Goal: Task Accomplishment & Management: Manage account settings

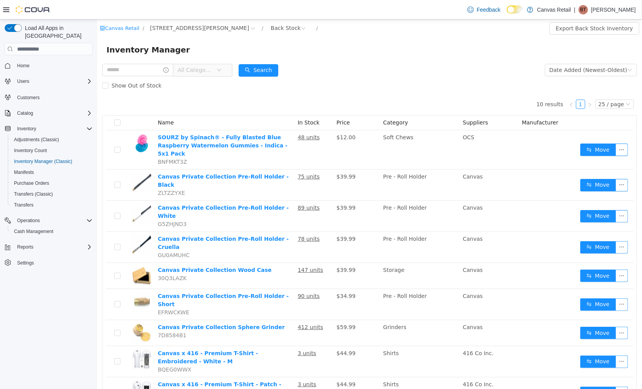
click at [64, 342] on div "Load All Apps in [GEOGRAPHIC_DATA] Home Users Customers Catalog Inventory Adjus…" at bounding box center [48, 205] width 97 height 373
click at [39, 180] on span "Purchase Orders" at bounding box center [31, 183] width 35 height 6
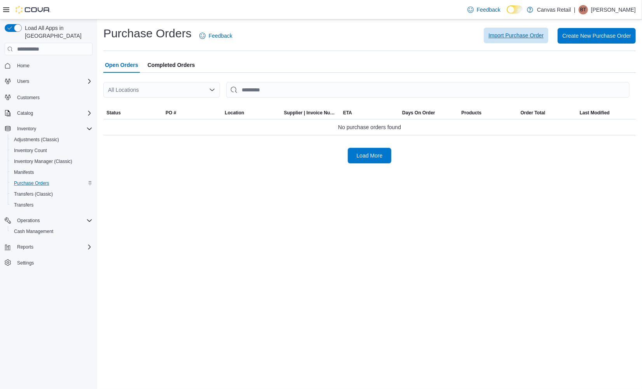
click at [509, 36] on span "Import Purchase Order" at bounding box center [515, 35] width 55 height 8
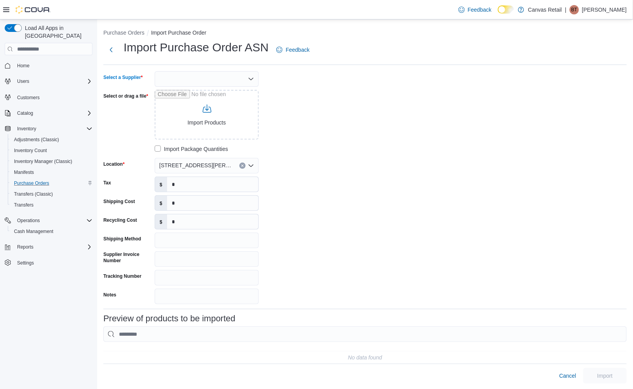
click at [193, 82] on div at bounding box center [207, 79] width 104 height 16
type input "***"
click at [192, 89] on span "OCS" at bounding box center [211, 92] width 85 height 8
click at [198, 102] on input "Select or drag a file" at bounding box center [207, 115] width 104 height 50
type input "**********"
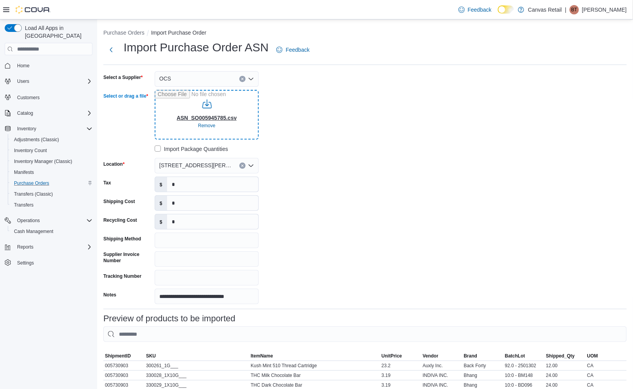
type input "**********"
click at [188, 203] on input "*" at bounding box center [212, 202] width 91 height 15
type input "*****"
click at [419, 201] on div "**********" at bounding box center [364, 187] width 523 height 233
click at [206, 184] on input "*" at bounding box center [212, 184] width 91 height 15
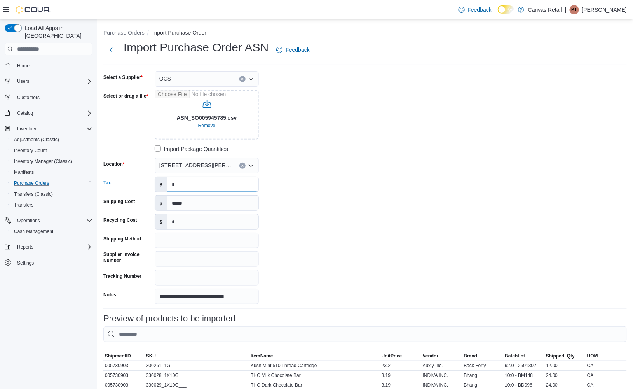
click at [206, 183] on input "*" at bounding box center [212, 184] width 91 height 15
type input "*******"
click at [322, 185] on div "**********" at bounding box center [219, 187] width 233 height 233
click at [551, 219] on div "**********" at bounding box center [364, 187] width 523 height 233
click at [173, 204] on input "*****" at bounding box center [212, 202] width 91 height 15
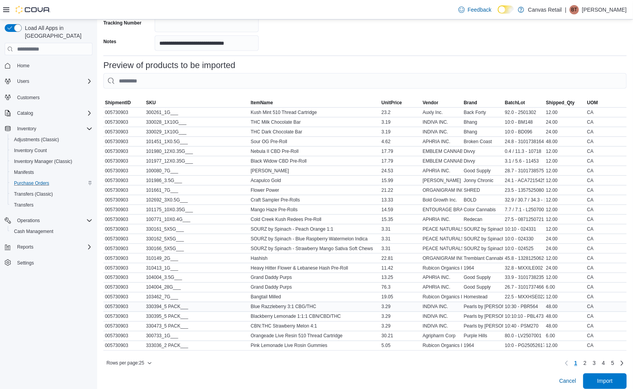
scroll to position [269, 0]
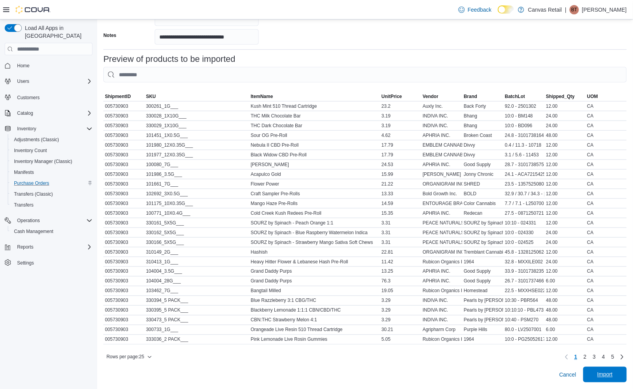
click at [612, 372] on span "Import" at bounding box center [605, 374] width 16 height 8
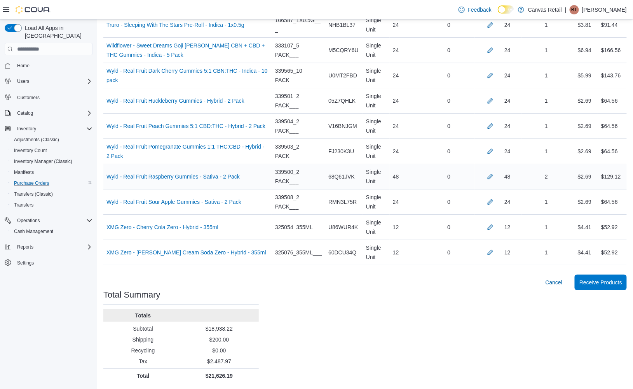
scroll to position [3048, 0]
click at [616, 284] on span "Receive Products" at bounding box center [600, 282] width 43 height 8
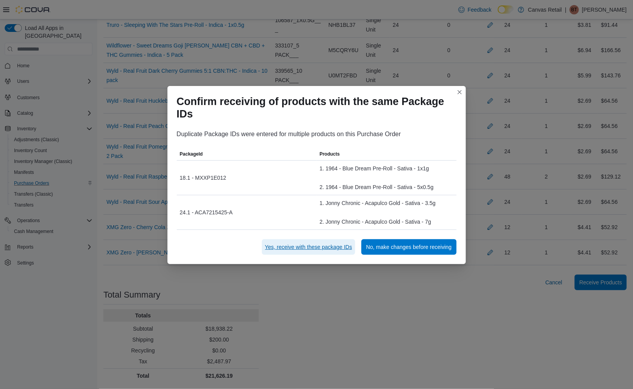
click at [324, 246] on span "Yes, receive with these package IDs" at bounding box center [308, 247] width 87 height 8
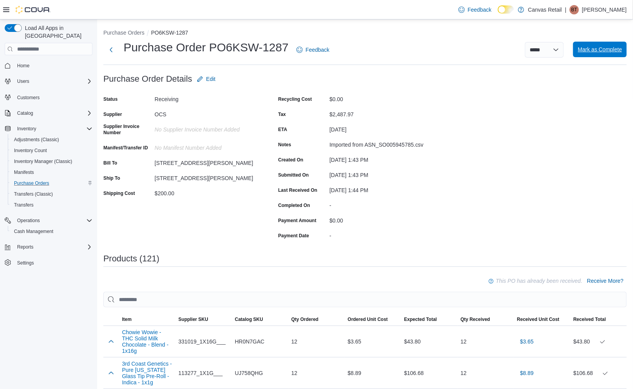
click at [605, 54] on span "Mark as Complete" at bounding box center [600, 50] width 44 height 16
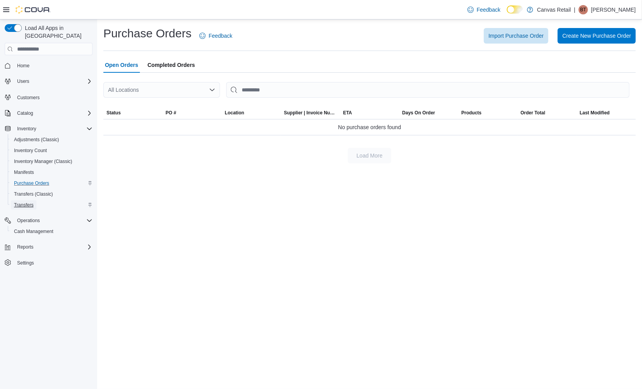
click at [32, 202] on span "Transfers" at bounding box center [23, 205] width 19 height 6
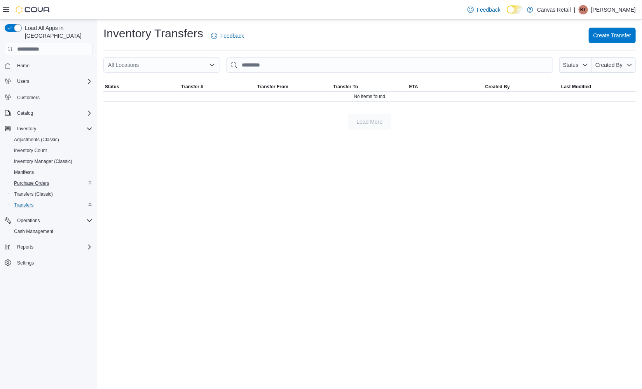
click at [595, 33] on span "Create Transfer" at bounding box center [612, 35] width 38 height 8
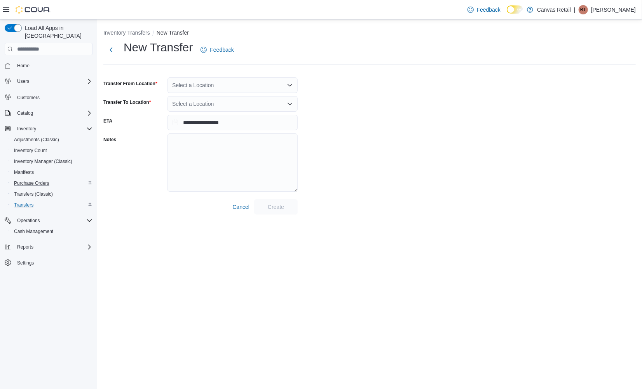
click at [226, 88] on div "Select a Location" at bounding box center [232, 85] width 130 height 16
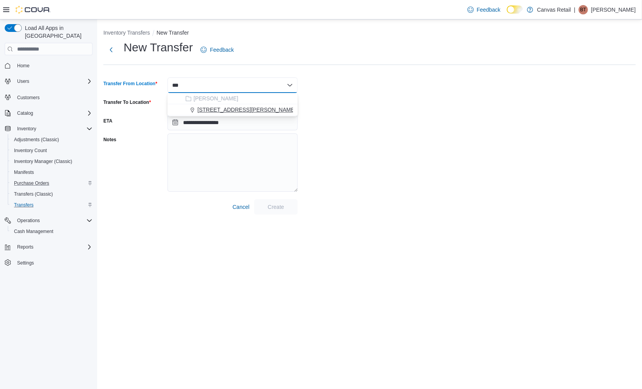
type input "***"
click at [228, 110] on span "[STREET_ADDRESS][PERSON_NAME]" at bounding box center [246, 110] width 99 height 8
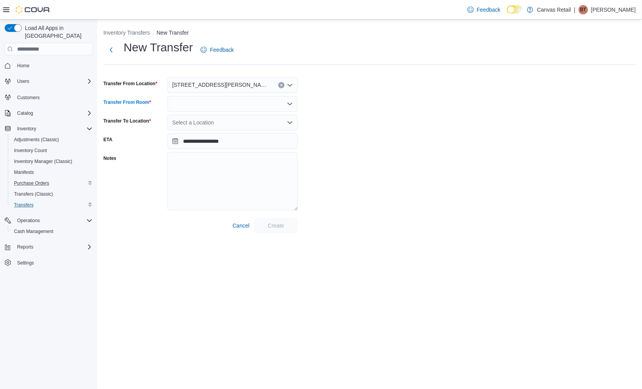
click at [216, 99] on div at bounding box center [232, 104] width 130 height 16
click at [213, 125] on span "Back Stock" at bounding box center [237, 128] width 112 height 8
click at [214, 123] on div "Select a Location" at bounding box center [232, 123] width 130 height 16
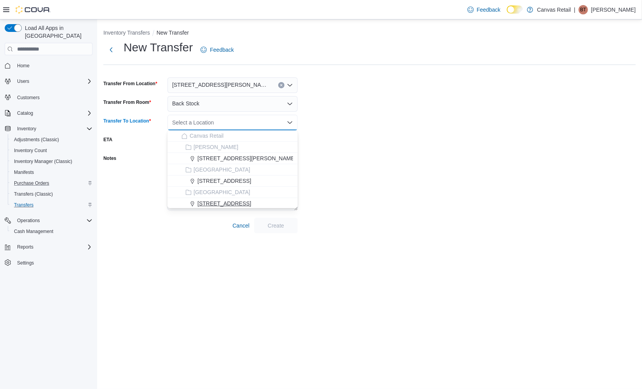
click at [224, 204] on span "[STREET_ADDRESS]" at bounding box center [224, 203] width 54 height 8
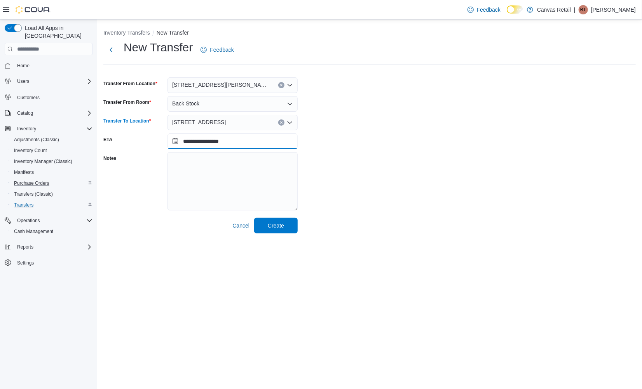
click at [208, 145] on input "**********" at bounding box center [232, 141] width 130 height 16
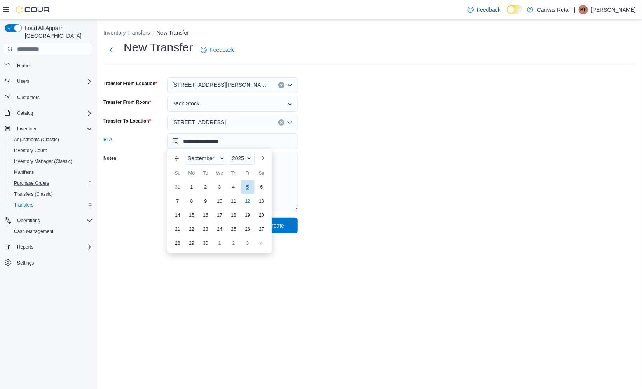
click at [248, 184] on div "5" at bounding box center [248, 187] width 14 height 14
type input "**********"
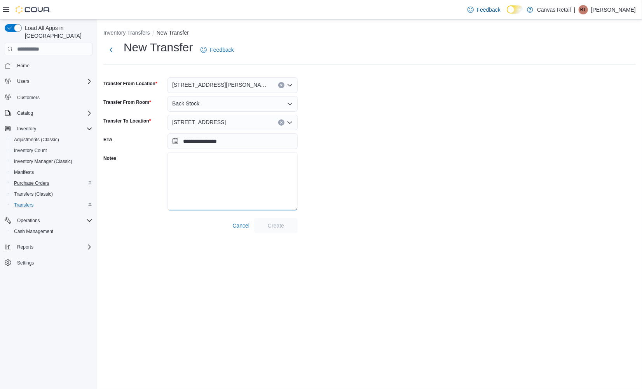
click at [223, 174] on textarea "Notes" at bounding box center [232, 181] width 130 height 58
type textarea "*"
type textarea "**********"
click at [466, 168] on div "**********" at bounding box center [369, 137] width 532 height 194
click at [250, 144] on input "**********" at bounding box center [232, 141] width 130 height 16
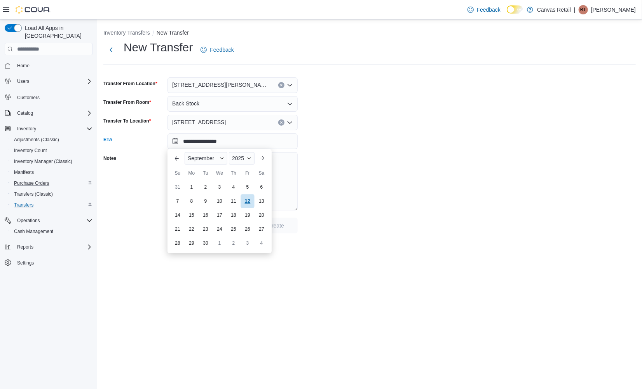
click at [252, 197] on div "12" at bounding box center [248, 201] width 14 height 14
type input "**********"
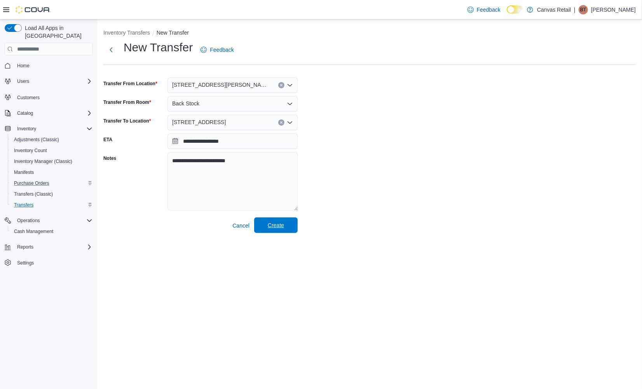
click at [283, 228] on span "Create" at bounding box center [276, 225] width 16 height 8
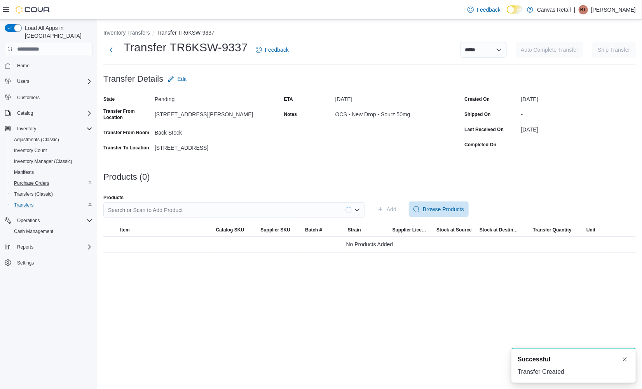
click at [200, 211] on div "Search or Scan to Add Product" at bounding box center [234, 210] width 262 height 16
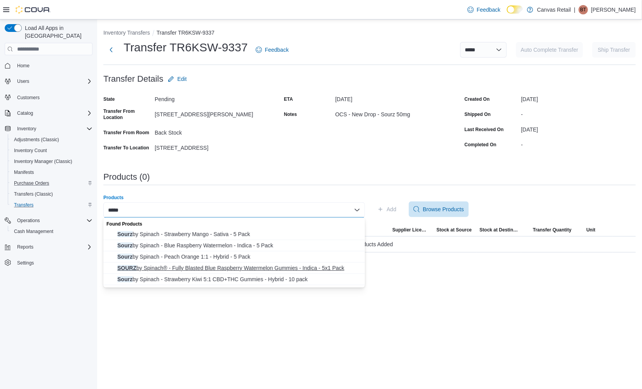
type input "*****"
click at [306, 268] on span "SOURZ by Spinach® - Fully Blasted Blue Raspberry Watermelon Gummies - Indica - …" at bounding box center [238, 268] width 243 height 8
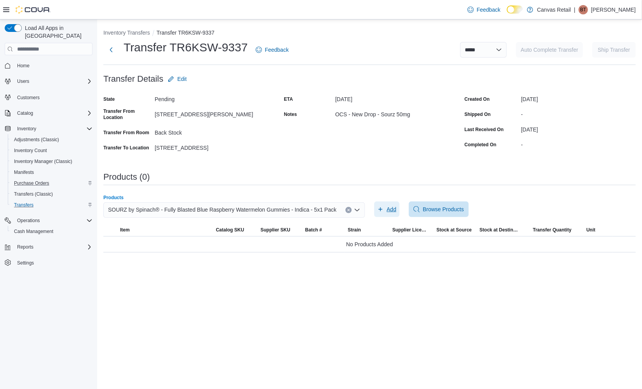
click at [387, 205] on span "Add" at bounding box center [392, 209] width 10 height 8
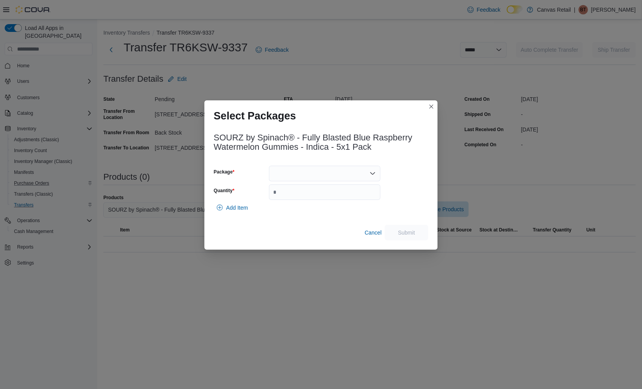
click at [352, 171] on div at bounding box center [325, 174] width 112 height 16
click at [347, 197] on span "10:0 x 5 - 025458" at bounding box center [329, 198] width 93 height 8
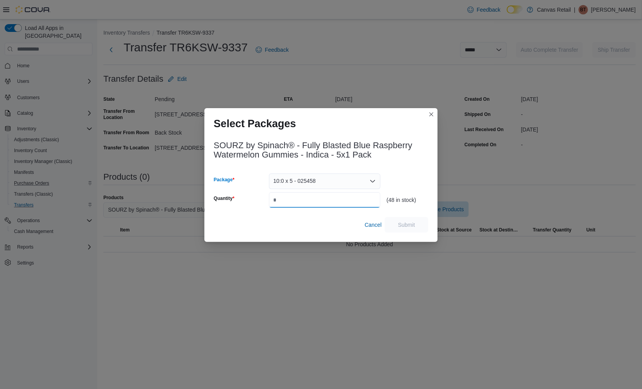
click at [330, 202] on input "Quantity" at bounding box center [325, 200] width 112 height 16
type input "**"
click at [418, 221] on span "Submit" at bounding box center [406, 224] width 34 height 16
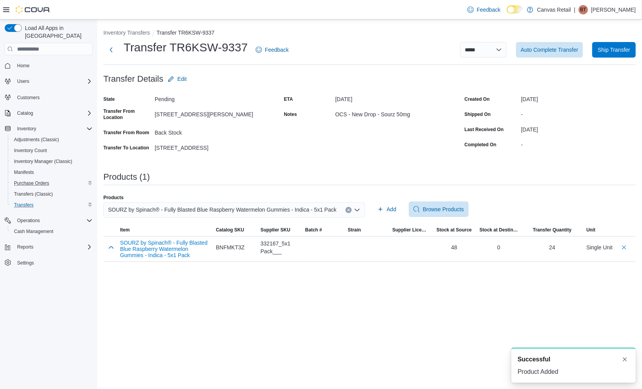
click at [363, 305] on div "**********" at bounding box center [369, 203] width 545 height 369
click at [572, 49] on span "Auto Complete Transfer" at bounding box center [550, 49] width 58 height 8
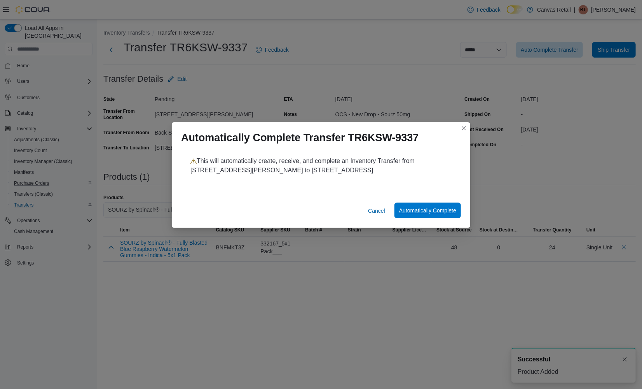
click at [446, 206] on span "Automatically Complete" at bounding box center [427, 210] width 57 height 16
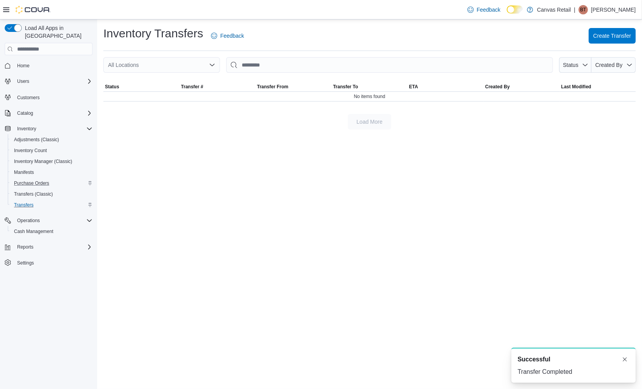
click at [229, 180] on div "Inventory Transfers Feedback Create Transfer All Locations Status Created By So…" at bounding box center [369, 203] width 545 height 369
click at [292, 153] on div "Inventory Transfers Feedback Create Transfer All Locations Status Created By So…" at bounding box center [369, 203] width 545 height 369
click at [605, 40] on span "Create Transfer" at bounding box center [612, 36] width 38 height 16
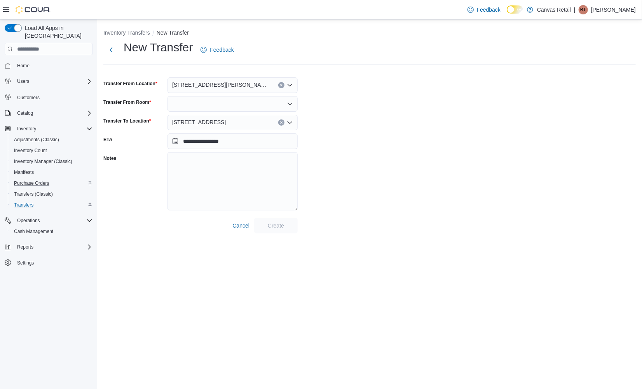
click at [207, 117] on span "[STREET_ADDRESS]" at bounding box center [199, 121] width 54 height 9
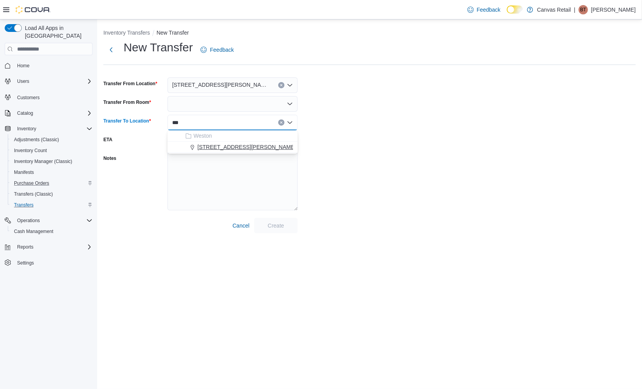
type input "***"
click at [213, 148] on span "[STREET_ADDRESS][PERSON_NAME]" at bounding box center [246, 147] width 99 height 8
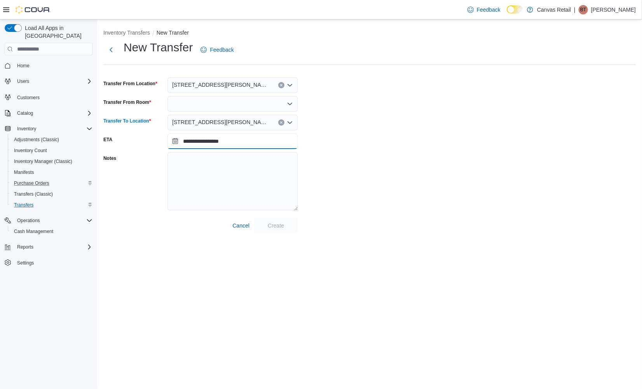
click at [213, 145] on input "**********" at bounding box center [232, 141] width 130 height 16
click at [246, 199] on div "12" at bounding box center [248, 201] width 14 height 14
type input "**********"
click at [229, 181] on textarea "Notes" at bounding box center [232, 181] width 130 height 58
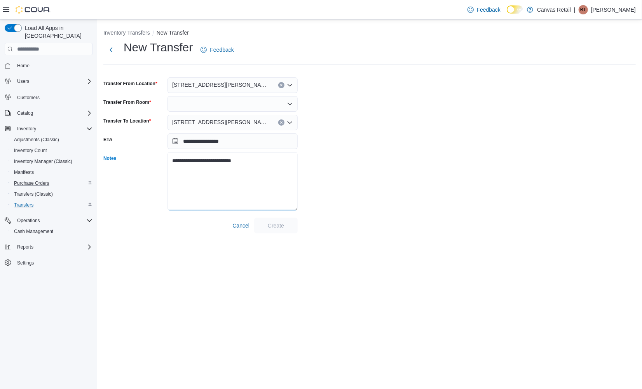
click at [234, 194] on textarea "**********" at bounding box center [232, 181] width 130 height 58
type textarea "**********"
click at [223, 103] on div at bounding box center [232, 104] width 130 height 16
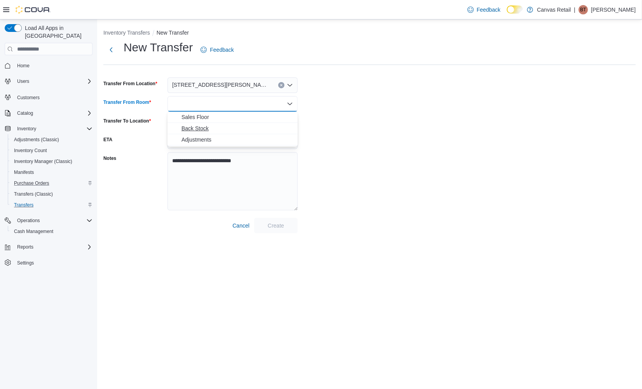
click at [221, 124] on span "Back Stock" at bounding box center [237, 128] width 112 height 8
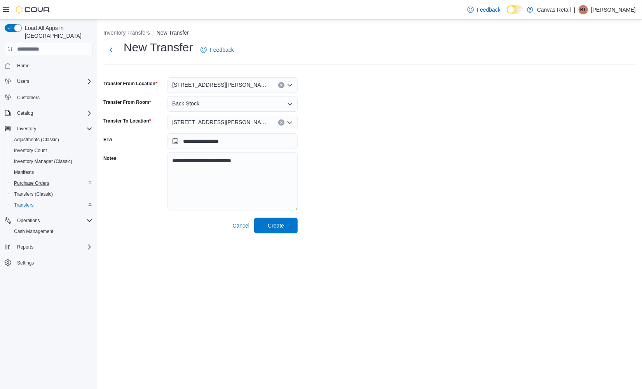
click at [382, 125] on div "**********" at bounding box center [369, 137] width 532 height 194
click at [284, 220] on span "Create" at bounding box center [276, 225] width 34 height 16
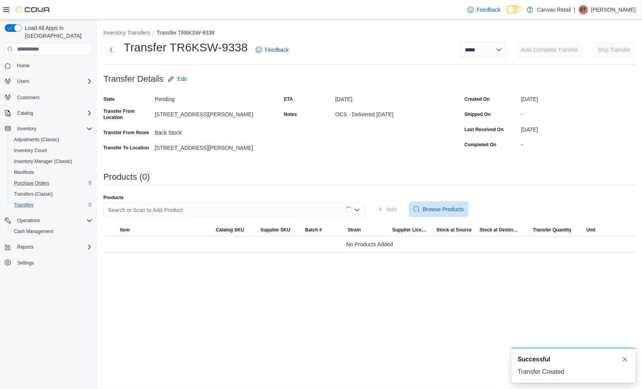
click at [176, 207] on div "Search or Scan to Add Product" at bounding box center [234, 210] width 262 height 16
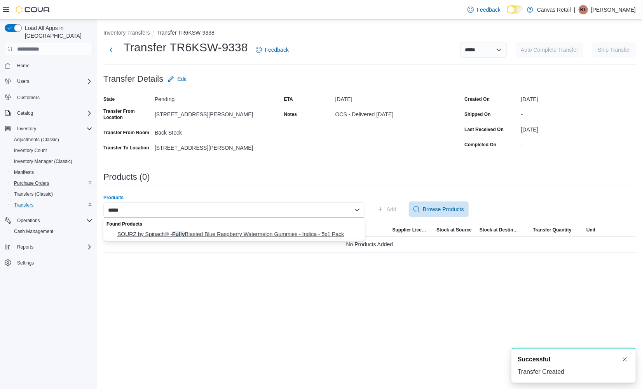
type input "*****"
click at [181, 230] on span "SOURZ by Spinach® - Fully Blasted Blue Raspberry Watermelon Gummies - Indica - …" at bounding box center [238, 234] width 243 height 8
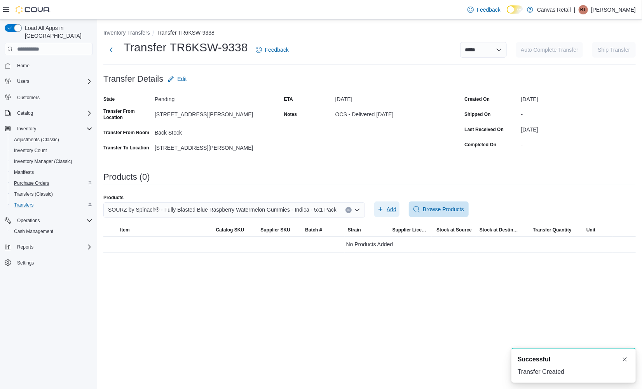
click at [393, 211] on span "Add" at bounding box center [392, 209] width 10 height 8
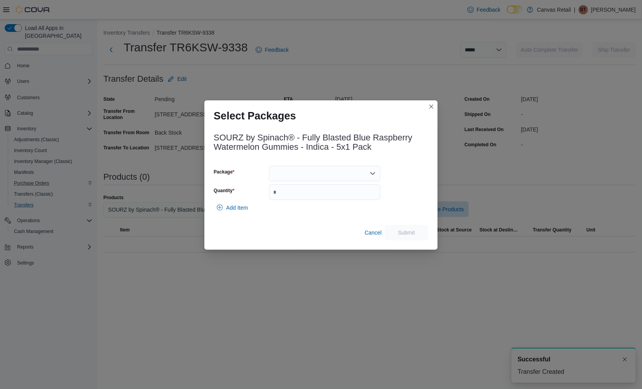
click at [318, 172] on div at bounding box center [325, 174] width 112 height 16
click at [311, 195] on span "10:0 x 5 - 025458" at bounding box center [329, 198] width 93 height 8
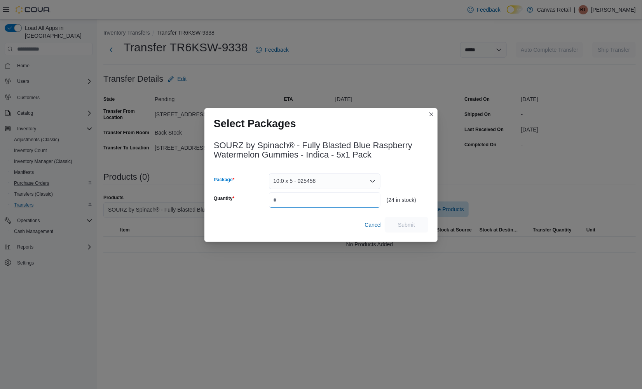
click at [311, 201] on input "Quantity" at bounding box center [325, 200] width 112 height 16
type input "**"
click at [416, 221] on span "Submit" at bounding box center [406, 224] width 34 height 16
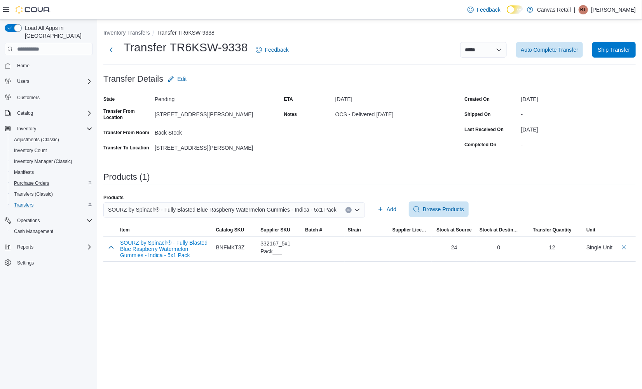
click at [316, 199] on div "Products" at bounding box center [234, 197] width 262 height 6
click at [233, 205] on span "SOURZ by Spinach® - Fully Blasted Blue Raspberry Watermelon Gummies - Indica - …" at bounding box center [222, 209] width 228 height 9
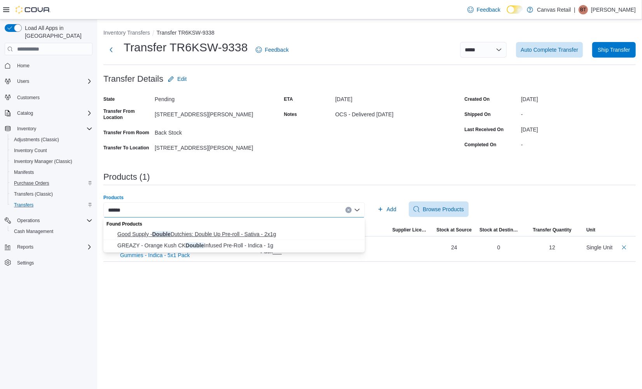
type input "******"
click at [221, 233] on span "Good Supply - Double Dutchies: Double Up Pre-roll - Sativa - 2x1g" at bounding box center [238, 234] width 243 height 8
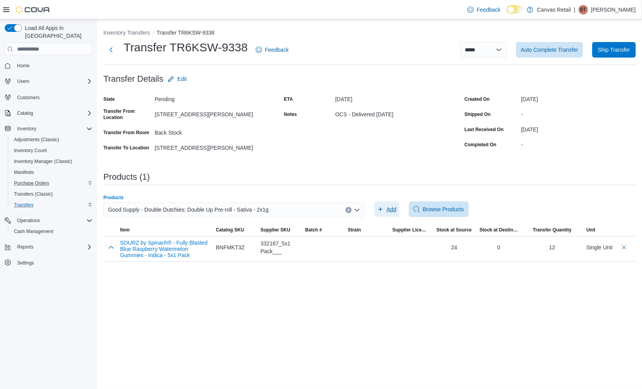
click at [388, 212] on span "Add" at bounding box center [392, 209] width 10 height 8
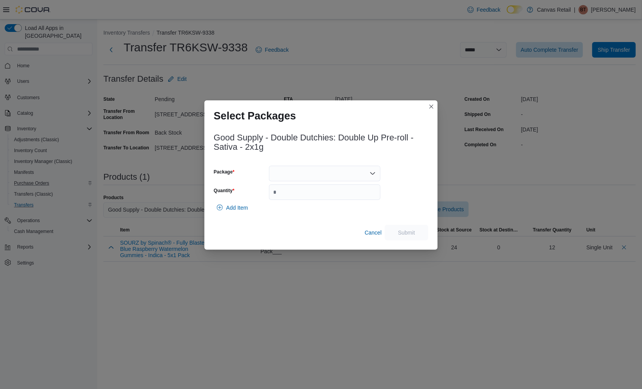
click at [312, 171] on div at bounding box center [325, 174] width 112 height 16
click at [311, 194] on span "30.4 - 3101738629" at bounding box center [329, 198] width 93 height 8
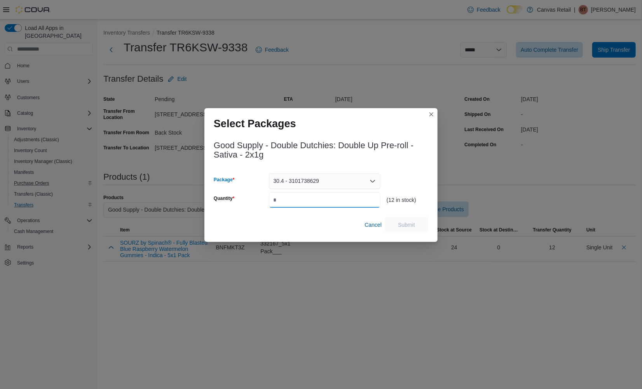
click at [311, 198] on input "Quantity" at bounding box center [325, 200] width 112 height 16
type input "**"
click at [391, 225] on span "Submit" at bounding box center [406, 224] width 34 height 16
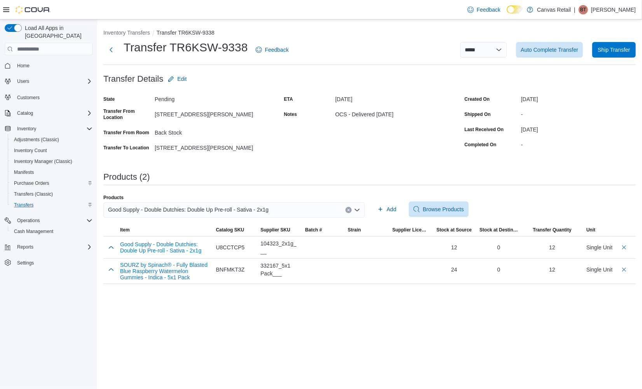
click at [220, 171] on div "**********" at bounding box center [369, 156] width 532 height 255
click at [234, 205] on span "Good Supply - Double Dutchies: Double Up Pre-roll - Sativa - 2x1g" at bounding box center [188, 209] width 160 height 9
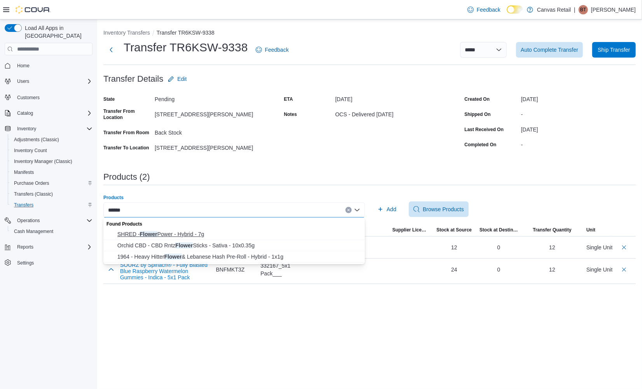
type input "******"
click at [225, 229] on button "SHRED - Flower Power - Hybrid - 7g" at bounding box center [234, 233] width 262 height 11
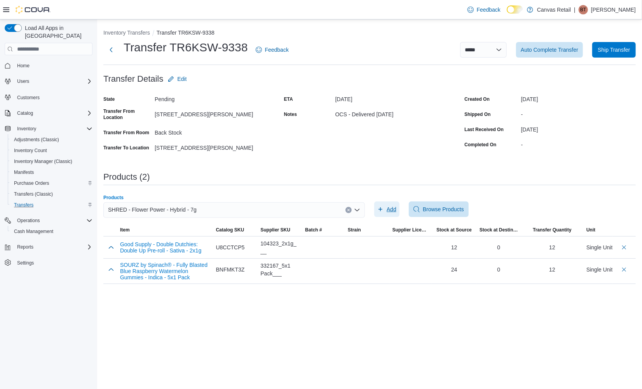
click at [385, 206] on span "Add" at bounding box center [386, 209] width 19 height 16
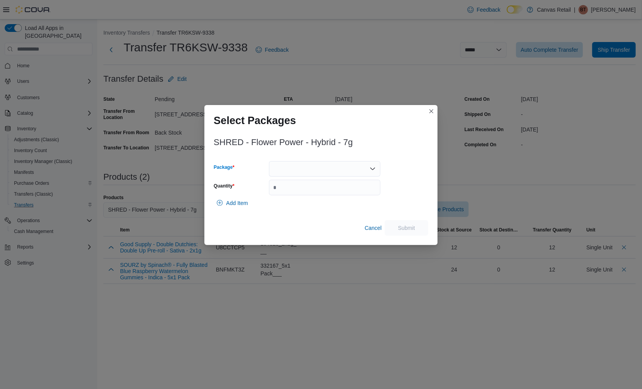
click at [325, 174] on div at bounding box center [325, 169] width 112 height 16
click at [322, 192] on span "23.5 - 13575250803" at bounding box center [329, 193] width 93 height 8
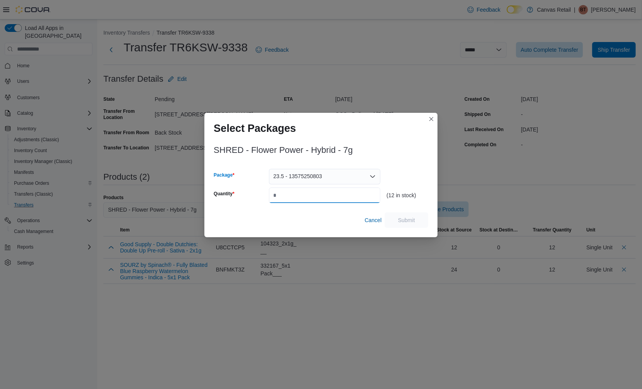
click at [322, 194] on input "Quantity" at bounding box center [325, 195] width 112 height 16
type input "**"
click at [403, 219] on span "Submit" at bounding box center [406, 220] width 17 height 8
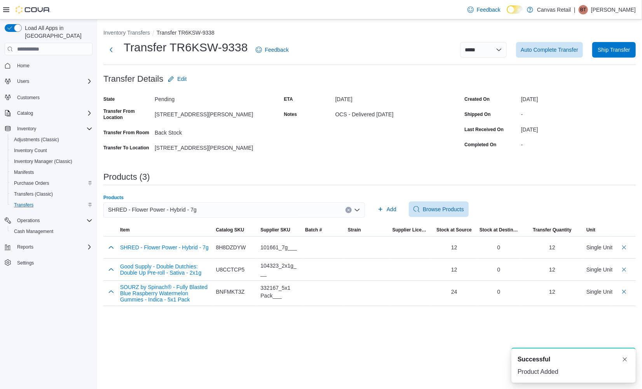
click at [218, 205] on div "SHRED - Flower Power - Hybrid - 7g" at bounding box center [234, 210] width 262 height 16
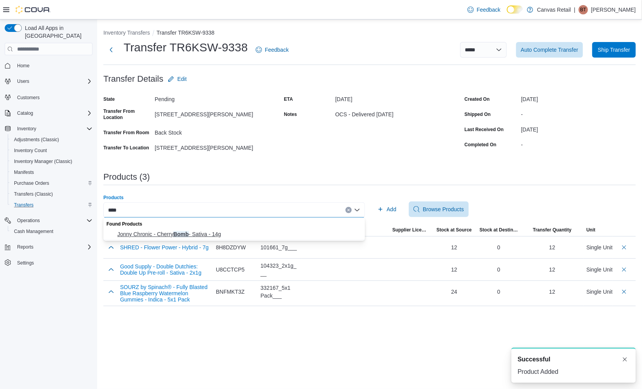
type input "****"
click at [218, 230] on span "Jonny Chronic - Cherry Bomb - Sativa - 14g" at bounding box center [238, 234] width 243 height 8
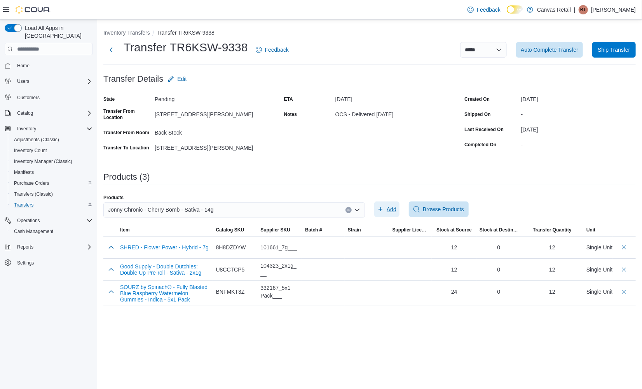
click at [385, 211] on span "Add" at bounding box center [386, 209] width 19 height 16
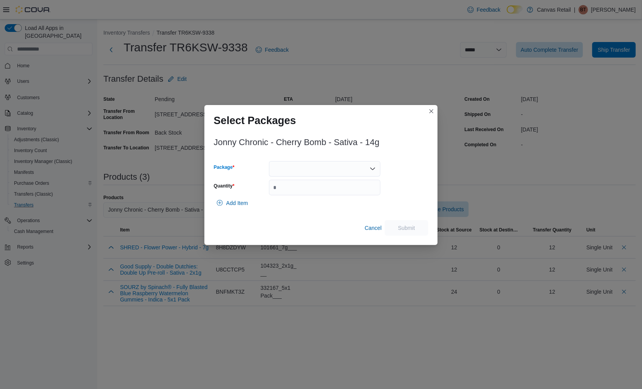
click at [365, 166] on div at bounding box center [325, 169] width 112 height 16
click at [350, 190] on span "29.2 - CHBOG26424-A1" at bounding box center [329, 193] width 93 height 8
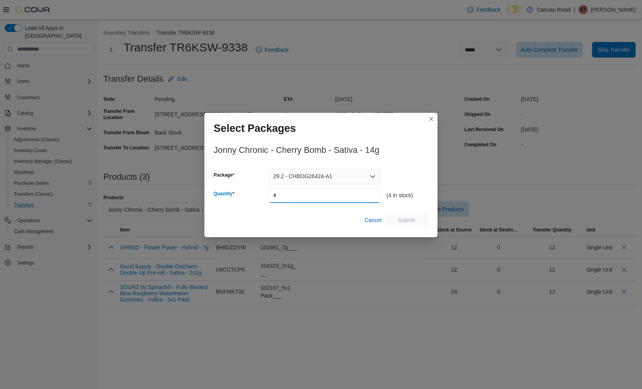
click at [351, 197] on input "Quantity" at bounding box center [325, 195] width 112 height 16
type input "*"
click at [405, 216] on span "Submit" at bounding box center [406, 220] width 17 height 8
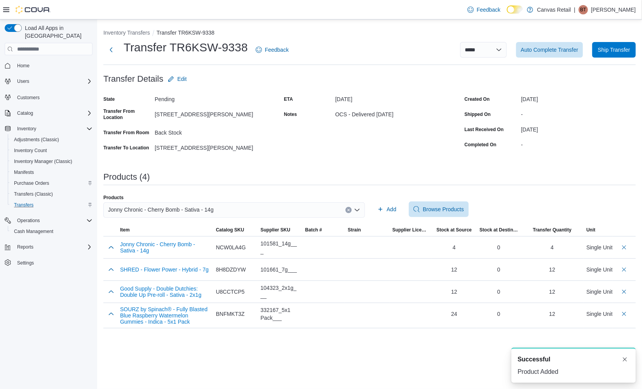
click at [227, 211] on div "Jonny Chronic - Cherry Bomb - Sativa - 14g" at bounding box center [234, 210] width 262 height 16
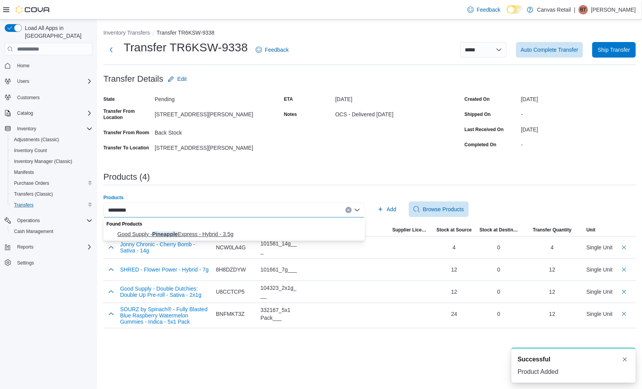
type input "*********"
click at [228, 231] on span "Good Supply - Pineapple Express - Hybrid - 3.5g" at bounding box center [238, 234] width 243 height 8
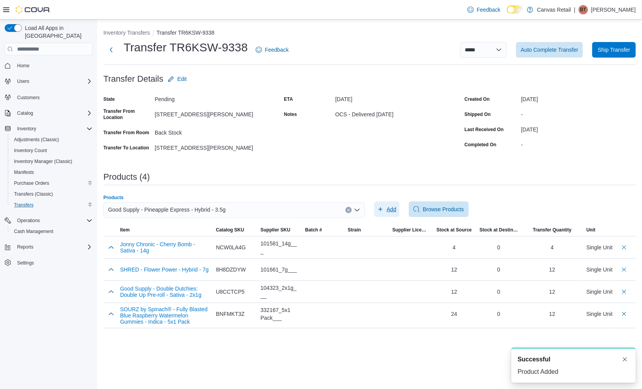
click at [391, 206] on span "Add" at bounding box center [392, 209] width 10 height 8
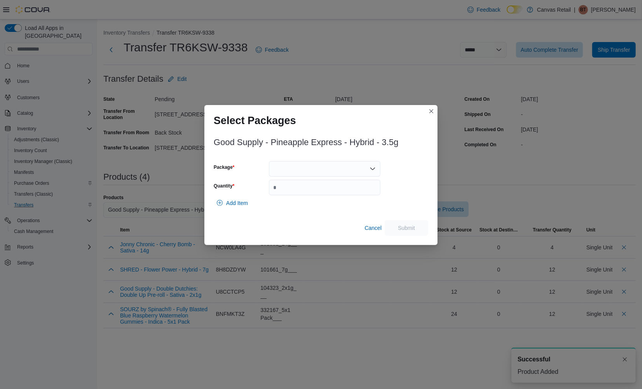
click at [363, 162] on div at bounding box center [325, 169] width 112 height 16
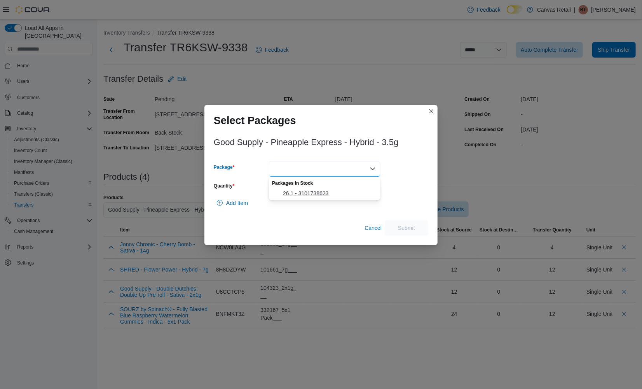
click at [349, 191] on span "26.1 - 3101738623" at bounding box center [329, 193] width 93 height 8
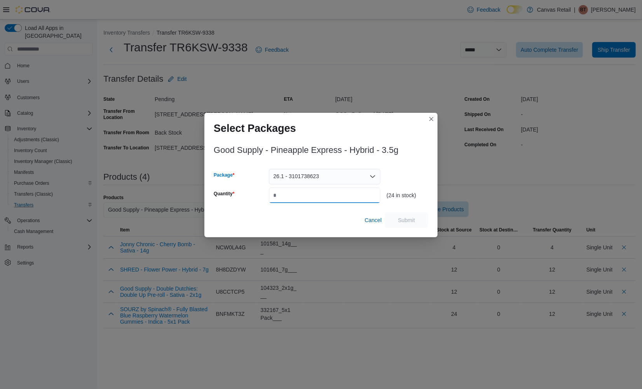
click at [336, 198] on input "Quantity" at bounding box center [325, 195] width 112 height 16
type input "**"
click at [395, 218] on span "Submit" at bounding box center [406, 220] width 34 height 16
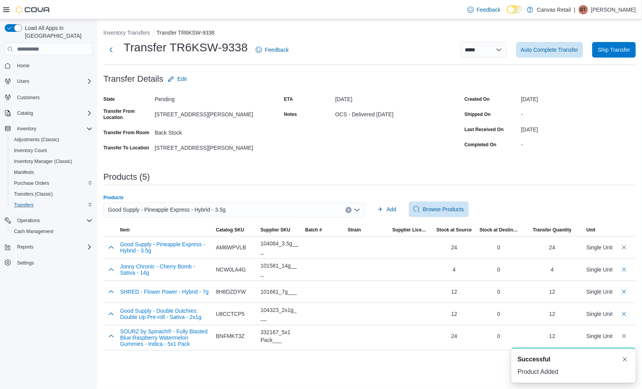
click at [253, 212] on div "Good Supply - Pineapple Express - Hybrid - 3.5g" at bounding box center [234, 210] width 262 height 16
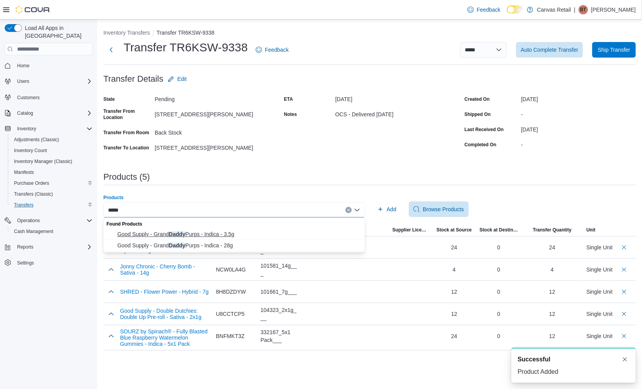
type input "*****"
click at [253, 233] on span "Good Supply - Grand Daddy Purps - Indica - 3.5g" at bounding box center [238, 234] width 243 height 8
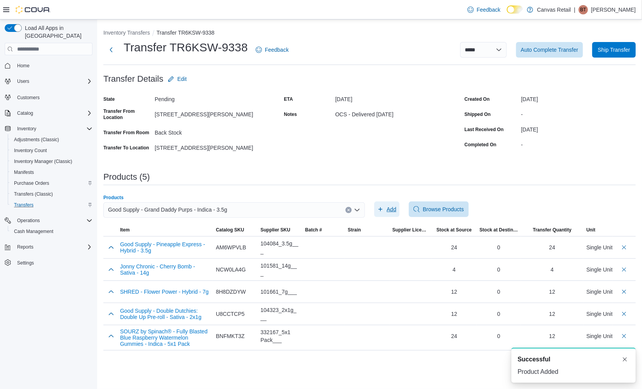
click at [393, 211] on span "Add" at bounding box center [392, 209] width 10 height 8
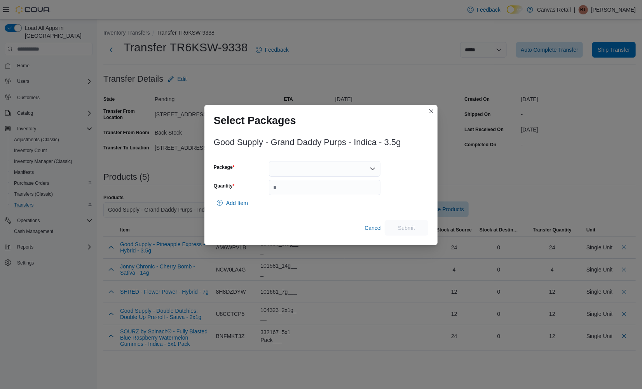
click at [341, 155] on div "Good Supply - Grand Daddy Purps - Indica - 3.5g Package Quantity Add Item Cance…" at bounding box center [321, 184] width 214 height 103
click at [340, 164] on div at bounding box center [325, 169] width 112 height 16
click at [334, 190] on span "33.9 - 3101738235" at bounding box center [329, 193] width 93 height 8
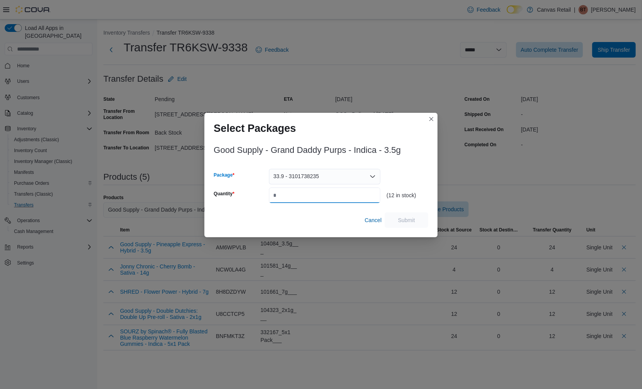
click at [335, 190] on input "Quantity" at bounding box center [325, 195] width 112 height 16
type input "**"
click at [417, 220] on span "Submit" at bounding box center [406, 220] width 34 height 16
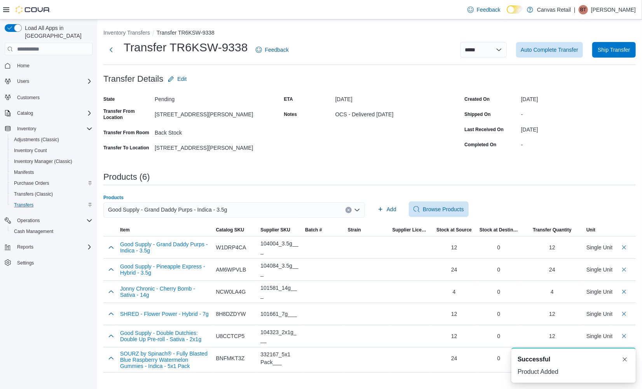
click at [196, 207] on span "Good Supply - Grand Daddy Purps - Indica - 3.5g" at bounding box center [167, 209] width 119 height 9
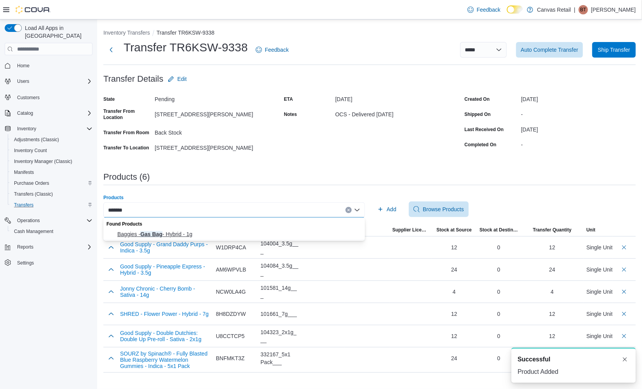
type input "*******"
click at [195, 232] on span "Baggies - Gas Bag - Hybrid - 1g" at bounding box center [238, 234] width 243 height 8
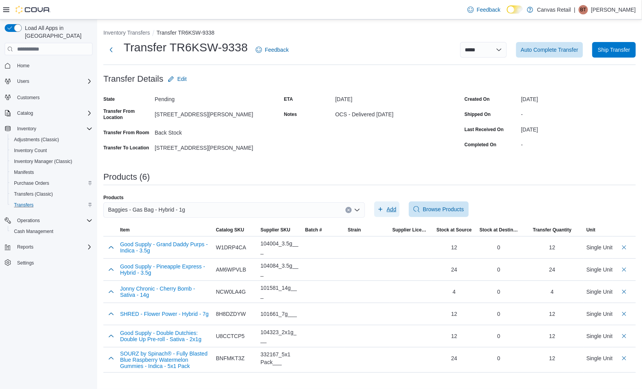
click at [391, 211] on span "Add" at bounding box center [392, 209] width 10 height 8
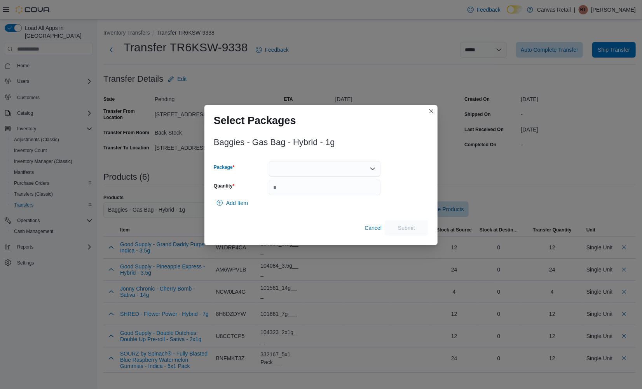
click at [342, 171] on div at bounding box center [325, 169] width 112 height 16
click at [337, 188] on MI25GSP01DF "24.3 - MI25GSP01DF" at bounding box center [325, 193] width 112 height 11
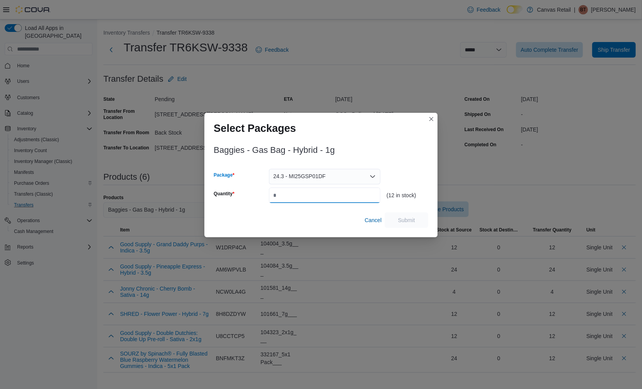
click at [342, 192] on input "Quantity" at bounding box center [325, 195] width 112 height 16
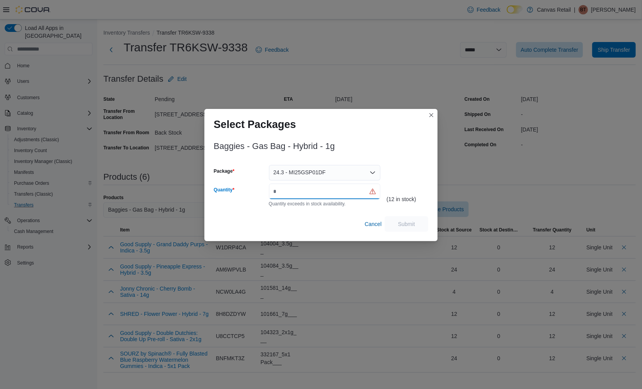
type input "*"
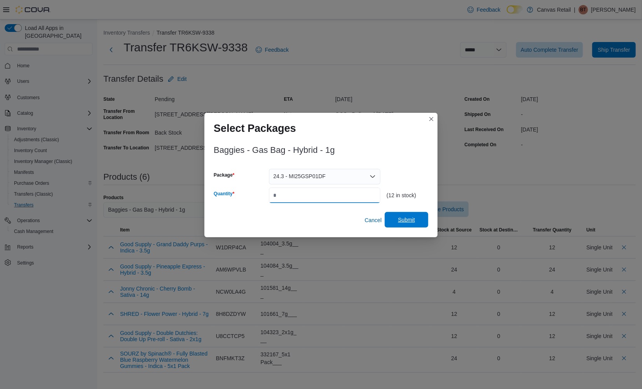
type input "**"
click at [409, 216] on span "Submit" at bounding box center [406, 220] width 17 height 8
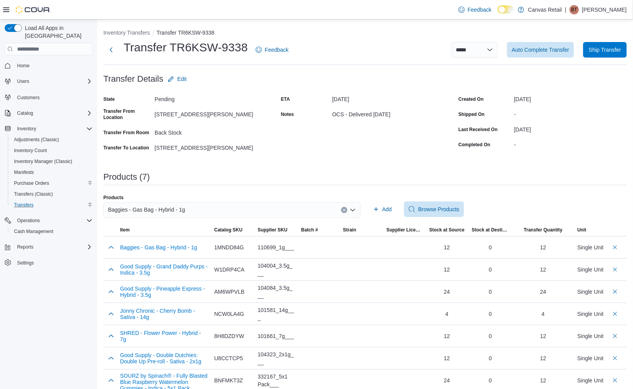
click at [299, 213] on div "Baggies - Gas Bag - Hybrid - 1g" at bounding box center [231, 210] width 257 height 16
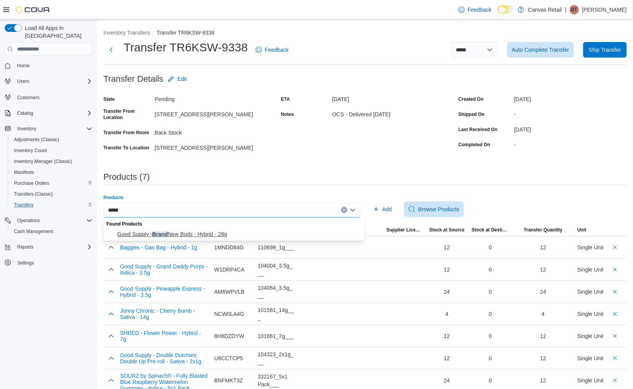
type input "*****"
click at [285, 228] on button "Good Supply - Brand New Buds - Hybrid - 28g" at bounding box center [234, 233] width 262 height 11
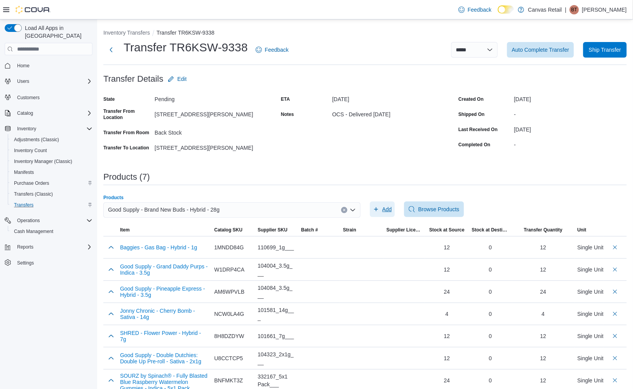
click at [384, 209] on span "Add" at bounding box center [382, 209] width 19 height 16
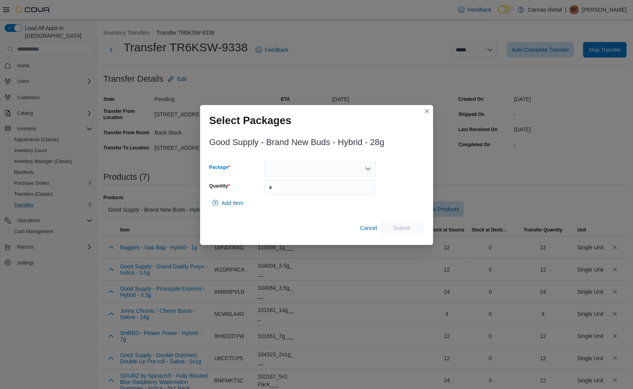
click at [332, 169] on div at bounding box center [320, 169] width 112 height 16
click at [329, 194] on span "29.5 - 3101738169" at bounding box center [324, 193] width 93 height 8
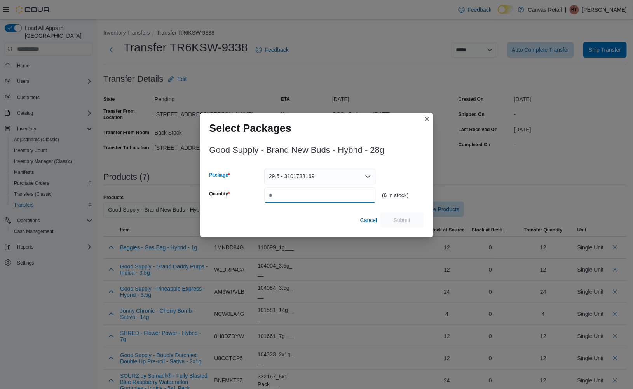
click at [329, 194] on input "Quantity" at bounding box center [320, 195] width 112 height 16
type input "*"
click at [405, 220] on span "Submit" at bounding box center [402, 220] width 17 height 8
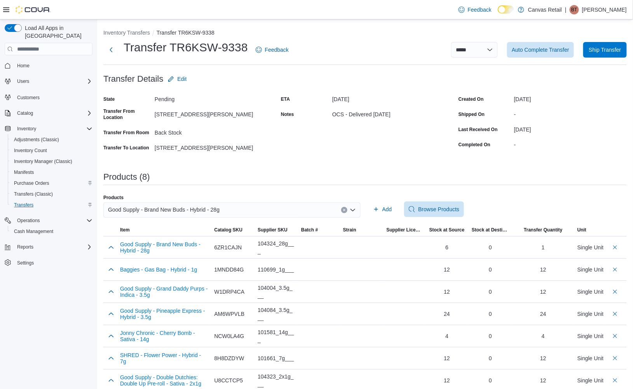
click at [303, 211] on div "Good Supply - Brand New Buds - Hybrid - 28g" at bounding box center [231, 210] width 257 height 16
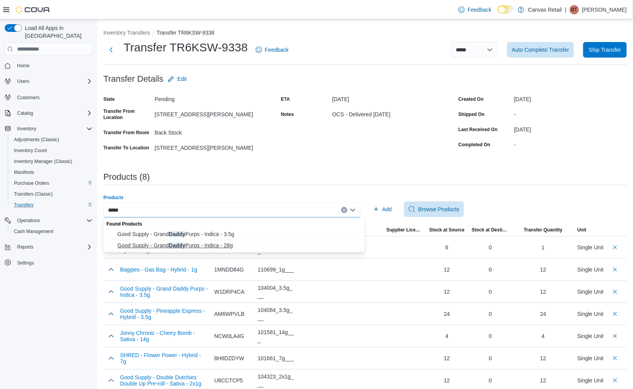
type input "*****"
click at [269, 242] on span "Good Supply - Grand Daddy Purps - Indica - 28g" at bounding box center [238, 245] width 243 height 8
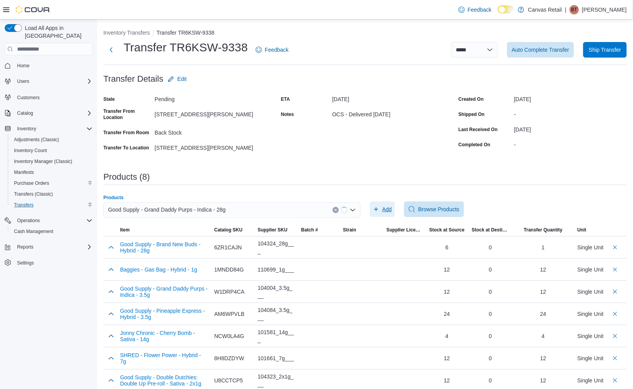
click at [378, 208] on icon "button" at bounding box center [376, 209] width 4 height 4
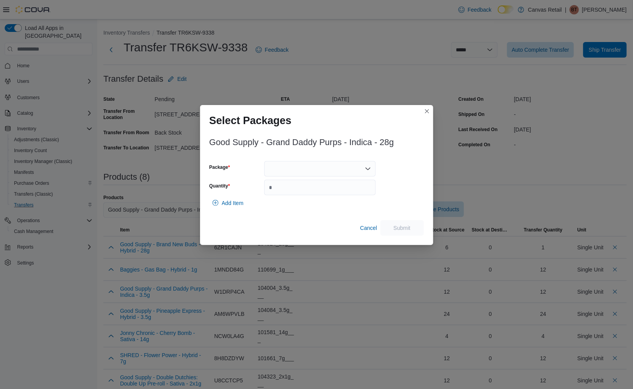
click at [326, 168] on div at bounding box center [320, 169] width 112 height 16
click at [324, 190] on span "26.7 - 3101737466" at bounding box center [324, 193] width 93 height 8
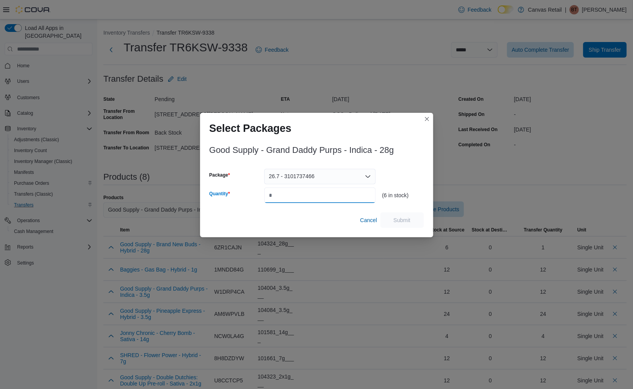
click at [323, 195] on input "Quantity" at bounding box center [320, 195] width 112 height 16
type input "*"
click at [402, 220] on span "Submit" at bounding box center [402, 220] width 17 height 8
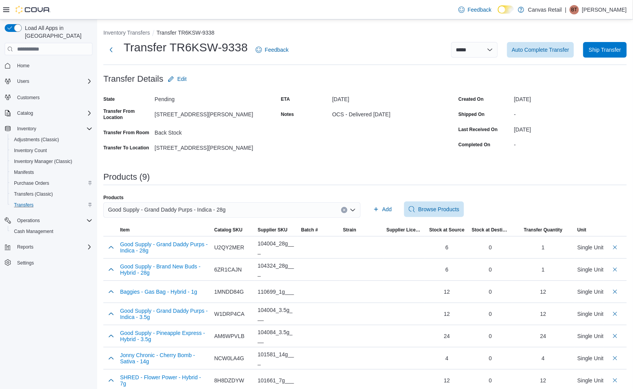
click at [242, 204] on div "Good Supply - Grand Daddy Purps - Indica - 28g" at bounding box center [231, 210] width 257 height 16
click at [202, 207] on div "********" at bounding box center [231, 210] width 257 height 16
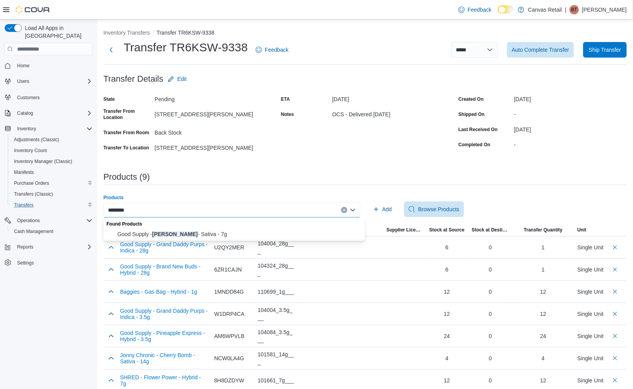
click at [201, 208] on div "******** Combo box. Selected. [PERSON_NAME]. Selected. Good Supply - Grand Dadd…" at bounding box center [231, 210] width 257 height 16
click at [209, 174] on div "Products (9)" at bounding box center [364, 176] width 523 height 9
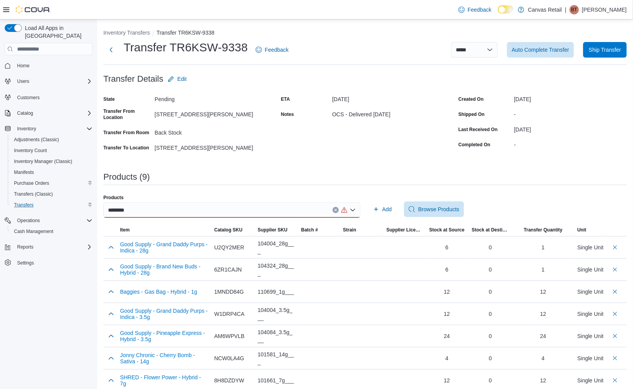
click at [274, 203] on div "********" at bounding box center [231, 210] width 257 height 16
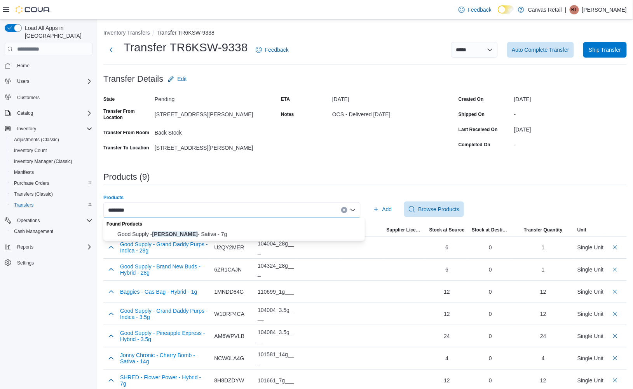
click at [265, 209] on div "******** Combo box. Selected. [PERSON_NAME]. Selected. Good Supply - Grand Dadd…" at bounding box center [231, 210] width 257 height 16
click at [265, 209] on div "********" at bounding box center [231, 210] width 257 height 16
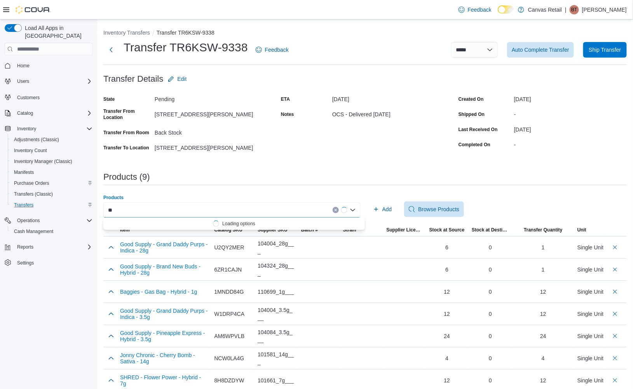
type input "*"
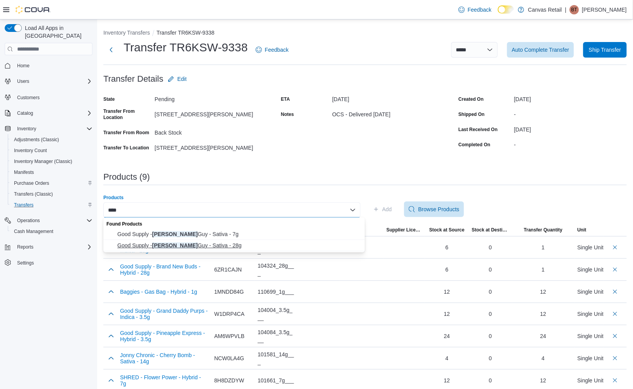
type input "****"
click at [263, 242] on span "Good Supply - [PERSON_NAME] - Sativa - 28g" at bounding box center [238, 245] width 243 height 8
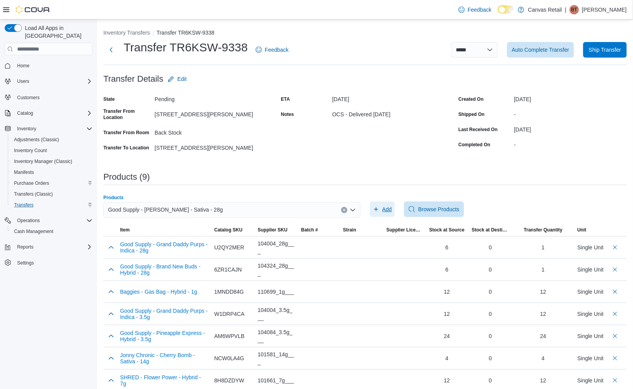
click at [390, 207] on span "Add" at bounding box center [387, 209] width 10 height 8
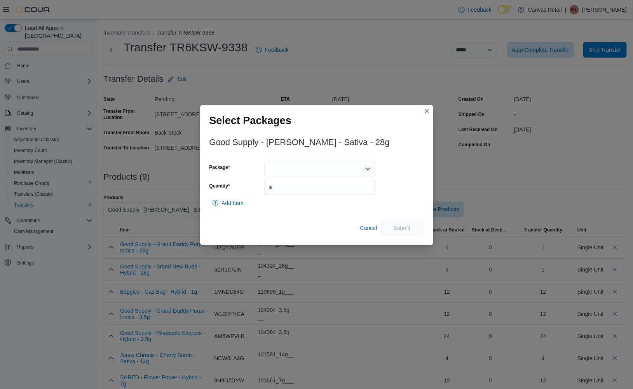
click at [299, 172] on div at bounding box center [320, 169] width 112 height 16
click at [297, 192] on span "33.8 - 3101738230" at bounding box center [324, 193] width 93 height 8
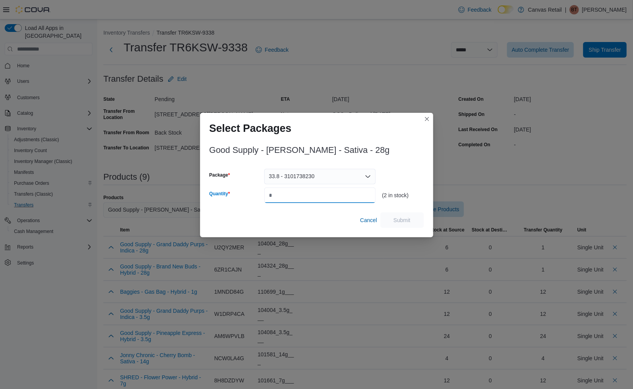
click at [311, 198] on input "Quantity" at bounding box center [320, 195] width 112 height 16
type input "*"
click at [398, 216] on span "Submit" at bounding box center [402, 220] width 17 height 8
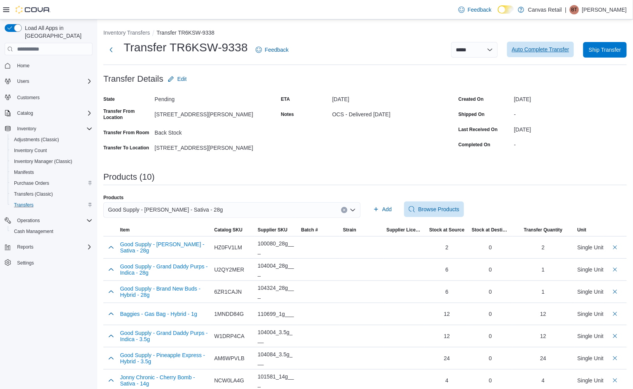
click at [533, 46] on span "Auto Complete Transfer" at bounding box center [541, 49] width 58 height 8
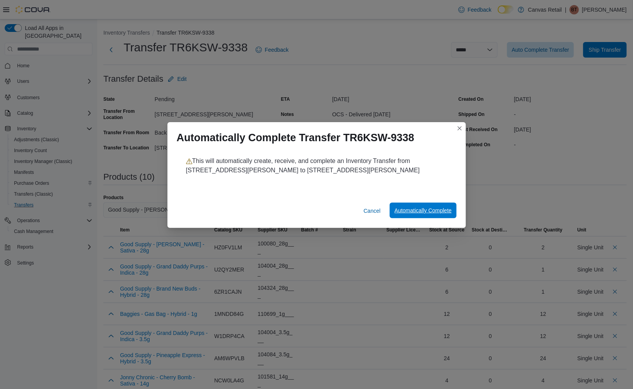
click at [444, 214] on span "Automatically Complete" at bounding box center [422, 210] width 57 height 8
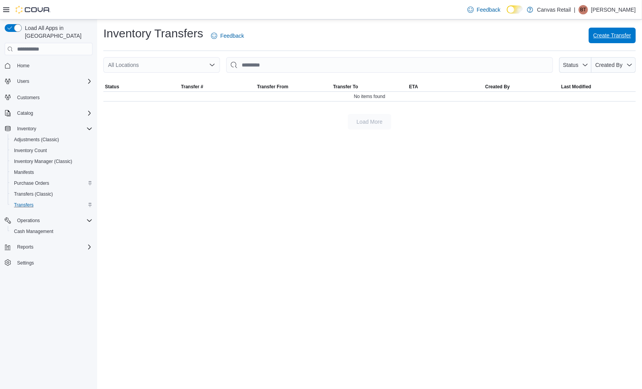
click at [594, 37] on span "Create Transfer" at bounding box center [612, 35] width 38 height 8
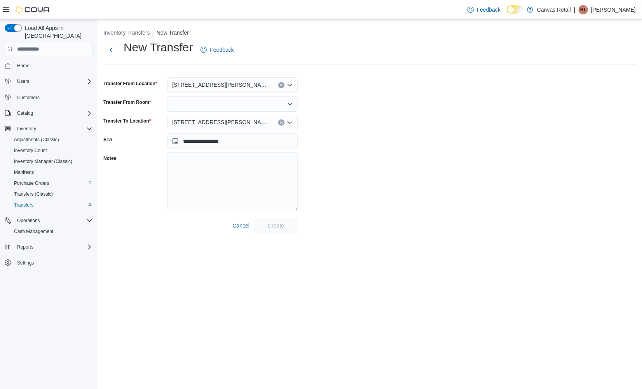
click at [216, 123] on div "[STREET_ADDRESS][PERSON_NAME]" at bounding box center [232, 123] width 130 height 16
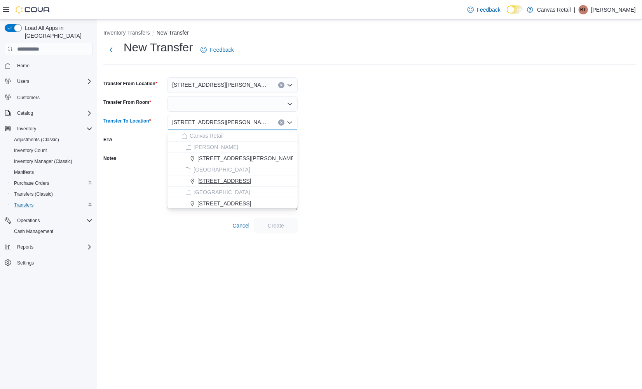
click at [221, 183] on span "[STREET_ADDRESS]" at bounding box center [224, 181] width 54 height 8
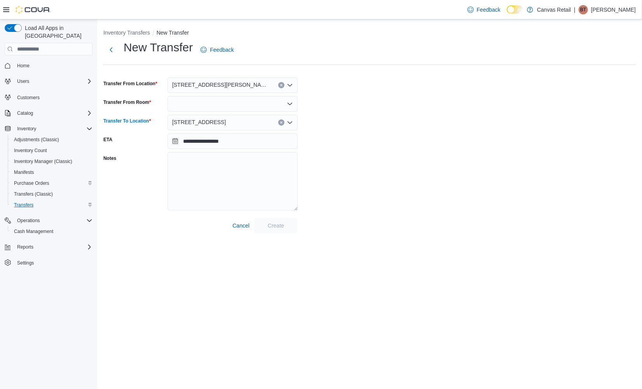
click at [205, 101] on div at bounding box center [232, 104] width 130 height 16
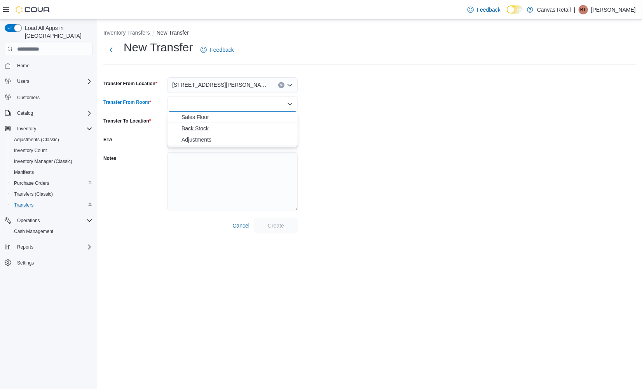
click at [208, 127] on span "Back Stock" at bounding box center [237, 128] width 112 height 8
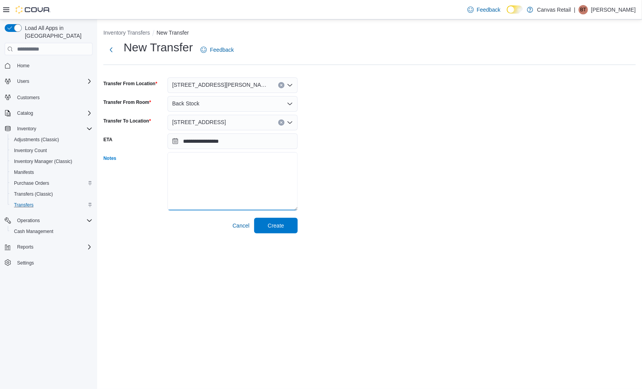
click at [218, 178] on textarea "Notes" at bounding box center [232, 181] width 130 height 58
type textarea "**********"
click at [271, 221] on span "Create" at bounding box center [276, 225] width 16 height 8
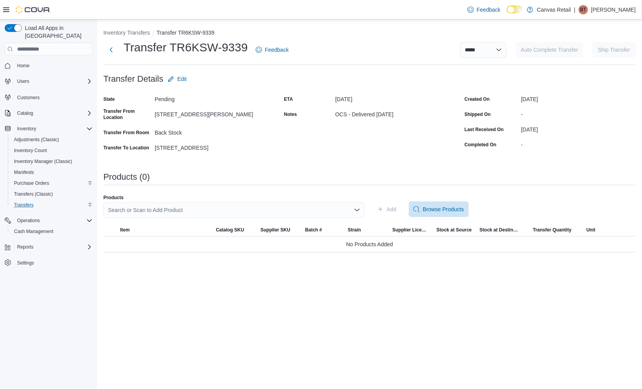
click at [223, 214] on div "Search or Scan to Add Product" at bounding box center [234, 210] width 262 height 16
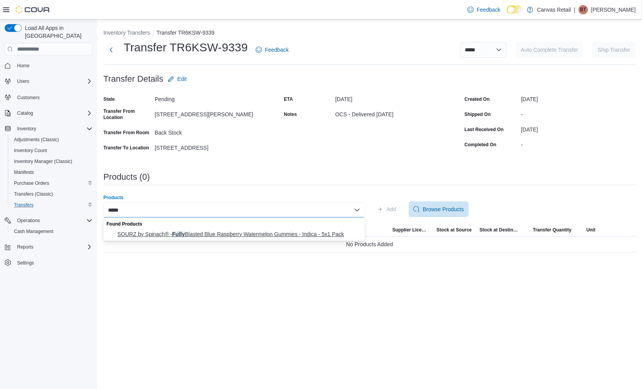
type input "*****"
click at [229, 232] on span "SOURZ by Spinach® - Fully Blasted Blue Raspberry Watermelon Gummies - Indica - …" at bounding box center [238, 234] width 243 height 8
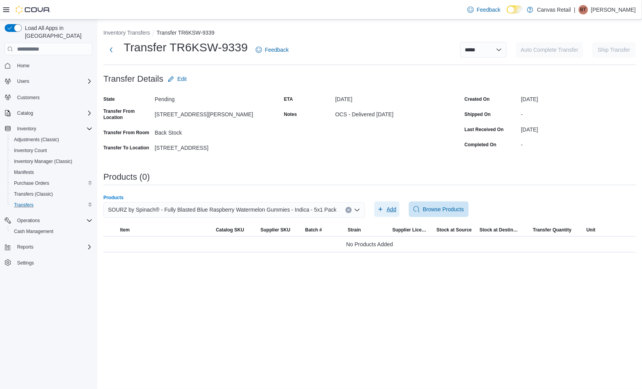
click at [389, 211] on span "Add" at bounding box center [392, 209] width 10 height 8
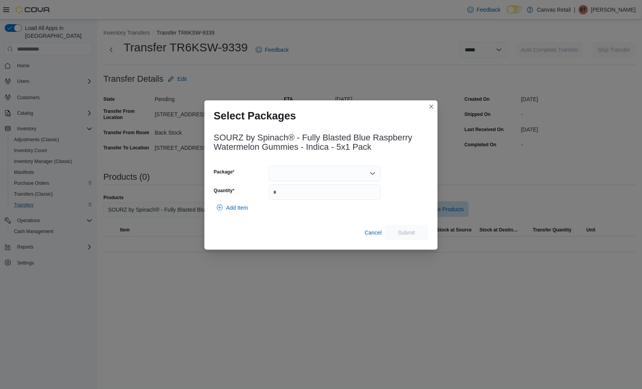
click at [316, 174] on div at bounding box center [325, 174] width 112 height 16
click at [314, 193] on 025458 "10:0 x 5 - 025458" at bounding box center [325, 197] width 112 height 11
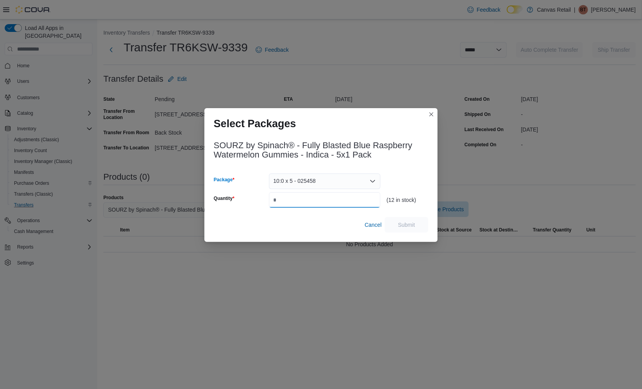
click at [314, 197] on input "Quantity" at bounding box center [325, 200] width 112 height 16
type input "**"
click at [403, 221] on span "Submit" at bounding box center [406, 224] width 17 height 8
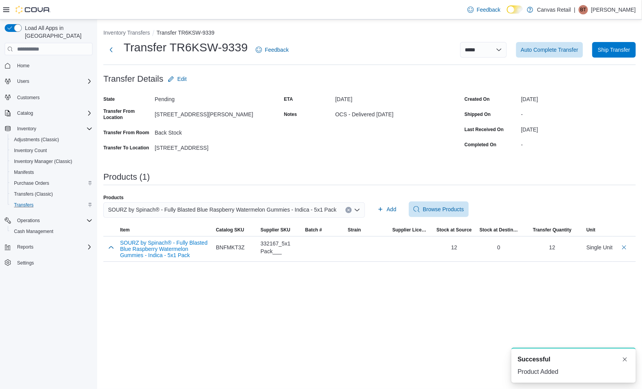
drag, startPoint x: 186, startPoint y: 324, endPoint x: 183, endPoint y: 308, distance: 16.2
click at [186, 324] on div "**********" at bounding box center [369, 203] width 545 height 369
click at [165, 209] on span "SOURZ by Spinach® - Fully Blasted Blue Raspberry Watermelon Gummies - Indica - …" at bounding box center [222, 209] width 228 height 9
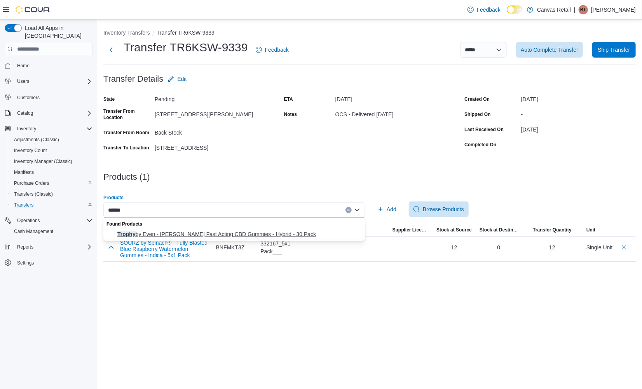
type input "******"
click at [164, 239] on button "Trophy by Even - [PERSON_NAME] Fast Acting CBD Gummies - Hybrid - 30 Pack" at bounding box center [234, 233] width 262 height 11
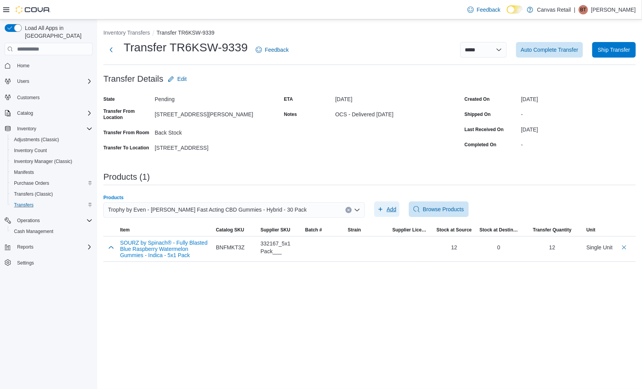
click at [377, 209] on icon "button" at bounding box center [380, 209] width 6 height 6
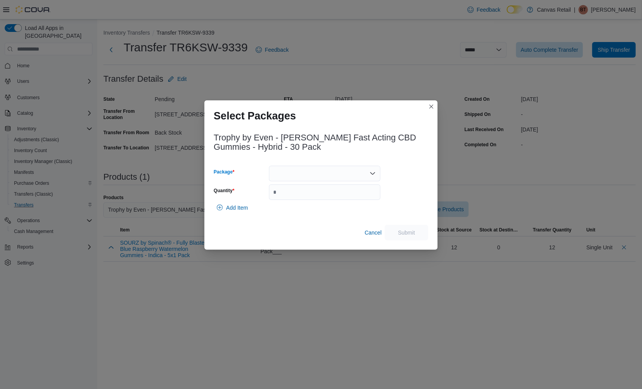
click at [355, 172] on div at bounding box center [325, 174] width 112 height 16
click at [346, 199] on span "0:25 - 25LEAFGUM032" at bounding box center [329, 198] width 93 height 8
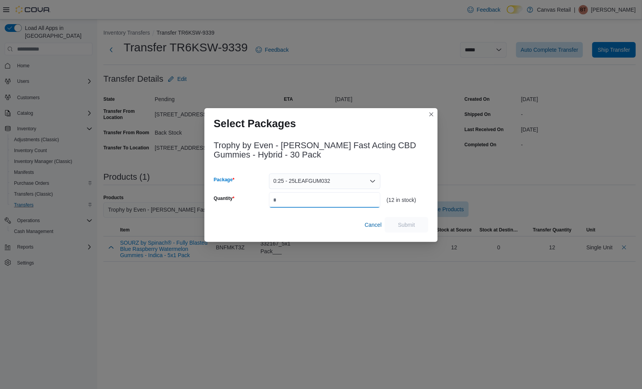
click at [346, 199] on input "Quantity" at bounding box center [325, 200] width 112 height 16
type input "**"
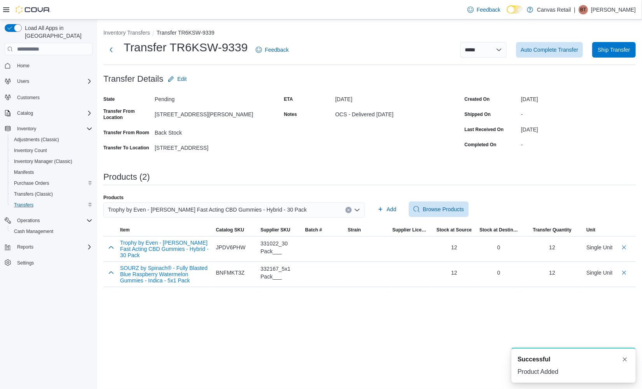
click at [162, 210] on span "Trophy by Even - [PERSON_NAME] Fast Acting CBD Gummies - Hybrid - 30 Pack" at bounding box center [207, 209] width 199 height 9
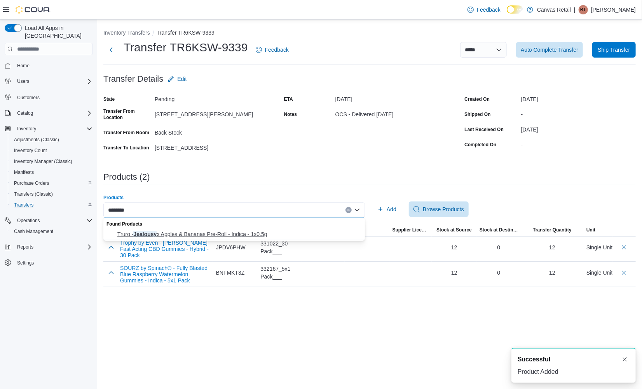
type input "********"
click at [169, 235] on span "Truro - Jealousy x Apples & Bananas Pre-Roll - Indica - 1x0.5g" at bounding box center [238, 234] width 243 height 8
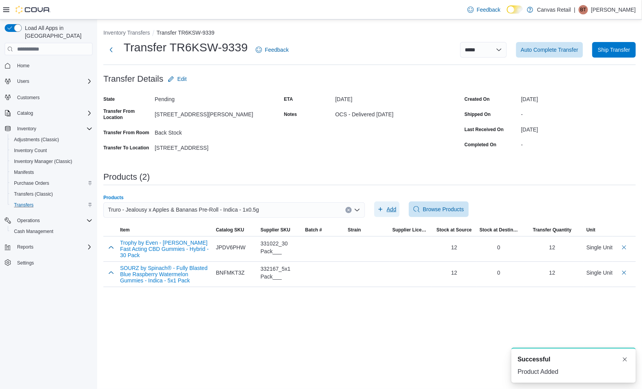
click at [386, 208] on span "Add" at bounding box center [386, 209] width 19 height 16
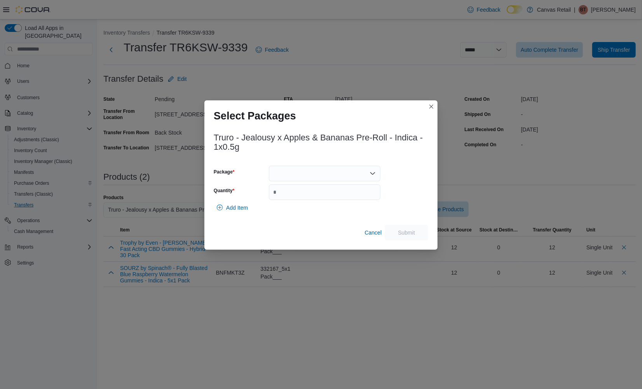
click at [347, 179] on div at bounding box center [325, 174] width 112 height 16
click at [345, 192] on JAB25J5 "28.3 - JAB25J5" at bounding box center [325, 197] width 112 height 11
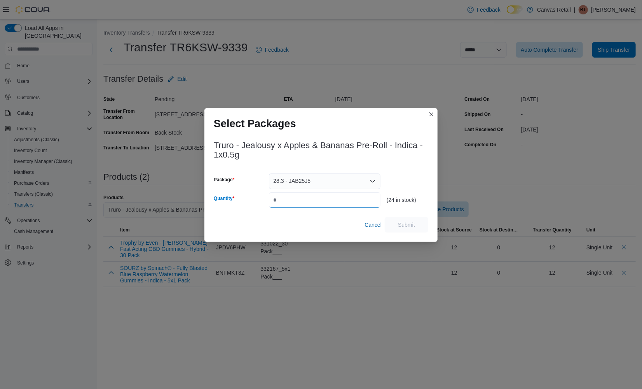
click at [347, 203] on input "Quantity" at bounding box center [325, 200] width 112 height 16
type input "**"
click at [401, 222] on span "Submit" at bounding box center [406, 224] width 17 height 8
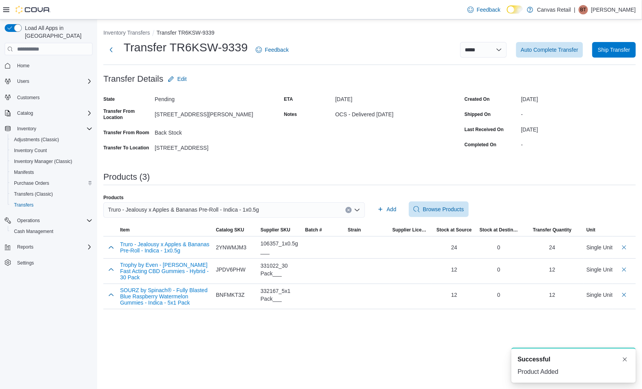
click at [202, 206] on span "Truro - Jealousy x Apples & Bananas Pre-Roll - Indica - 1x0.5g" at bounding box center [183, 209] width 151 height 9
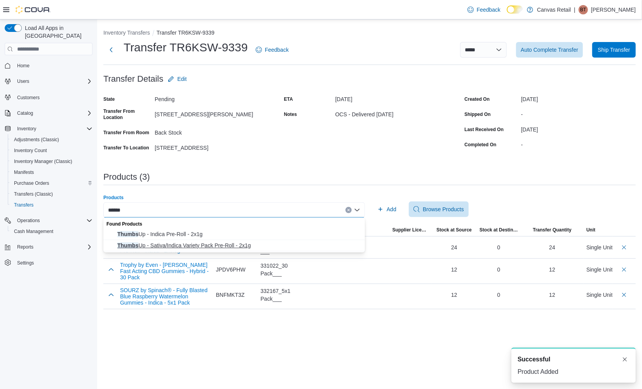
type input "******"
click at [216, 240] on button "Thumbs Up - Sativa/Indica Variety Pack Pre-Roll - 2x1g" at bounding box center [234, 245] width 262 height 11
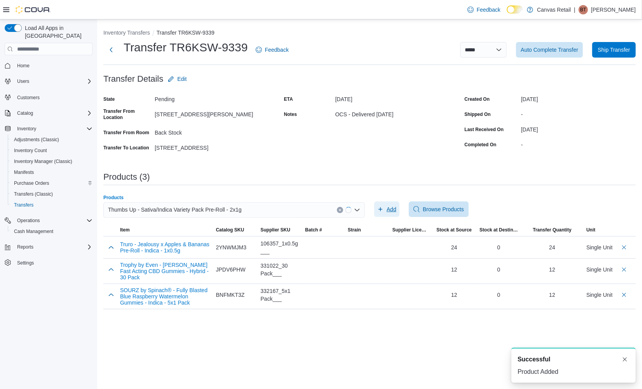
click at [392, 207] on span "Add" at bounding box center [392, 209] width 10 height 8
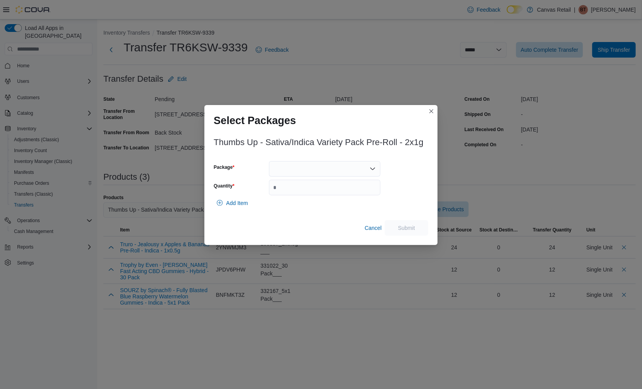
click at [392, 207] on div "Add Item" at bounding box center [321, 203] width 214 height 16
click at [355, 173] on div at bounding box center [325, 169] width 112 height 16
click at [345, 188] on H225OPSI-PR1 "29.8 - H225OPSI-PR1" at bounding box center [325, 193] width 112 height 11
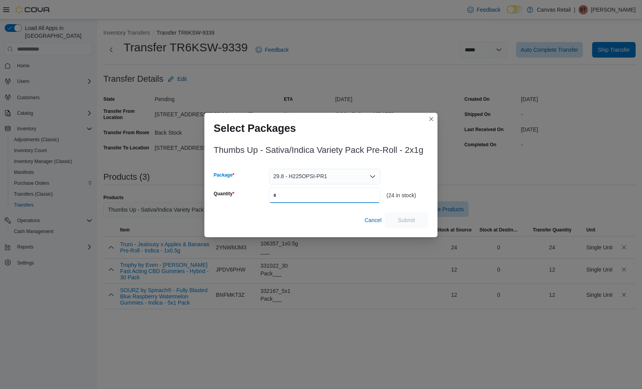
click at [344, 194] on input "Quantity" at bounding box center [325, 195] width 112 height 16
type input "**"
click at [407, 216] on span "Submit" at bounding box center [406, 220] width 17 height 8
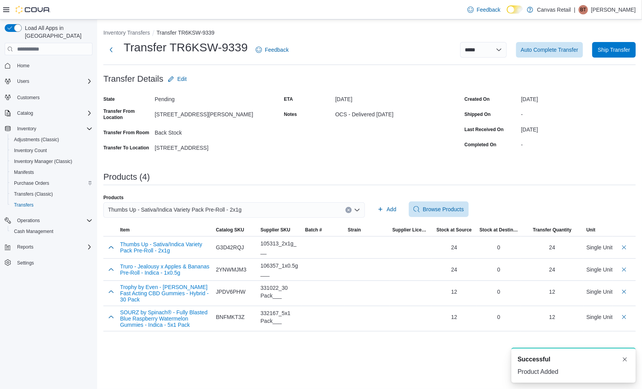
click at [192, 209] on span "Thumbs Up - Sativa/Indica Variety Pack Pre-Roll - 2x1g" at bounding box center [175, 209] width 134 height 9
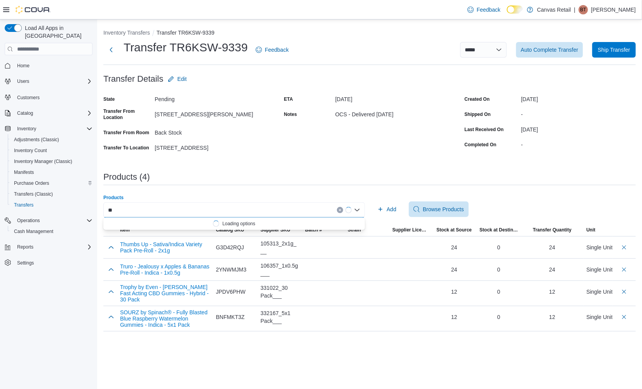
type input "*"
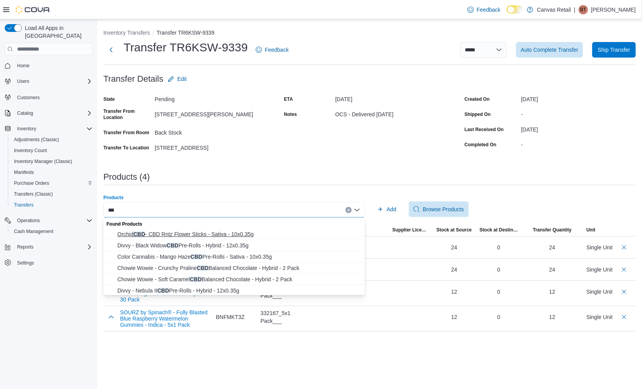
type input "***"
click at [172, 232] on span "Orchid CBD - CBD Rntz Flower Sticks - Sativa - 10x0.35g" at bounding box center [238, 234] width 243 height 8
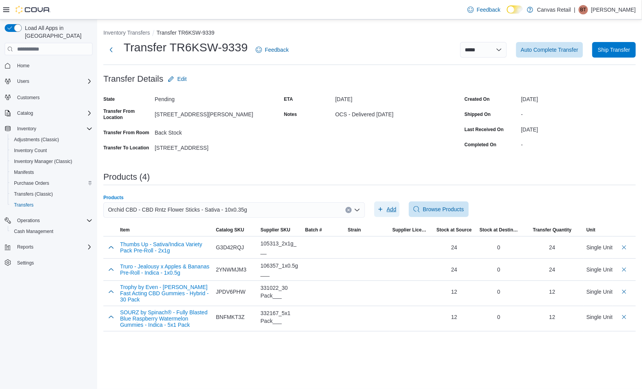
click at [393, 207] on span "Add" at bounding box center [392, 209] width 10 height 8
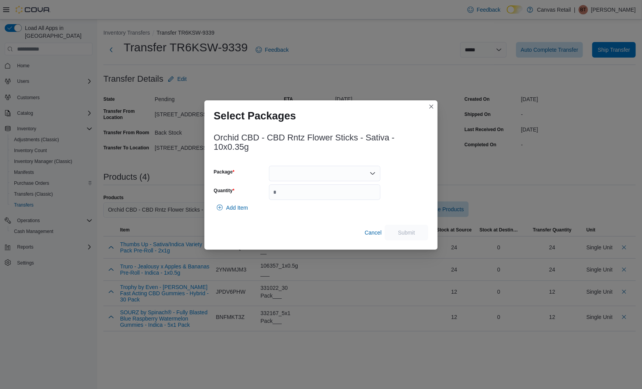
click at [293, 174] on div at bounding box center [325, 174] width 112 height 16
click at [302, 202] on span "12.6 / 9.0 - 3425114P2" at bounding box center [329, 198] width 93 height 8
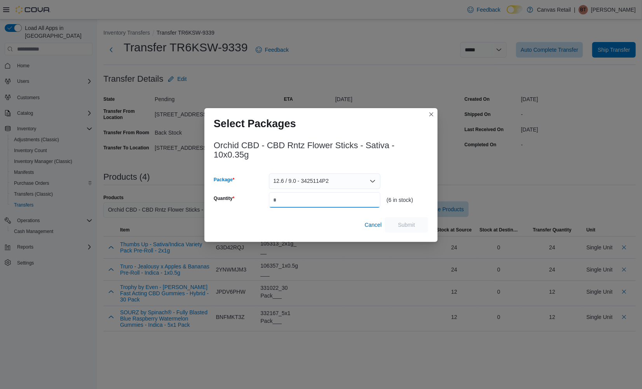
click at [302, 202] on input "Quantity" at bounding box center [325, 200] width 112 height 16
type input "*"
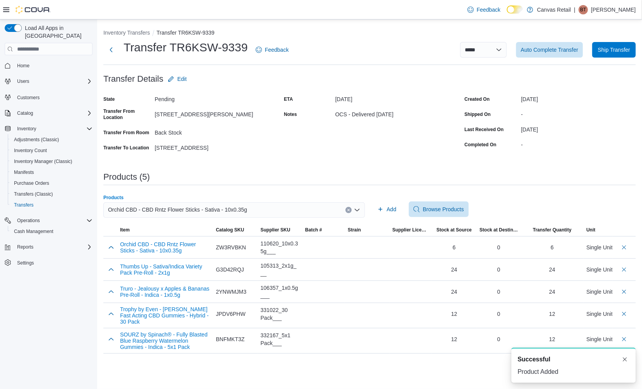
click at [171, 210] on span "Orchid CBD - CBD Rntz Flower Sticks - Sativa - 10x0.35g" at bounding box center [177, 209] width 139 height 9
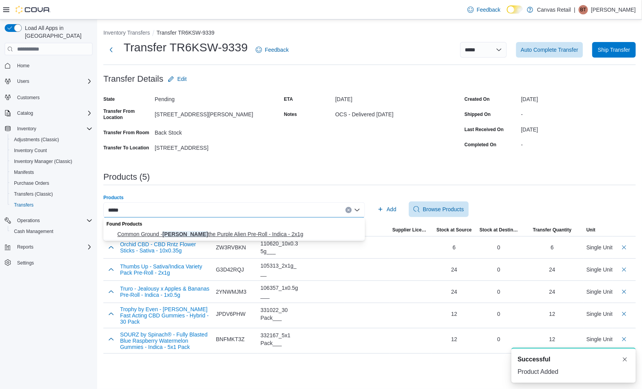
type input "*****"
click at [169, 232] on span "Common Ground - [PERSON_NAME] the Purple Alien Pre-Roll - Indica - 2x1g" at bounding box center [238, 234] width 243 height 8
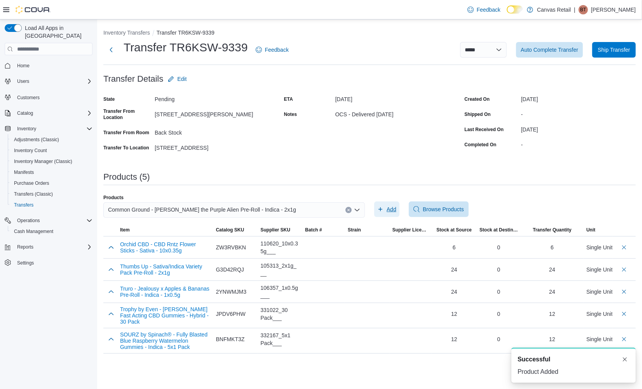
click at [396, 206] on span "Add" at bounding box center [392, 209] width 10 height 8
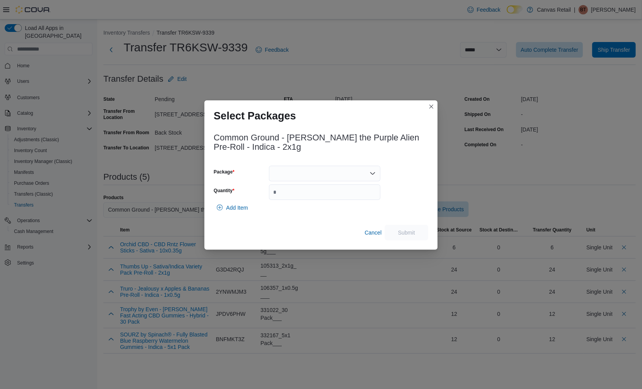
click at [328, 175] on div at bounding box center [325, 174] width 112 height 16
click at [323, 198] on span "27.9 - F25F0177" at bounding box center [329, 198] width 93 height 8
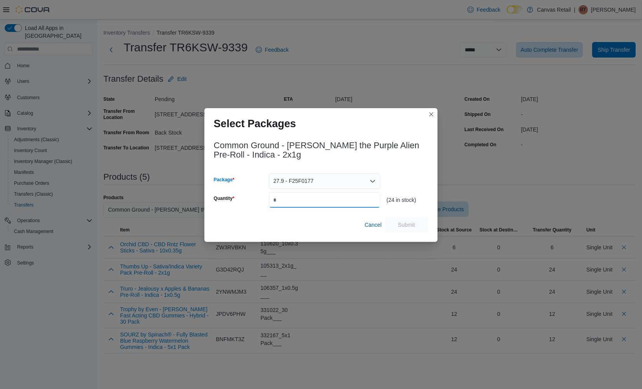
click at [330, 200] on input "Quantity" at bounding box center [325, 200] width 112 height 16
type input "**"
click at [403, 222] on span "Submit" at bounding box center [406, 224] width 17 height 8
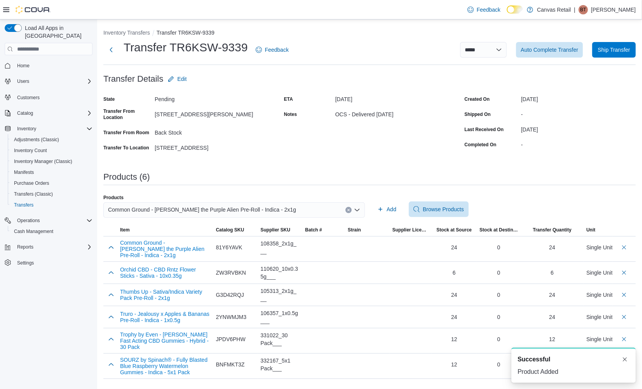
click at [270, 212] on div "Common Ground - [PERSON_NAME] the Purple Alien Pre-Roll - Indica - 2x1g" at bounding box center [234, 210] width 262 height 16
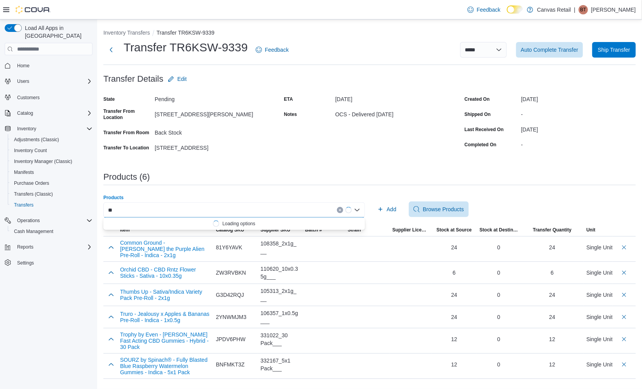
type input "*"
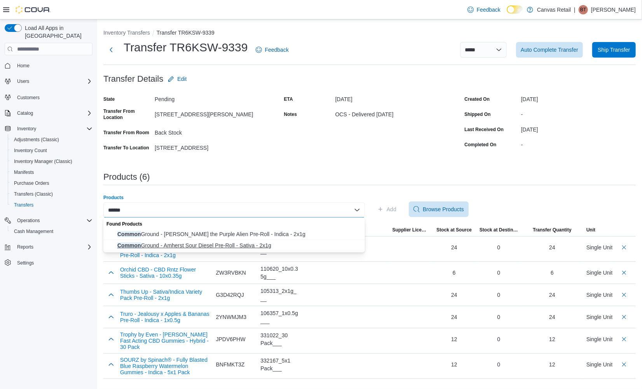
type input "******"
click at [258, 246] on span "Common Ground - Amherst Sour Diesel Pre-Roll - Sativa - 2x1g" at bounding box center [238, 245] width 243 height 8
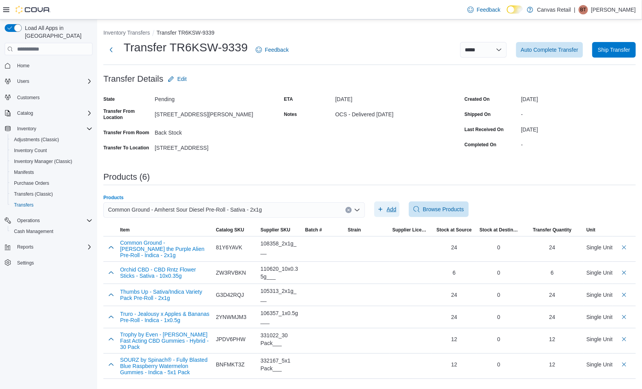
click at [384, 210] on span "Add" at bounding box center [386, 209] width 19 height 16
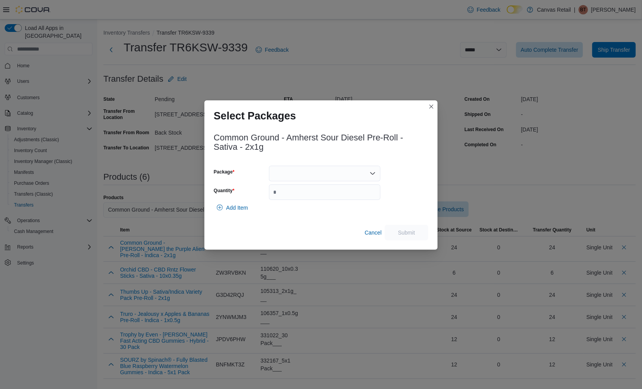
click at [279, 169] on div at bounding box center [325, 174] width 112 height 16
click at [288, 195] on span "26.7 - F25F0130" at bounding box center [329, 198] width 93 height 8
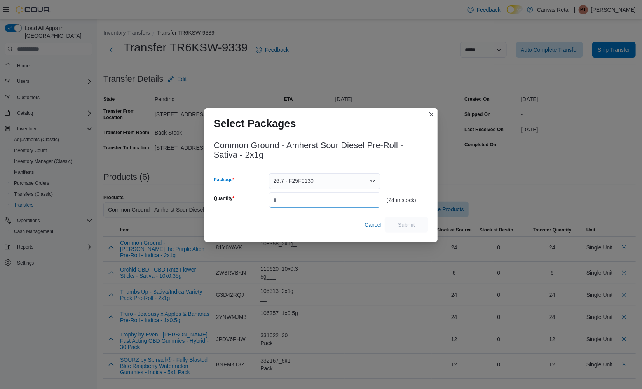
click at [289, 195] on input "Quantity" at bounding box center [325, 200] width 112 height 16
type input "**"
click at [411, 226] on span "Submit" at bounding box center [406, 224] width 17 height 8
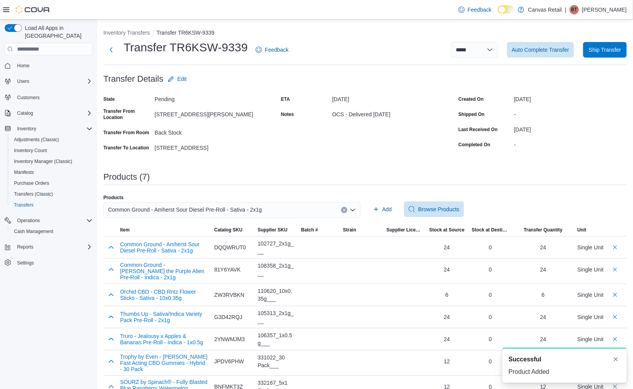
click at [183, 209] on span "Common Ground - Amherst Sour Diesel Pre-Roll - Sativa - 2x1g" at bounding box center [185, 209] width 154 height 9
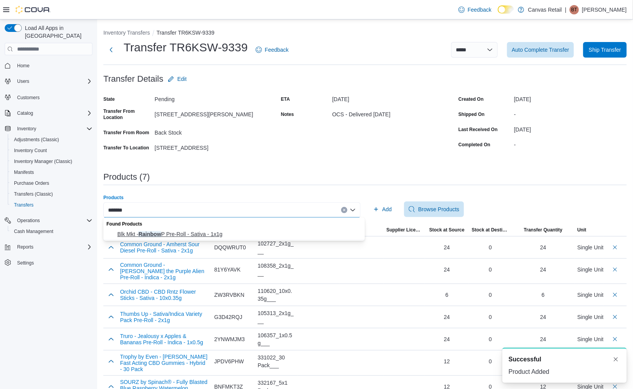
type input "*******"
click at [199, 230] on span "Blk Mkt - Rainbow P Pre-Roll - Sativa - 1x1g" at bounding box center [238, 234] width 243 height 8
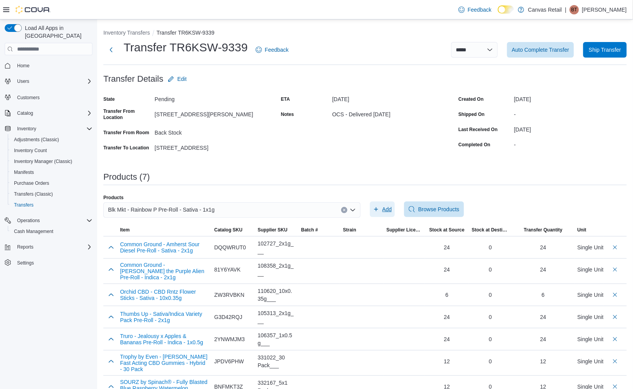
click at [390, 206] on span "Add" at bounding box center [387, 209] width 10 height 8
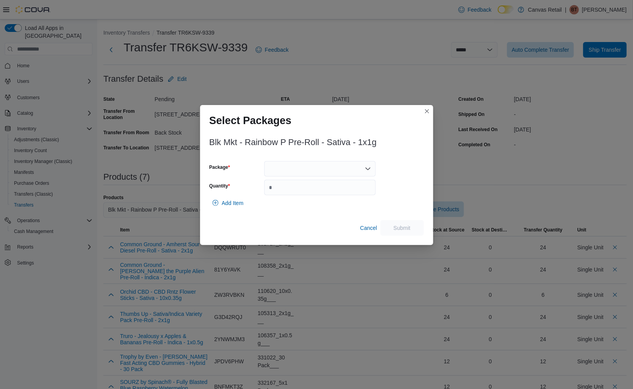
click at [329, 171] on div at bounding box center [320, 169] width 112 height 16
click at [325, 186] on div "Packages In Stock" at bounding box center [320, 181] width 112 height 11
click at [328, 190] on span "29.9 - 3PL14725RP01" at bounding box center [324, 193] width 93 height 8
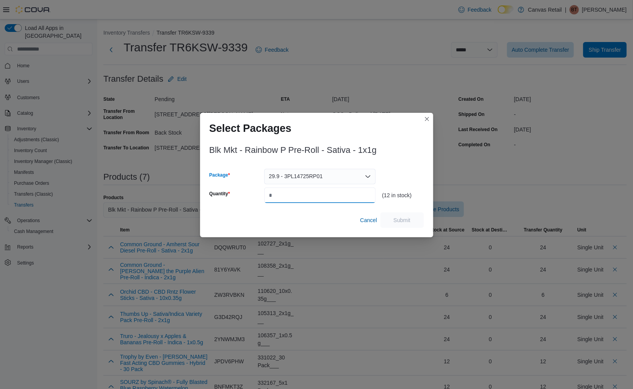
click at [344, 190] on input "Quantity" at bounding box center [320, 195] width 112 height 16
type input "**"
click at [418, 221] on span "Submit" at bounding box center [402, 220] width 34 height 16
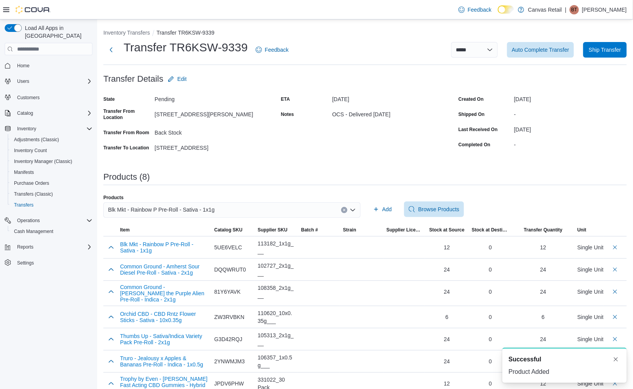
click at [277, 211] on div "Blk Mkt - Rainbow P Pre-Roll - Sativa - 1x1g" at bounding box center [231, 210] width 257 height 16
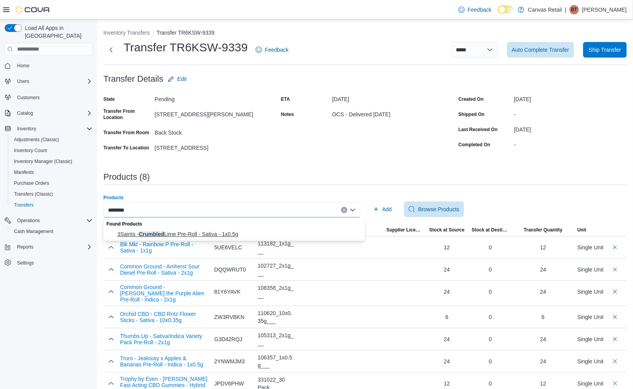
type input "********"
click at [249, 230] on span "3Saints - Crumbled Lime Pre-Roll - Sativa - 1x0.5g" at bounding box center [238, 234] width 243 height 8
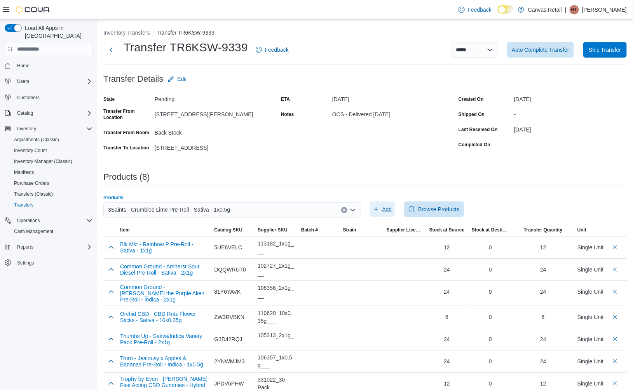
click at [381, 204] on span "Add" at bounding box center [382, 209] width 19 height 16
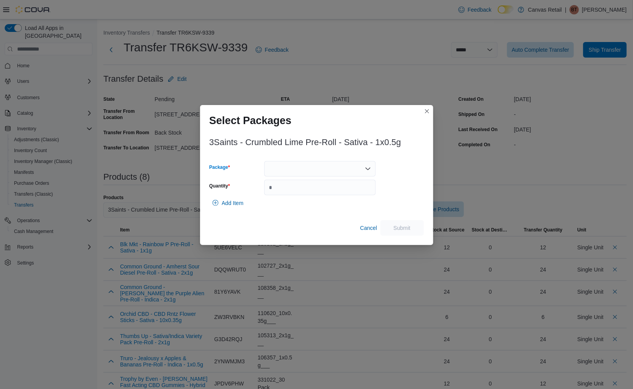
click at [335, 166] on div at bounding box center [320, 169] width 112 height 16
click at [330, 192] on span "25.0 - BB1G0708" at bounding box center [324, 193] width 93 height 8
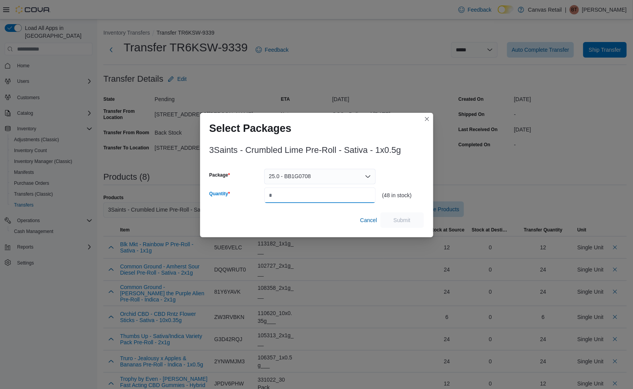
click at [331, 197] on input "Quantity" at bounding box center [320, 195] width 112 height 16
type input "**"
click at [413, 218] on span "Submit" at bounding box center [402, 220] width 34 height 16
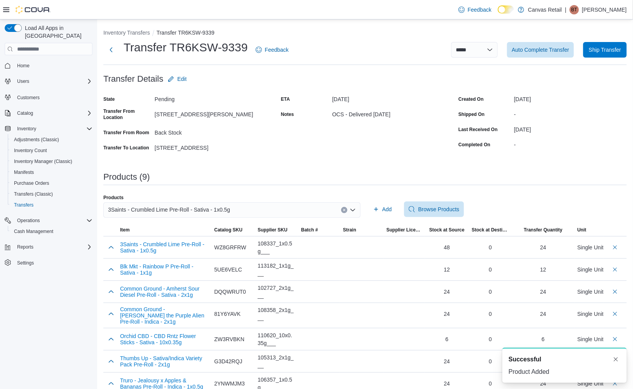
click at [185, 208] on span "3Saints - Crumbled Lime Pre-Roll - Sativa - 1x0.5g" at bounding box center [169, 209] width 122 height 9
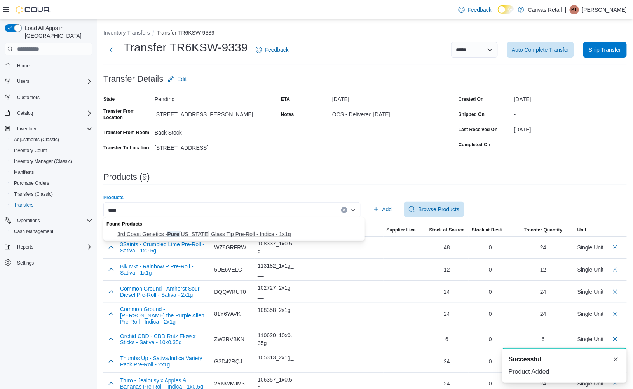
type input "****"
click at [192, 230] on span "3rd Coast Genetics - Pure [US_STATE] Glass Tip Pre-Roll - Indica - 1x1g" at bounding box center [238, 234] width 243 height 8
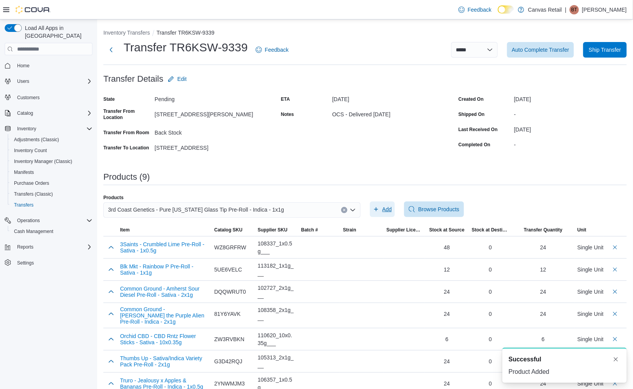
click at [379, 208] on icon "button" at bounding box center [376, 209] width 6 height 6
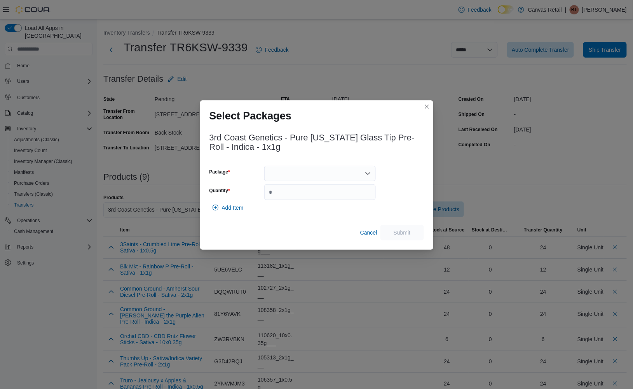
click at [348, 164] on div "3rd Coast Genetics - Pure [US_STATE] Glass Tip Pre-Roll - Indica - 1x1g Package…" at bounding box center [316, 184] width 214 height 112
click at [351, 180] on div at bounding box center [320, 174] width 112 height 16
click at [345, 194] on span "29.8 - 24256" at bounding box center [324, 198] width 93 height 8
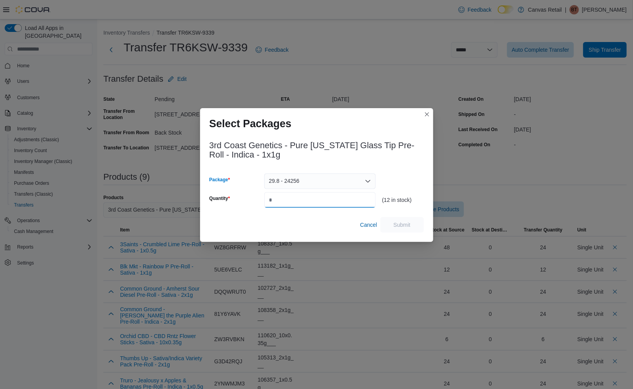
click at [338, 199] on input "Quantity" at bounding box center [320, 200] width 112 height 16
type input "**"
click at [397, 224] on span "Submit" at bounding box center [402, 224] width 17 height 8
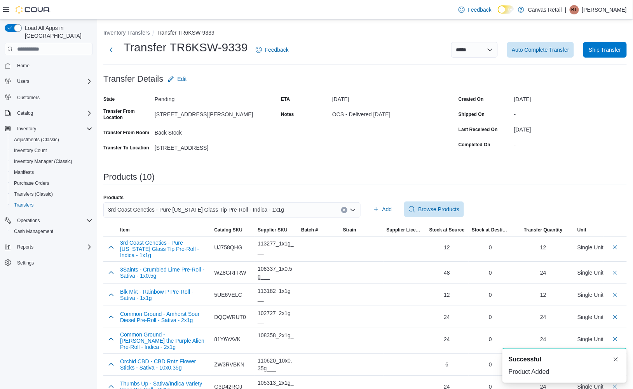
click at [175, 211] on span "3rd Coast Genetics - Pure [US_STATE] Glass Tip Pre-Roll - Indica - 1x1g" at bounding box center [196, 209] width 176 height 9
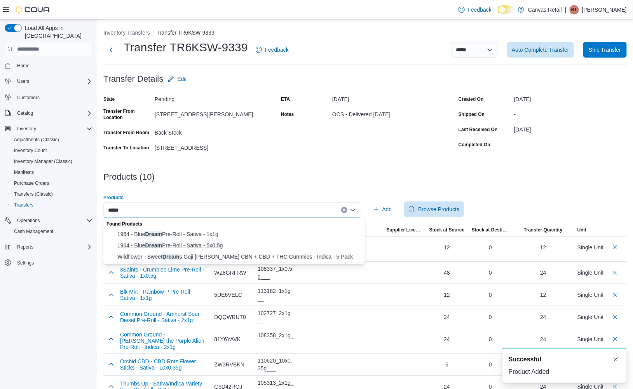
type input "*****"
click at [180, 242] on span "1964 - Blue Dream Pre-Roll - Sativa - 5x0.5g" at bounding box center [238, 245] width 243 height 8
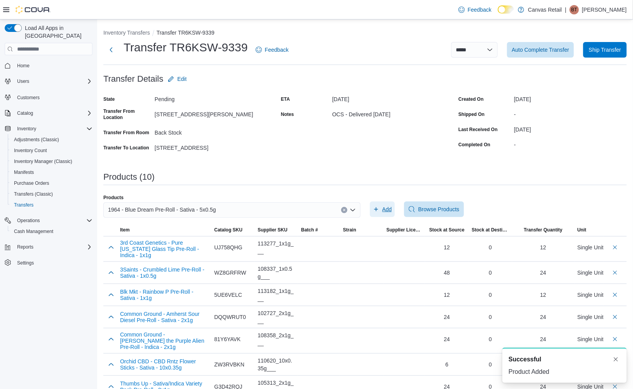
click at [379, 207] on icon "button" at bounding box center [376, 209] width 6 height 6
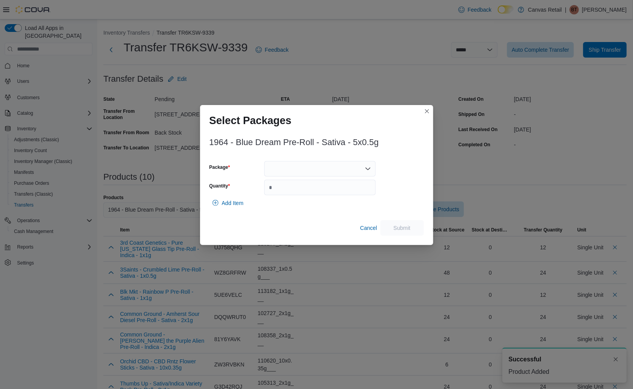
click at [341, 166] on div at bounding box center [320, 169] width 112 height 16
click at [334, 190] on span "18.1 - MXXP1E012" at bounding box center [324, 193] width 93 height 8
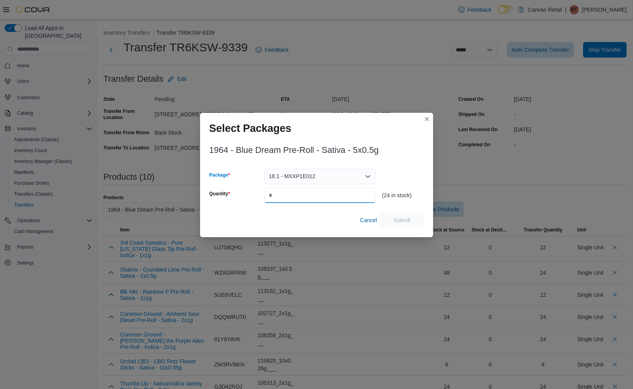
click at [336, 194] on input "Quantity" at bounding box center [320, 195] width 112 height 16
type input "**"
click at [409, 218] on span "Submit" at bounding box center [402, 220] width 17 height 8
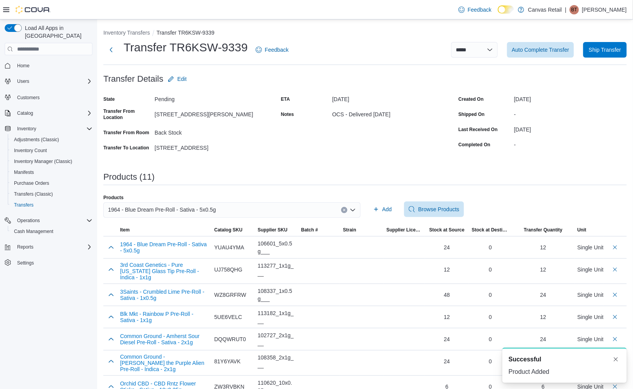
click at [169, 205] on span "1964 - Blue Dream Pre-Roll - Sativa - 5x0.5g" at bounding box center [162, 209] width 108 height 9
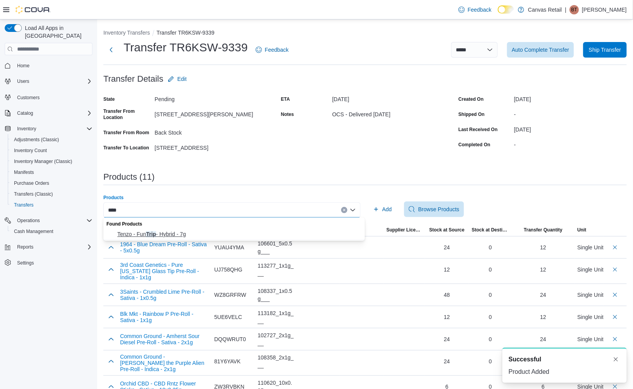
type input "****"
click at [191, 232] on span "Tenzo - Fun Trip - Hybrid - 7g" at bounding box center [238, 234] width 243 height 8
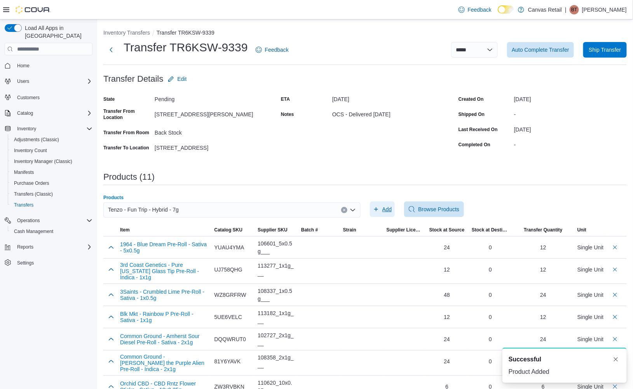
click at [389, 207] on span "Add" at bounding box center [387, 209] width 10 height 8
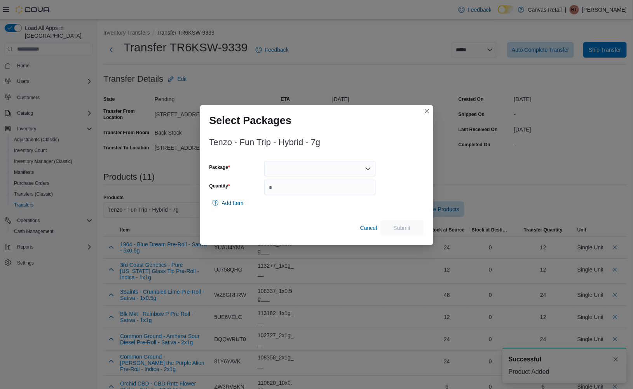
click at [314, 165] on div at bounding box center [320, 169] width 112 height 16
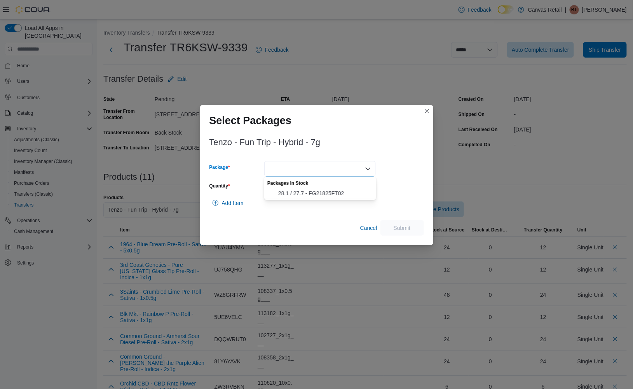
click at [313, 186] on div "Packages In Stock" at bounding box center [320, 181] width 112 height 11
click at [313, 190] on span "28.1 / 27.7 - FG21825FT02" at bounding box center [324, 193] width 93 height 8
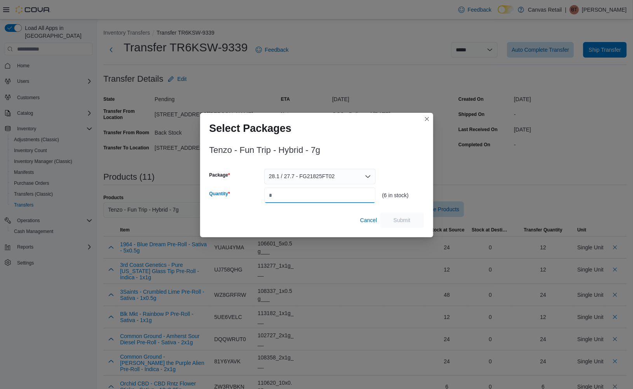
click at [313, 190] on input "Quantity" at bounding box center [320, 195] width 112 height 16
type input "*"
click at [403, 217] on span "Submit" at bounding box center [402, 220] width 17 height 8
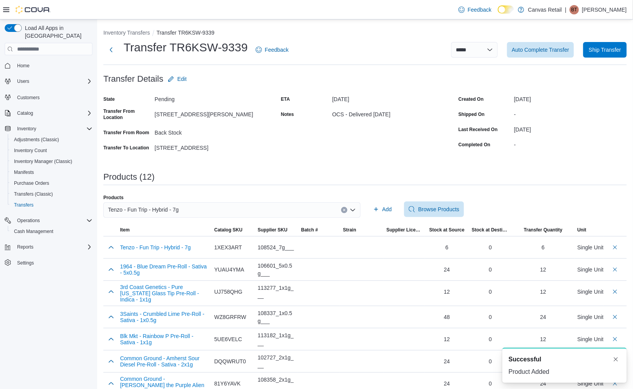
click at [202, 209] on div "Tenzo - Fun Trip - Hybrid - 7g" at bounding box center [231, 210] width 257 height 16
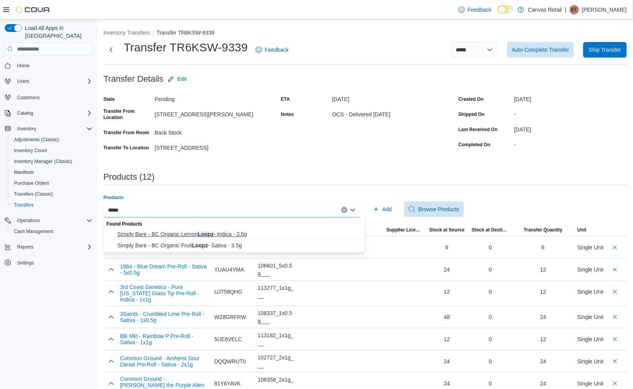
type input "*****"
click at [257, 230] on span "Simply Bare - BC Organic Lemon Loopz - Indica - 3.5g" at bounding box center [238, 234] width 243 height 8
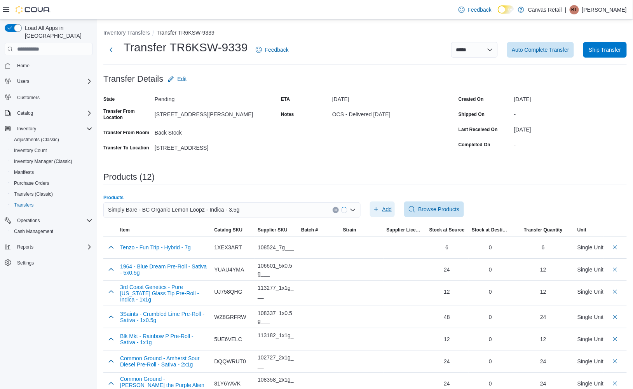
click at [391, 205] on span "Add" at bounding box center [387, 209] width 10 height 8
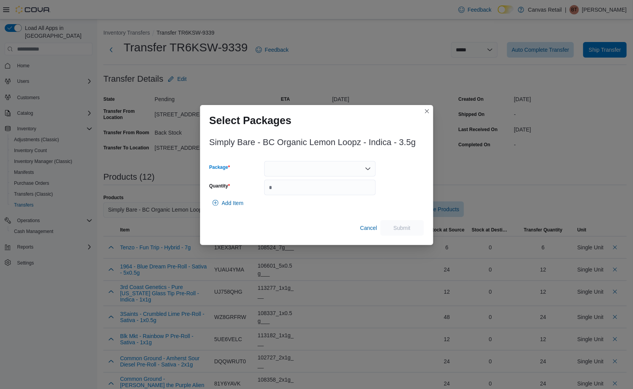
click at [363, 170] on div at bounding box center [320, 169] width 112 height 16
click at [341, 197] on LMLPGE006 "27.5 - LMLPGE006" at bounding box center [320, 193] width 112 height 11
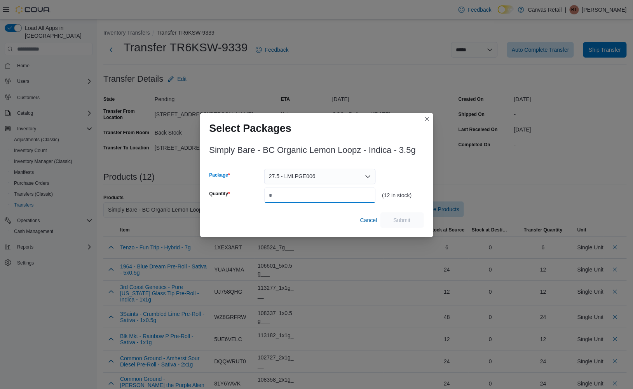
click at [347, 195] on input "Quantity" at bounding box center [320, 195] width 112 height 16
type input "**"
click at [401, 218] on span "Submit" at bounding box center [402, 220] width 17 height 8
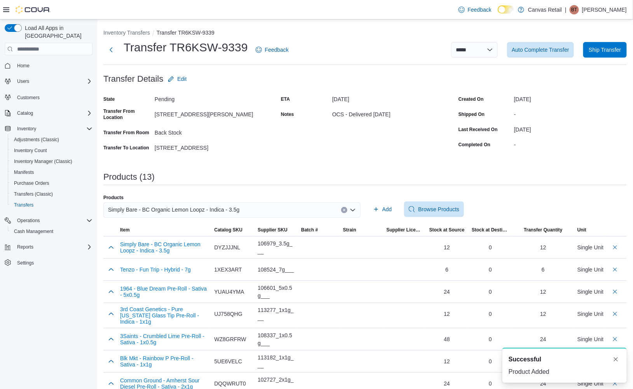
click at [186, 214] on div "Simply Bare - BC Organic Lemon Loopz - Indica - 3.5g" at bounding box center [231, 210] width 257 height 16
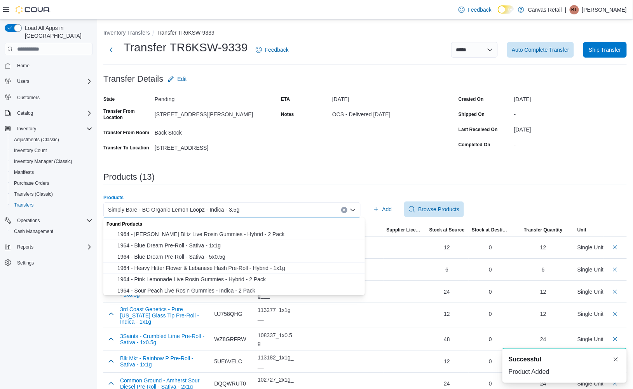
click at [187, 213] on span "Simply Bare - BC Organic Lemon Loopz - Indica - 3.5g" at bounding box center [174, 209] width 132 height 9
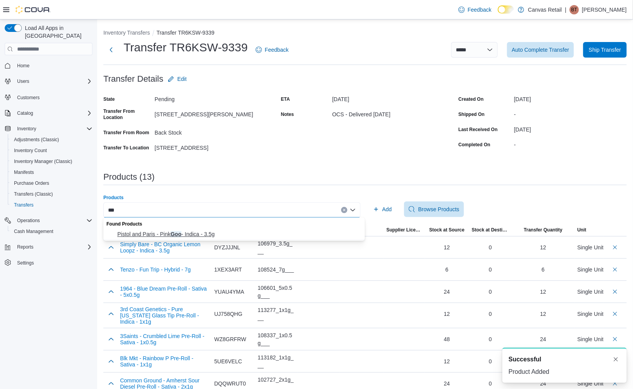
type input "***"
click at [190, 231] on span "Pistol and Paris - Pink Goo - Indica - 3.5g" at bounding box center [238, 234] width 243 height 8
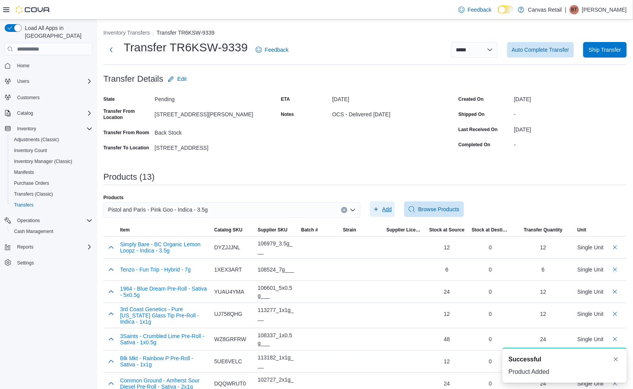
click at [379, 207] on icon "button" at bounding box center [376, 209] width 6 height 6
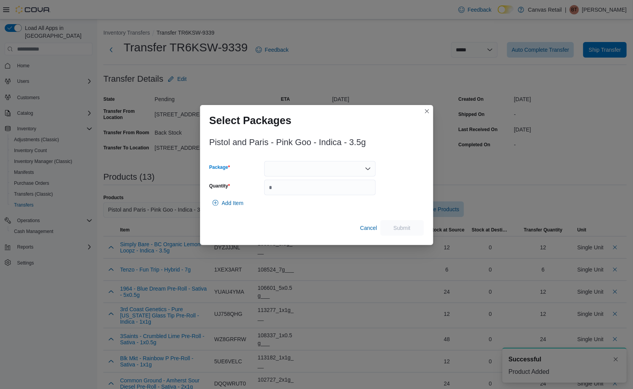
click at [322, 166] on div at bounding box center [320, 169] width 112 height 16
click at [318, 190] on span "31.7 - PG0825002" at bounding box center [324, 193] width 93 height 8
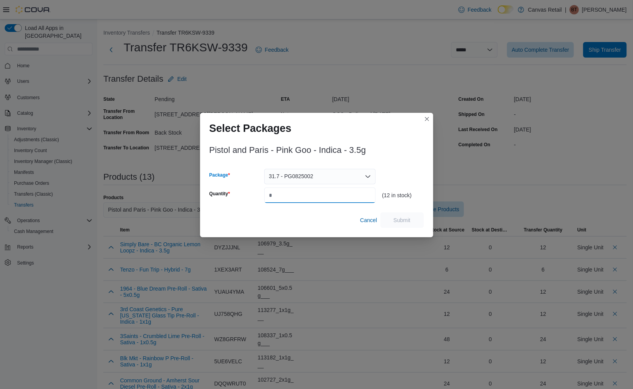
click at [339, 190] on input "Quantity" at bounding box center [320, 195] width 112 height 16
type input "**"
click at [404, 217] on span "Submit" at bounding box center [402, 220] width 17 height 8
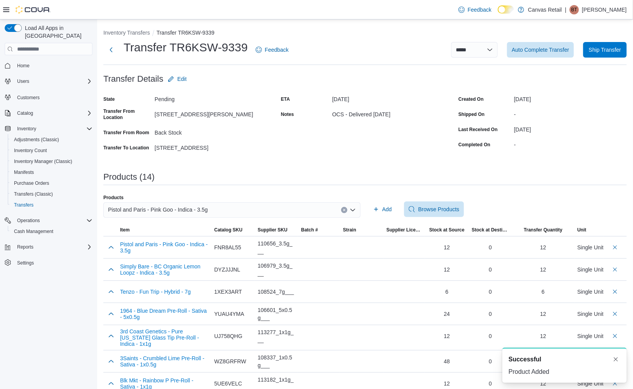
click at [229, 204] on div "Pistol and Paris - Pink Goo - Indica - 3.5g" at bounding box center [231, 210] width 257 height 16
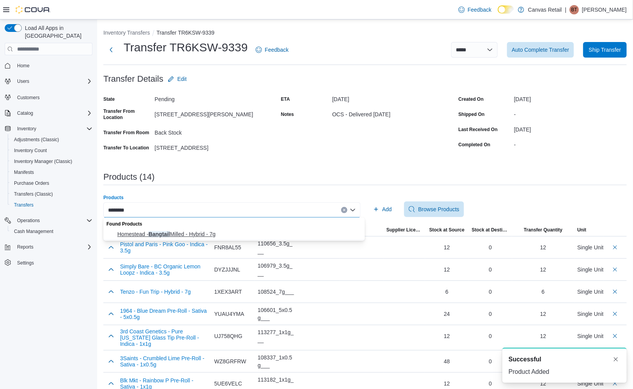
type input "********"
click at [244, 229] on button "Homestead - Bangtail Milled - Hybrid - 7g" at bounding box center [234, 233] width 262 height 11
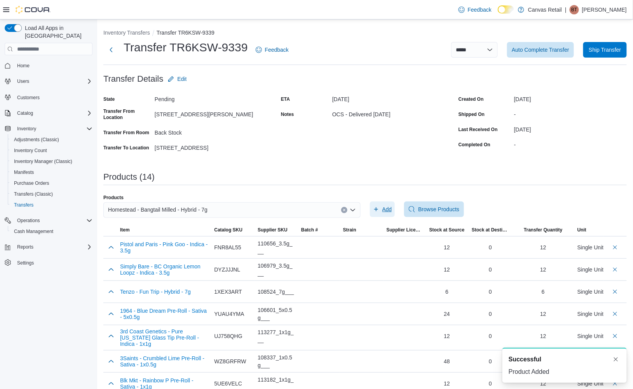
click at [386, 212] on span "Add" at bounding box center [387, 209] width 10 height 8
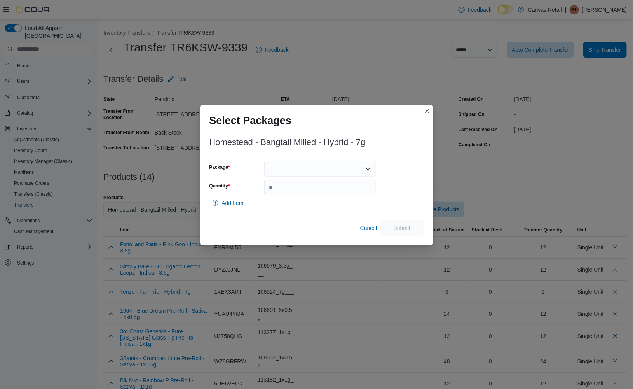
click at [354, 171] on div at bounding box center [320, 169] width 112 height 16
click at [346, 190] on span "22.5 - MXXHSE022" at bounding box center [324, 193] width 93 height 8
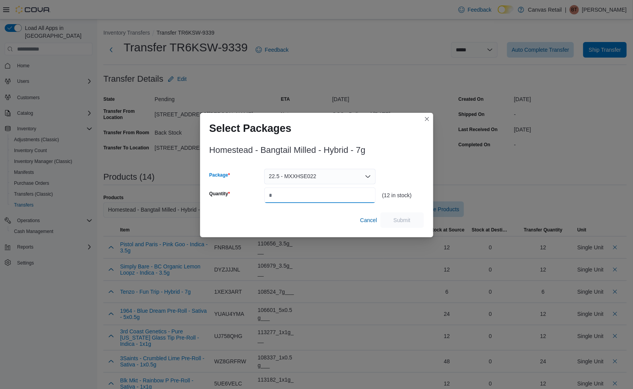
click at [346, 195] on input "Quantity" at bounding box center [320, 195] width 112 height 16
type input "**"
click at [391, 220] on span "Submit" at bounding box center [402, 220] width 34 height 16
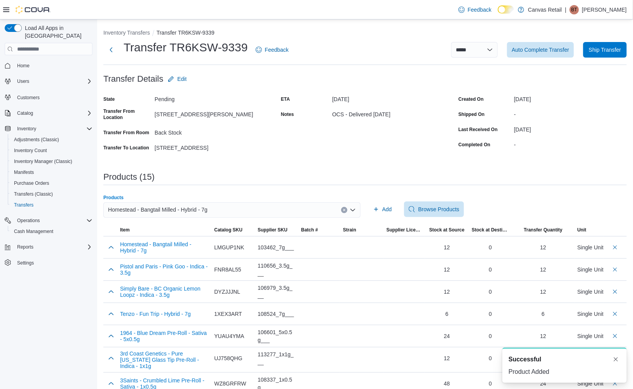
click at [168, 213] on span "Homestead - Bangtail Milled - Hybrid - 7g" at bounding box center [157, 209] width 99 height 9
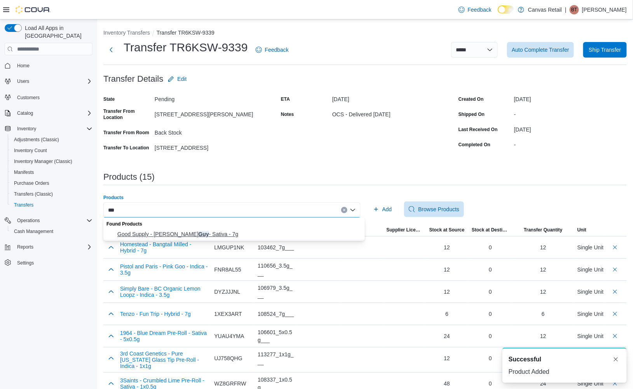
type input "***"
click at [178, 231] on span "Good Supply - [PERSON_NAME] - Sativa - 7g" at bounding box center [238, 234] width 243 height 8
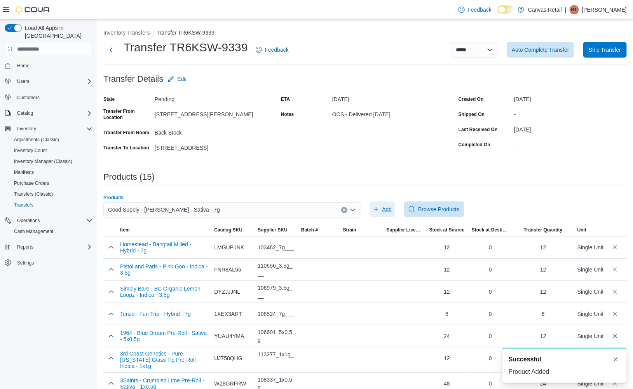
click at [391, 206] on span "Add" at bounding box center [387, 209] width 10 height 8
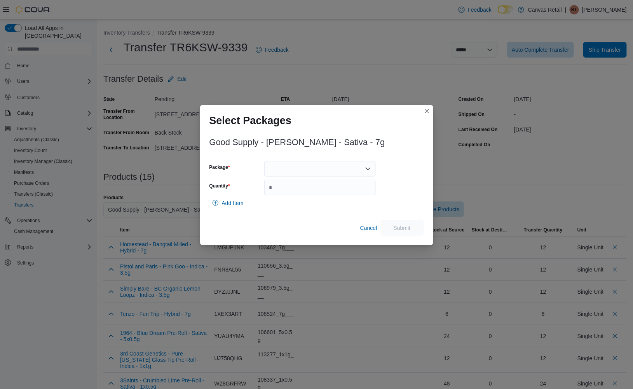
click at [343, 167] on div at bounding box center [320, 169] width 112 height 16
click at [344, 198] on 3101738575 "28.7 - 3101738575" at bounding box center [320, 193] width 112 height 11
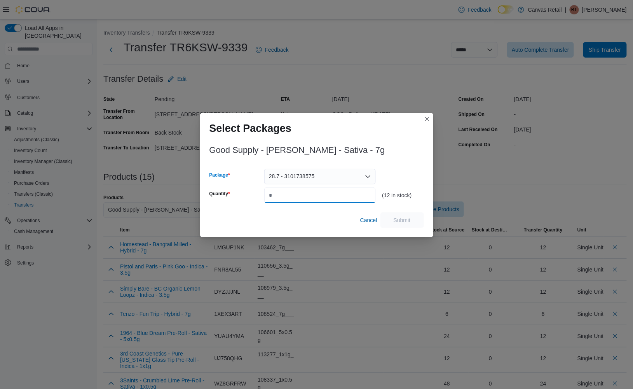
click at [367, 197] on input "Quantity" at bounding box center [320, 195] width 112 height 16
type input "**"
click at [391, 217] on span "Submit" at bounding box center [402, 220] width 34 height 16
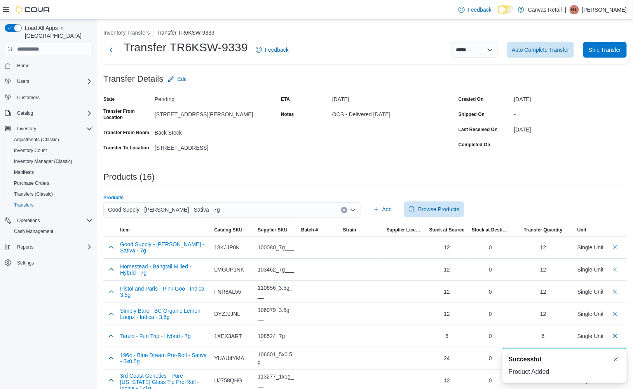
click at [289, 207] on div "Good Supply - [PERSON_NAME] - Sativa - 7g" at bounding box center [231, 210] width 257 height 16
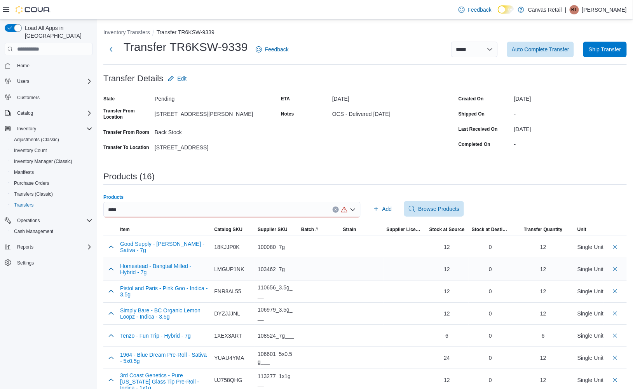
scroll to position [1, 0]
click at [221, 209] on div "****" at bounding box center [231, 209] width 257 height 16
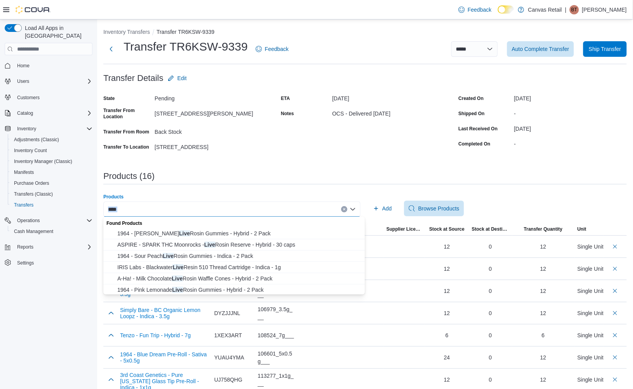
click at [221, 209] on div "****" at bounding box center [231, 209] width 257 height 16
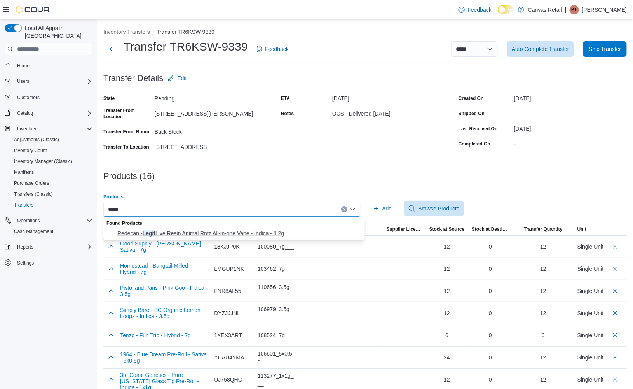
type input "*****"
click at [222, 228] on button "Redecan - Legit Live Resin Animal Rntz All-in-one Vape - Indica - 1.2g" at bounding box center [234, 233] width 262 height 11
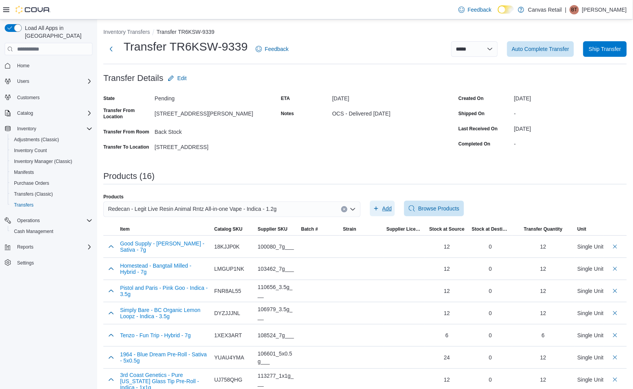
click at [379, 211] on span "Add" at bounding box center [382, 209] width 19 height 16
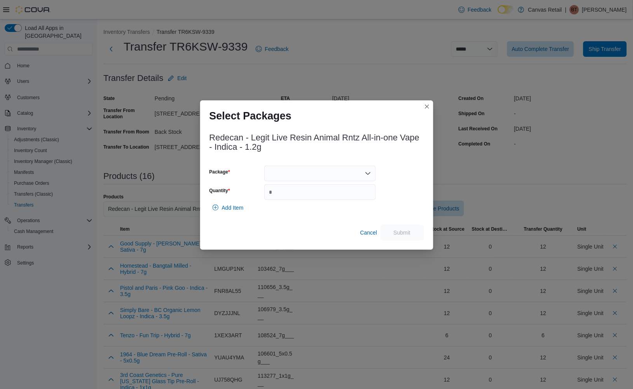
click at [360, 172] on div at bounding box center [320, 174] width 112 height 16
click at [349, 193] on 3101738446 "83.1 - 3101738446" at bounding box center [320, 198] width 112 height 11
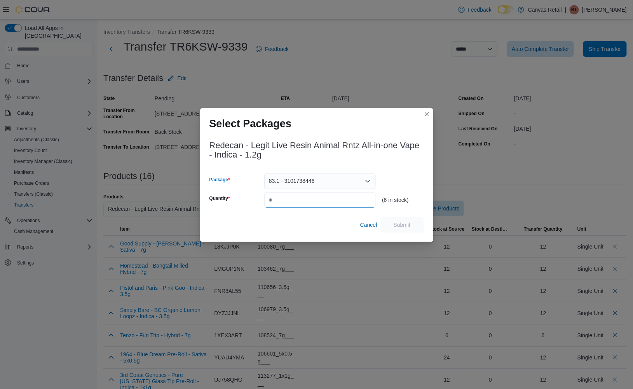
click at [347, 199] on input "Quantity" at bounding box center [320, 200] width 112 height 16
type input "*"
click at [396, 219] on span "Submit" at bounding box center [402, 224] width 34 height 16
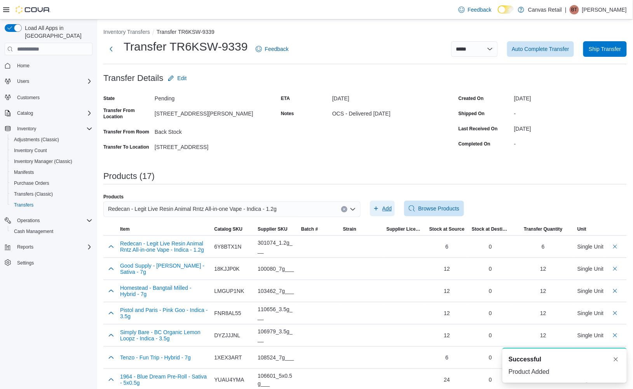
scroll to position [0, 0]
click at [159, 205] on span "Redecan - Legit Live Resin Animal Rntz All-in-one Vape - Indica - 1.2g" at bounding box center [192, 208] width 169 height 9
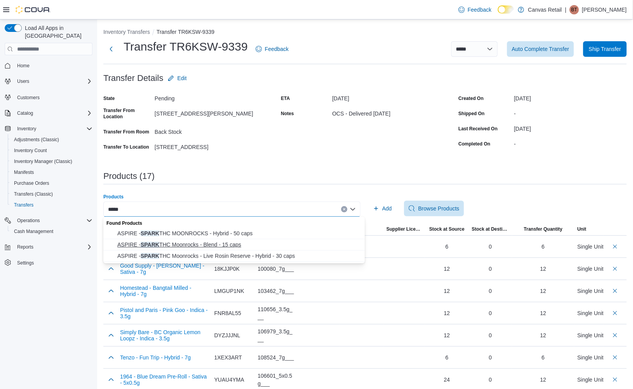
type input "*****"
click at [172, 241] on span "ASPIRE - SPARK THC Moonrocks - Blend - 15 caps" at bounding box center [238, 245] width 243 height 8
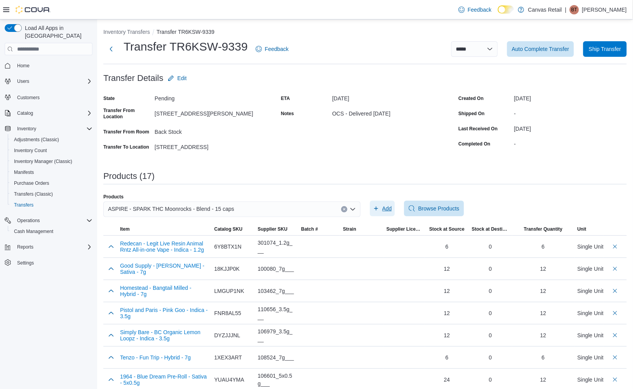
click at [379, 206] on icon "button" at bounding box center [376, 208] width 6 height 6
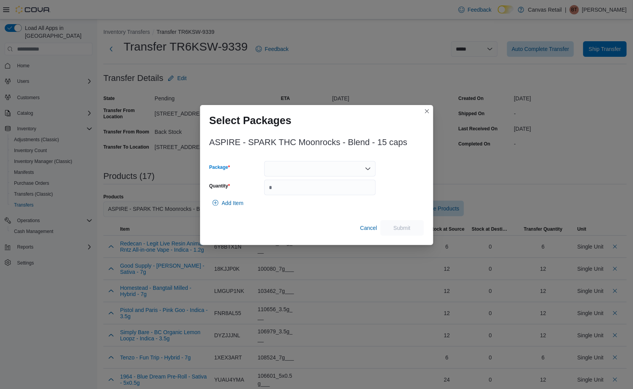
click at [281, 172] on div at bounding box center [320, 169] width 112 height 16
click at [283, 188] on F10400021 "10:0 - F10400021" at bounding box center [320, 193] width 112 height 11
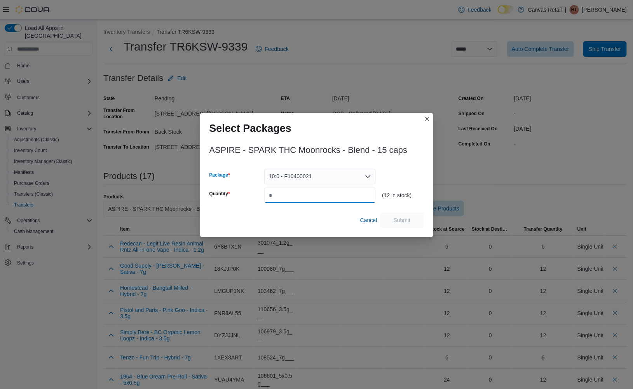
click at [293, 197] on input "Quantity" at bounding box center [320, 195] width 112 height 16
type input "**"
click at [412, 216] on span "Submit" at bounding box center [402, 220] width 34 height 16
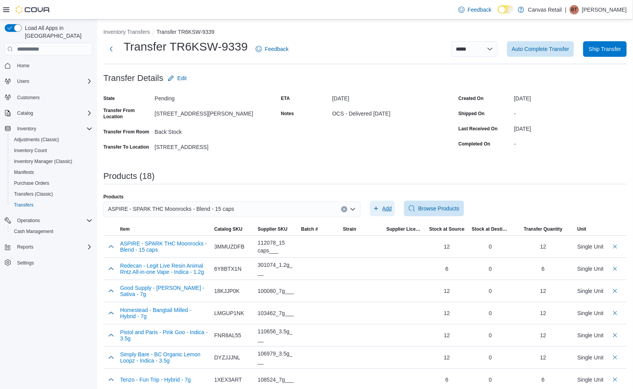
scroll to position [1, 0]
click at [204, 208] on span "ASPIRE - SPARK THC Moonrocks - Blend - 15 caps" at bounding box center [171, 208] width 126 height 9
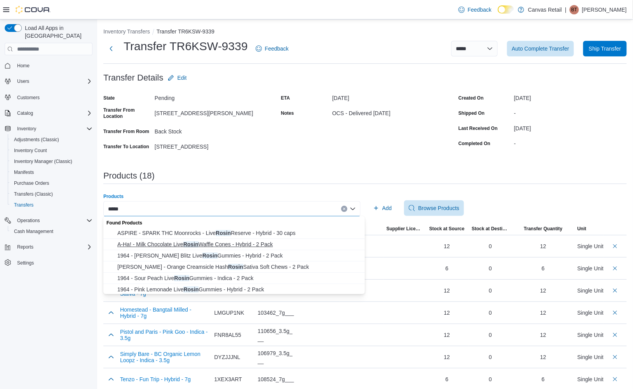
type input "*****"
click at [197, 242] on span "A-Ha! - Milk Chocolate Live Rosin Waffle Cones - Hybrid - 2 Pack" at bounding box center [238, 244] width 243 height 8
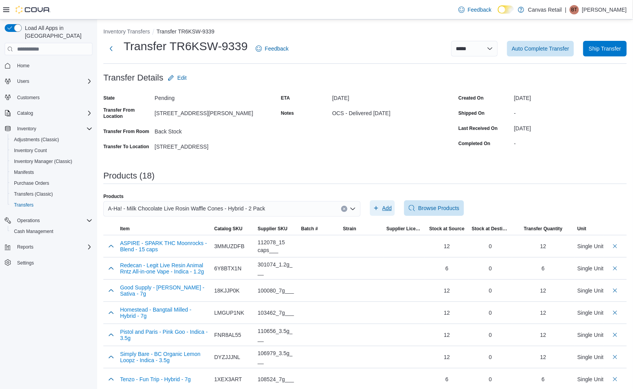
click at [379, 205] on icon "button" at bounding box center [376, 208] width 6 height 6
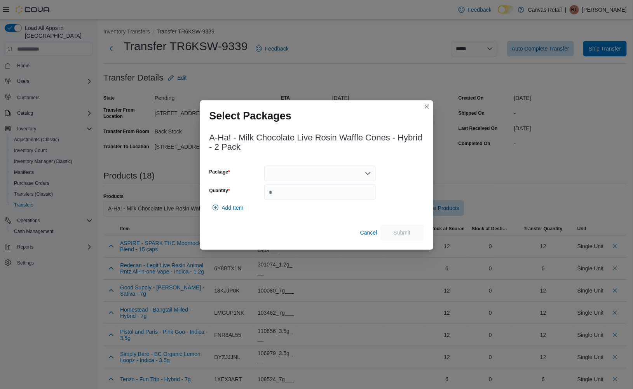
click at [324, 171] on div at bounding box center [320, 174] width 112 height 16
click at [320, 199] on span "10:0 - LD250707227" at bounding box center [324, 198] width 93 height 8
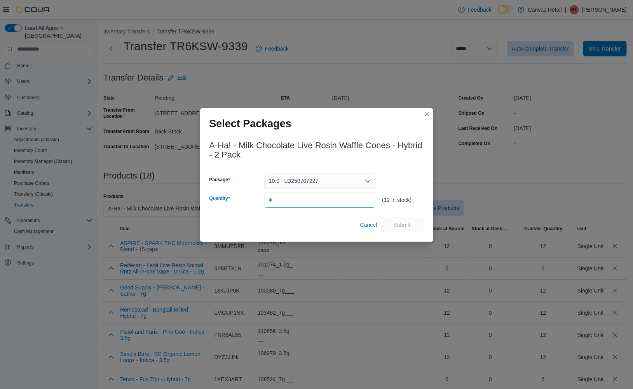
click at [325, 202] on input "Quantity" at bounding box center [320, 200] width 112 height 16
type input "**"
click at [403, 224] on span "Submit" at bounding box center [402, 224] width 17 height 8
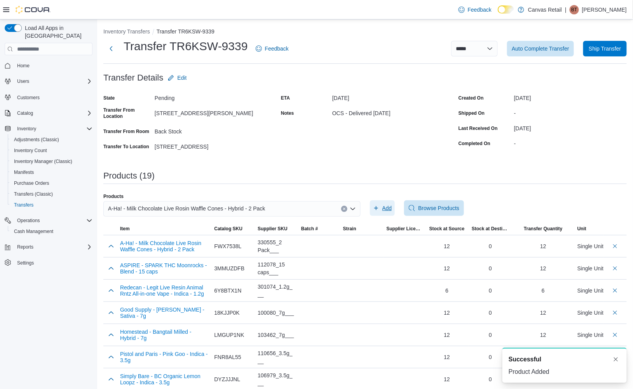
scroll to position [0, 0]
click at [206, 209] on span "A-Ha! - Milk Chocolate Live Rosin Waffle Cones - Hybrid - 2 Pack" at bounding box center [186, 208] width 157 height 9
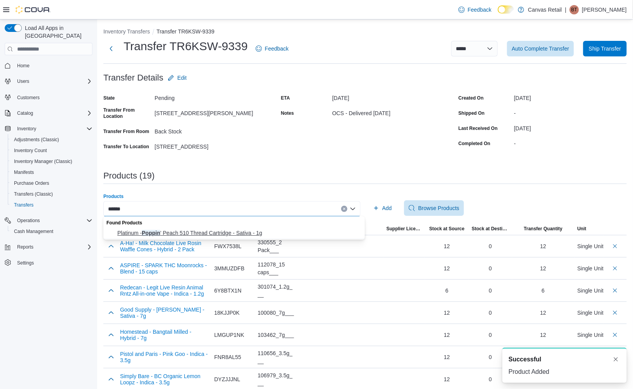
type input "******"
click at [181, 237] on button "Platinum - Poppin ' Peach 510 Thread Cartridge - Sativa - 1g" at bounding box center [234, 232] width 262 height 11
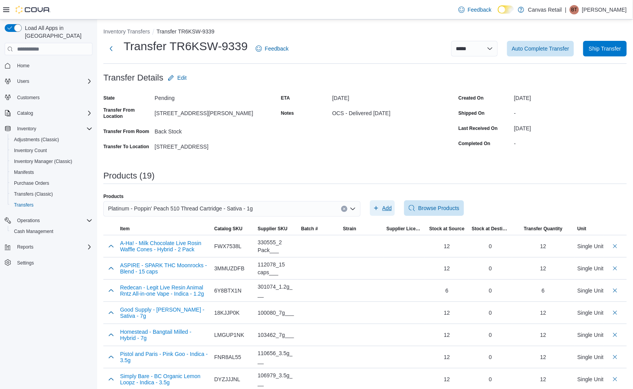
click at [392, 204] on span "Add" at bounding box center [387, 208] width 10 height 8
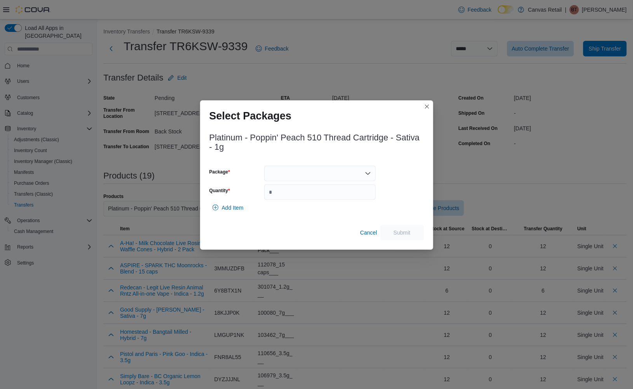
click at [349, 167] on div at bounding box center [320, 174] width 112 height 16
click at [336, 196] on span "90.0 - 11472-1" at bounding box center [324, 198] width 93 height 8
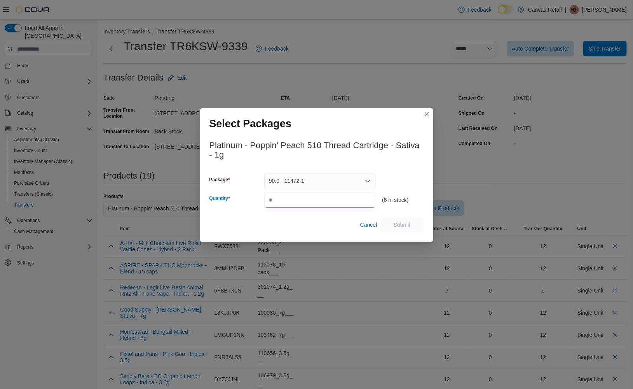
click at [339, 198] on input "Quantity" at bounding box center [320, 200] width 112 height 16
type input "*"
click at [403, 227] on span "Submit" at bounding box center [402, 224] width 17 height 8
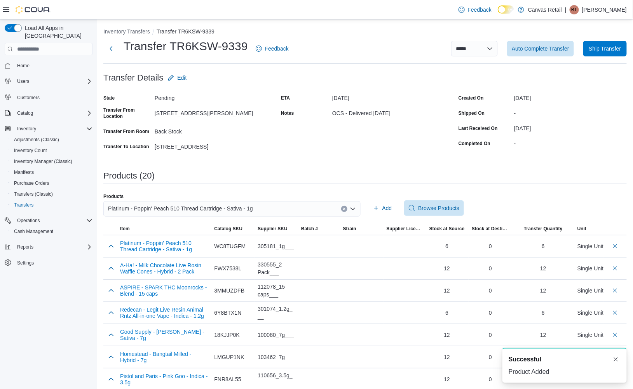
click at [330, 166] on div "**********" at bounding box center [364, 359] width 523 height 663
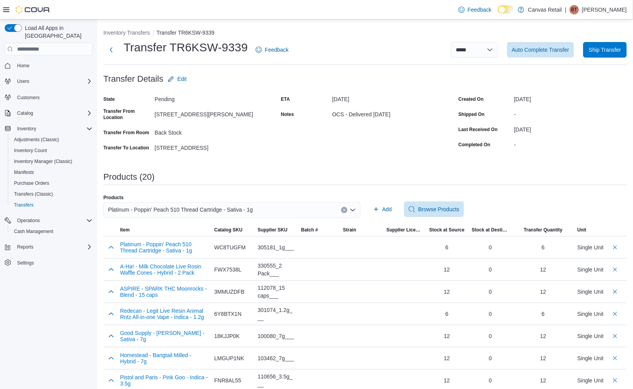
click at [260, 170] on div "**********" at bounding box center [364, 360] width 523 height 663
click at [565, 50] on span "Auto Complete Transfer" at bounding box center [541, 49] width 58 height 8
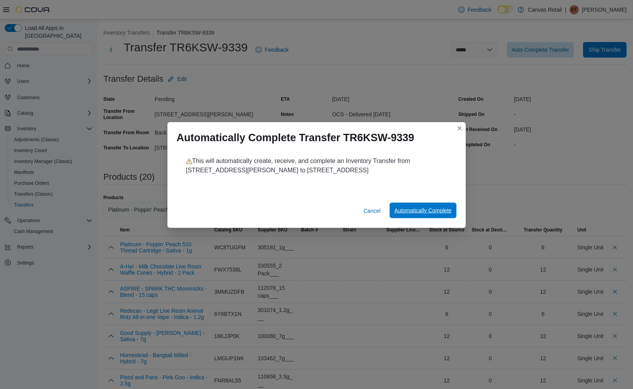
click at [399, 213] on span "Automatically Complete" at bounding box center [422, 210] width 57 height 8
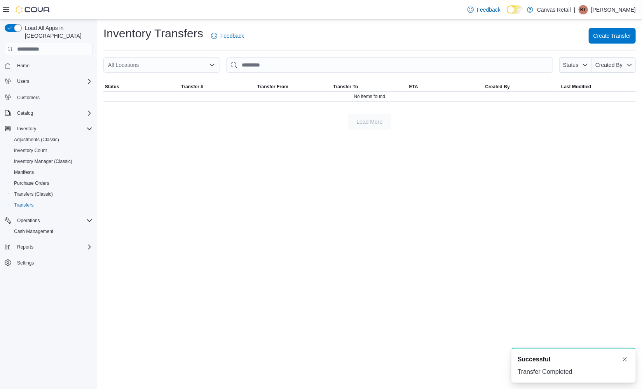
click at [286, 166] on div "Inventory Transfers Feedback Create Transfer All Locations Status Created By So…" at bounding box center [369, 203] width 545 height 369
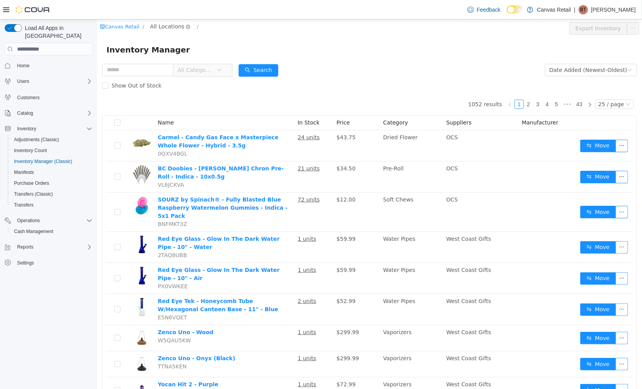
click at [171, 30] on span "All Locations" at bounding box center [167, 26] width 34 height 9
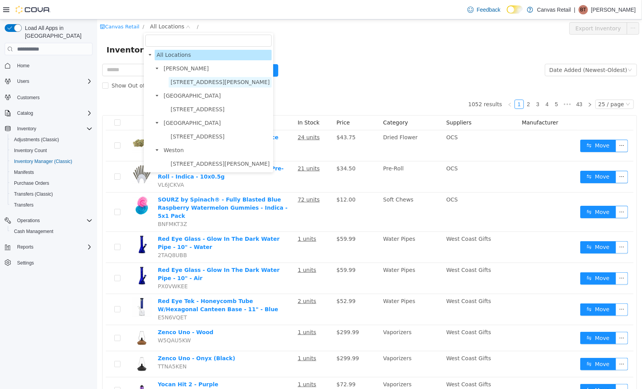
click at [186, 84] on span "[STREET_ADDRESS][PERSON_NAME]" at bounding box center [219, 81] width 99 height 6
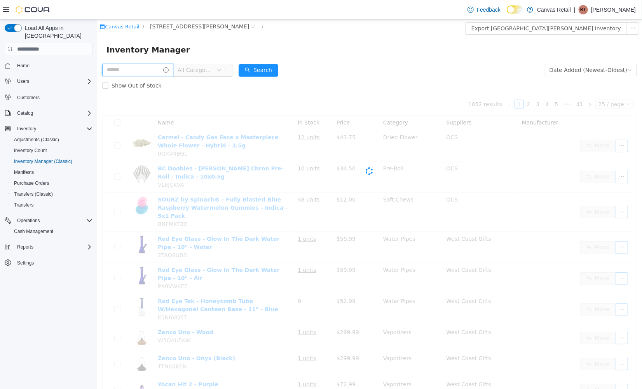
click at [147, 66] on input "text" at bounding box center [137, 69] width 71 height 12
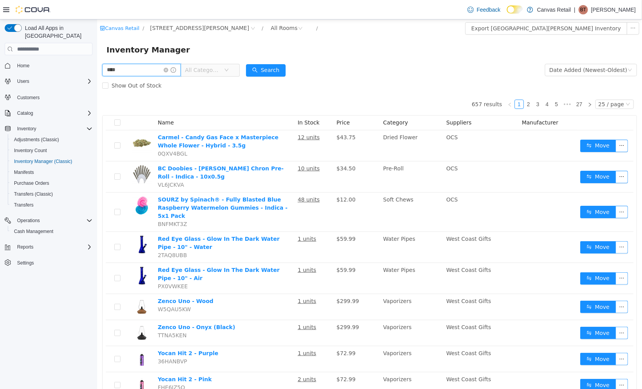
type input "****"
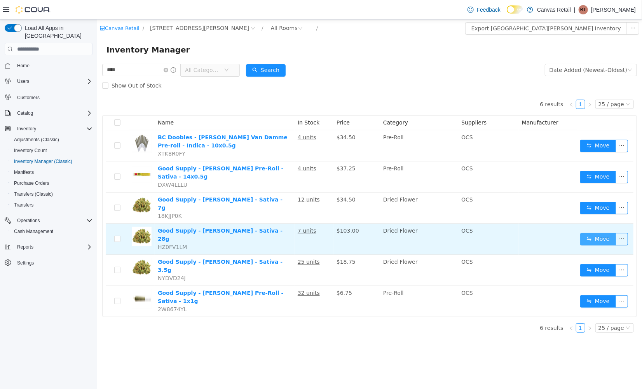
click at [589, 232] on button "Move" at bounding box center [598, 238] width 36 height 12
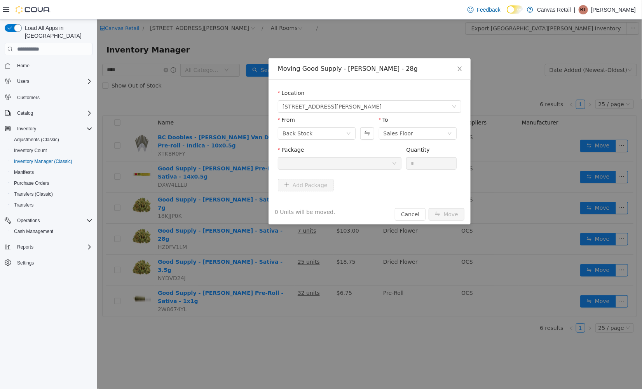
click at [359, 166] on div at bounding box center [336, 163] width 109 height 12
click at [342, 139] on div "Back Stock" at bounding box center [316, 133] width 78 height 12
click at [328, 159] on li "Sales Floor" at bounding box center [316, 161] width 78 height 12
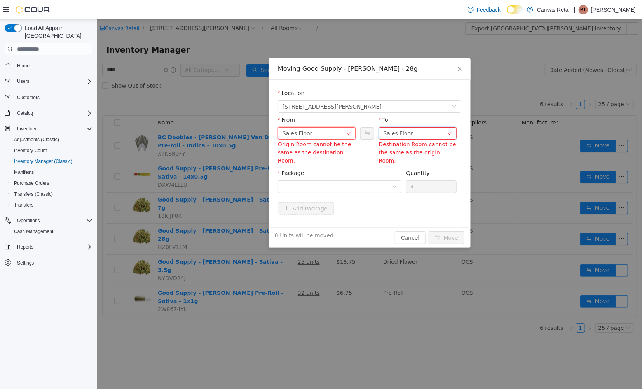
click at [403, 133] on div "Sales Floor" at bounding box center [398, 133] width 30 height 12
click at [399, 169] on li "Back Stock" at bounding box center [417, 173] width 78 height 12
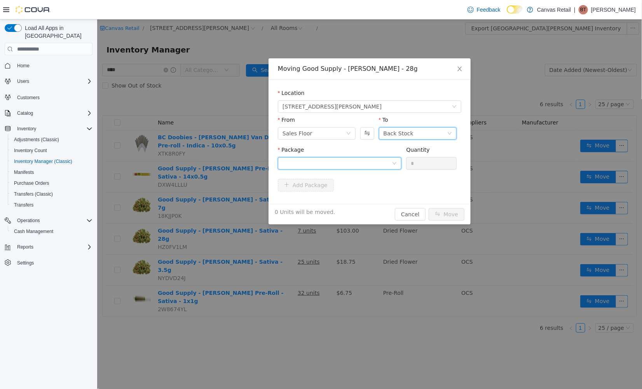
click at [368, 160] on div at bounding box center [336, 163] width 109 height 12
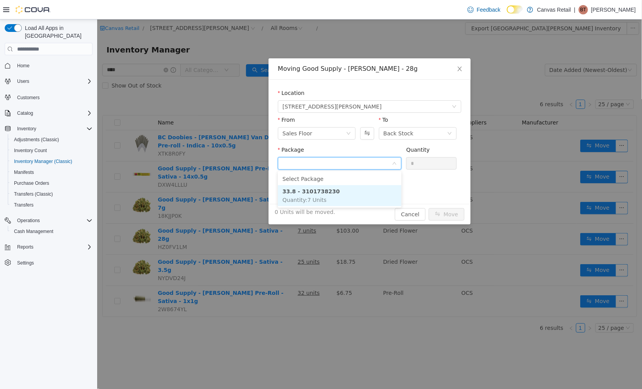
click at [364, 194] on li "33.8 - 3101738230 Quantity : 7 Units" at bounding box center [339, 195] width 124 height 21
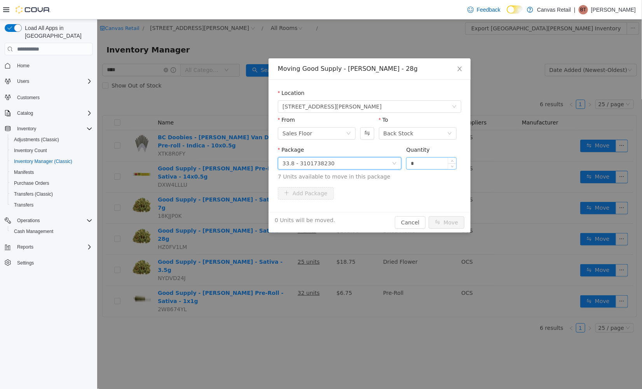
click at [427, 165] on input "*" at bounding box center [431, 163] width 50 height 12
type input "*"
click at [448, 219] on button "Move" at bounding box center [446, 222] width 36 height 12
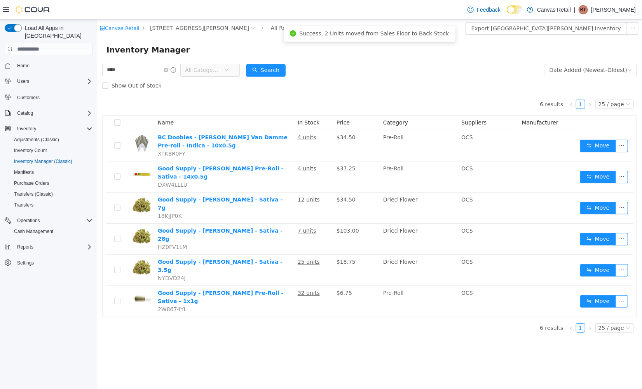
click at [366, 79] on div "Show Out of Stock" at bounding box center [369, 85] width 535 height 16
click at [283, 71] on button "Search" at bounding box center [266, 70] width 40 height 12
click at [268, 72] on button "Search" at bounding box center [266, 70] width 40 height 12
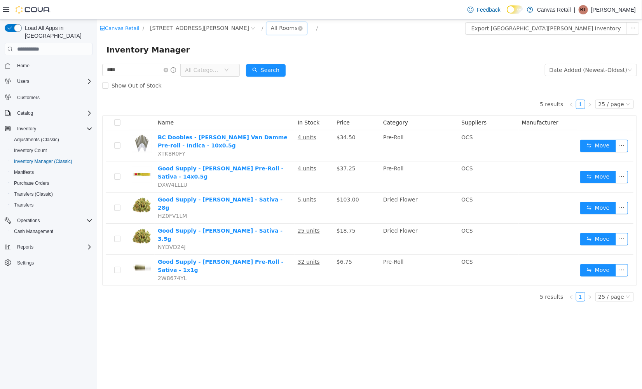
click at [270, 27] on div "All Rooms" at bounding box center [283, 28] width 27 height 12
click at [225, 71] on li "Back Stock" at bounding box center [236, 68] width 47 height 12
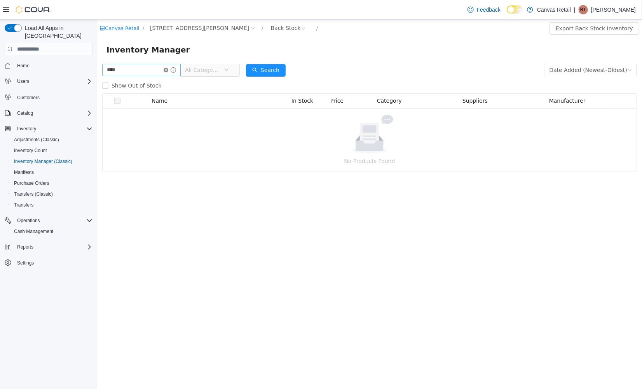
click at [168, 70] on icon "icon: close-circle" at bounding box center [165, 69] width 5 height 5
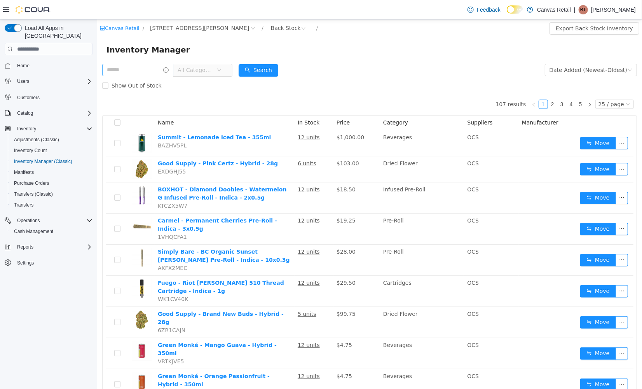
click at [195, 69] on span "All Categories" at bounding box center [194, 70] width 35 height 8
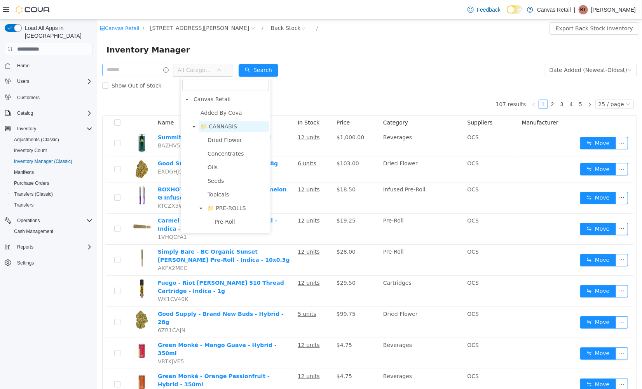
click at [219, 124] on span "📁 CANNABIS" at bounding box center [218, 126] width 37 height 6
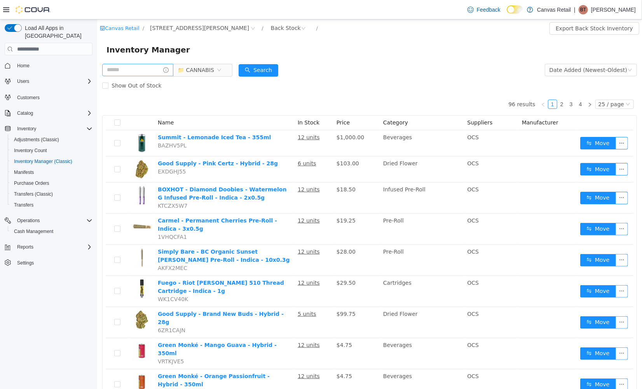
click at [404, 70] on form "📁 CANNABIS Date Added (Newest-Oldest) Search Show Out of Stock" at bounding box center [369, 77] width 535 height 31
click at [600, 101] on div "25 / page" at bounding box center [611, 103] width 26 height 9
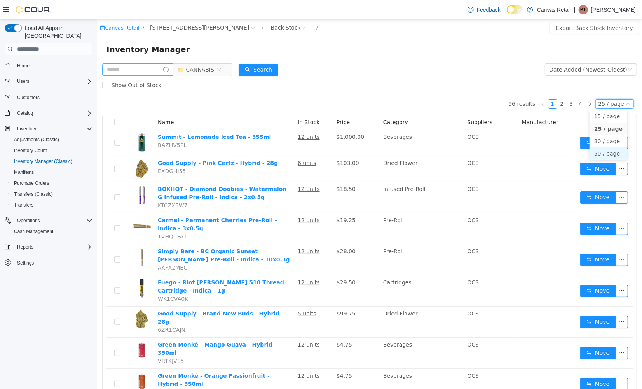
click at [600, 153] on li "50 / page" at bounding box center [608, 153] width 38 height 12
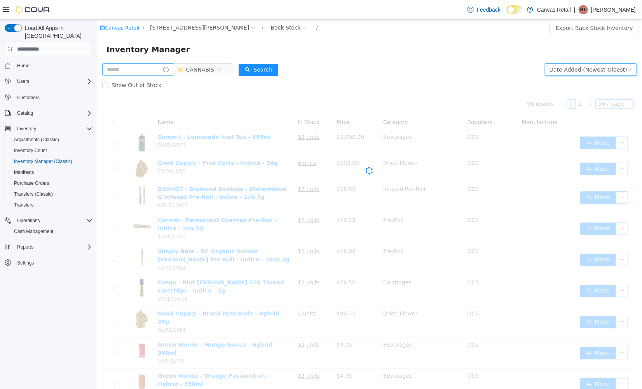
click at [596, 73] on div "Date Added (Newest-Oldest)" at bounding box center [588, 69] width 78 height 12
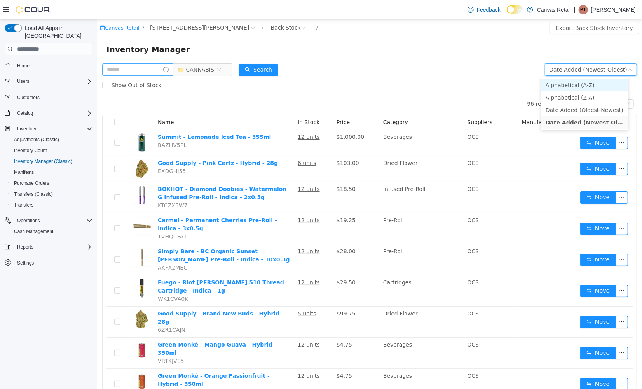
click at [594, 81] on li "Alphabetical (A-Z)" at bounding box center [584, 84] width 87 height 12
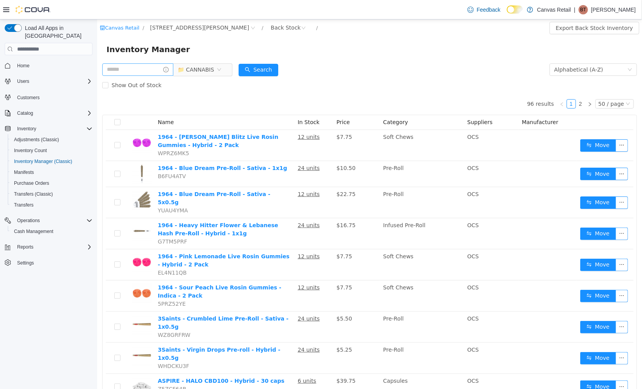
click at [405, 85] on div "Show Out of Stock" at bounding box center [369, 85] width 535 height 16
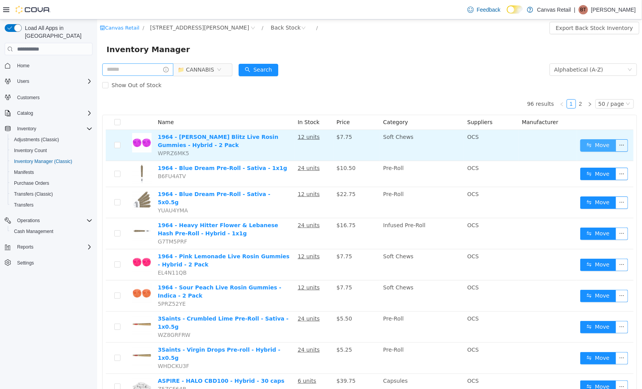
click at [580, 143] on button "Move" at bounding box center [598, 145] width 36 height 12
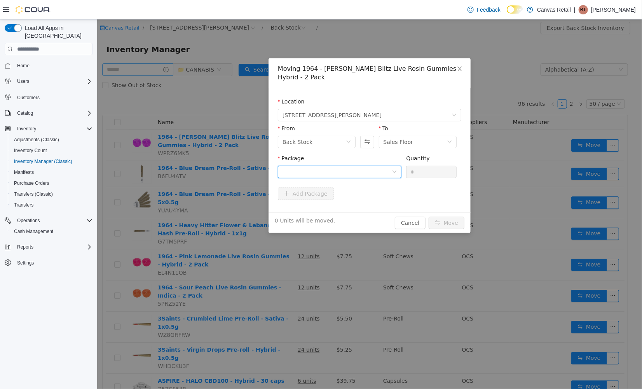
click at [375, 166] on div at bounding box center [336, 172] width 109 height 12
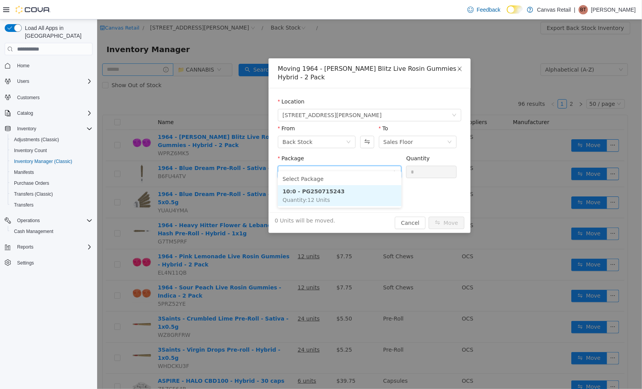
click at [372, 193] on li "10:0 - PG250715243 Quantity : 12 Units" at bounding box center [339, 195] width 124 height 21
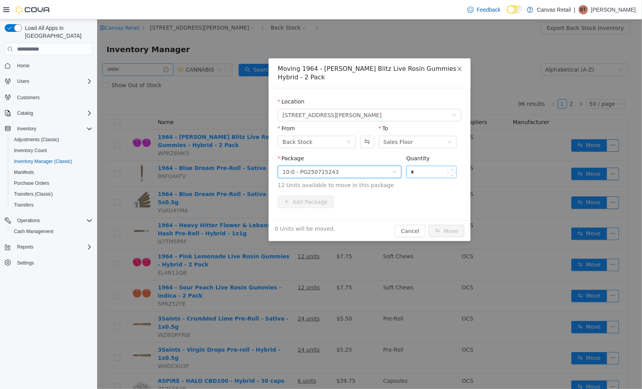
click at [427, 166] on input "*" at bounding box center [431, 172] width 50 height 12
type input "***"
click at [428, 224] on button "Move" at bounding box center [446, 230] width 36 height 12
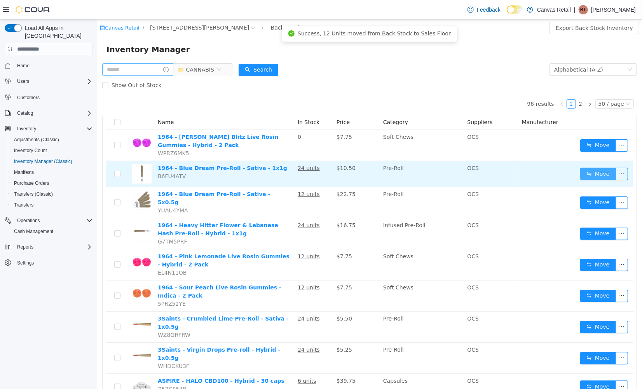
click at [581, 172] on button "Move" at bounding box center [598, 173] width 36 height 12
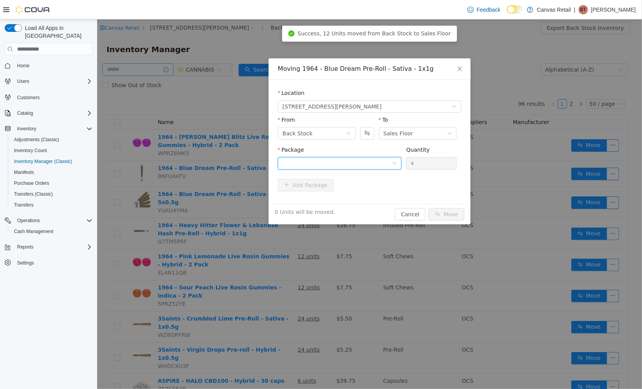
click at [378, 162] on div at bounding box center [336, 163] width 109 height 12
click at [365, 187] on li "18.1 - MXXP1E012 Quantity : 24 Units" at bounding box center [339, 195] width 124 height 21
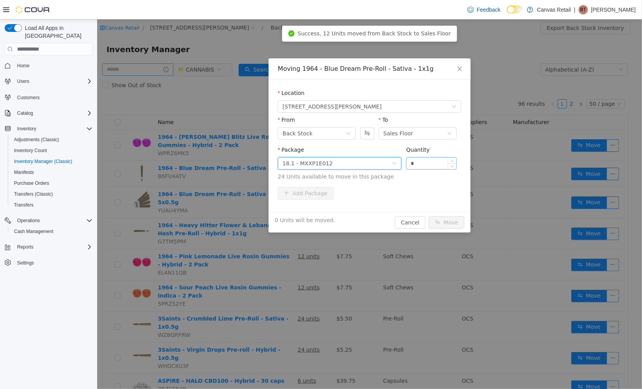
click at [423, 167] on input "*" at bounding box center [431, 163] width 50 height 12
type input "***"
click at [428, 216] on button "Move" at bounding box center [446, 222] width 36 height 12
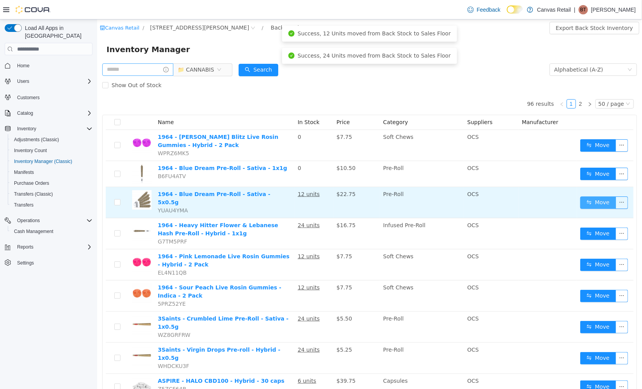
click at [588, 199] on button "Move" at bounding box center [598, 202] width 36 height 12
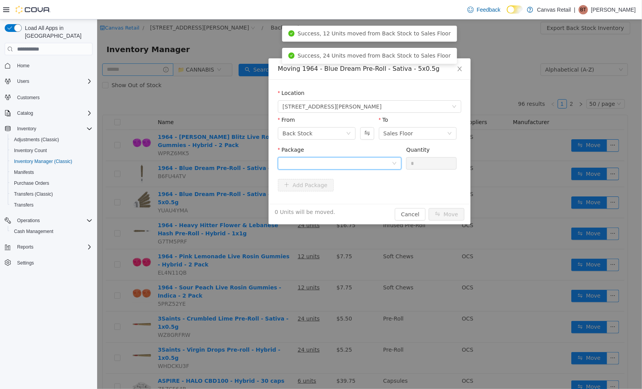
click at [361, 159] on div at bounding box center [336, 163] width 109 height 12
click at [357, 195] on li "18.1 - MXXP1E012 Quantity : 12 Units" at bounding box center [339, 195] width 124 height 21
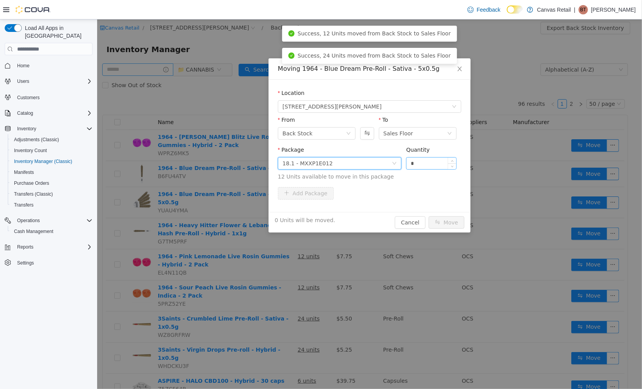
click at [418, 164] on input "*" at bounding box center [431, 163] width 50 height 12
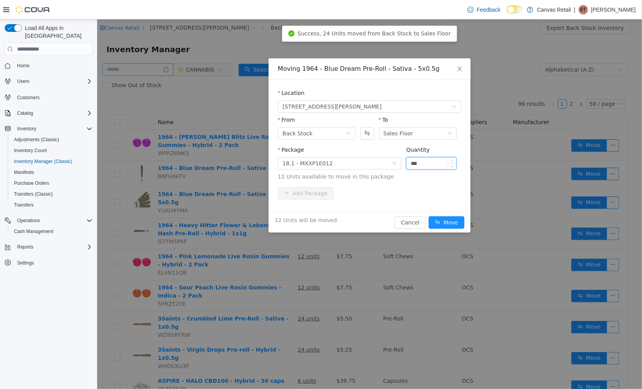
type input "***"
click at [428, 216] on button "Move" at bounding box center [446, 222] width 36 height 12
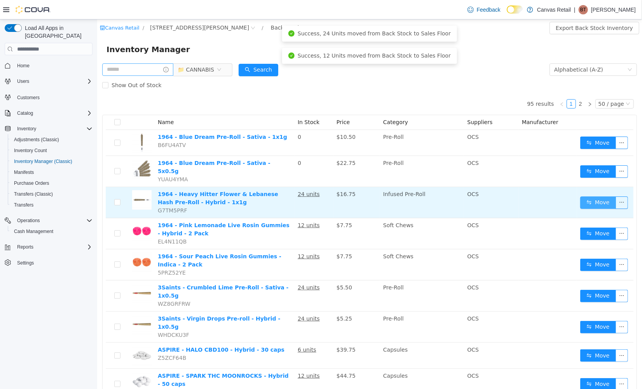
click at [588, 196] on button "Move" at bounding box center [598, 202] width 36 height 12
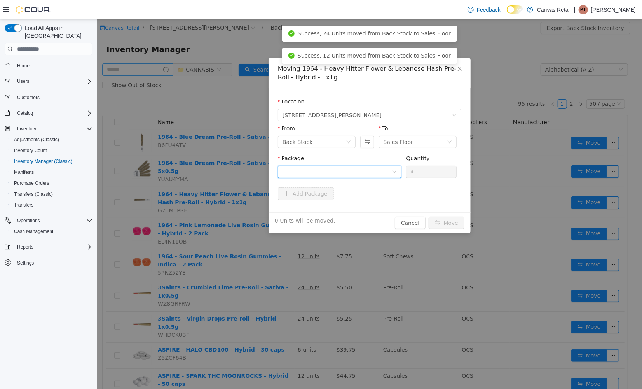
click at [388, 176] on div at bounding box center [336, 172] width 109 height 12
click at [367, 202] on li "32.8 - MXXILE002 Quantity : 24 Units" at bounding box center [339, 203] width 124 height 21
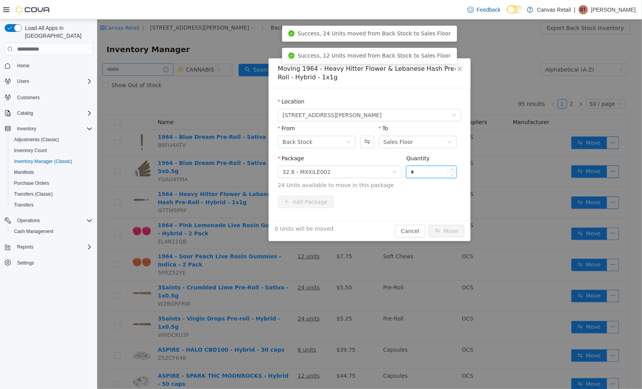
click at [431, 169] on input "*" at bounding box center [431, 172] width 50 height 12
type input "***"
click at [428, 224] on button "Move" at bounding box center [446, 230] width 36 height 12
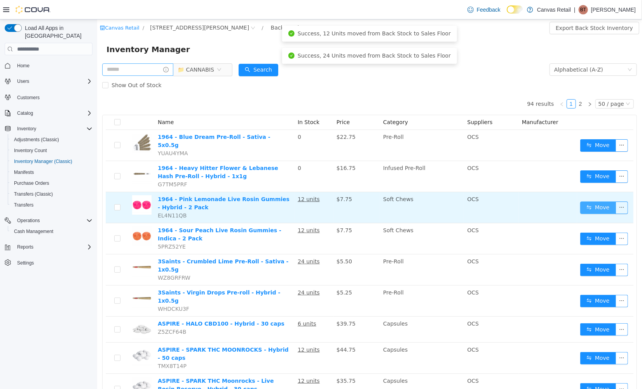
click at [587, 201] on button "Move" at bounding box center [598, 207] width 36 height 12
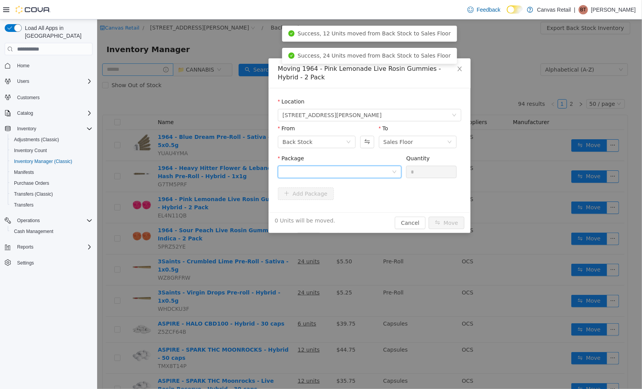
click at [347, 169] on div at bounding box center [336, 172] width 109 height 12
click at [343, 205] on li "10:0 - PG250526178 Quantity : 12 Units" at bounding box center [339, 203] width 124 height 21
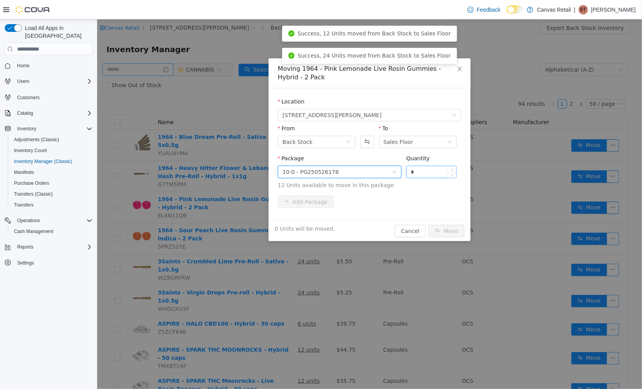
click at [414, 176] on input "*" at bounding box center [431, 172] width 50 height 12
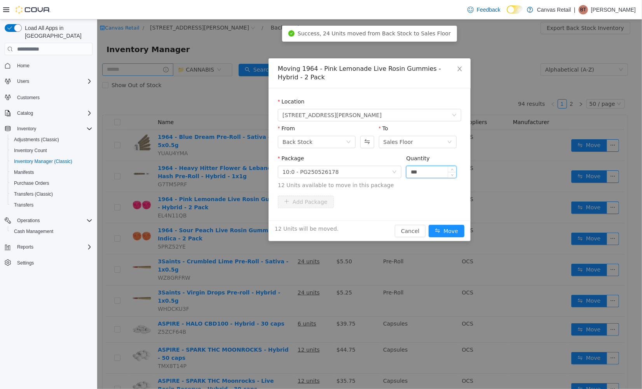
type input "***"
click at [428, 224] on button "Move" at bounding box center [446, 230] width 36 height 12
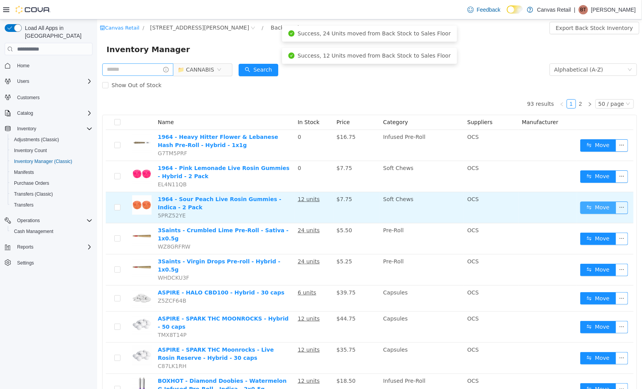
click at [580, 204] on button "Move" at bounding box center [598, 207] width 36 height 12
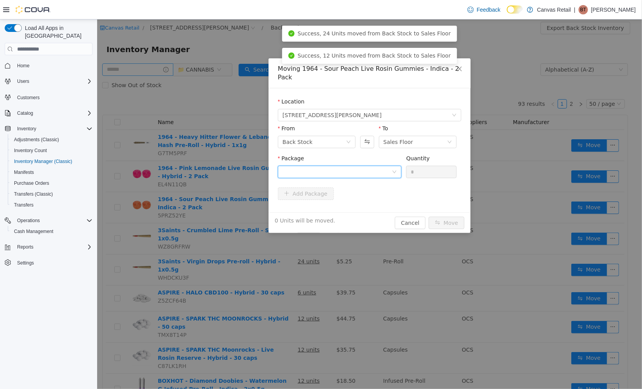
click at [388, 166] on div at bounding box center [336, 172] width 109 height 12
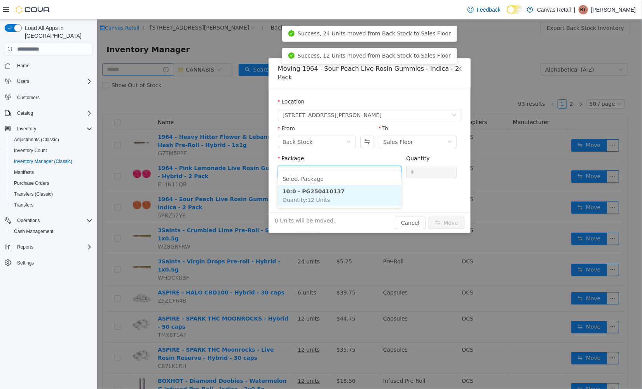
click at [374, 194] on li "10:0 - PG250410137 Quantity : 12 Units" at bounding box center [339, 195] width 124 height 21
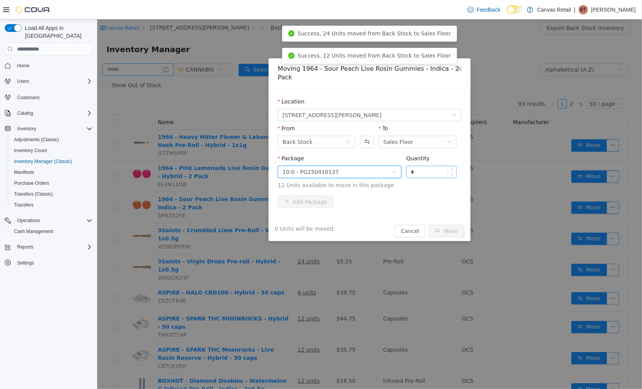
click at [420, 166] on input "*" at bounding box center [431, 172] width 50 height 12
type input "***"
click at [428, 224] on button "Move" at bounding box center [446, 230] width 36 height 12
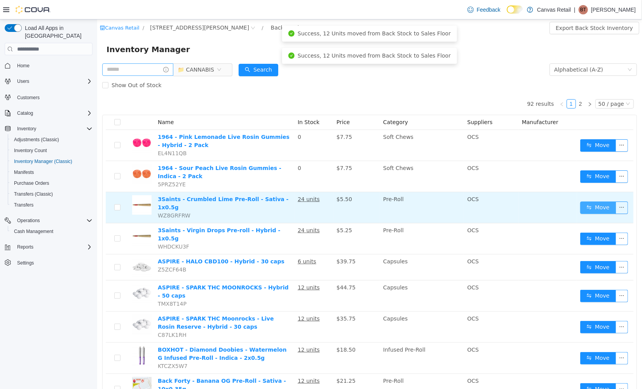
click at [580, 204] on button "Move" at bounding box center [598, 207] width 36 height 12
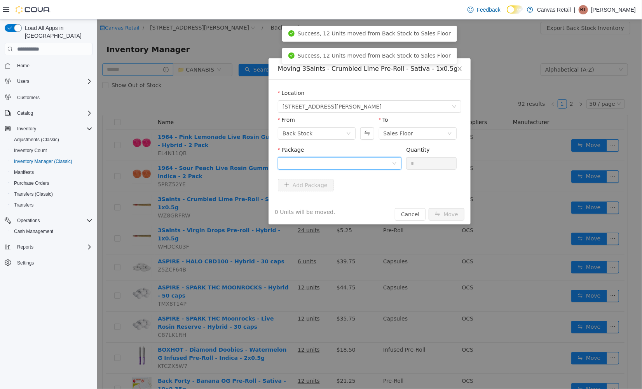
click at [361, 165] on div at bounding box center [336, 163] width 109 height 12
click at [352, 192] on li "25.0 - BB1G0708 Quantity : 24 Units" at bounding box center [339, 195] width 124 height 21
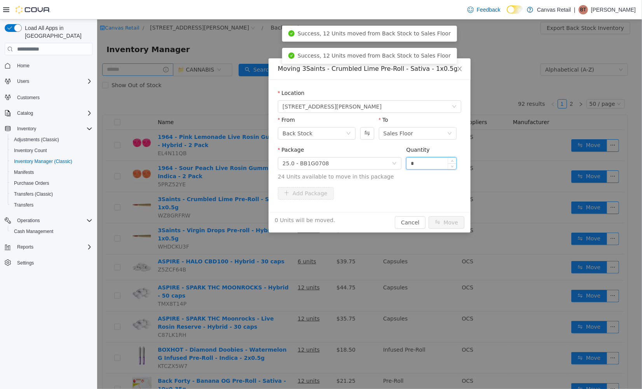
click at [417, 164] on input "*" at bounding box center [431, 163] width 50 height 12
type input "***"
click at [428, 216] on button "Move" at bounding box center [446, 222] width 36 height 12
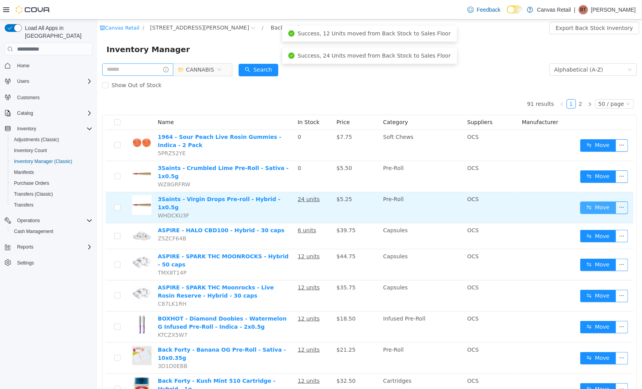
click at [581, 201] on button "Move" at bounding box center [598, 207] width 36 height 12
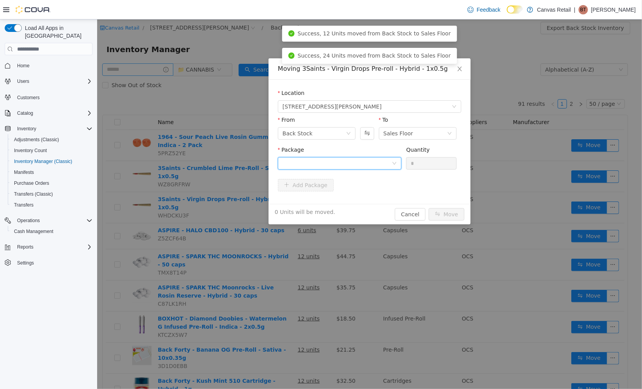
click at [346, 166] on div at bounding box center [336, 163] width 109 height 12
click at [344, 197] on li "27.2 - BB1G0714 Quantity : 24 Units" at bounding box center [339, 195] width 124 height 21
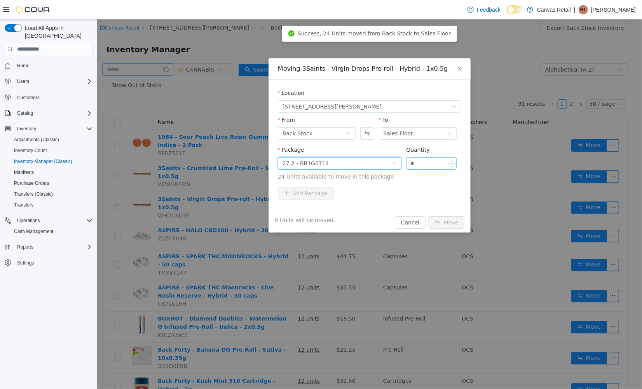
click at [429, 160] on input "*" at bounding box center [431, 163] width 50 height 12
type input "***"
click at [428, 216] on button "Move" at bounding box center [446, 222] width 36 height 12
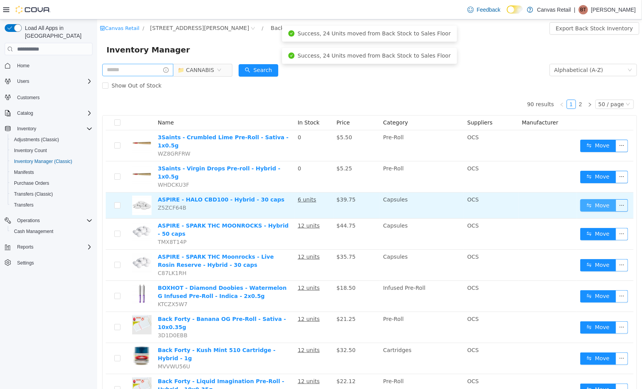
click at [598, 199] on button "Move" at bounding box center [598, 205] width 36 height 12
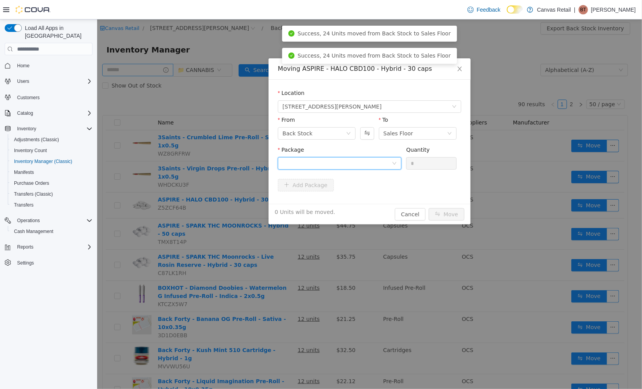
click at [397, 161] on div at bounding box center [339, 163] width 124 height 12
click at [359, 193] on li "0:100 - F10800006 Quantity : 6 Units" at bounding box center [339, 195] width 124 height 21
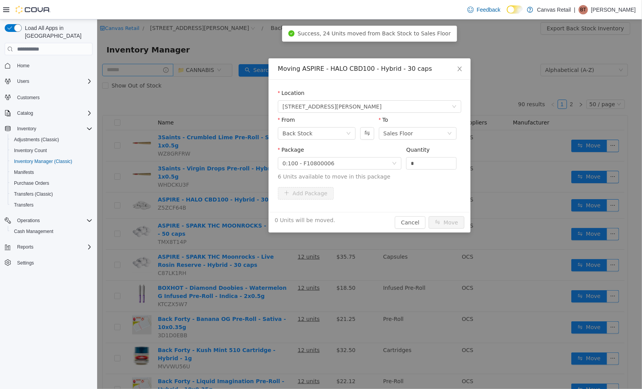
click at [431, 155] on div "Quantity" at bounding box center [431, 150] width 51 height 11
click at [426, 160] on input "*" at bounding box center [431, 163] width 50 height 12
type input "**"
click at [428, 216] on button "Move" at bounding box center [446, 222] width 36 height 12
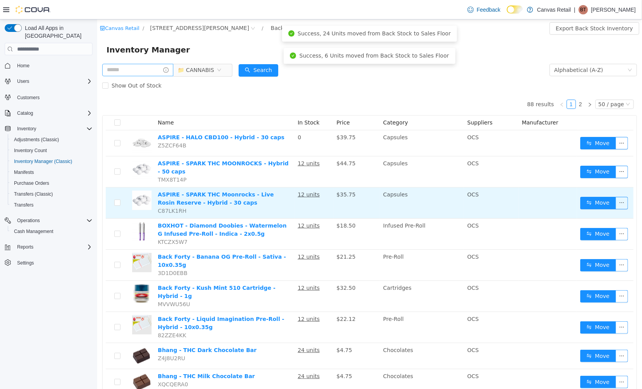
scroll to position [0, 0]
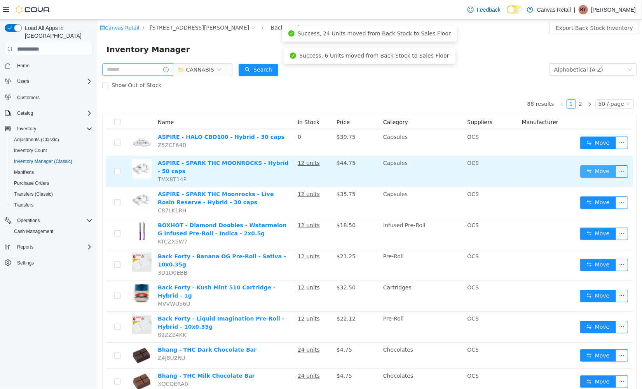
click at [593, 172] on button "Move" at bounding box center [598, 171] width 36 height 12
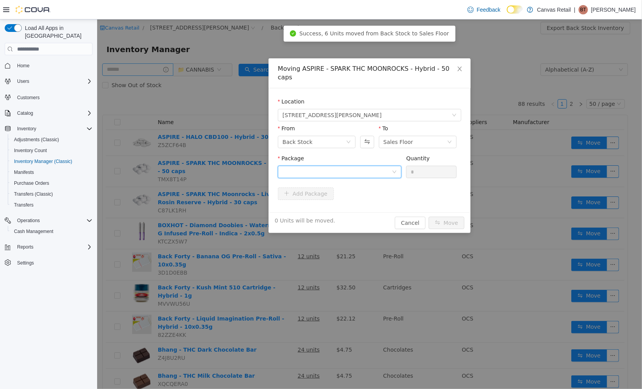
click at [390, 166] on div at bounding box center [336, 172] width 109 height 12
click at [350, 202] on li "10:0 - F10600016 Quantity : 12 Units" at bounding box center [339, 195] width 124 height 21
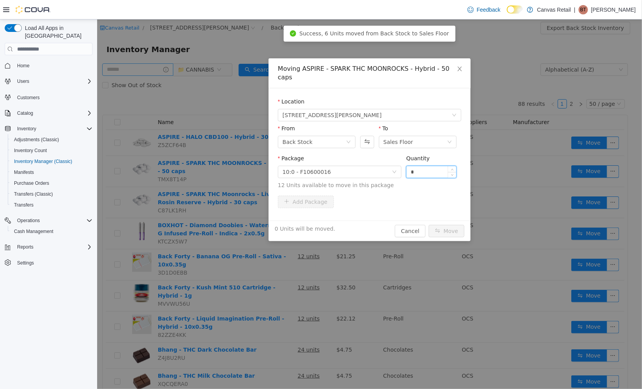
click at [432, 166] on input "*" at bounding box center [431, 172] width 50 height 12
type input "***"
click at [428, 224] on button "Move" at bounding box center [446, 230] width 36 height 12
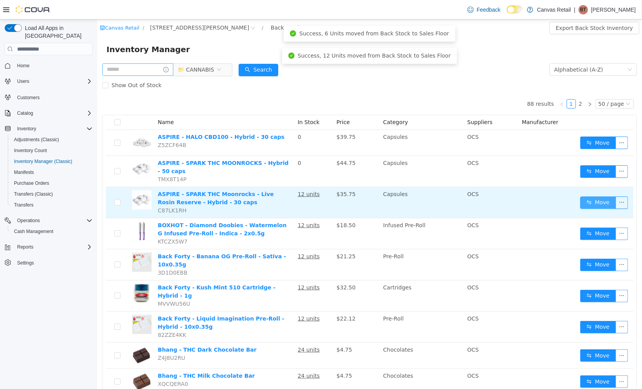
click at [580, 197] on button "Move" at bounding box center [598, 202] width 36 height 12
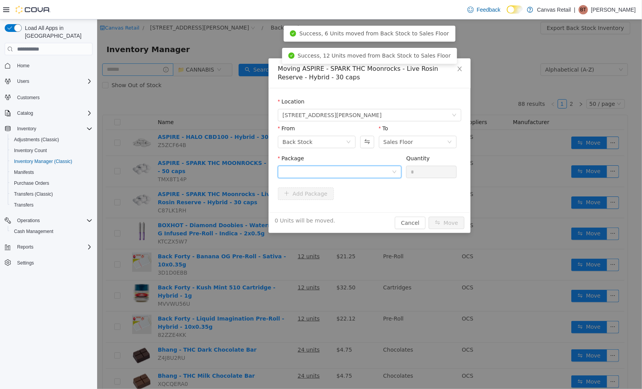
click at [387, 170] on div at bounding box center [336, 172] width 109 height 12
click at [350, 204] on li "10:0 - F10900008 Quantity : 12 Units" at bounding box center [339, 203] width 124 height 21
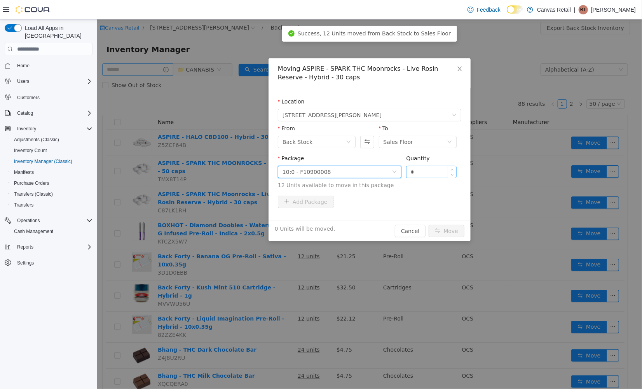
click at [429, 169] on input "*" at bounding box center [431, 172] width 50 height 12
type input "***"
click at [428, 224] on button "Move" at bounding box center [446, 230] width 36 height 12
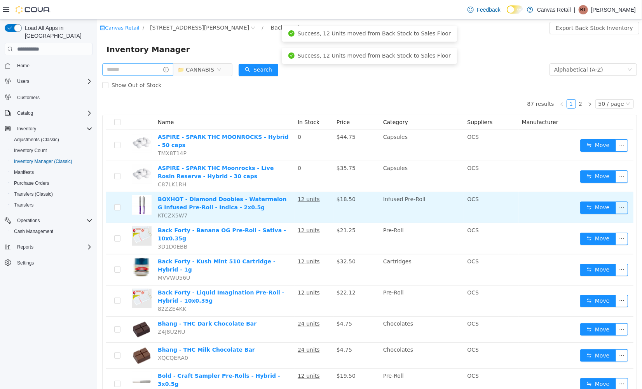
click at [577, 199] on td "Move" at bounding box center [605, 207] width 56 height 31
click at [580, 201] on button "Move" at bounding box center [598, 207] width 36 height 12
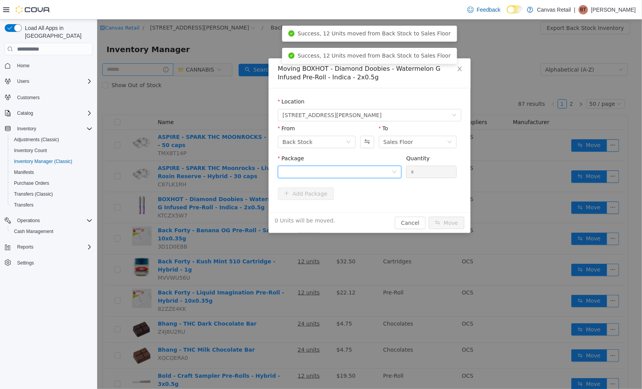
click at [367, 170] on div at bounding box center [336, 172] width 109 height 12
click at [362, 203] on li "42.0 - ME250009371 Quantity : 12 Units" at bounding box center [339, 203] width 124 height 21
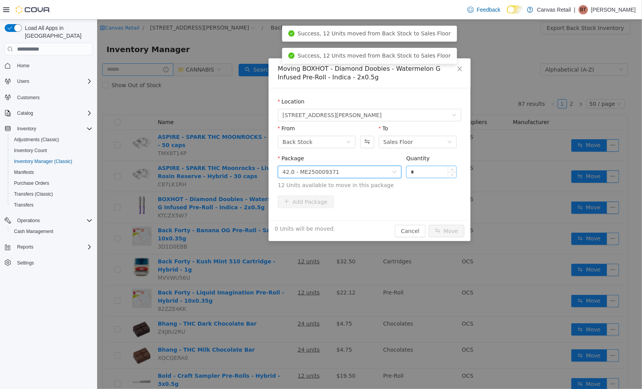
click at [427, 174] on input "*" at bounding box center [431, 172] width 50 height 12
type input "***"
click at [428, 224] on button "Move" at bounding box center [446, 230] width 36 height 12
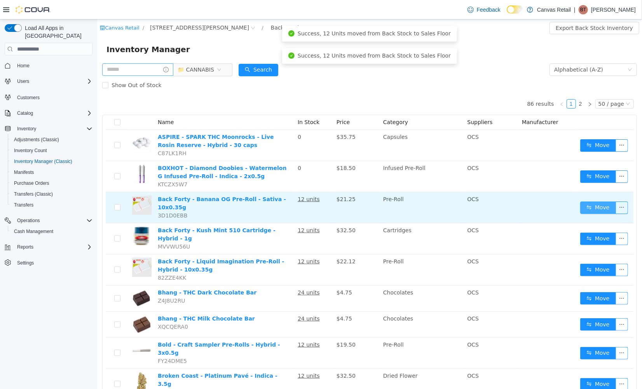
click at [580, 204] on button "Move" at bounding box center [598, 207] width 36 height 12
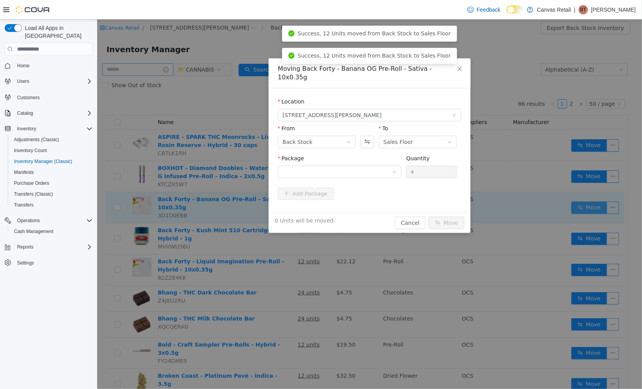
scroll to position [0, 0]
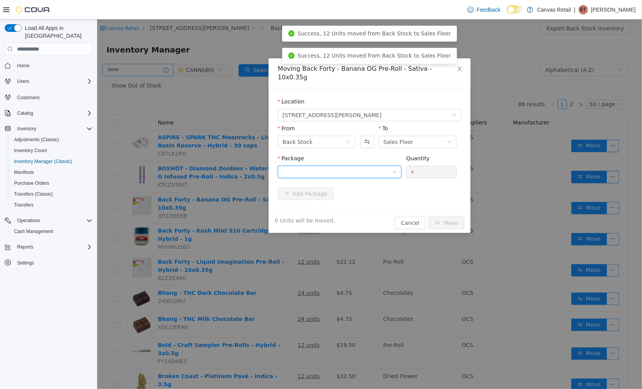
click at [353, 168] on div at bounding box center [336, 172] width 109 height 12
click at [348, 193] on li "26.9 - 30603460-02 Quantity : 12 Units" at bounding box center [339, 195] width 124 height 21
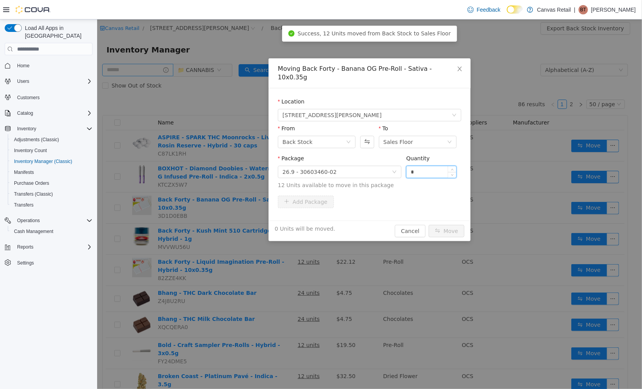
click at [434, 166] on input "*" at bounding box center [431, 172] width 50 height 12
type input "***"
click at [428, 224] on button "Move" at bounding box center [446, 230] width 36 height 12
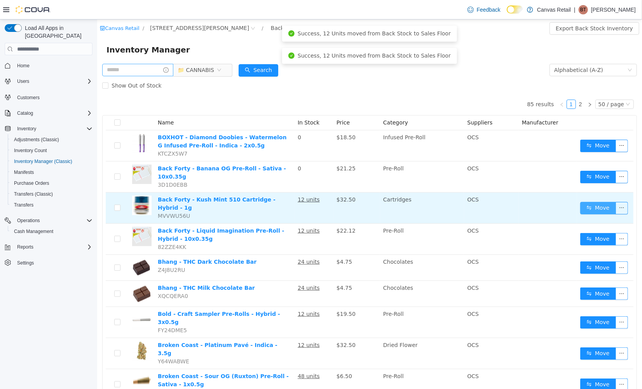
click at [581, 204] on button "Move" at bounding box center [598, 207] width 36 height 12
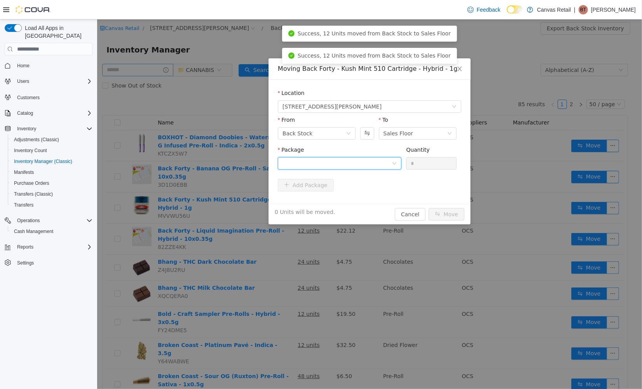
click at [362, 164] on div at bounding box center [336, 163] width 109 height 12
click at [345, 193] on li "92.0 - 2501302 Quantity : 12 Units" at bounding box center [339, 195] width 124 height 21
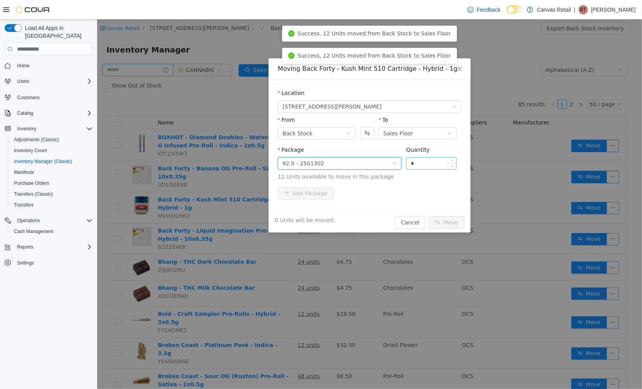
click at [431, 160] on input "*" at bounding box center [431, 163] width 50 height 12
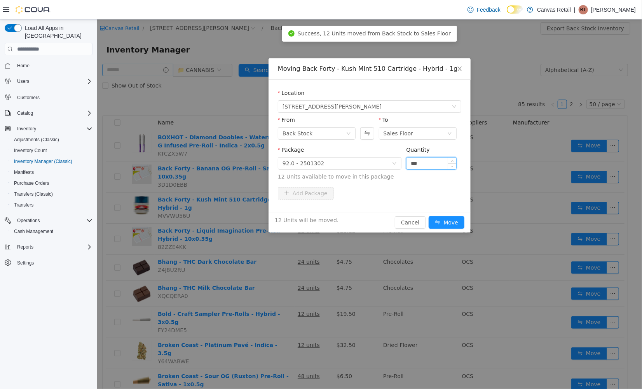
type input "***"
click at [428, 216] on button "Move" at bounding box center [446, 222] width 36 height 12
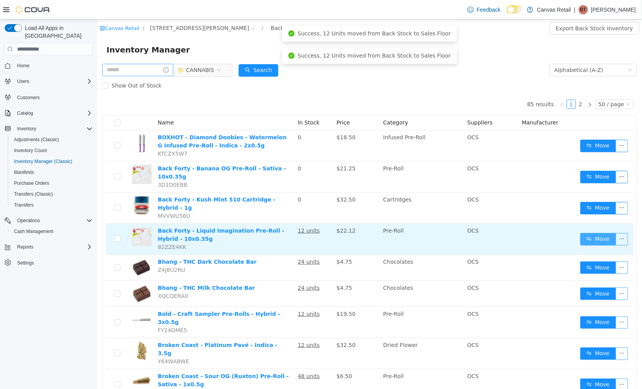
click at [595, 234] on button "Move" at bounding box center [598, 238] width 36 height 12
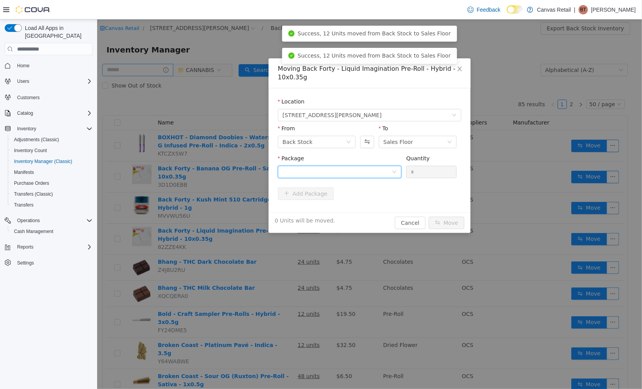
click at [358, 172] on div at bounding box center [336, 172] width 109 height 12
click at [357, 201] on li "29.8 - 30604250-01 Quantity : 12 Units" at bounding box center [339, 203] width 124 height 21
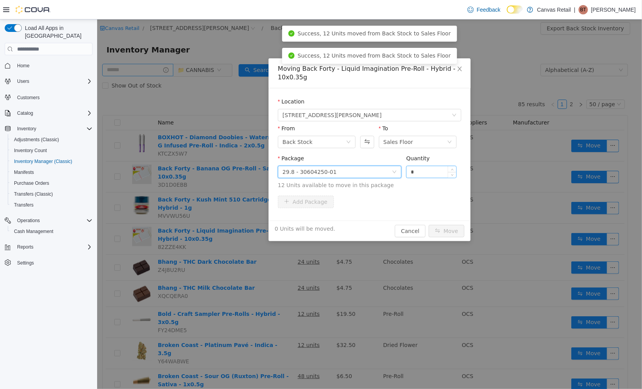
click at [419, 172] on input "*" at bounding box center [431, 172] width 50 height 12
type input "***"
click at [428, 224] on button "Move" at bounding box center [446, 230] width 36 height 12
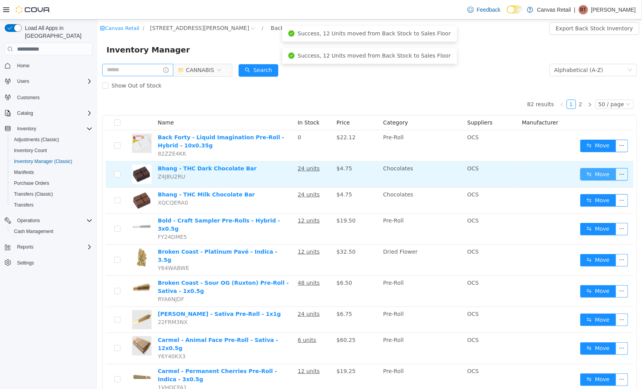
click at [593, 171] on button "Move" at bounding box center [598, 173] width 36 height 12
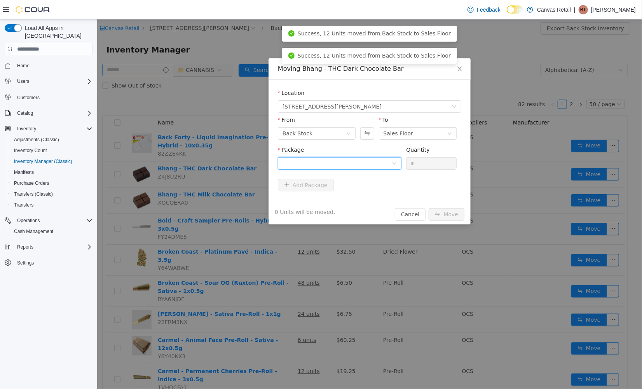
click at [374, 160] on div at bounding box center [336, 163] width 109 height 12
click at [344, 197] on li "10:0 - BD096 Quantity : 24 Units" at bounding box center [339, 195] width 124 height 21
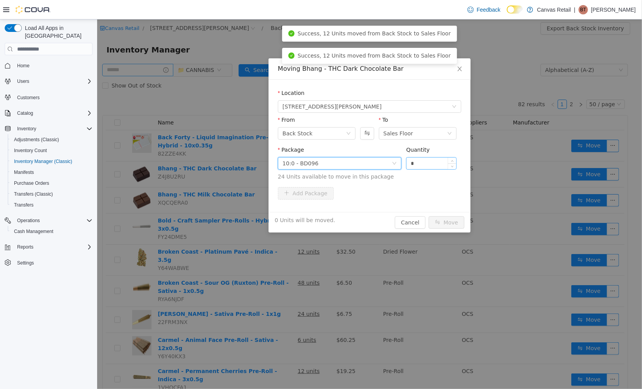
click at [424, 164] on input "*" at bounding box center [431, 163] width 50 height 12
type input "***"
click at [428, 216] on button "Move" at bounding box center [446, 222] width 36 height 12
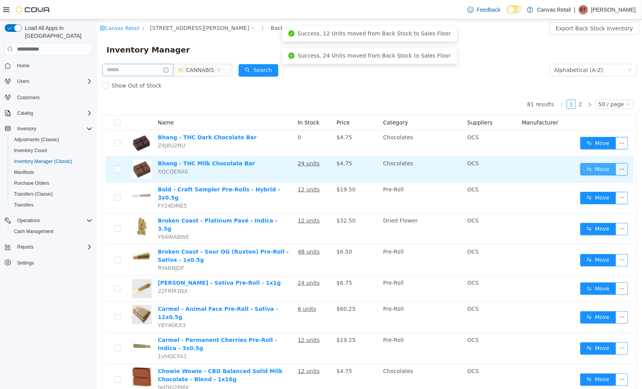
click at [581, 167] on button "Move" at bounding box center [598, 168] width 36 height 12
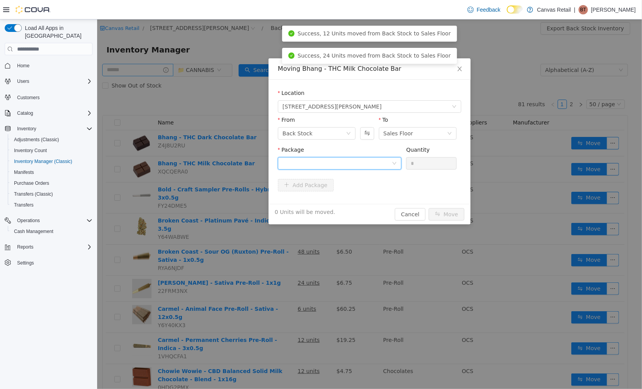
click at [396, 157] on div at bounding box center [339, 163] width 124 height 12
click at [357, 193] on li "10:0 - BM148 Quantity : 24 Units" at bounding box center [339, 195] width 124 height 21
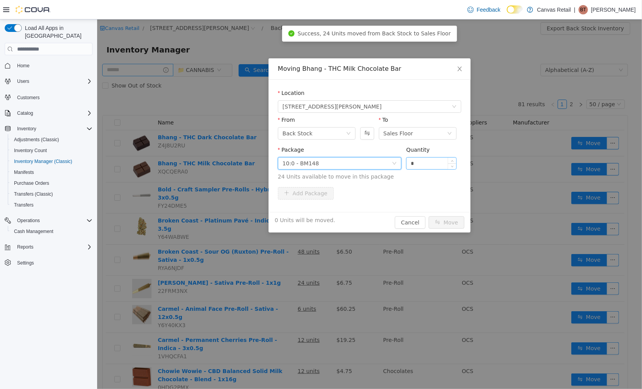
click at [415, 164] on input "*" at bounding box center [431, 163] width 50 height 12
type input "***"
click at [428, 216] on button "Move" at bounding box center [446, 222] width 36 height 12
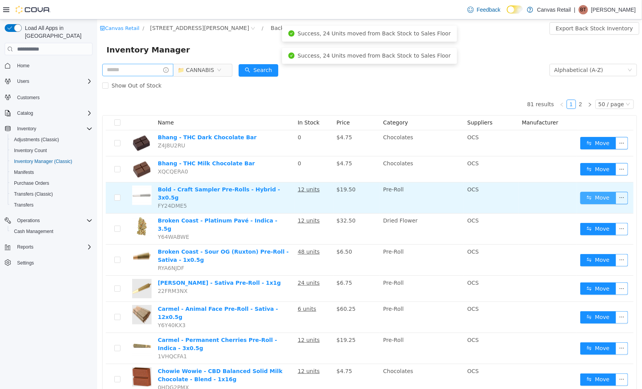
click at [580, 195] on button "Move" at bounding box center [598, 197] width 36 height 12
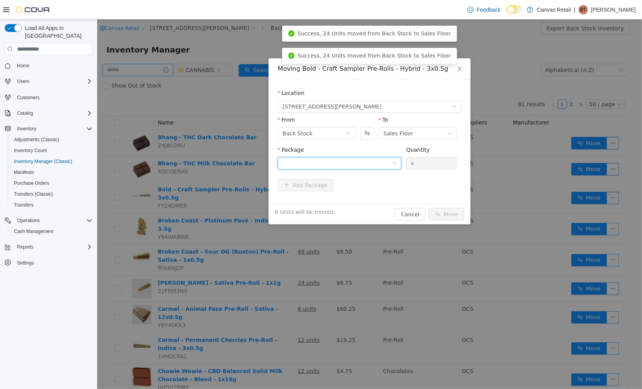
click at [351, 164] on div at bounding box center [336, 163] width 109 height 12
click at [346, 200] on li "32.9 / 30.7 / 34.3 - 2432-2501-11 Quantity : 12 Units" at bounding box center [339, 195] width 124 height 21
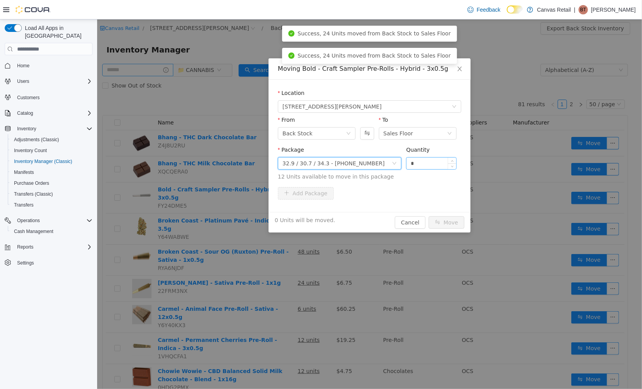
click at [413, 162] on input "*" at bounding box center [431, 163] width 50 height 12
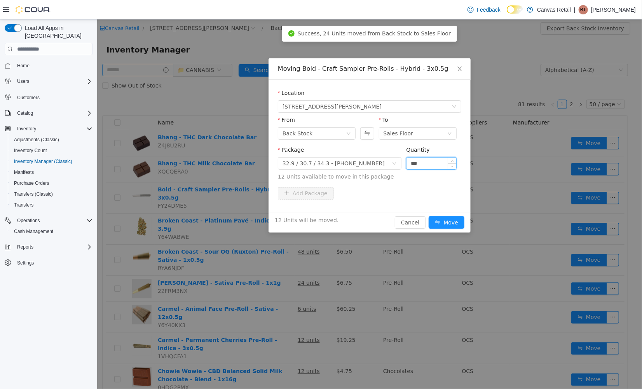
type input "***"
click at [428, 216] on button "Move" at bounding box center [446, 222] width 36 height 12
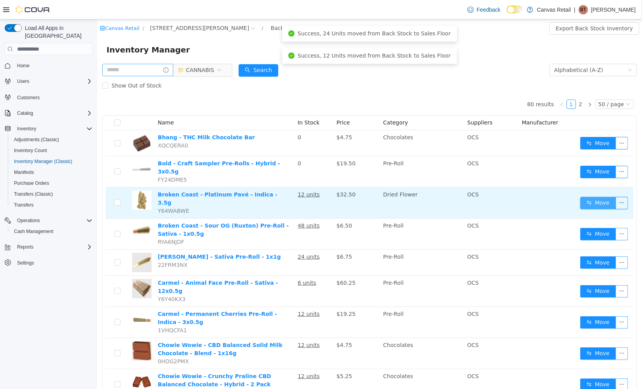
click at [589, 196] on button "Move" at bounding box center [598, 202] width 36 height 12
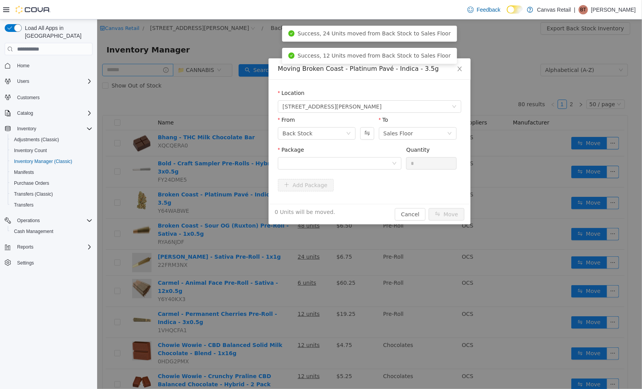
click at [374, 155] on div "Package" at bounding box center [339, 150] width 124 height 11
click at [371, 162] on div at bounding box center [336, 163] width 109 height 12
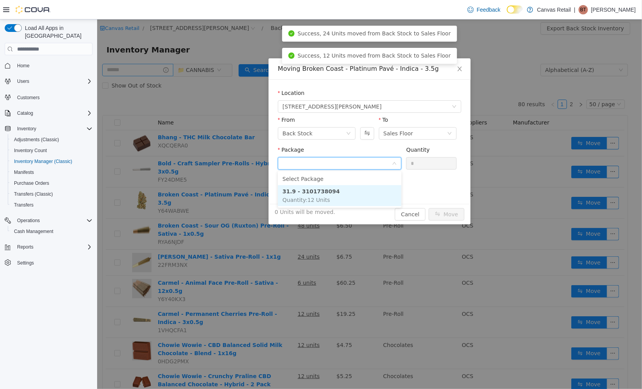
click at [354, 192] on li "31.9 - 3101738094 Quantity : 12 Units" at bounding box center [339, 195] width 124 height 21
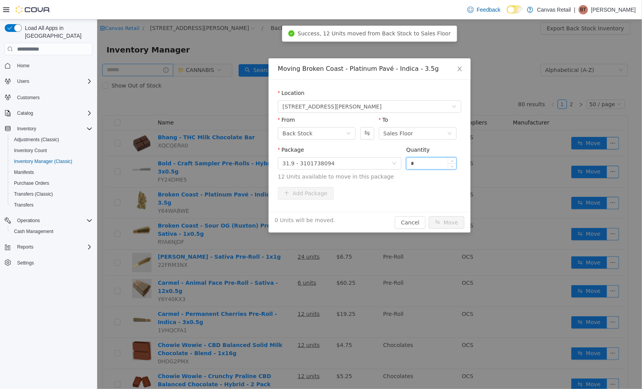
click at [427, 167] on input "*" at bounding box center [431, 163] width 50 height 12
type input "***"
click at [428, 216] on button "Move" at bounding box center [446, 222] width 36 height 12
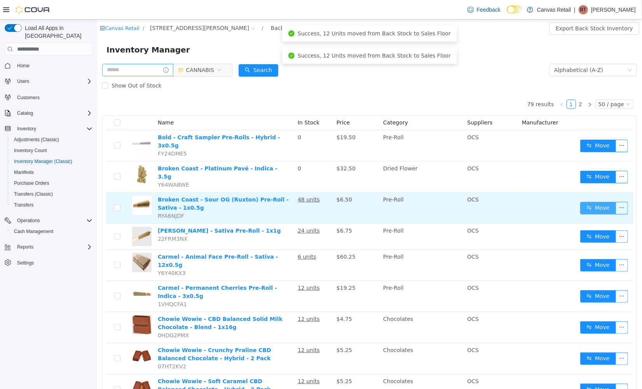
click at [580, 201] on button "Move" at bounding box center [598, 207] width 36 height 12
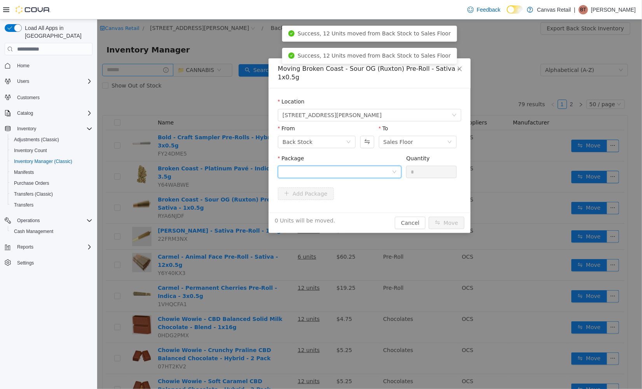
click at [355, 166] on div at bounding box center [336, 172] width 109 height 12
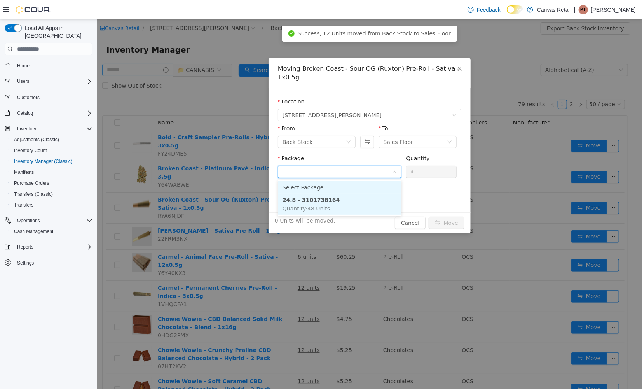
click at [344, 197] on li "24.8 - 3101738164 Quantity : 48 Units" at bounding box center [339, 203] width 124 height 21
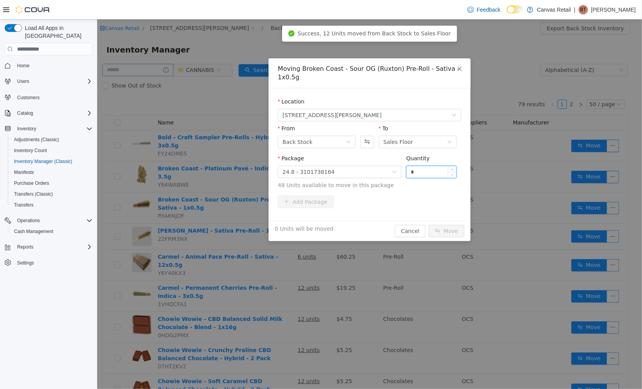
click at [440, 168] on input "*" at bounding box center [431, 172] width 50 height 12
type input "**"
click at [454, 229] on button "Move" at bounding box center [446, 230] width 36 height 12
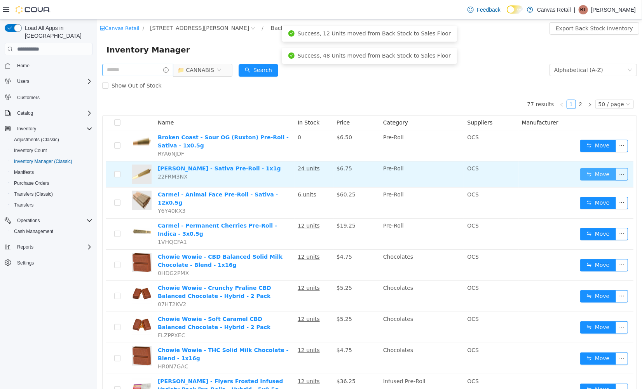
click at [580, 172] on button "Move" at bounding box center [598, 173] width 36 height 12
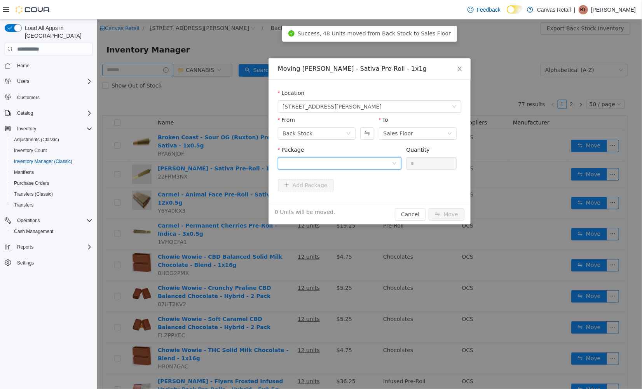
click at [330, 158] on div at bounding box center [336, 163] width 109 height 12
click at [329, 197] on li "32.7 - PR114459 Quantity : 24 Units" at bounding box center [339, 195] width 124 height 21
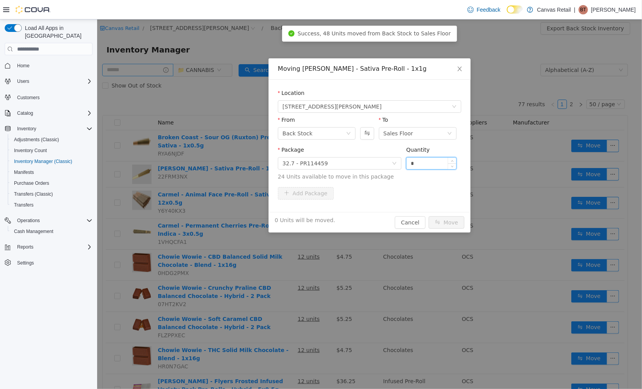
click at [432, 161] on input "*" at bounding box center [431, 163] width 50 height 12
type input "***"
click at [428, 216] on button "Move" at bounding box center [446, 222] width 36 height 12
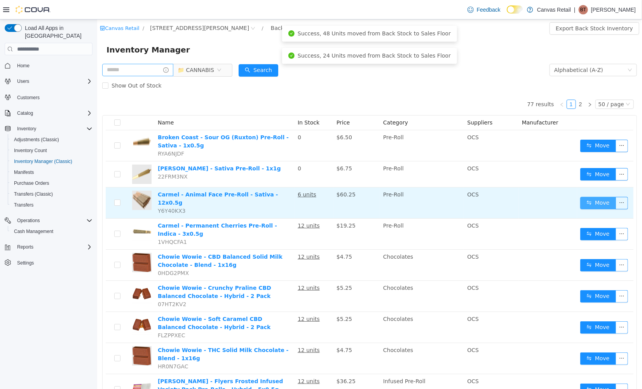
click at [592, 198] on button "Move" at bounding box center [598, 202] width 36 height 12
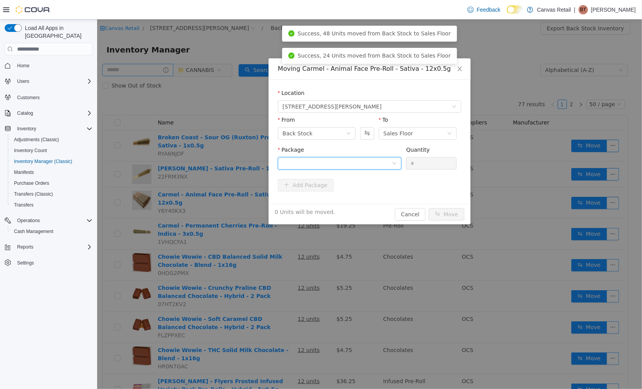
click at [350, 165] on div at bounding box center [336, 163] width 109 height 12
click at [350, 192] on li "30.1 - AFML1LL1 Quantity : 6 Units" at bounding box center [339, 195] width 124 height 21
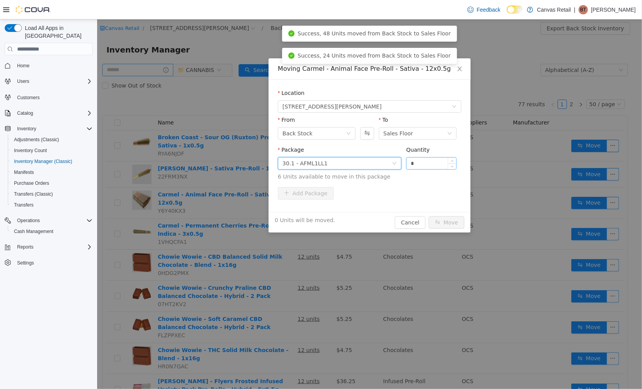
click at [419, 161] on input "*" at bounding box center [431, 163] width 50 height 12
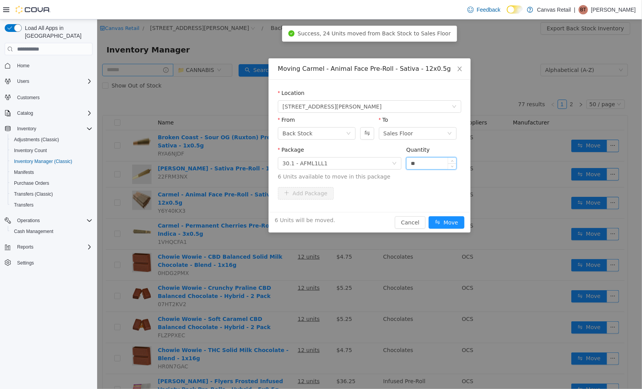
type input "**"
click at [428, 216] on button "Move" at bounding box center [446, 222] width 36 height 12
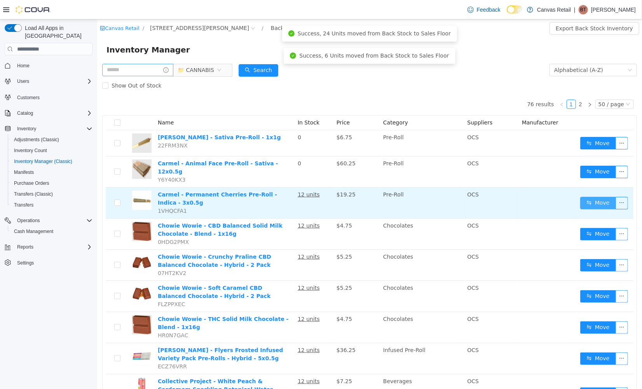
click at [587, 196] on button "Move" at bounding box center [598, 202] width 36 height 12
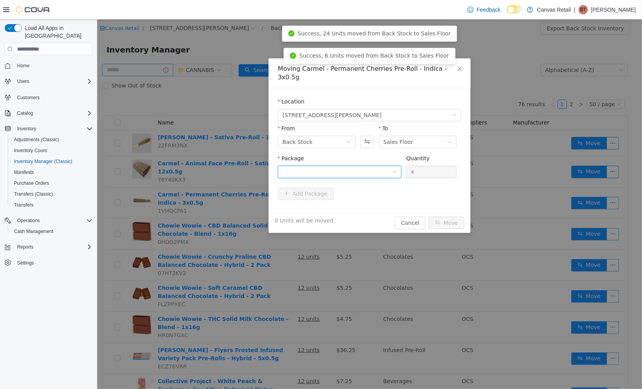
click at [373, 166] on div at bounding box center [336, 172] width 109 height 12
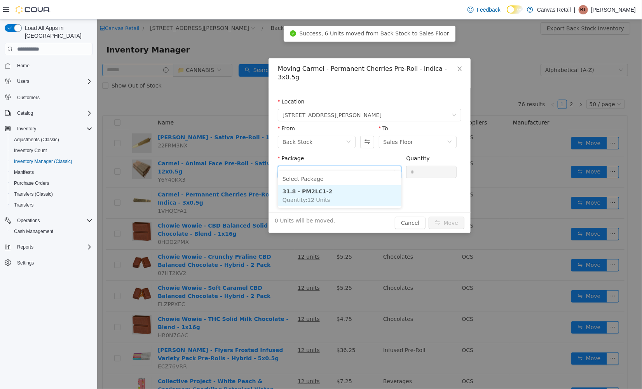
click at [368, 190] on li "31.8 - PM2LC1-2 Quantity : 12 Units" at bounding box center [339, 195] width 124 height 21
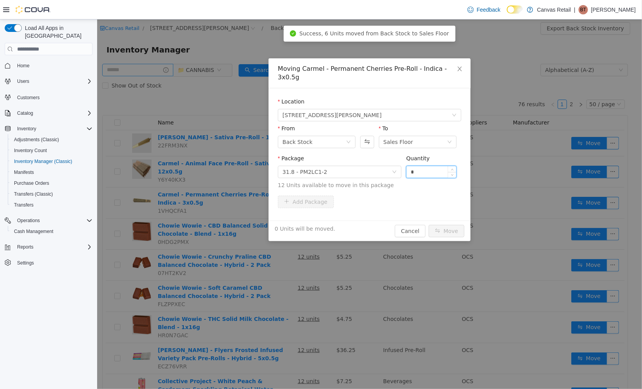
click at [417, 166] on input "*" at bounding box center [431, 172] width 50 height 12
type input "***"
click at [428, 224] on button "Move" at bounding box center [446, 230] width 36 height 12
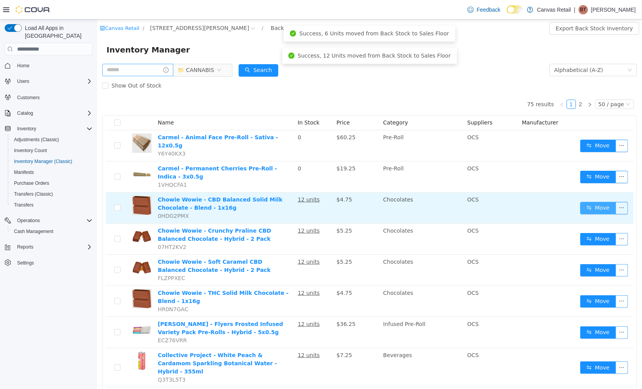
click at [586, 201] on button "Move" at bounding box center [598, 207] width 36 height 12
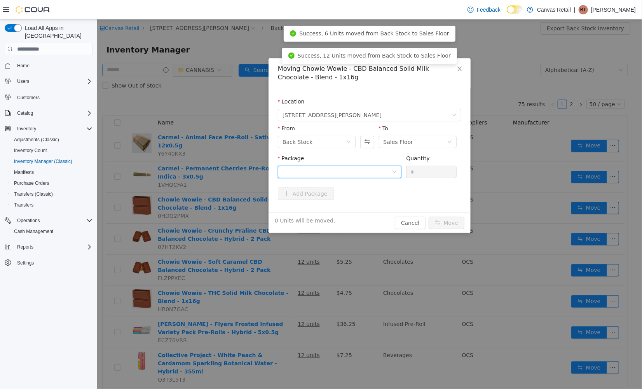
click at [387, 173] on div at bounding box center [336, 172] width 109 height 12
click at [378, 205] on li "10:10 - CBM007 Quantity : 12 Units" at bounding box center [339, 203] width 124 height 21
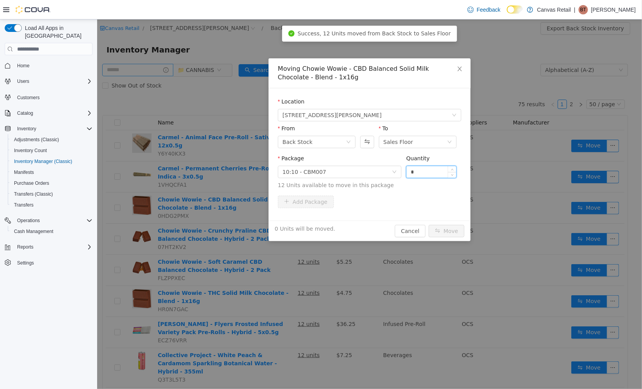
click at [435, 171] on input "*" at bounding box center [431, 172] width 50 height 12
type input "***"
click at [428, 224] on button "Move" at bounding box center [446, 230] width 36 height 12
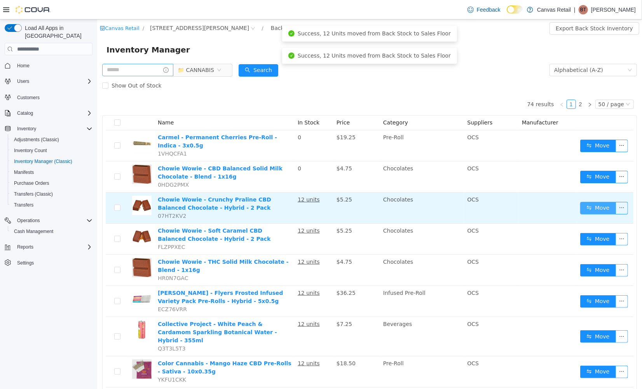
click at [586, 201] on button "Move" at bounding box center [598, 207] width 36 height 12
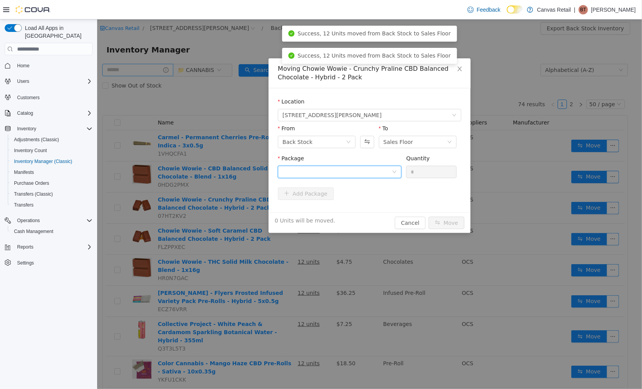
click at [357, 176] on div at bounding box center [336, 172] width 109 height 12
click at [350, 204] on li "10:10 - CPM002 Quantity : 12 Units" at bounding box center [339, 203] width 124 height 21
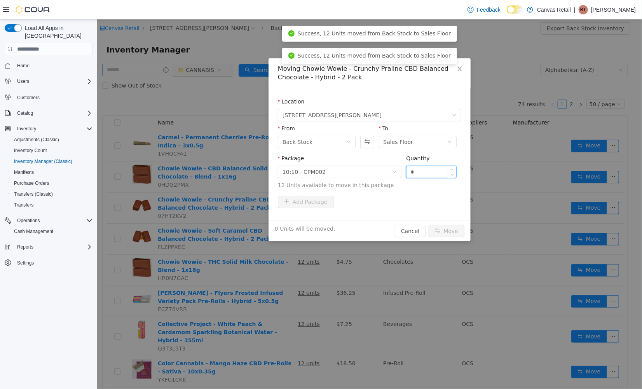
click at [429, 166] on input "*" at bounding box center [431, 172] width 50 height 12
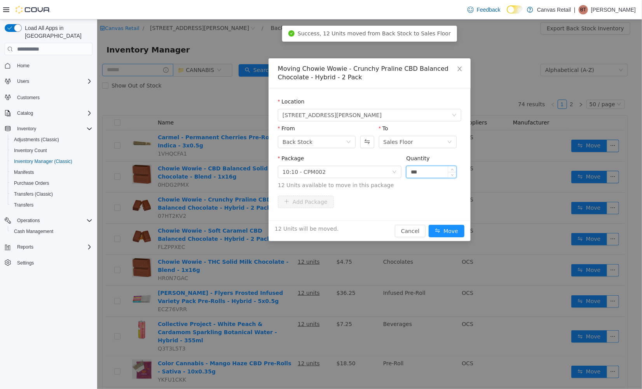
type input "***"
click at [428, 224] on button "Move" at bounding box center [446, 230] width 36 height 12
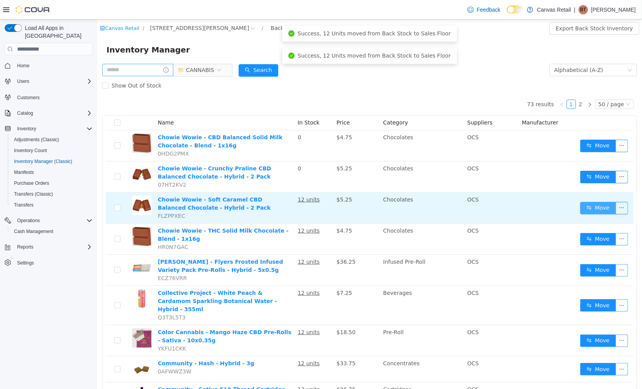
click at [598, 208] on button "Move" at bounding box center [598, 207] width 36 height 12
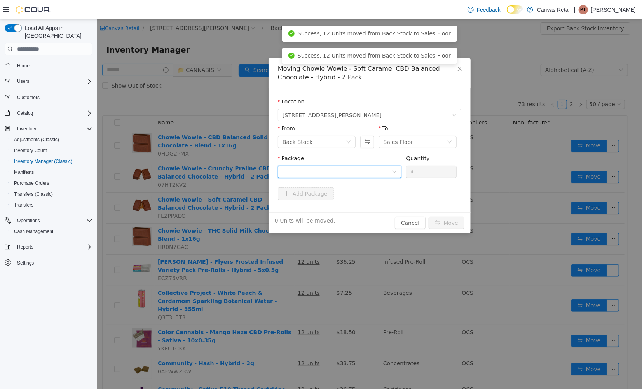
click at [364, 173] on div at bounding box center [336, 172] width 109 height 12
click at [359, 212] on li "10:10 - CCM011 Quantity : 12 Units" at bounding box center [339, 203] width 124 height 21
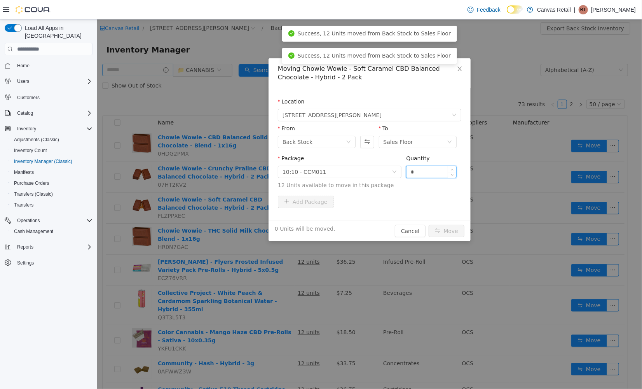
click at [429, 174] on input "*" at bounding box center [431, 172] width 50 height 12
type input "***"
click at [428, 224] on button "Move" at bounding box center [446, 230] width 36 height 12
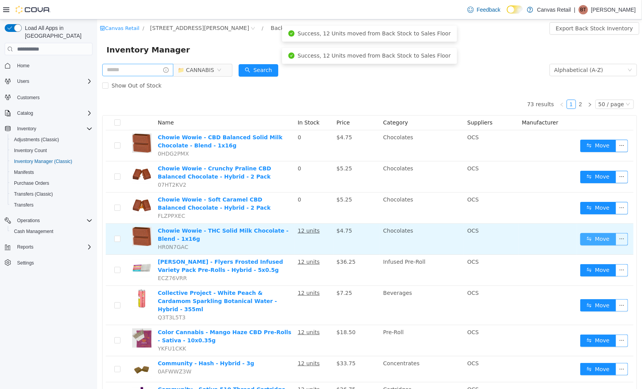
click at [580, 236] on button "Move" at bounding box center [598, 238] width 36 height 12
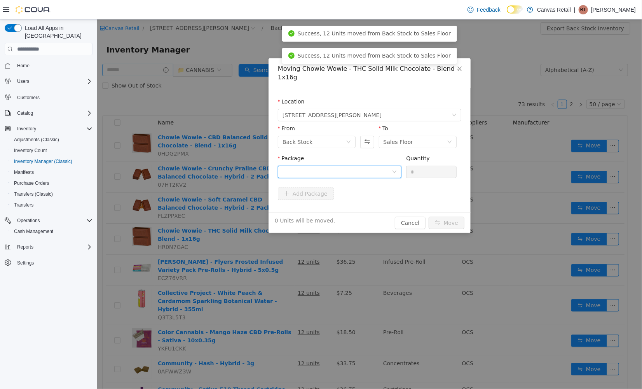
click at [316, 172] on div at bounding box center [336, 172] width 109 height 12
click at [345, 202] on li "10:0 - CM002 Quantity : 12 Units" at bounding box center [339, 203] width 124 height 21
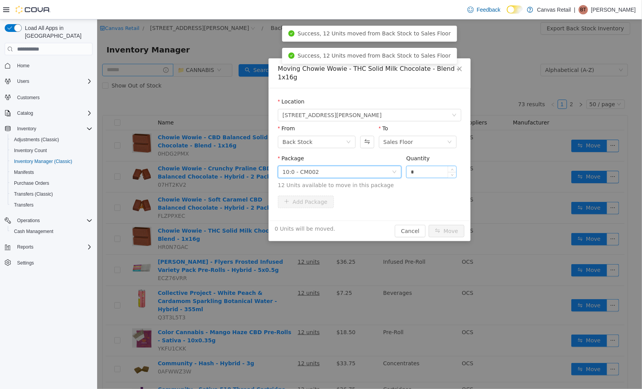
click at [434, 176] on input "*" at bounding box center [431, 172] width 50 height 12
type input "***"
click at [428, 224] on button "Move" at bounding box center [446, 230] width 36 height 12
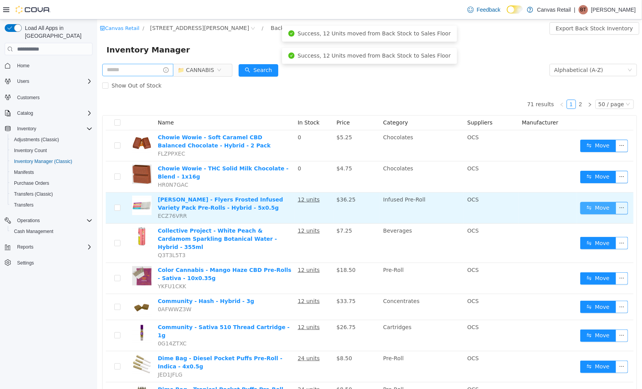
click at [581, 204] on button "Move" at bounding box center [598, 207] width 36 height 12
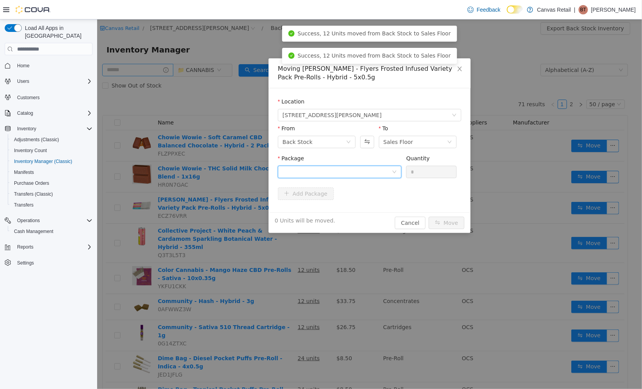
click at [350, 167] on div at bounding box center [336, 172] width 109 height 12
click at [362, 205] on li "39.6 - 2500004117 Quantity : 12 Units" at bounding box center [339, 203] width 124 height 21
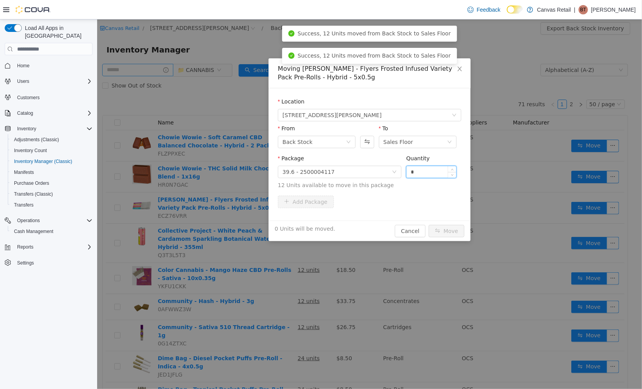
click at [438, 173] on input "*" at bounding box center [431, 172] width 50 height 12
type input "***"
click at [428, 224] on button "Move" at bounding box center [446, 230] width 36 height 12
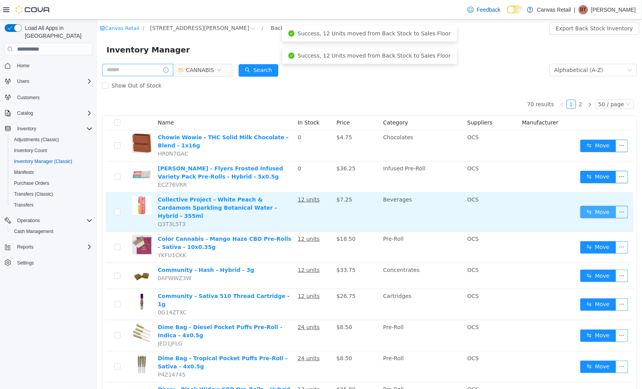
click at [582, 206] on button "Move" at bounding box center [598, 211] width 36 height 12
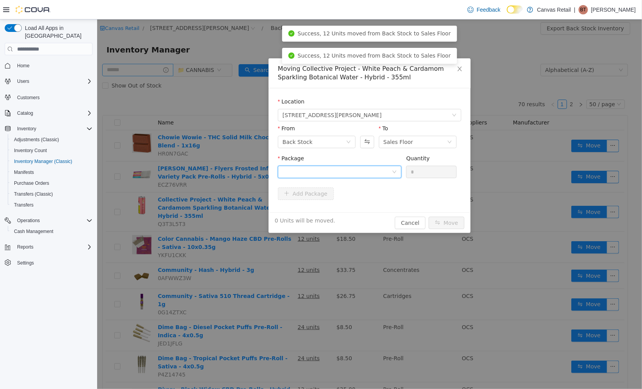
click at [371, 169] on div at bounding box center [336, 172] width 109 height 12
click at [365, 202] on li "10:10 - PPS00006963 Quantity : 12 Units" at bounding box center [339, 203] width 124 height 21
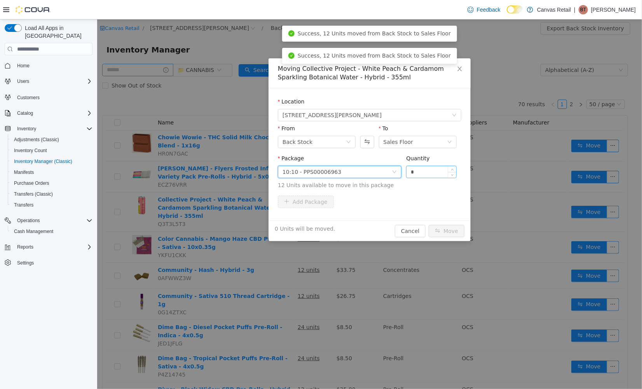
click at [422, 172] on input "*" at bounding box center [431, 172] width 50 height 12
type input "***"
click at [428, 224] on button "Move" at bounding box center [446, 230] width 36 height 12
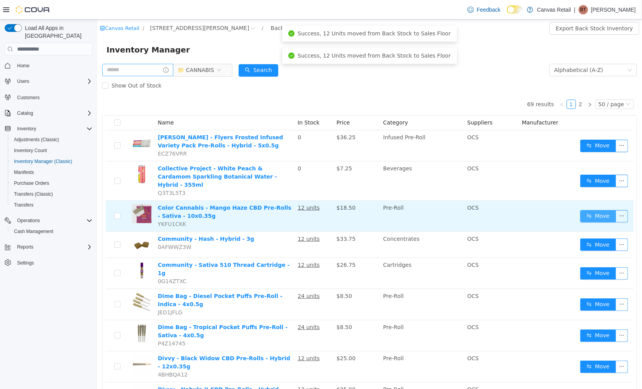
click at [601, 211] on button "Move" at bounding box center [598, 215] width 36 height 12
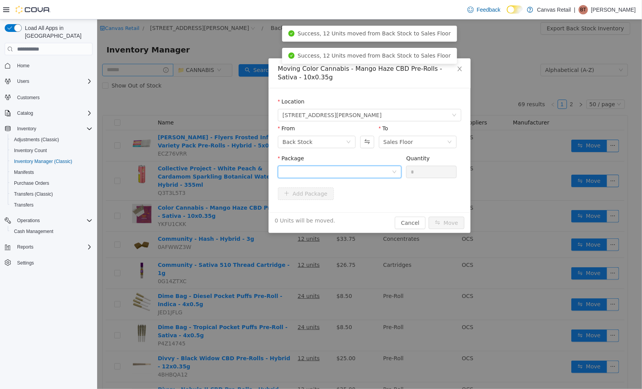
click at [361, 172] on div at bounding box center [336, 172] width 109 height 12
click at [352, 198] on li "7.7 / 7.1 - L250700171 Quantity : 12 Units" at bounding box center [339, 203] width 124 height 21
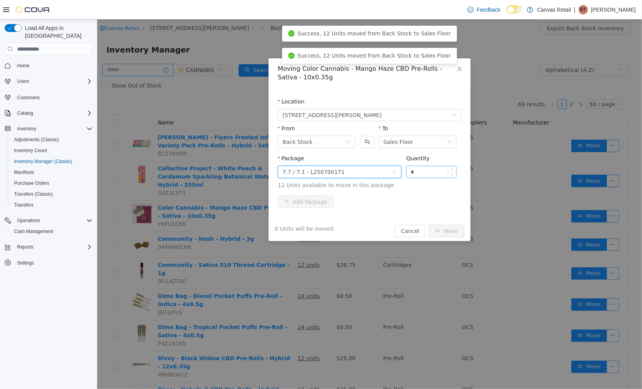
click at [409, 175] on input "*" at bounding box center [431, 172] width 50 height 12
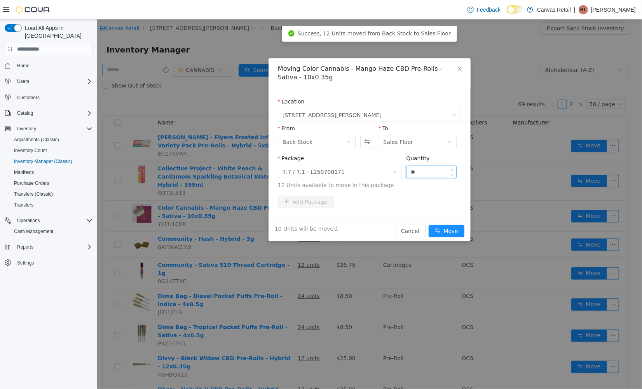
click at [427, 175] on input "**" at bounding box center [431, 172] width 50 height 12
type input "**"
click at [428, 224] on button "Move" at bounding box center [446, 230] width 36 height 12
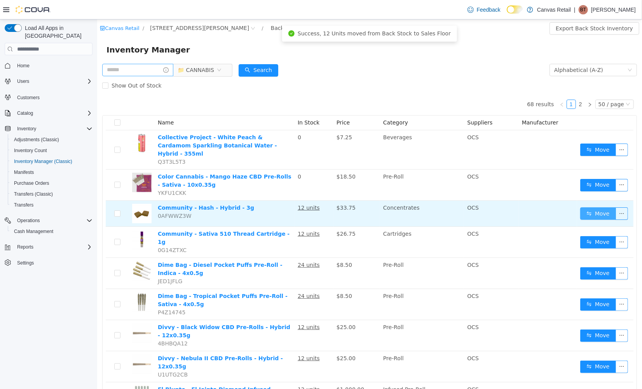
drag, startPoint x: 571, startPoint y: 202, endPoint x: 576, endPoint y: 202, distance: 5.1
click at [577, 202] on td "Move" at bounding box center [605, 213] width 56 height 26
click at [580, 207] on button "Move" at bounding box center [598, 213] width 36 height 12
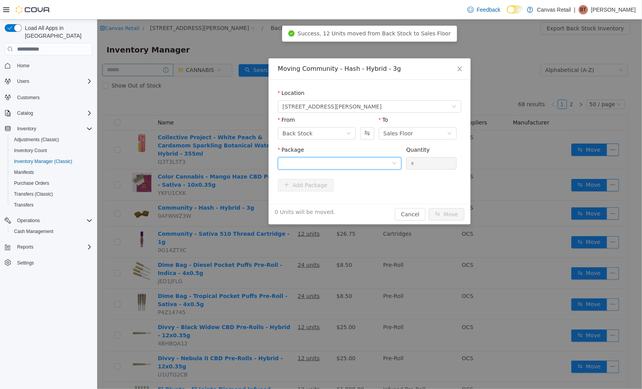
click at [361, 165] on div at bounding box center [336, 163] width 109 height 12
click at [356, 191] on li "26.9 - HA2506001 Quantity : 12 Units" at bounding box center [339, 195] width 124 height 21
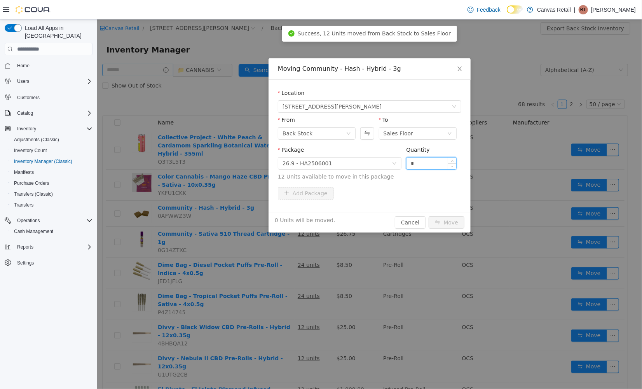
click at [421, 167] on input "*" at bounding box center [431, 163] width 50 height 12
type input "***"
click at [428, 216] on button "Move" at bounding box center [446, 222] width 36 height 12
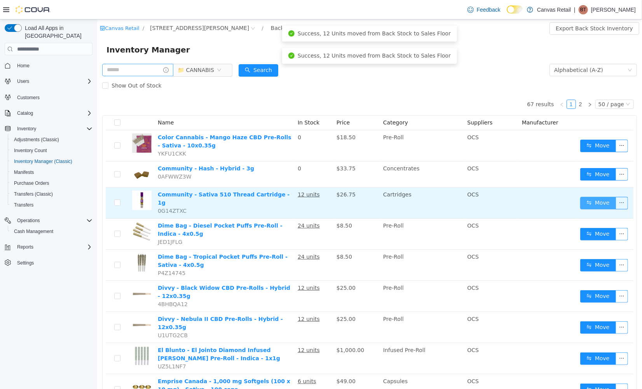
click at [580, 201] on button "Move" at bounding box center [598, 202] width 36 height 12
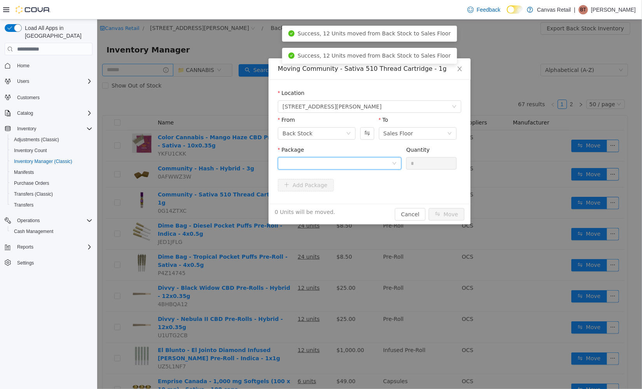
click at [308, 159] on div at bounding box center [336, 163] width 109 height 12
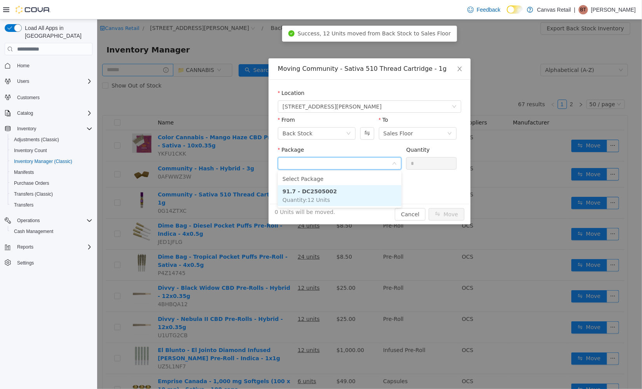
click at [328, 198] on li "91.7 - DC2505002 Quantity : 12 Units" at bounding box center [339, 195] width 124 height 21
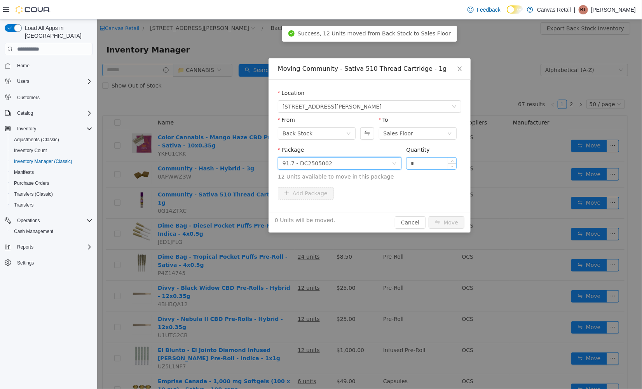
click at [424, 166] on input "*" at bounding box center [431, 163] width 50 height 12
type input "***"
click at [428, 216] on button "Move" at bounding box center [446, 222] width 36 height 12
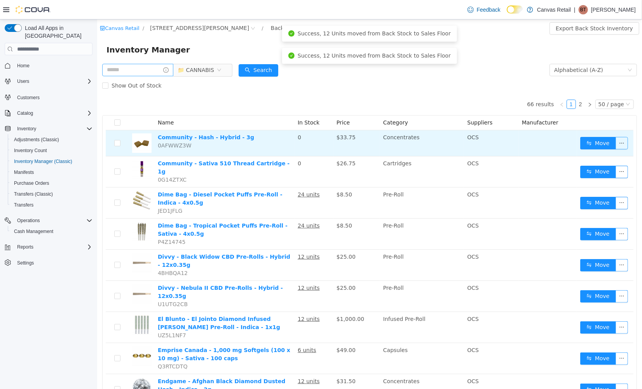
click at [615, 142] on button "button" at bounding box center [621, 142] width 12 height 12
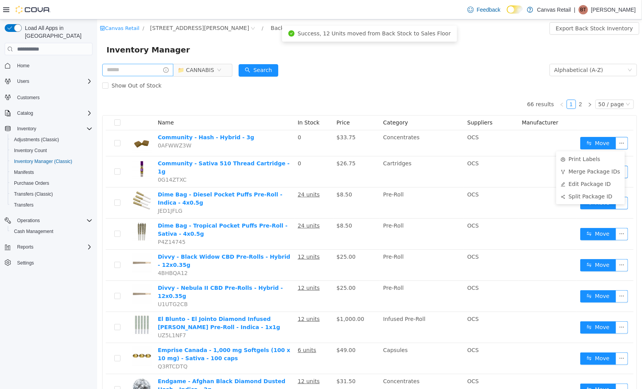
click at [458, 90] on div "Show Out of Stock" at bounding box center [369, 85] width 535 height 16
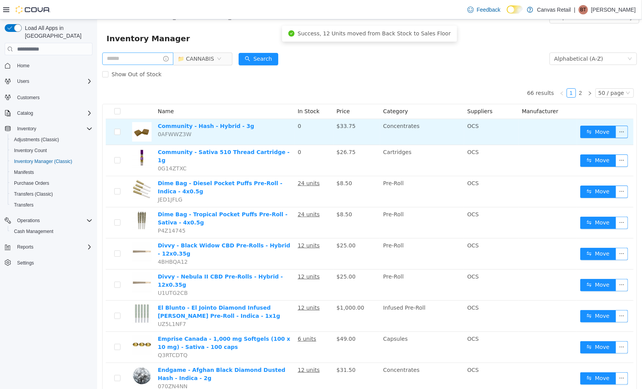
scroll to position [12, 0]
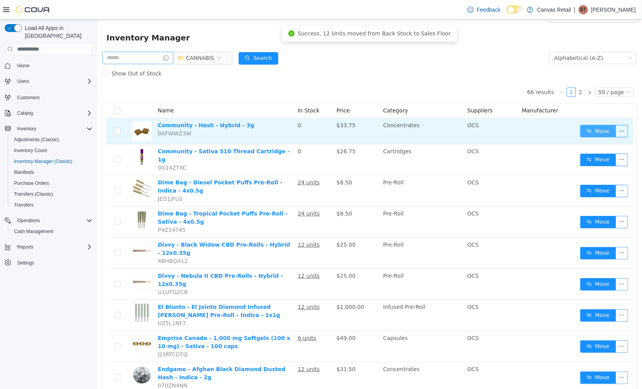
click at [583, 126] on button "Move" at bounding box center [598, 130] width 36 height 12
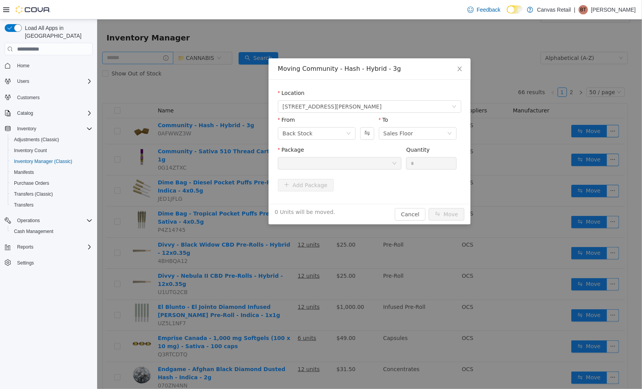
click at [484, 62] on div "Moving Community - Hash - Hybrid - 3g Location 730 DANFORTH AVE From Back Stock…" at bounding box center [369, 203] width 545 height 369
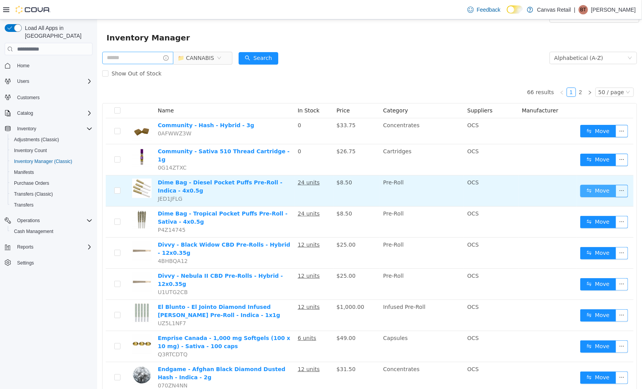
click at [584, 185] on button "Move" at bounding box center [598, 190] width 36 height 12
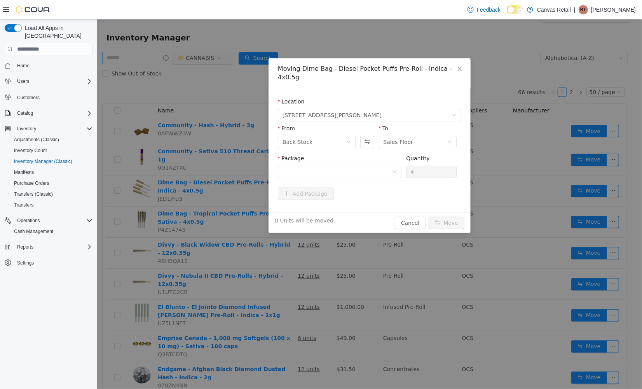
click at [374, 155] on div "Package" at bounding box center [339, 159] width 124 height 11
click at [368, 166] on div at bounding box center [336, 172] width 109 height 12
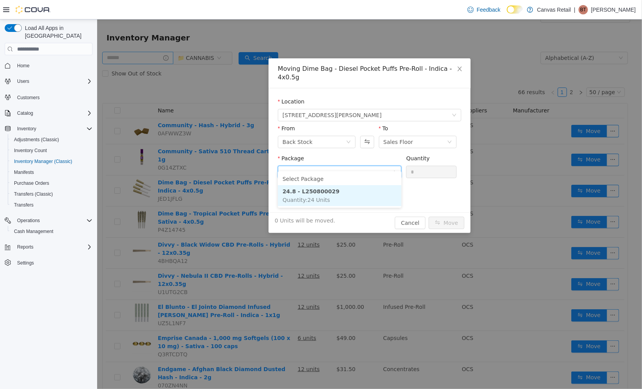
click at [345, 199] on li "24.8 - L250800029 Quantity : 24 Units" at bounding box center [339, 195] width 124 height 21
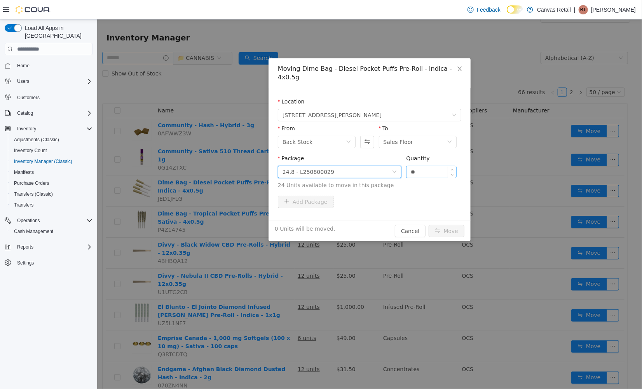
click at [431, 166] on input "**" at bounding box center [431, 172] width 50 height 12
type input "***"
click at [428, 224] on button "Move" at bounding box center [446, 230] width 36 height 12
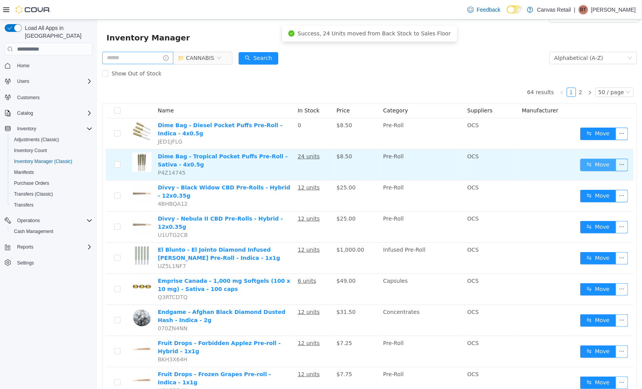
click at [586, 166] on button "Move" at bounding box center [598, 164] width 36 height 12
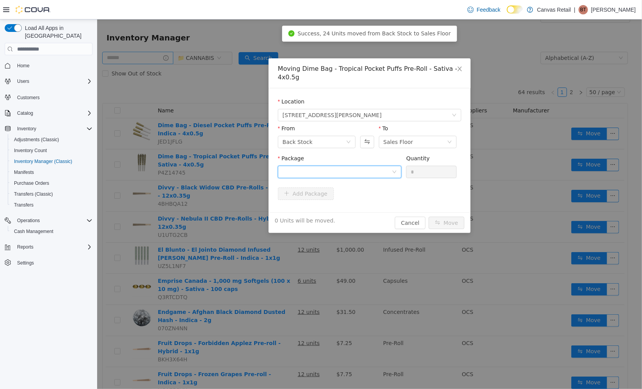
click at [345, 174] on div at bounding box center [336, 172] width 109 height 12
click at [352, 206] on li "25.2 - L250700139 Quantity : 24 Units" at bounding box center [339, 203] width 124 height 21
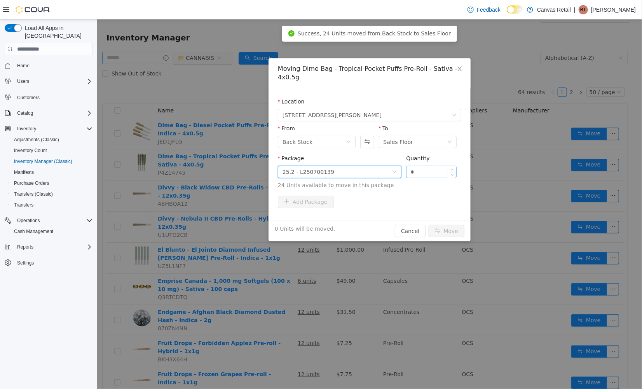
click at [422, 174] on input "*" at bounding box center [431, 172] width 50 height 12
type input "***"
click at [428, 224] on button "Move" at bounding box center [446, 230] width 36 height 12
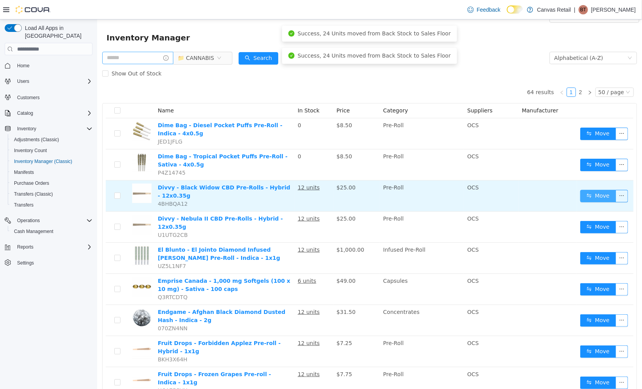
click at [593, 192] on button "Move" at bounding box center [598, 195] width 36 height 12
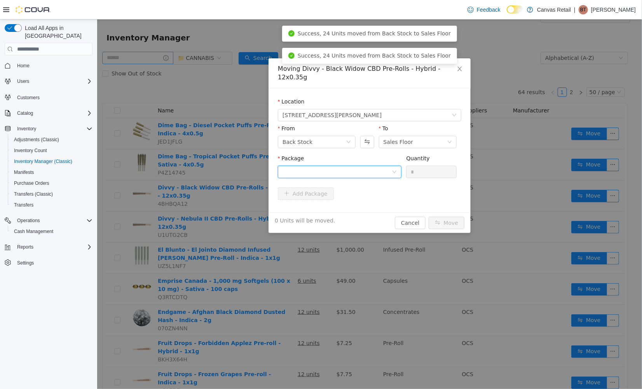
click at [343, 166] on div at bounding box center [336, 172] width 109 height 12
click at [349, 195] on li "3.1 / 5.6 - 11453 Quantity : 12 Units" at bounding box center [339, 195] width 124 height 21
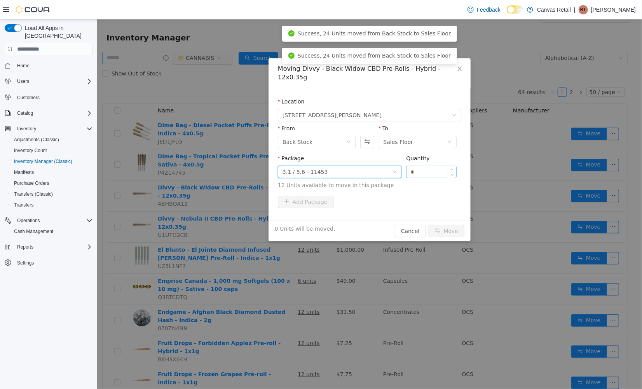
click at [434, 166] on input "*" at bounding box center [431, 172] width 50 height 12
type input "***"
click at [428, 224] on button "Move" at bounding box center [446, 230] width 36 height 12
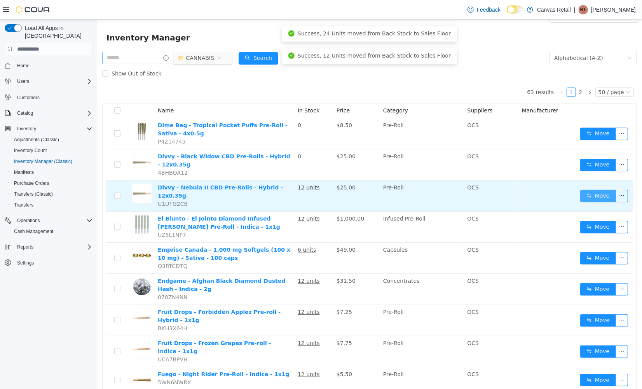
click at [595, 198] on button "Move" at bounding box center [598, 195] width 36 height 12
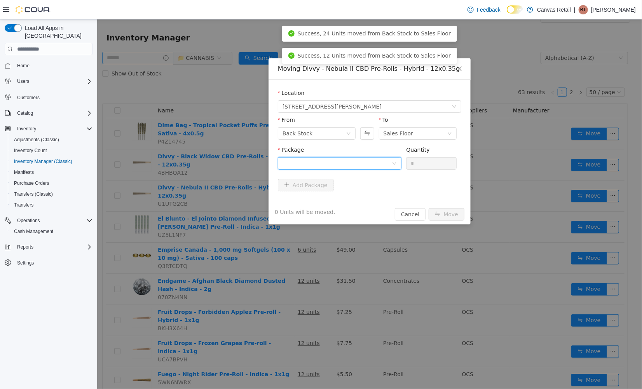
click at [350, 160] on div at bounding box center [336, 163] width 109 height 12
click at [357, 188] on li "0.4 / 11.3 - 10718 Quantity : 12 Units" at bounding box center [339, 195] width 124 height 21
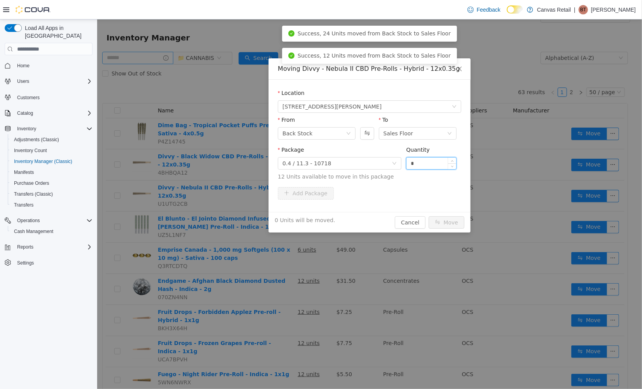
click at [420, 163] on input "*" at bounding box center [431, 163] width 50 height 12
type input "***"
click at [428, 216] on button "Move" at bounding box center [446, 222] width 36 height 12
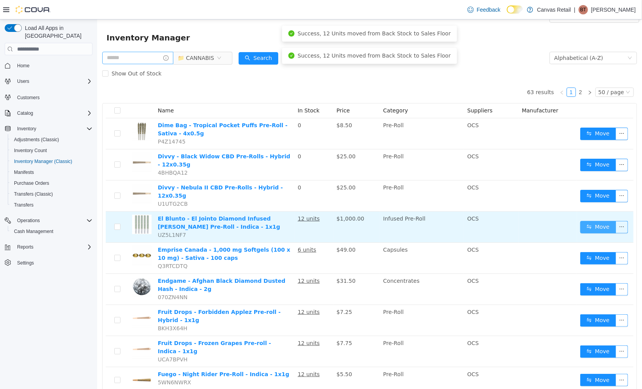
click at [580, 220] on button "Move" at bounding box center [598, 226] width 36 height 12
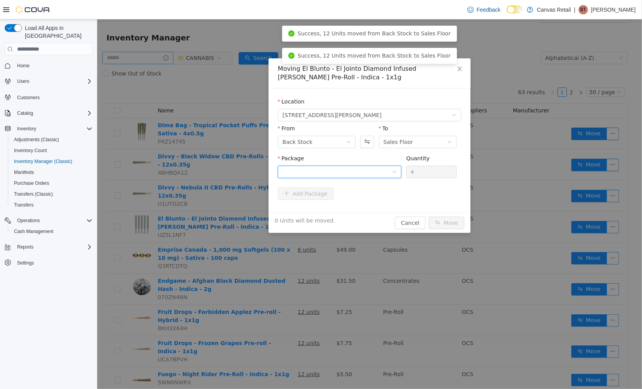
click at [367, 169] on div at bounding box center [336, 172] width 109 height 12
click at [351, 200] on li "40.4 - JCU009 Quantity : 12 Units" at bounding box center [339, 203] width 124 height 21
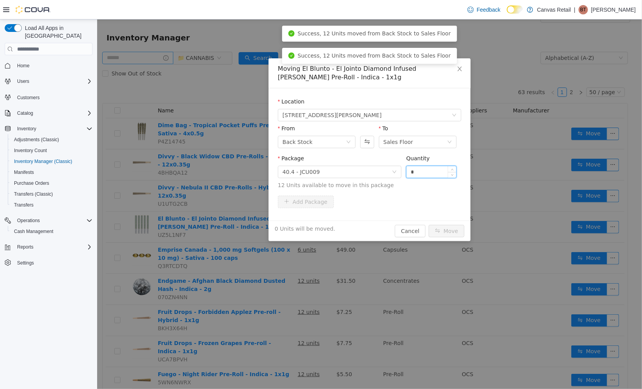
click at [422, 176] on input "*" at bounding box center [431, 172] width 50 height 12
type input "***"
click at [428, 224] on button "Move" at bounding box center [446, 230] width 36 height 12
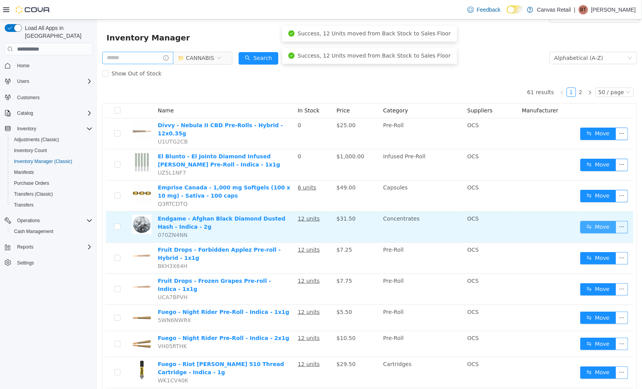
click at [582, 220] on button "Move" at bounding box center [598, 226] width 36 height 12
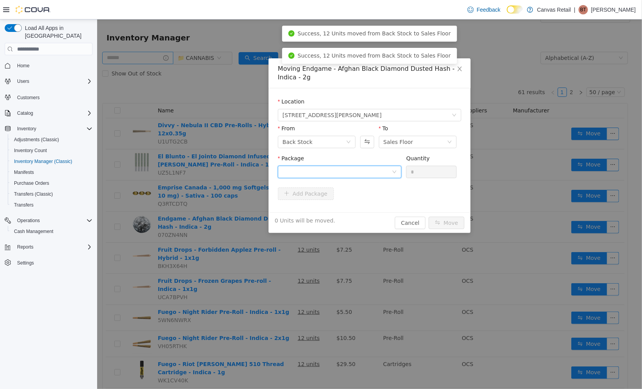
click at [361, 167] on div at bounding box center [336, 172] width 109 height 12
click at [362, 203] on li "48.0 - P250811HH01 Quantity : 12 Units" at bounding box center [339, 203] width 124 height 21
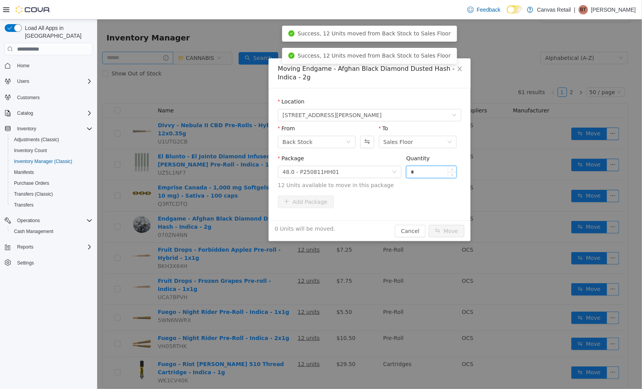
click at [424, 173] on input "*" at bounding box center [431, 172] width 50 height 12
type input "***"
click at [428, 224] on button "Move" at bounding box center [446, 230] width 36 height 12
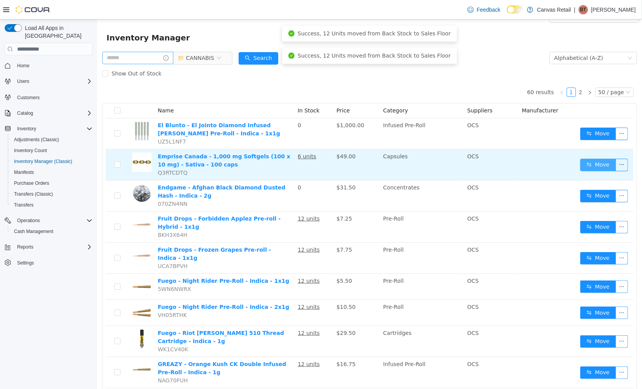
click at [580, 160] on button "Move" at bounding box center [598, 164] width 36 height 12
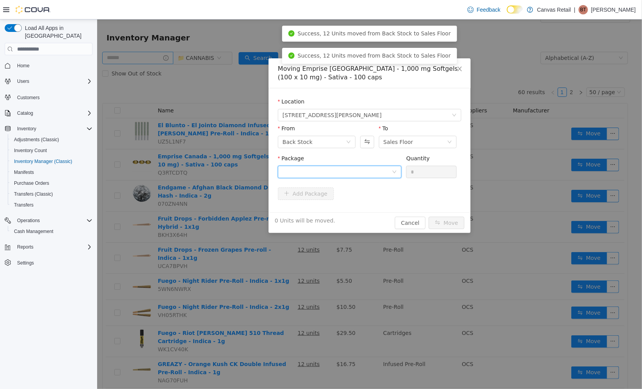
click at [357, 168] on div at bounding box center [336, 172] width 109 height 12
click at [351, 205] on li "10:0 - 551365150 Quantity : 6 Units" at bounding box center [339, 203] width 124 height 21
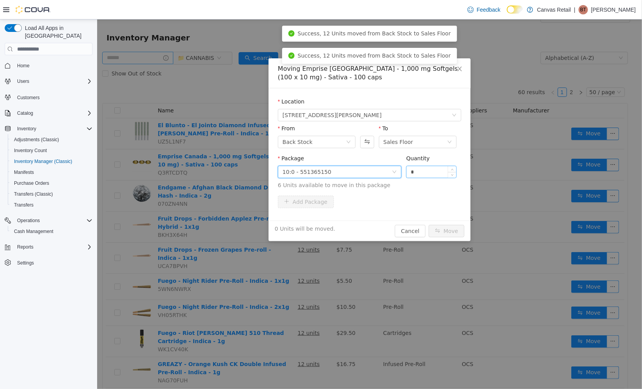
click at [427, 169] on input "*" at bounding box center [431, 172] width 50 height 12
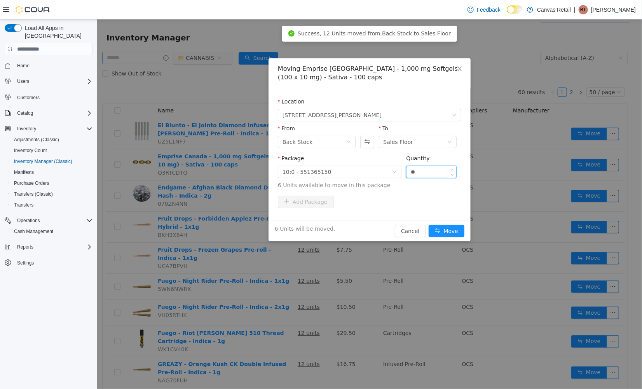
type input "**"
click at [428, 224] on button "Move" at bounding box center [446, 230] width 36 height 12
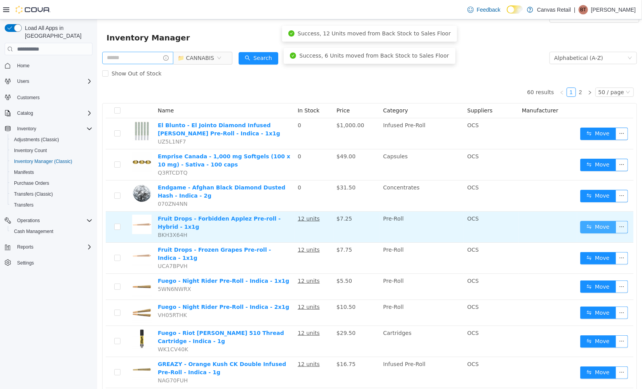
click at [580, 225] on button "Move" at bounding box center [598, 226] width 36 height 12
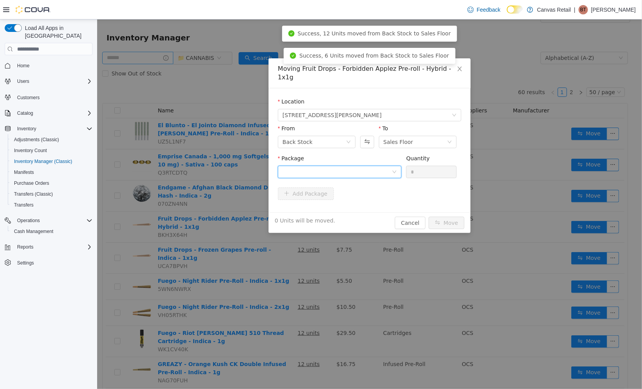
click at [373, 169] on div at bounding box center [339, 171] width 124 height 12
click at [371, 192] on li "28.0 - MJ0837 Quantity : 12 Units" at bounding box center [339, 195] width 124 height 21
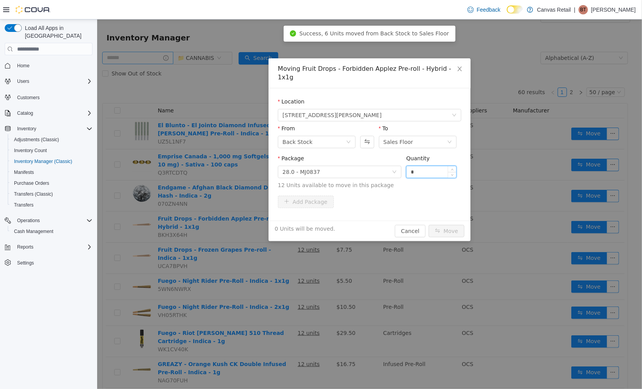
click at [420, 167] on input "*" at bounding box center [431, 172] width 50 height 12
type input "***"
click at [428, 224] on button "Move" at bounding box center [446, 230] width 36 height 12
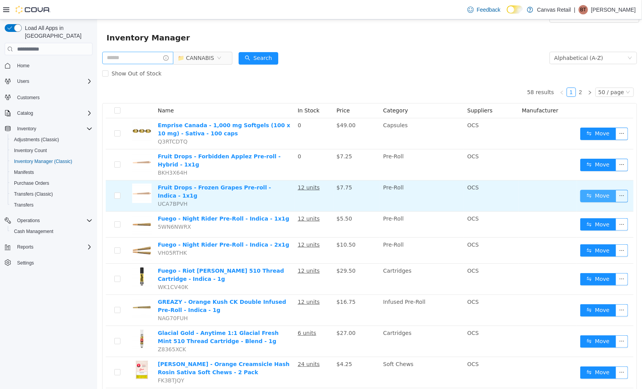
scroll to position [11, 0]
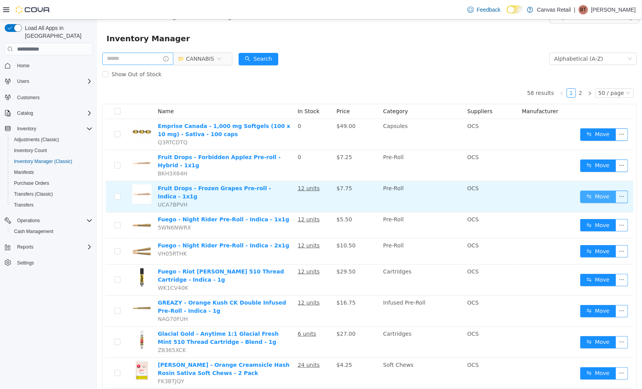
click at [580, 193] on button "Move" at bounding box center [598, 196] width 36 height 12
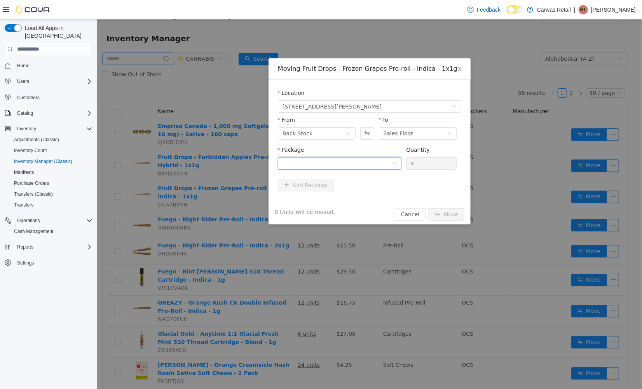
click at [366, 162] on div at bounding box center [336, 163] width 109 height 12
click at [360, 200] on li "30.3 - MJ0705 Quantity : 12 Units" at bounding box center [339, 195] width 124 height 21
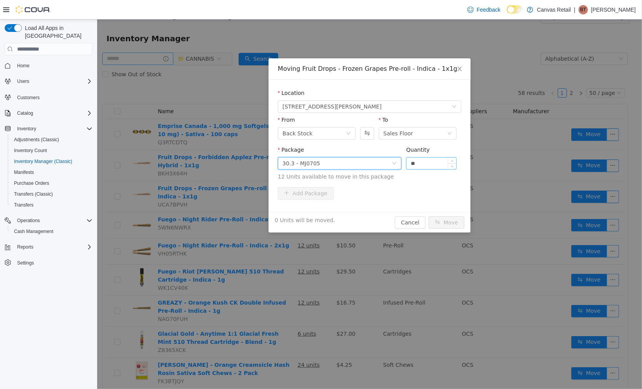
click at [427, 162] on input "**" at bounding box center [431, 163] width 50 height 12
type input "***"
click at [428, 216] on button "Move" at bounding box center [446, 222] width 36 height 12
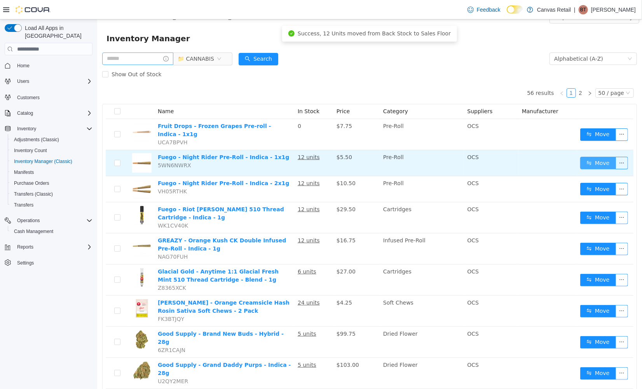
scroll to position [11, 0]
click at [595, 160] on button "Move" at bounding box center [598, 163] width 36 height 12
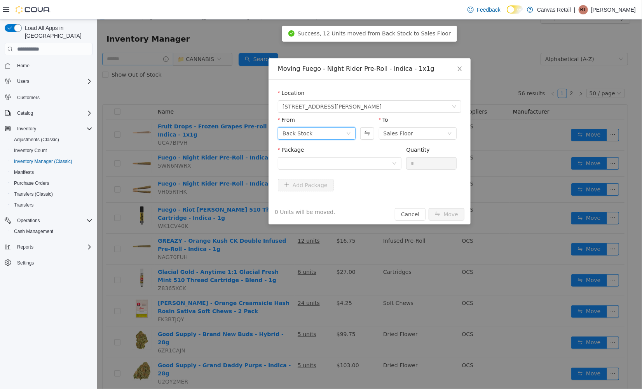
click at [308, 136] on div "Back Stock" at bounding box center [297, 133] width 30 height 12
click at [372, 162] on div at bounding box center [336, 163] width 109 height 12
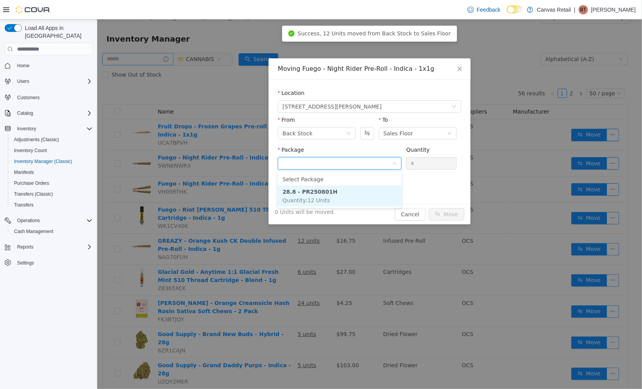
click at [337, 192] on li "28.8 - PR250801H Quantity : 12 Units" at bounding box center [339, 195] width 124 height 21
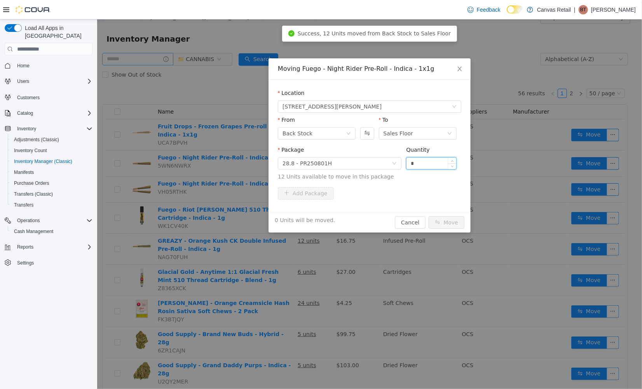
click at [420, 165] on input "*" at bounding box center [431, 163] width 50 height 12
type input "***"
click at [428, 216] on button "Move" at bounding box center [446, 222] width 36 height 12
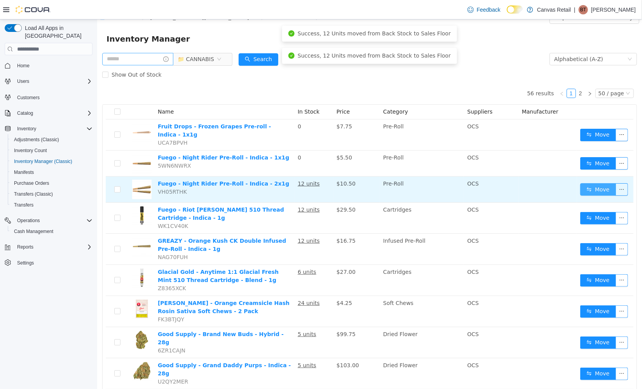
click at [580, 183] on button "Move" at bounding box center [598, 189] width 36 height 12
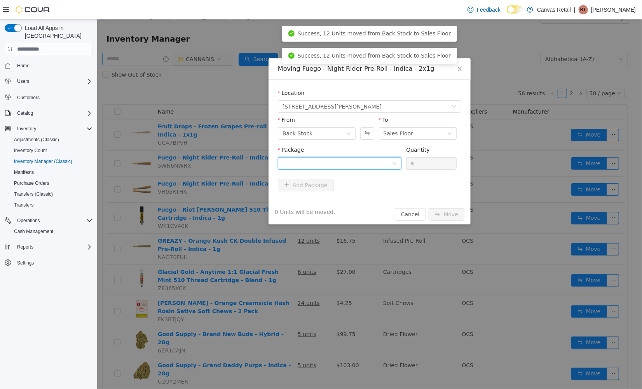
click at [368, 164] on div at bounding box center [336, 163] width 109 height 12
click at [334, 195] on li "28.6 - PR250821H Quantity : 12 Units" at bounding box center [339, 195] width 124 height 21
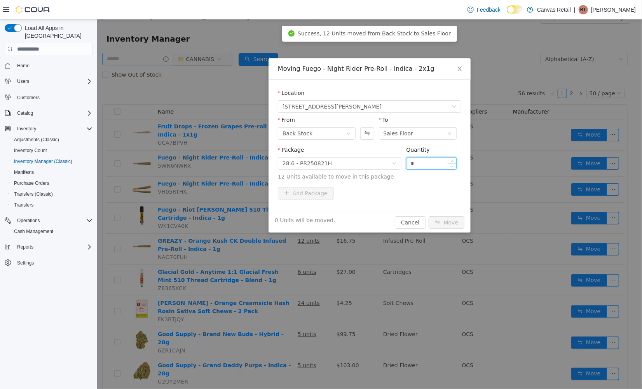
click at [437, 162] on input "*" at bounding box center [431, 163] width 50 height 12
type input "***"
click at [428, 216] on button "Move" at bounding box center [446, 222] width 36 height 12
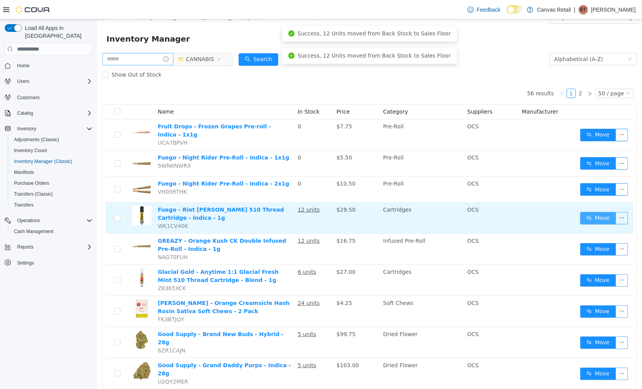
click at [580, 211] on button "Move" at bounding box center [598, 217] width 36 height 12
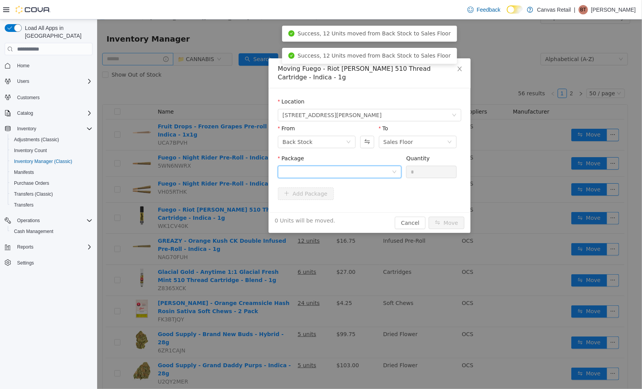
click at [371, 166] on div at bounding box center [336, 172] width 109 height 12
click at [360, 193] on li "95.7 - PR250801C Quantity : 12 Units" at bounding box center [339, 195] width 124 height 21
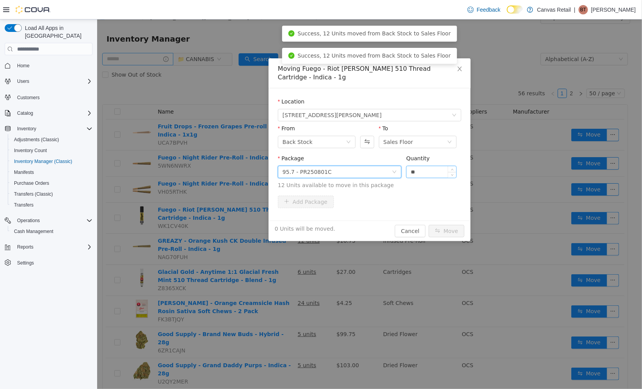
click at [427, 166] on input "**" at bounding box center [431, 172] width 50 height 12
type input "***"
click at [428, 224] on button "Move" at bounding box center [446, 230] width 36 height 12
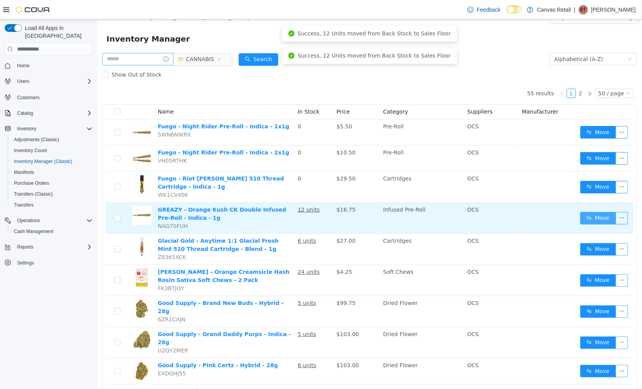
click at [581, 211] on button "Move" at bounding box center [598, 217] width 36 height 12
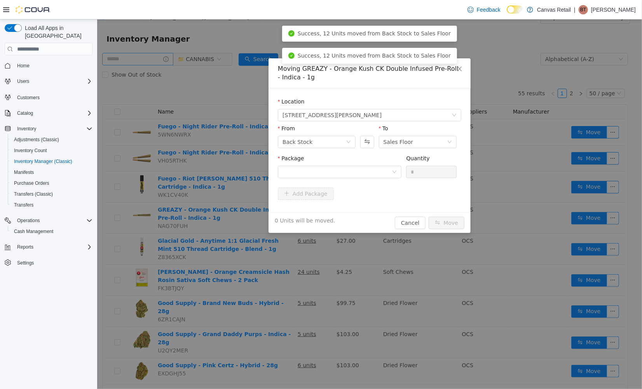
click at [364, 164] on div "Package" at bounding box center [339, 159] width 124 height 11
click at [365, 179] on div "Package" at bounding box center [339, 167] width 124 height 27
click at [369, 174] on div at bounding box center [336, 172] width 109 height 12
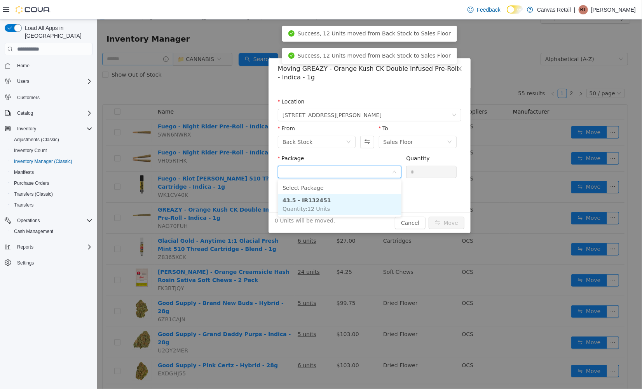
click at [364, 202] on li "43.5 - IR132451 Quantity : 12 Units" at bounding box center [339, 204] width 124 height 21
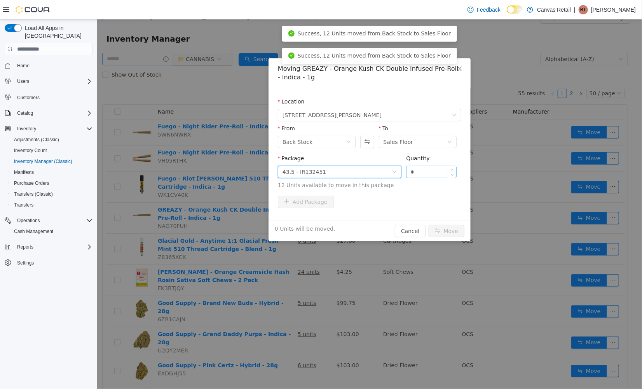
click at [424, 174] on input "*" at bounding box center [431, 172] width 50 height 12
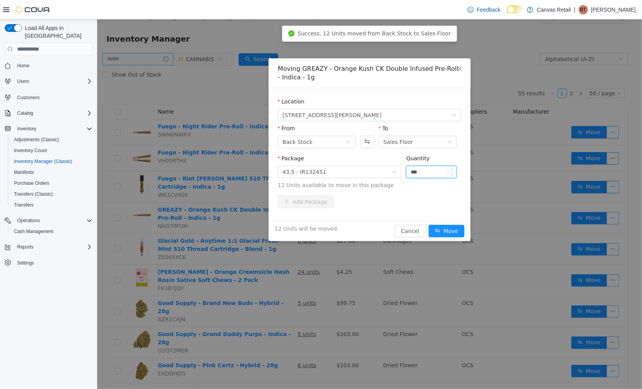
type input "***"
click at [428, 224] on button "Move" at bounding box center [446, 230] width 36 height 12
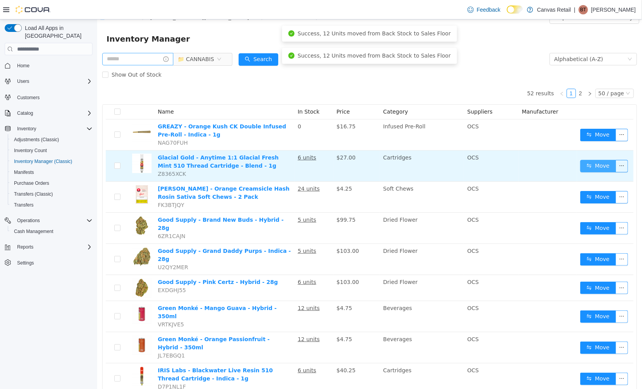
click at [583, 164] on button "Move" at bounding box center [598, 165] width 36 height 12
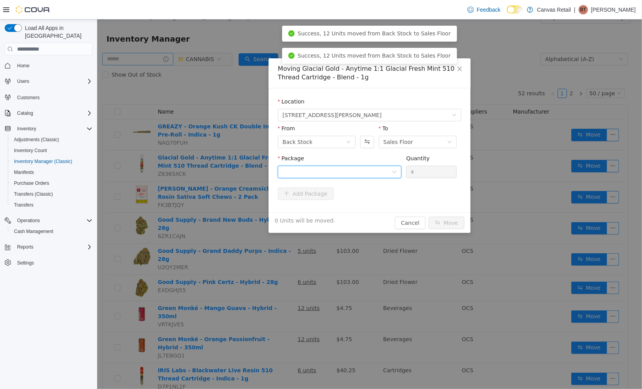
click at [375, 170] on div at bounding box center [336, 172] width 109 height 12
click at [348, 202] on strong "42.0 / 42.0 - 196881250707" at bounding box center [324, 200] width 84 height 6
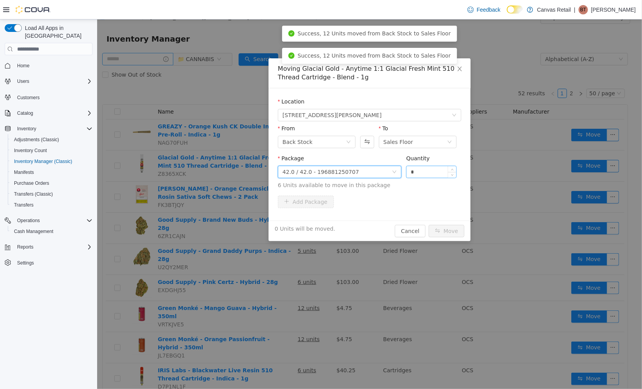
click at [424, 172] on input "*" at bounding box center [431, 172] width 50 height 12
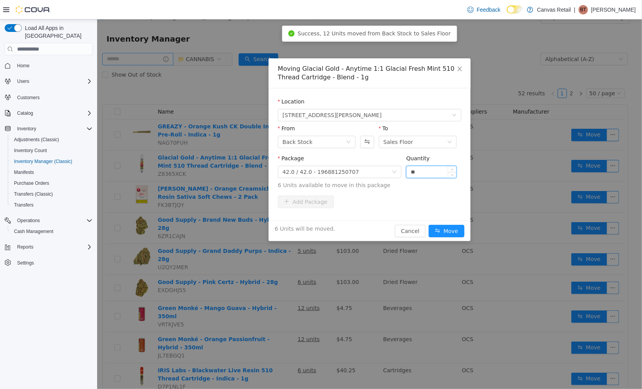
type input "**"
click at [428, 224] on button "Move" at bounding box center [446, 230] width 36 height 12
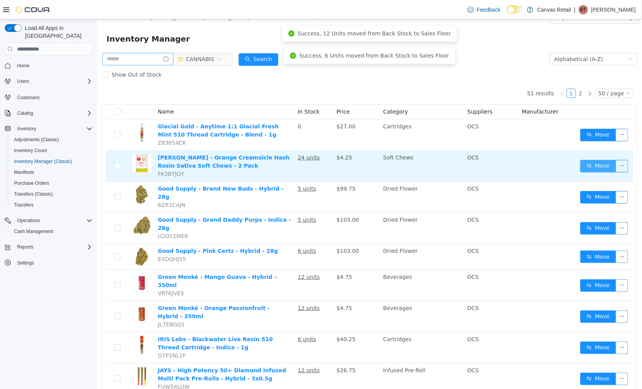
click at [597, 167] on button "Move" at bounding box center [598, 165] width 36 height 12
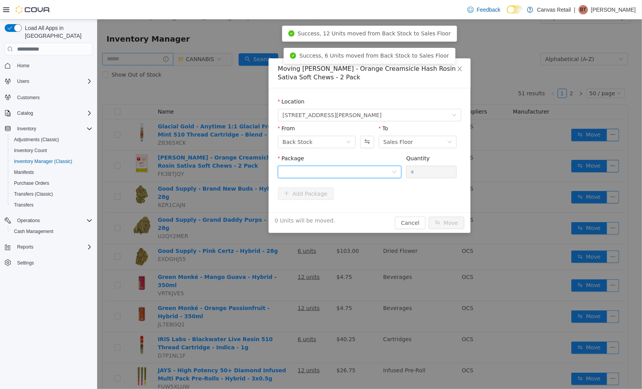
click at [316, 167] on div at bounding box center [336, 172] width 109 height 12
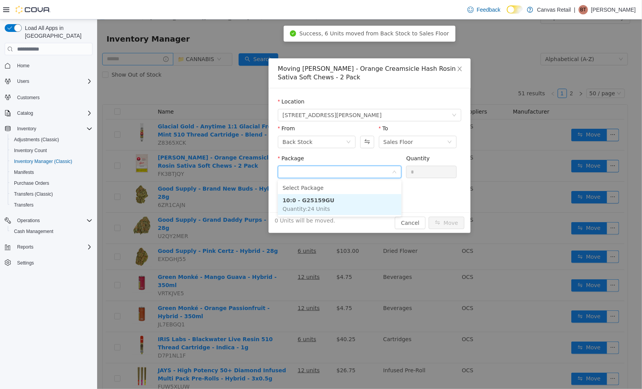
click at [317, 200] on strong "10:0 - G25159GU" at bounding box center [308, 200] width 52 height 6
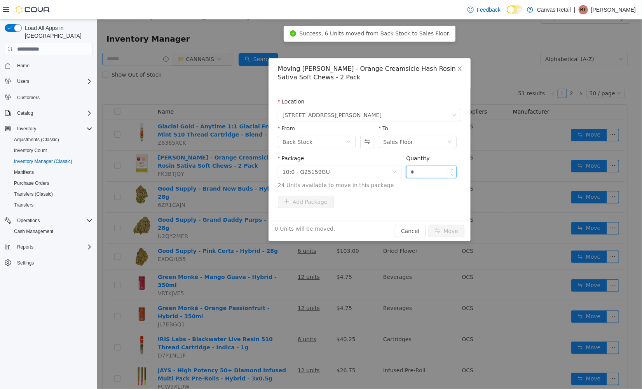
click at [422, 171] on input "*" at bounding box center [431, 172] width 50 height 12
type input "***"
click at [428, 224] on button "Move" at bounding box center [446, 230] width 36 height 12
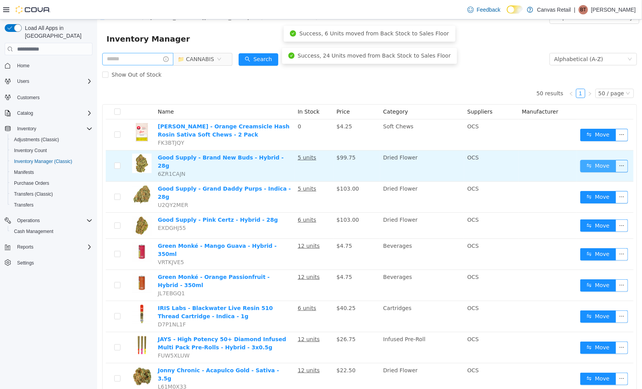
click at [586, 163] on button "Move" at bounding box center [598, 165] width 36 height 12
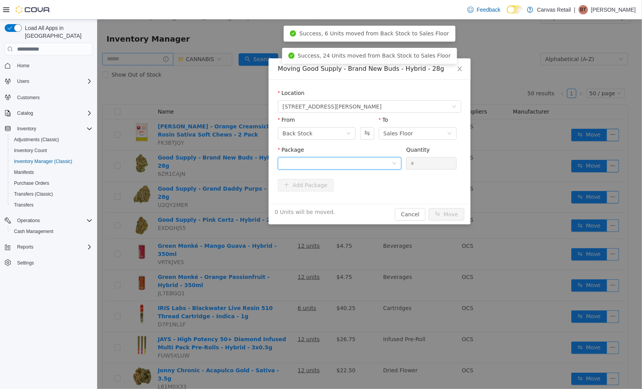
click at [391, 157] on div at bounding box center [336, 163] width 109 height 12
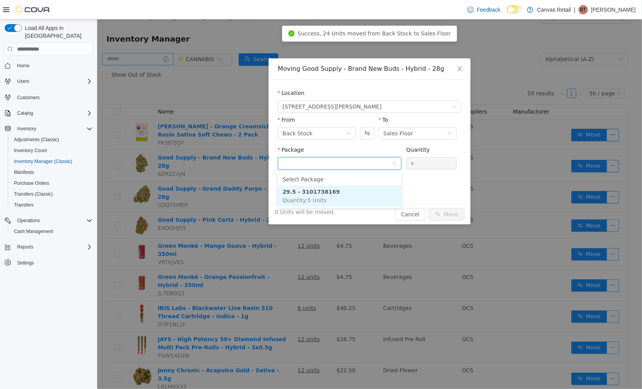
click at [369, 193] on li "29.5 - 3101738169 Quantity : 5 Units" at bounding box center [339, 195] width 124 height 21
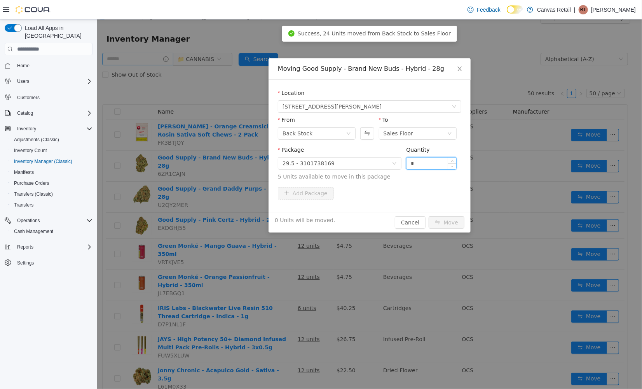
click at [424, 164] on input "*" at bounding box center [431, 163] width 50 height 12
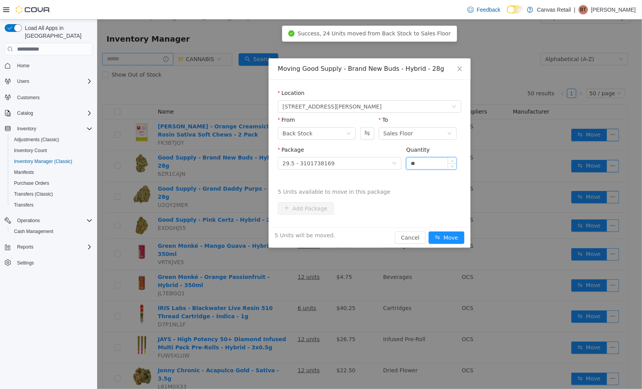
type input "**"
click at [428, 231] on button "Move" at bounding box center [446, 237] width 36 height 12
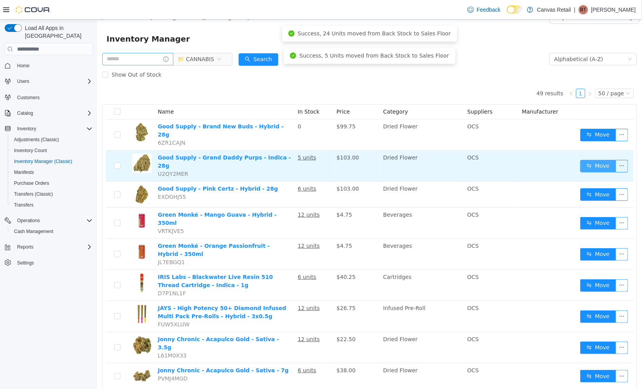
click at [603, 159] on button "Move" at bounding box center [598, 165] width 36 height 12
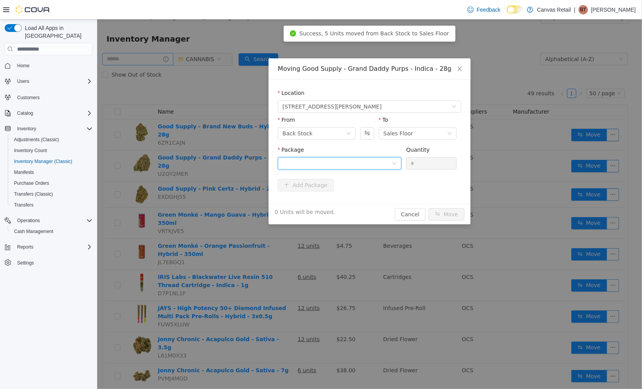
click at [384, 160] on div at bounding box center [336, 163] width 109 height 12
click at [367, 195] on li "26.7 - 3101737466 Quantity : 5 Units" at bounding box center [339, 195] width 124 height 21
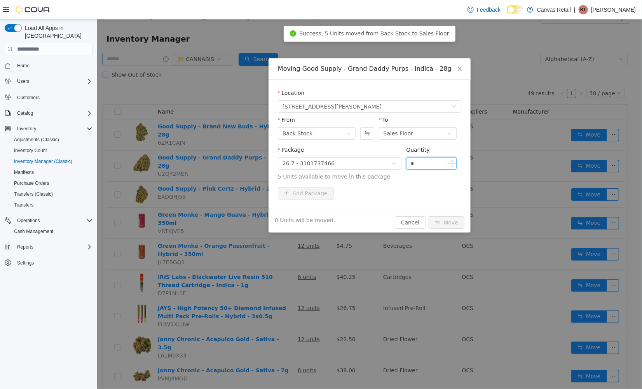
click at [426, 162] on input "*" at bounding box center [431, 163] width 50 height 12
type input "**"
click at [428, 216] on button "Move" at bounding box center [446, 222] width 36 height 12
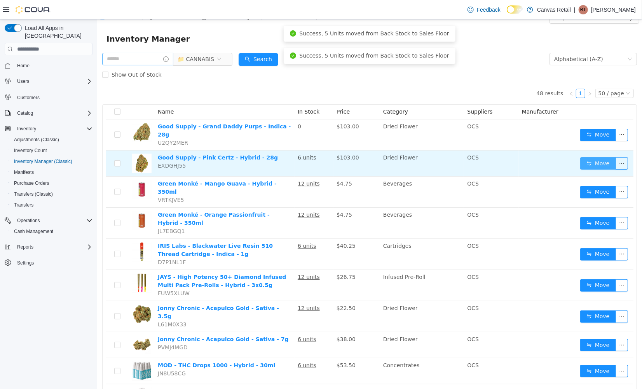
click at [582, 158] on button "Move" at bounding box center [598, 163] width 36 height 12
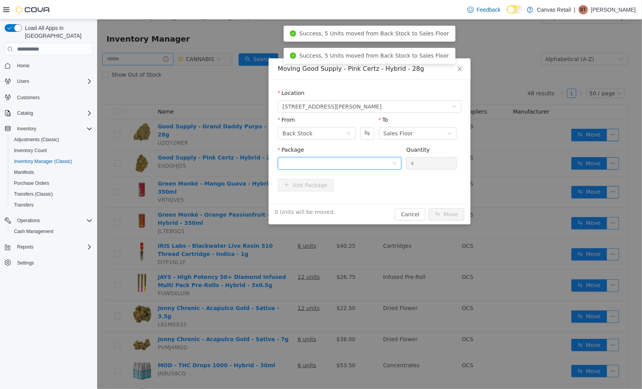
click at [355, 162] on div at bounding box center [336, 163] width 109 height 12
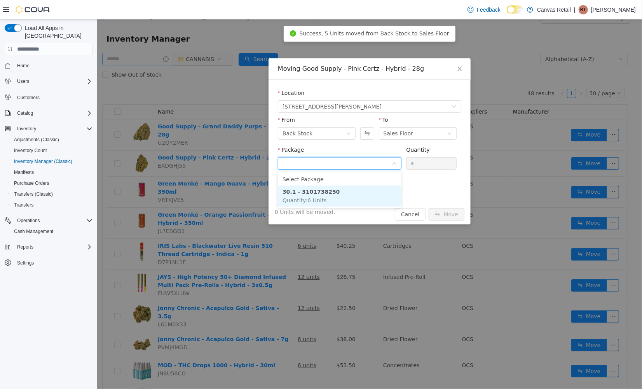
click at [351, 192] on li "30.1 - 3101738250 Quantity : 6 Units" at bounding box center [339, 195] width 124 height 21
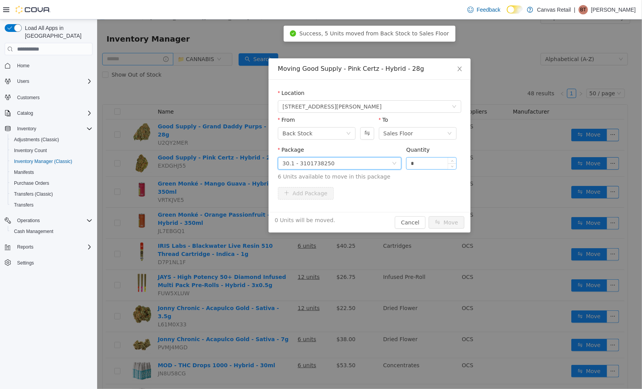
click at [421, 166] on input "*" at bounding box center [431, 163] width 50 height 12
type input "**"
click at [428, 216] on button "Move" at bounding box center [446, 222] width 36 height 12
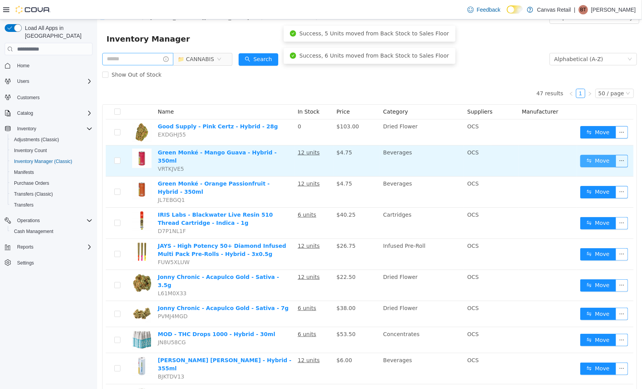
click at [583, 156] on button "Move" at bounding box center [598, 160] width 36 height 12
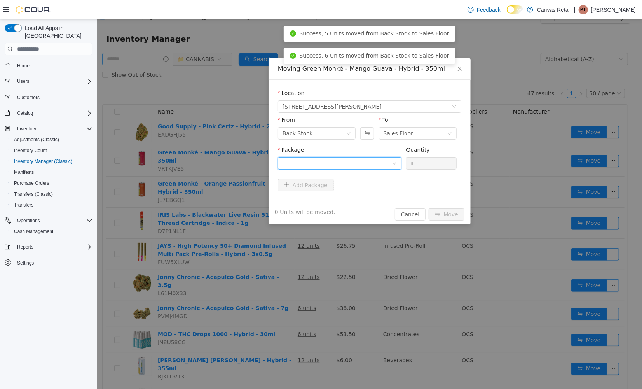
click at [362, 160] on div at bounding box center [336, 163] width 109 height 12
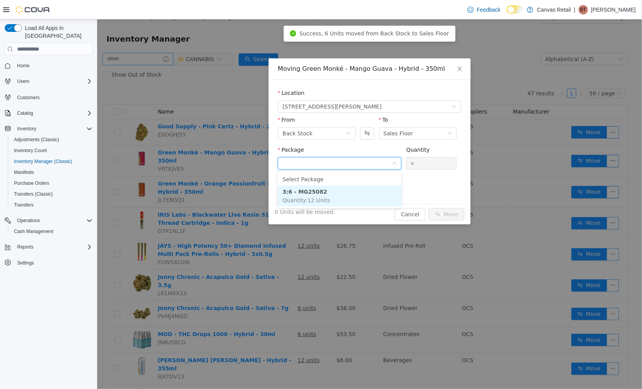
click at [345, 190] on li "3:6 - MG25082 Quantity : 12 Units" at bounding box center [339, 195] width 124 height 21
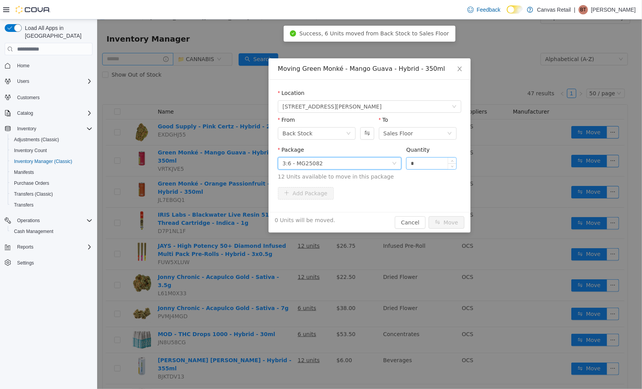
click at [429, 162] on input "*" at bounding box center [431, 163] width 50 height 12
type input "***"
click at [428, 216] on button "Move" at bounding box center [446, 222] width 36 height 12
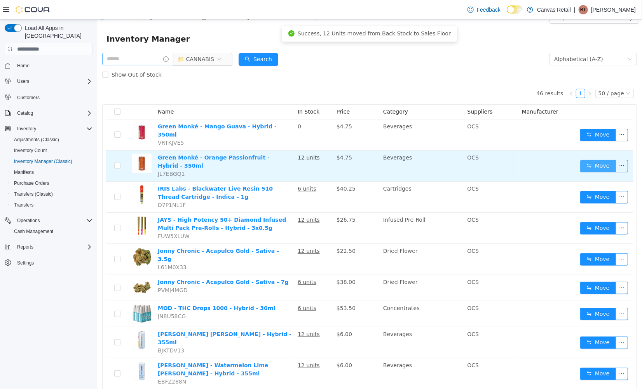
click at [580, 159] on button "Move" at bounding box center [598, 165] width 36 height 12
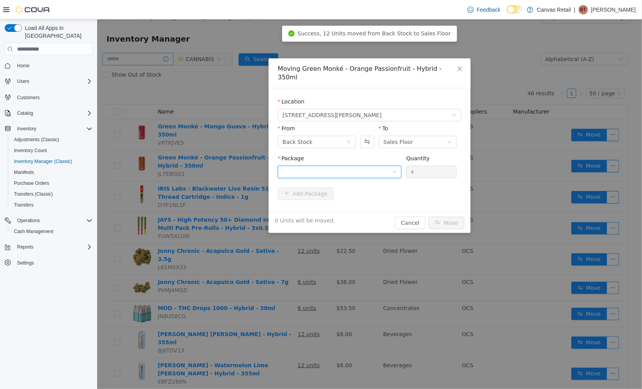
click at [328, 166] on div at bounding box center [336, 172] width 109 height 12
click at [332, 193] on li "3:6 - OP25078 Quantity : 12 Units" at bounding box center [339, 195] width 124 height 21
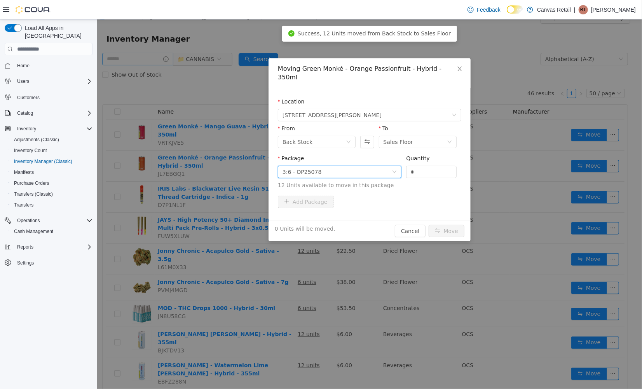
click at [428, 171] on div "Quantity *" at bounding box center [431, 167] width 51 height 27
click at [428, 166] on input "*" at bounding box center [431, 172] width 50 height 12
type input "***"
click at [428, 224] on button "Move" at bounding box center [446, 230] width 36 height 12
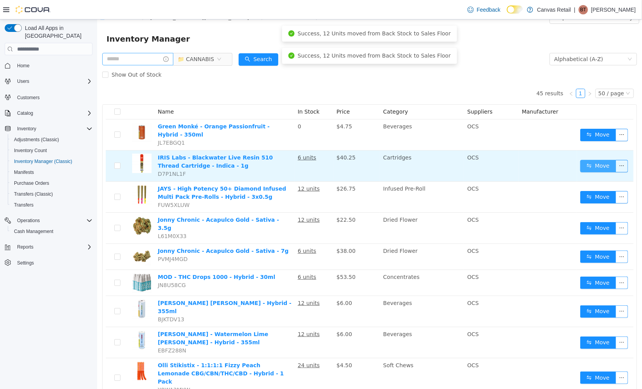
click at [584, 159] on button "Move" at bounding box center [598, 165] width 36 height 12
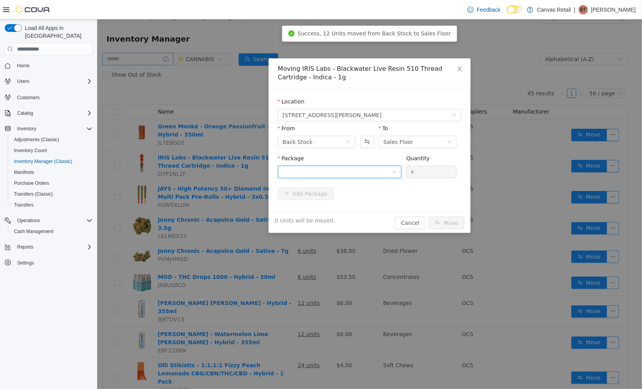
click at [343, 171] on div at bounding box center [336, 172] width 109 height 12
click at [344, 202] on li "76.3 - 071304120954 Quantity : 6 Units" at bounding box center [339, 204] width 124 height 21
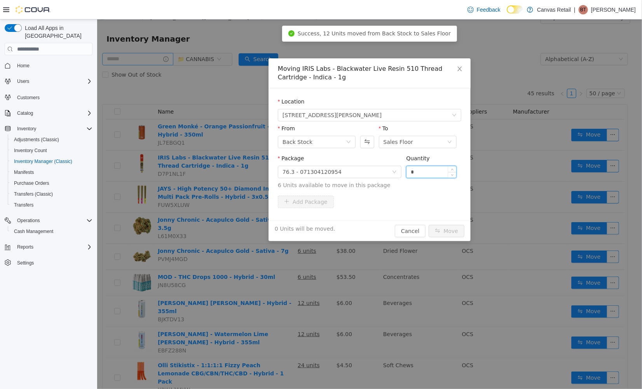
click at [430, 172] on input "*" at bounding box center [431, 172] width 50 height 12
type input "**"
click at [428, 224] on button "Move" at bounding box center [446, 230] width 36 height 12
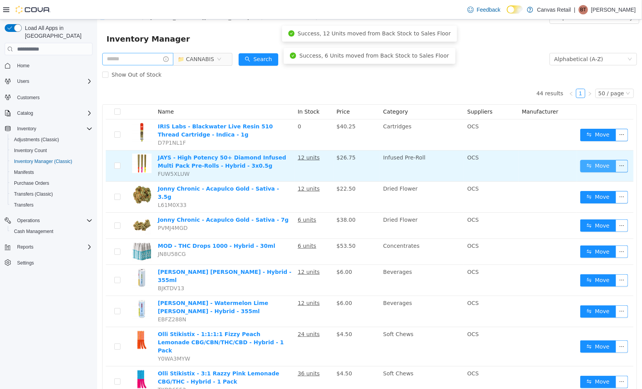
click at [593, 164] on button "Move" at bounding box center [598, 165] width 36 height 12
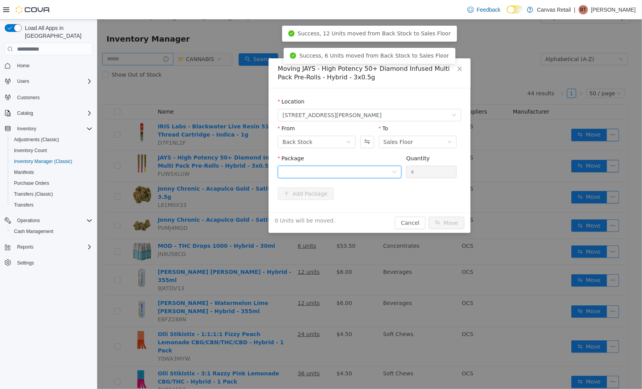
click at [373, 167] on div at bounding box center [336, 172] width 109 height 12
click at [360, 201] on li "50.0 - 1004208 Quantity : 12 Units" at bounding box center [339, 204] width 124 height 21
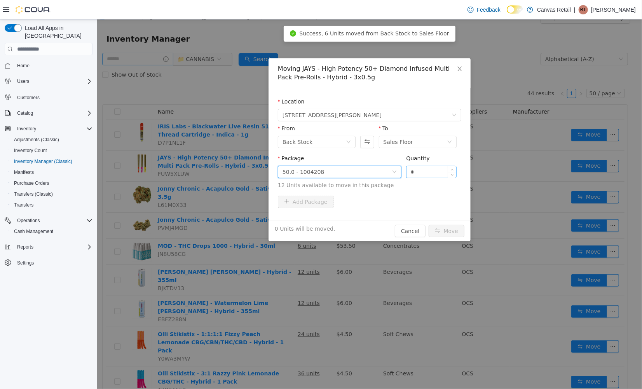
click at [417, 171] on input "*" at bounding box center [431, 172] width 50 height 12
type input "***"
click at [428, 224] on button "Move" at bounding box center [446, 230] width 36 height 12
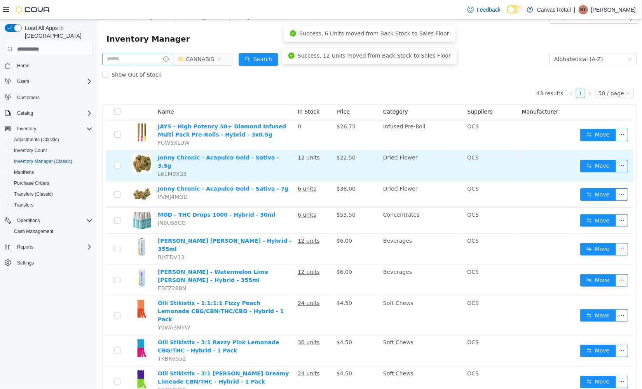
scroll to position [10, 0]
click at [582, 163] on button "Move" at bounding box center [598, 166] width 36 height 12
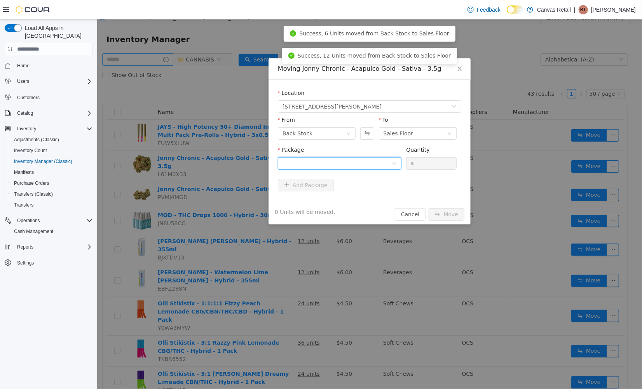
click at [303, 158] on div at bounding box center [336, 163] width 109 height 12
click at [339, 191] on li "24.1 - ACA7215425-A Quantity : 12 Units" at bounding box center [339, 195] width 124 height 21
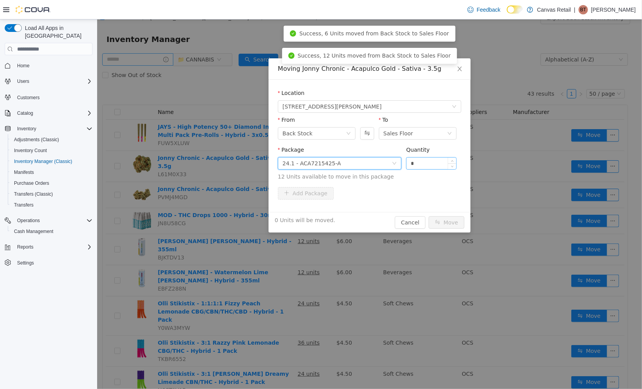
click at [436, 162] on input "*" at bounding box center [431, 163] width 50 height 12
type input "***"
click at [428, 216] on button "Move" at bounding box center [446, 222] width 36 height 12
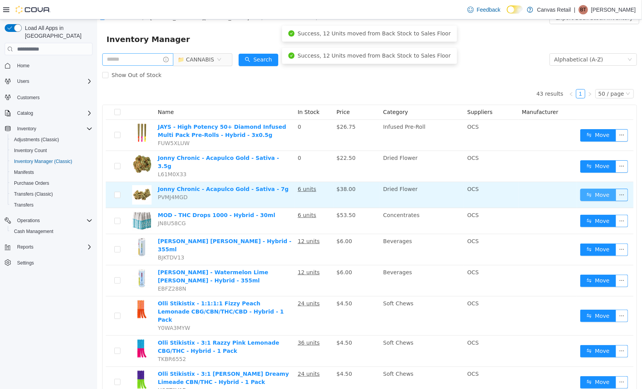
click at [591, 188] on button "Move" at bounding box center [598, 194] width 36 height 12
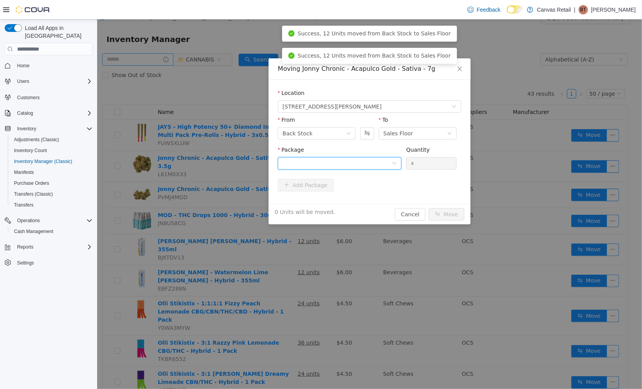
click at [353, 160] on div at bounding box center [336, 163] width 109 height 12
click at [352, 193] on li "24.1 - ACA7215425-A Quantity : 6 Units" at bounding box center [339, 195] width 124 height 21
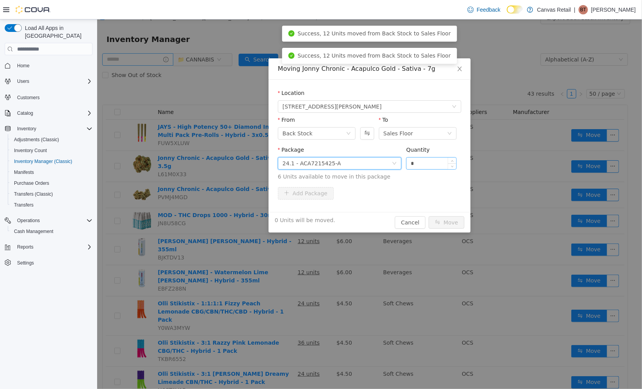
click at [429, 162] on input "*" at bounding box center [431, 163] width 50 height 12
type input "**"
click at [428, 216] on button "Move" at bounding box center [446, 222] width 36 height 12
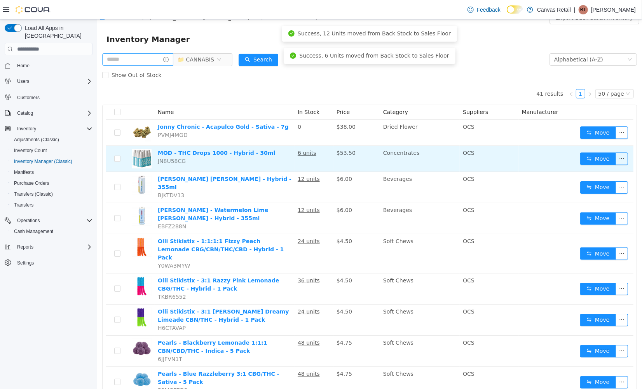
click at [588, 151] on td "Move" at bounding box center [605, 158] width 56 height 26
click at [588, 156] on button "Move" at bounding box center [598, 158] width 36 height 12
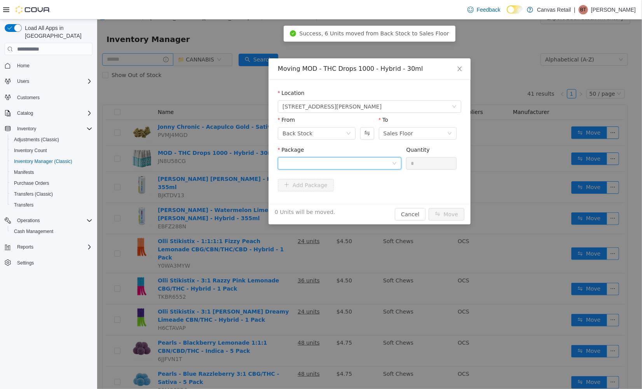
click at [388, 165] on div at bounding box center [336, 163] width 109 height 12
click at [366, 192] on li "1000:0 - F25076DR Quantity : 6 Units" at bounding box center [339, 195] width 124 height 21
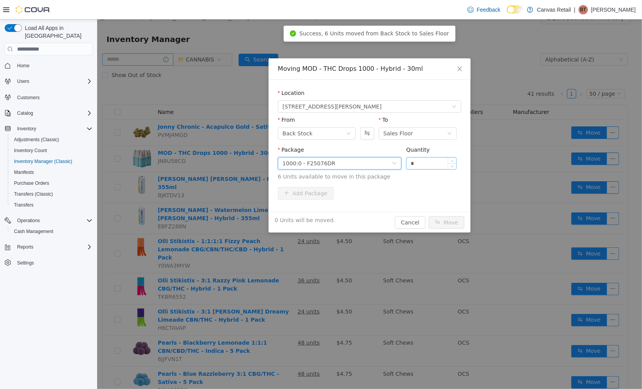
click at [424, 169] on div "*" at bounding box center [431, 163] width 51 height 12
click at [425, 167] on input "*" at bounding box center [431, 163] width 50 height 12
type input "*"
click at [428, 216] on button "Move" at bounding box center [446, 222] width 36 height 12
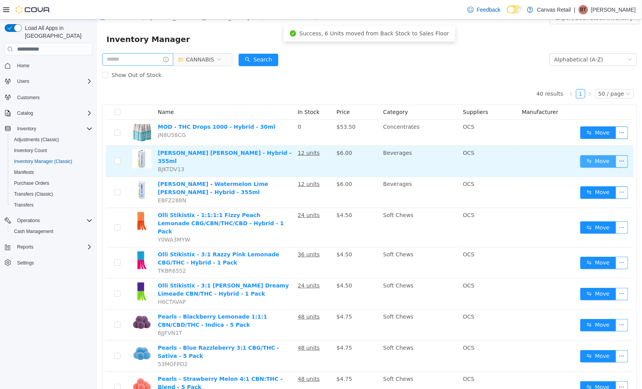
click at [585, 159] on button "Move" at bounding box center [598, 161] width 36 height 12
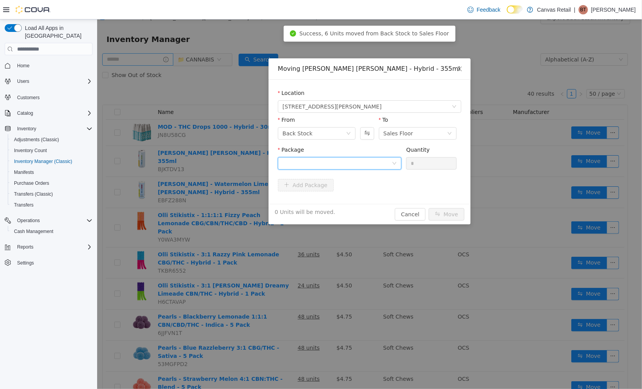
click at [390, 157] on div at bounding box center [336, 163] width 109 height 12
click at [376, 190] on li "10:0:20 - H0013377 Quantity : 12 Units" at bounding box center [339, 195] width 124 height 21
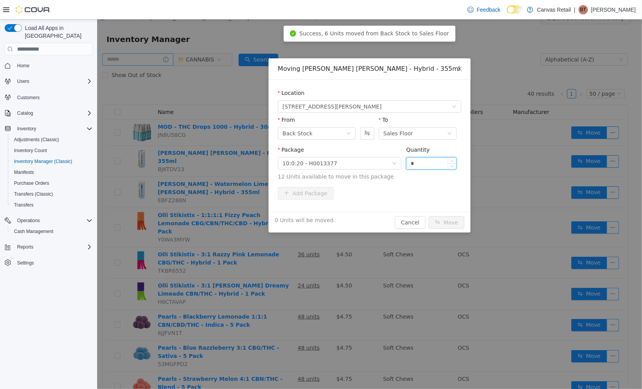
click at [429, 165] on input "*" at bounding box center [431, 163] width 50 height 12
type input "***"
click at [428, 216] on button "Move" at bounding box center [446, 222] width 36 height 12
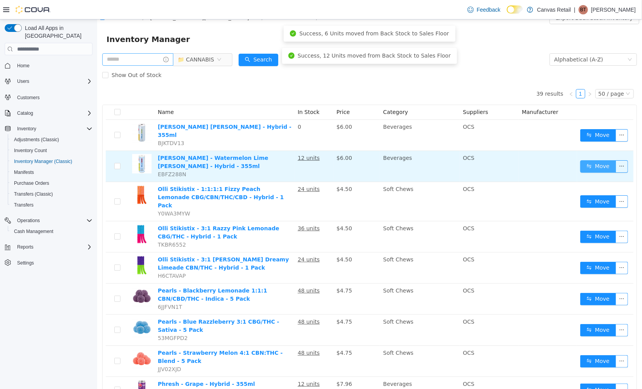
click at [580, 160] on button "Move" at bounding box center [598, 166] width 36 height 12
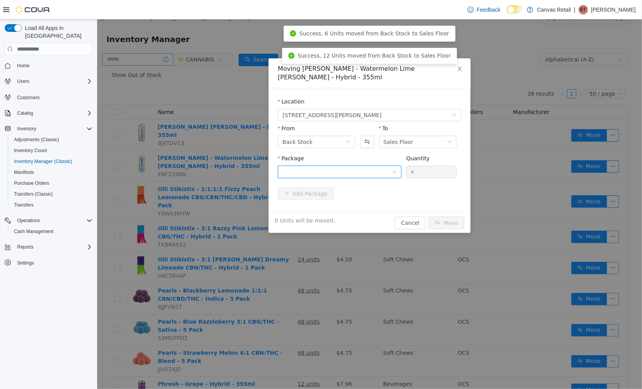
click at [333, 166] on div at bounding box center [336, 172] width 109 height 12
click at [320, 197] on span "Quantity : 12 Units" at bounding box center [305, 200] width 47 height 6
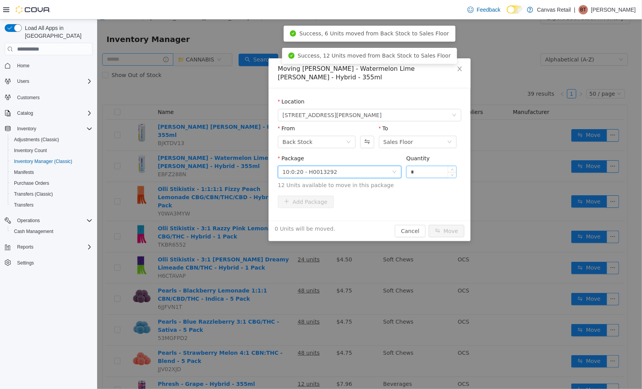
click at [429, 166] on input "*" at bounding box center [431, 172] width 50 height 12
type input "***"
click at [428, 224] on button "Move" at bounding box center [446, 230] width 36 height 12
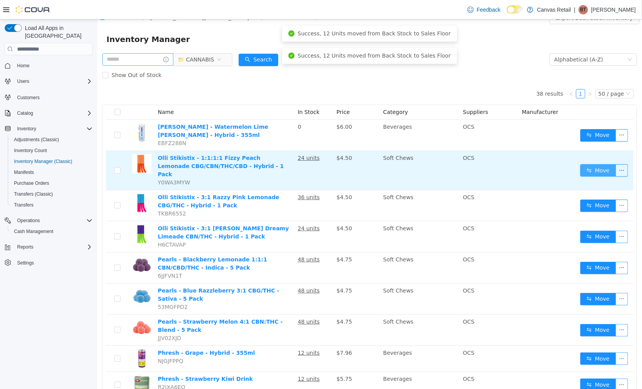
click at [580, 164] on button "Move" at bounding box center [598, 170] width 36 height 12
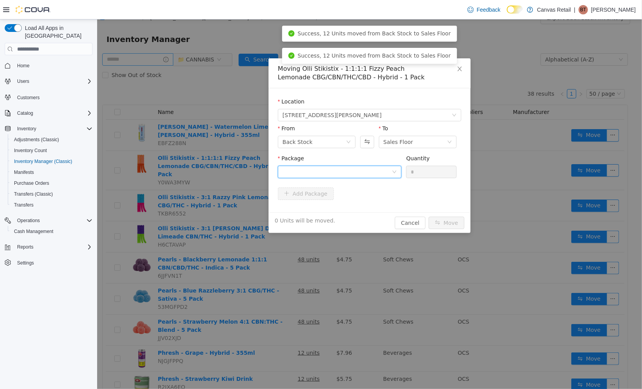
click at [373, 172] on div at bounding box center [336, 172] width 109 height 12
click at [365, 201] on li "10:10:10:10 - OKFP19AU25B2 Quantity : 24 Units" at bounding box center [339, 204] width 124 height 21
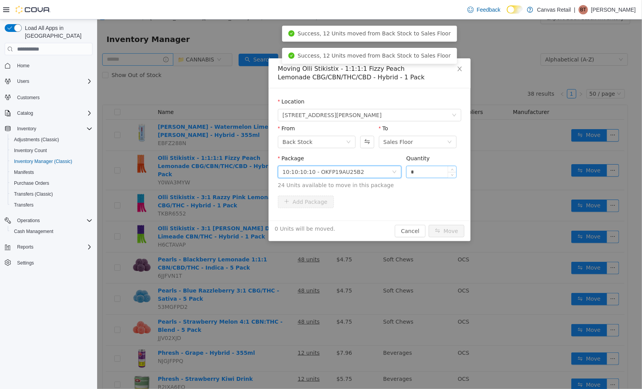
click at [420, 170] on input "*" at bounding box center [431, 172] width 50 height 12
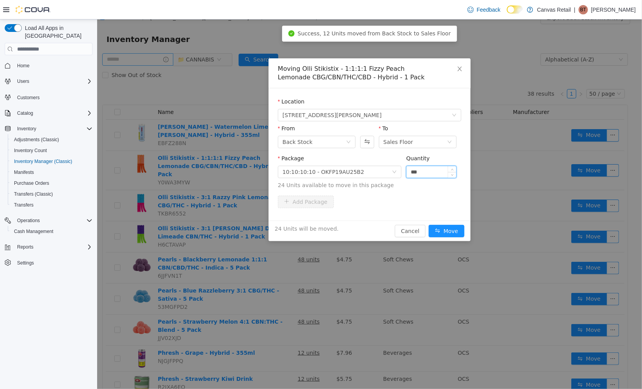
type input "***"
click at [428, 224] on button "Move" at bounding box center [446, 230] width 36 height 12
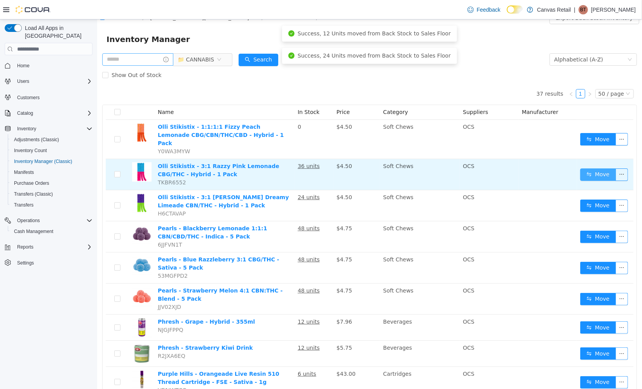
click at [593, 168] on button "Move" at bounding box center [598, 174] width 36 height 12
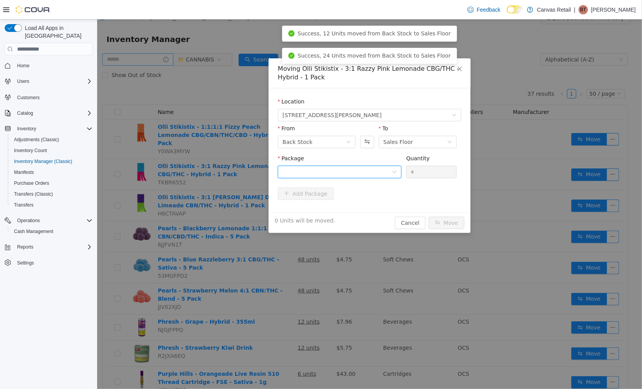
click at [371, 167] on div at bounding box center [336, 172] width 109 height 12
click at [345, 199] on strong "10:0:30 - OKRP18AU25B1" at bounding box center [321, 200] width 78 height 6
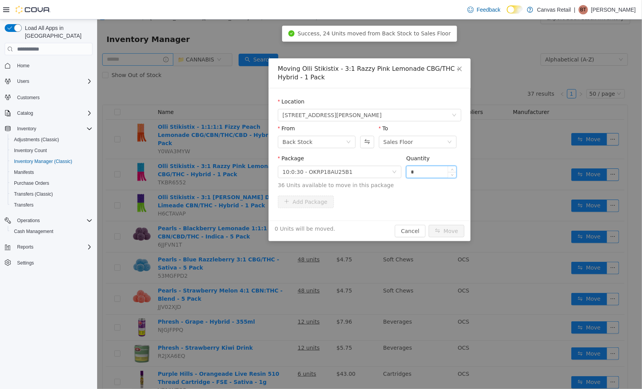
click at [420, 169] on input "*" at bounding box center [431, 172] width 50 height 12
type input "***"
click at [428, 224] on button "Move" at bounding box center [446, 230] width 36 height 12
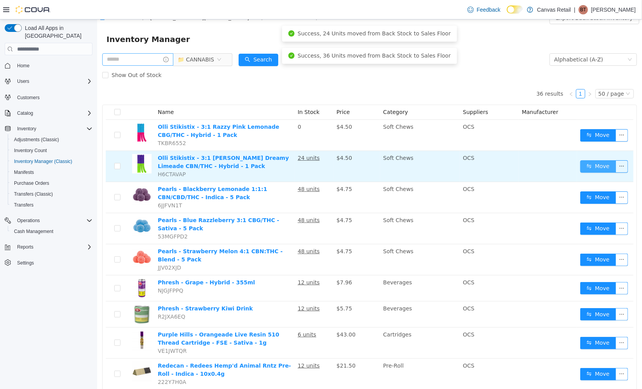
click at [592, 167] on button "Move" at bounding box center [598, 166] width 36 height 12
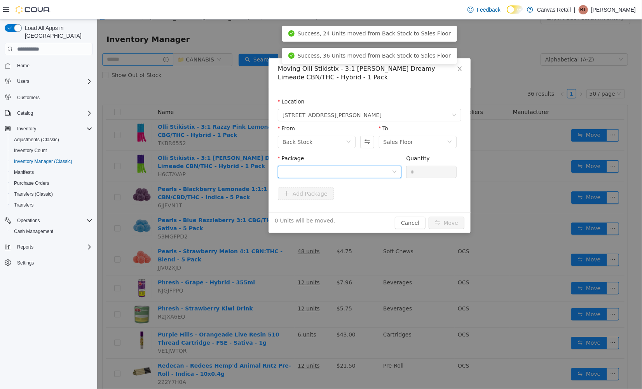
click at [366, 167] on div at bounding box center [336, 172] width 109 height 12
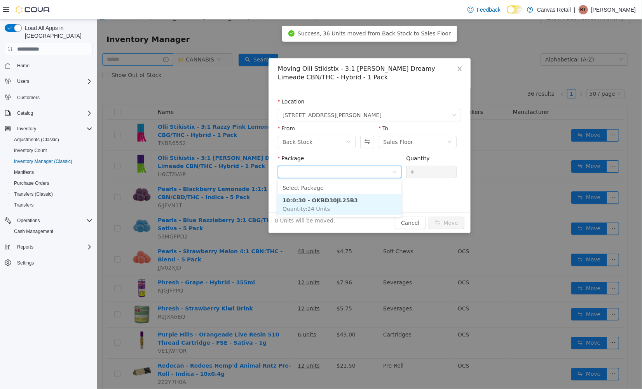
click at [356, 197] on li "10:0:30 - OKBD30JL25B3 Quantity : 24 Units" at bounding box center [339, 204] width 124 height 21
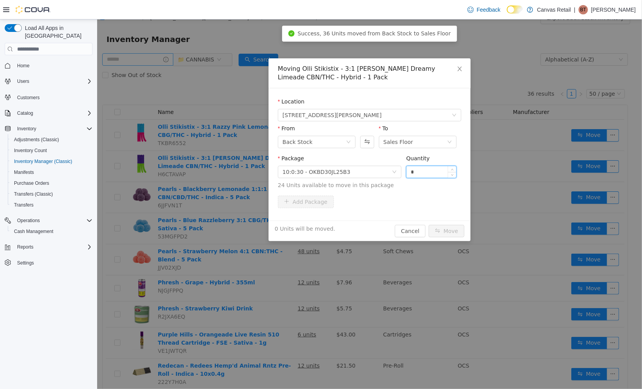
click at [422, 167] on input "*" at bounding box center [431, 172] width 50 height 12
type input "***"
click at [428, 224] on button "Move" at bounding box center [446, 230] width 36 height 12
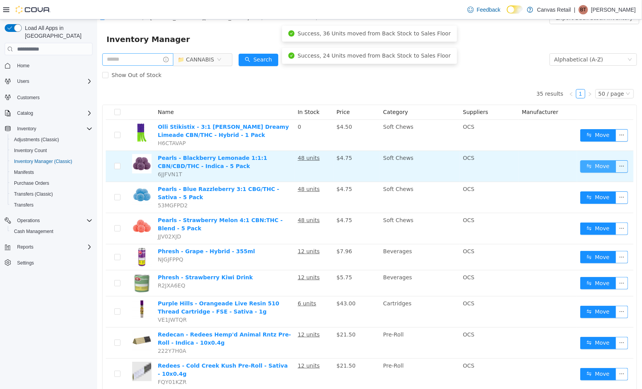
click at [586, 164] on button "Move" at bounding box center [598, 166] width 36 height 12
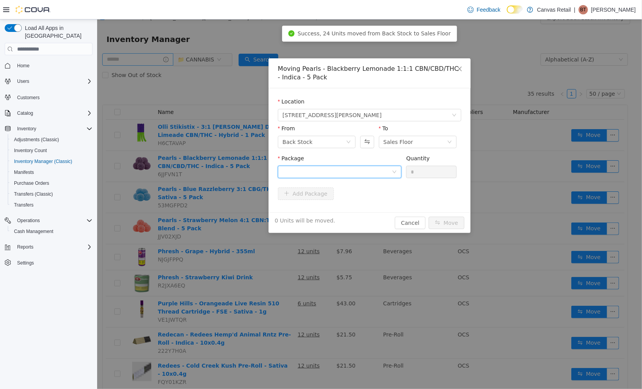
click at [393, 170] on icon "icon: down" at bounding box center [394, 171] width 5 height 5
click at [346, 208] on li "10:10:10 - PBL473 Quantity : 48 Units" at bounding box center [339, 204] width 124 height 21
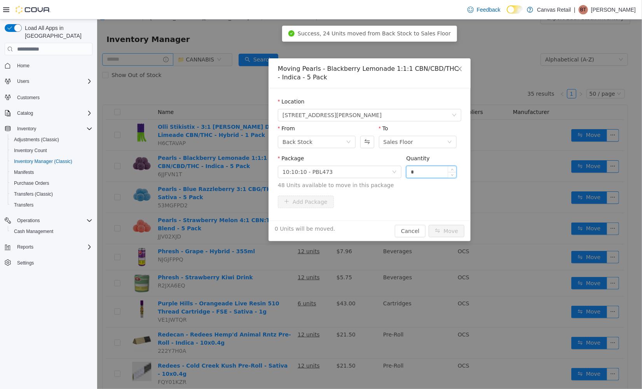
click at [421, 169] on input "*" at bounding box center [431, 172] width 50 height 12
type input "***"
click at [428, 224] on button "Move" at bounding box center [446, 230] width 36 height 12
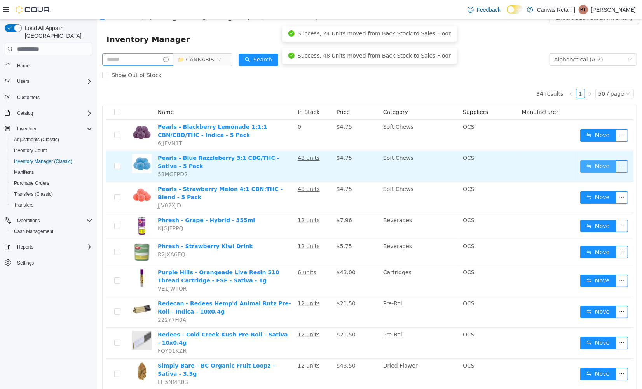
click at [596, 164] on button "Move" at bounding box center [598, 166] width 36 height 12
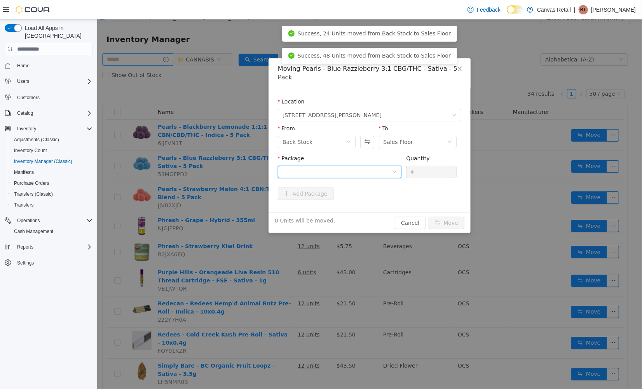
click at [383, 167] on div at bounding box center [336, 172] width 109 height 12
click at [370, 194] on li "10:30 - PBR564 Quantity : 48 Units" at bounding box center [339, 195] width 124 height 21
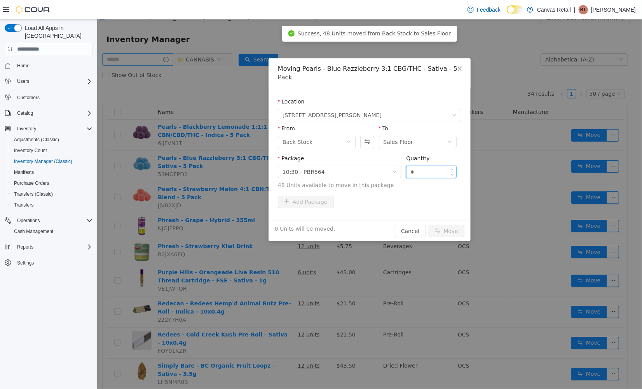
click at [427, 166] on input "*" at bounding box center [431, 172] width 50 height 12
type input "***"
click at [428, 224] on button "Move" at bounding box center [446, 230] width 36 height 12
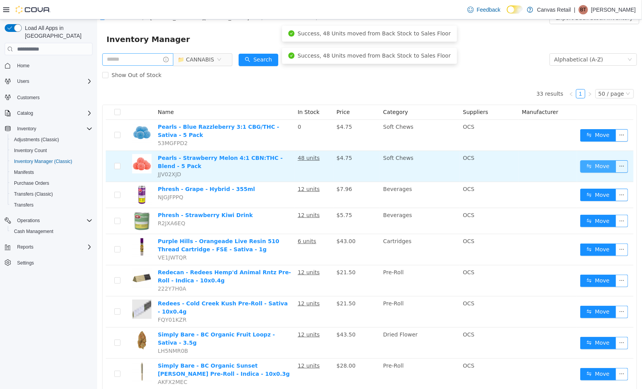
click at [587, 164] on button "Move" at bounding box center [598, 166] width 36 height 12
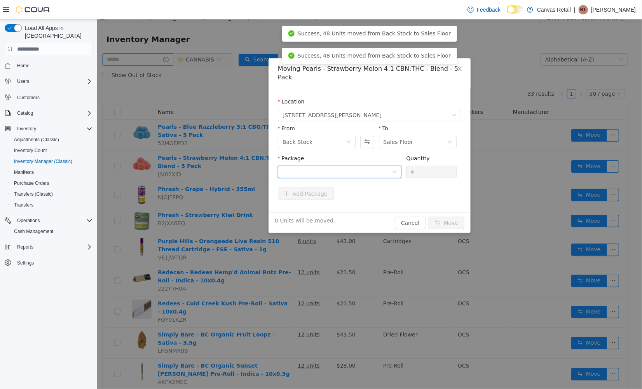
click at [360, 166] on div at bounding box center [336, 172] width 109 height 12
click at [354, 187] on li "10:40 - PSM270 Quantity : 48 Units" at bounding box center [339, 195] width 124 height 21
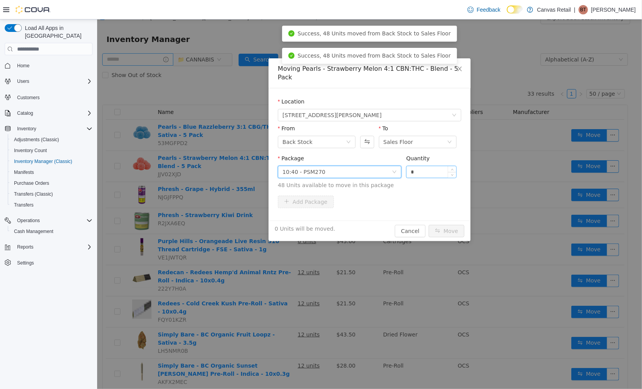
click at [438, 166] on input "*" at bounding box center [431, 172] width 50 height 12
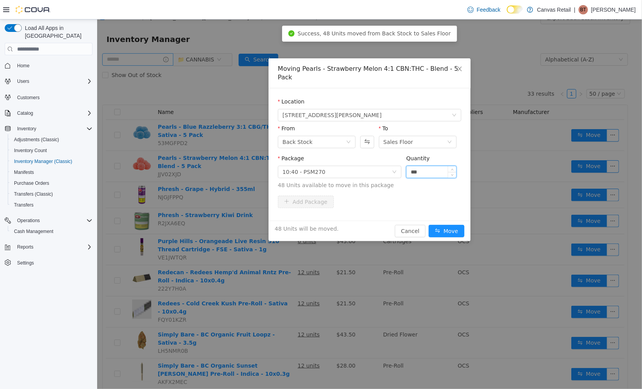
type input "***"
click at [428, 224] on button "Move" at bounding box center [446, 230] width 36 height 12
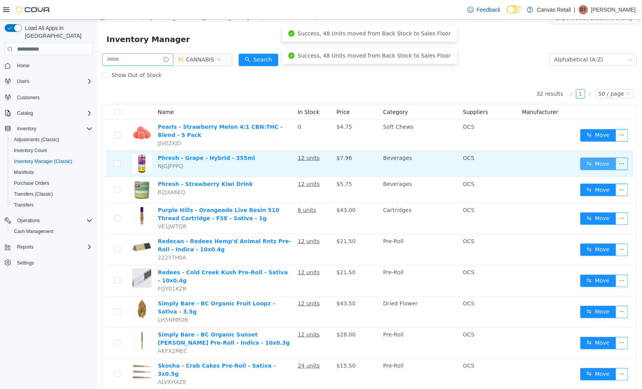
click at [583, 159] on button "Move" at bounding box center [598, 163] width 36 height 12
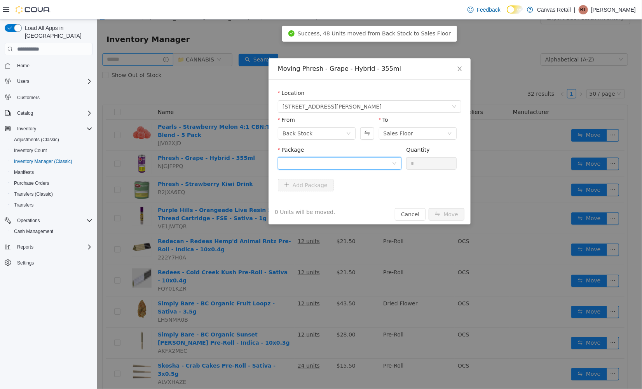
click at [380, 160] on div at bounding box center [336, 163] width 109 height 12
click at [361, 194] on li "10:0 - ABH00023 Quantity : 12 Units" at bounding box center [339, 195] width 124 height 21
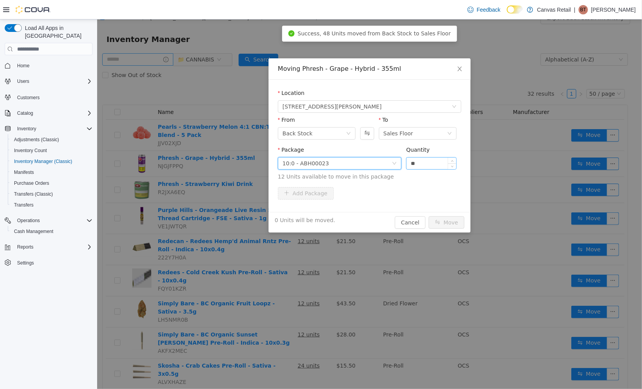
click at [433, 162] on input "**" at bounding box center [431, 163] width 50 height 12
type input "***"
click at [428, 216] on button "Move" at bounding box center [446, 222] width 36 height 12
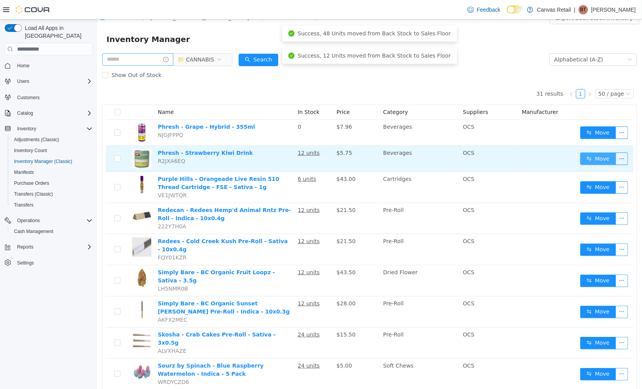
click at [581, 160] on button "Move" at bounding box center [598, 158] width 36 height 12
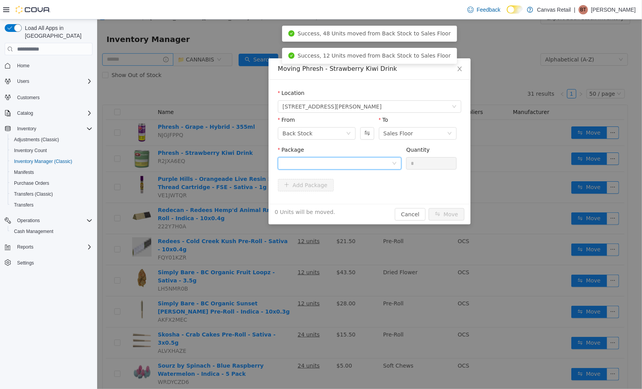
click at [397, 165] on div at bounding box center [339, 163] width 124 height 12
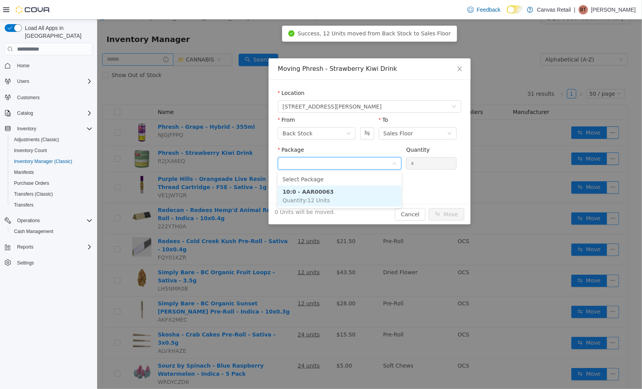
click at [367, 192] on li "10:0 - AAR00063 Quantity : 12 Units" at bounding box center [339, 195] width 124 height 21
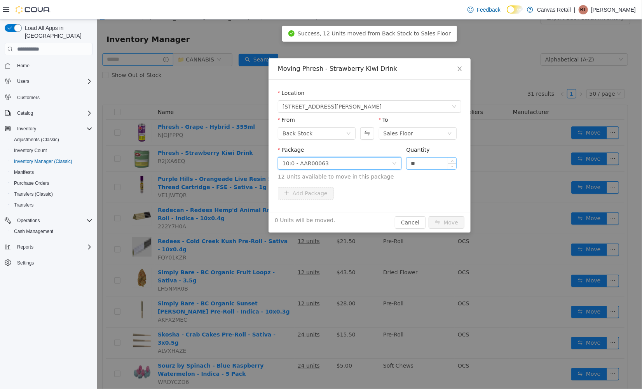
click at [440, 164] on input "**" at bounding box center [431, 163] width 50 height 12
type input "***"
click at [428, 216] on button "Move" at bounding box center [446, 222] width 36 height 12
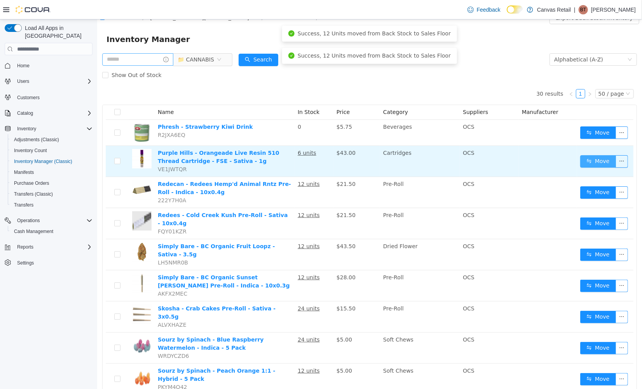
click at [580, 160] on button "Move" at bounding box center [598, 161] width 36 height 12
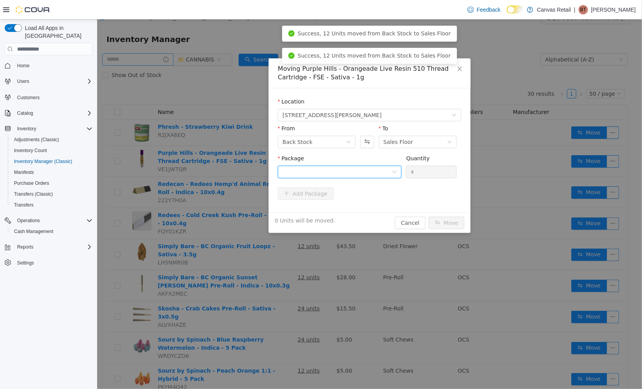
click at [352, 171] on div at bounding box center [336, 172] width 109 height 12
click at [347, 202] on li "80.0 - LV2507001 Quantity : 6 Units" at bounding box center [339, 204] width 124 height 21
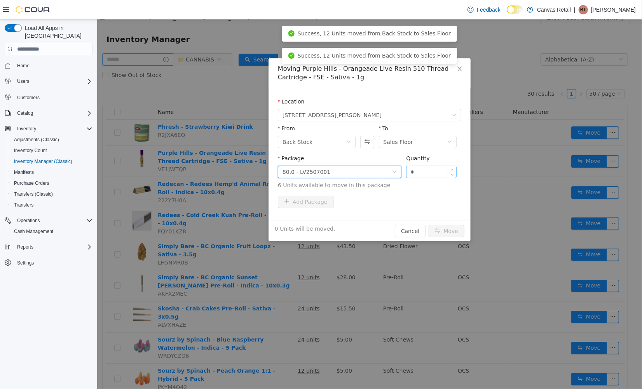
click at [424, 172] on input "*" at bounding box center [431, 172] width 50 height 12
type input "**"
click at [428, 224] on button "Move" at bounding box center [446, 230] width 36 height 12
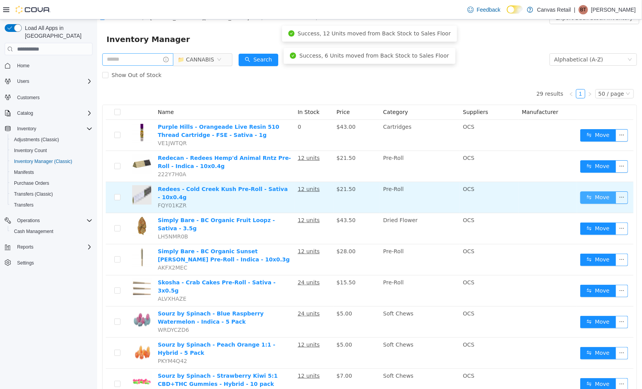
click at [583, 195] on button "Move" at bounding box center [598, 197] width 36 height 12
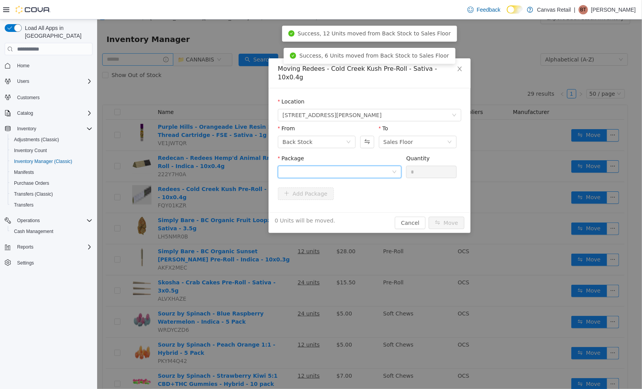
click at [337, 166] on div at bounding box center [336, 172] width 109 height 12
click at [342, 192] on li "27.5 - 0871250721 Quantity : 12 Units" at bounding box center [339, 195] width 124 height 21
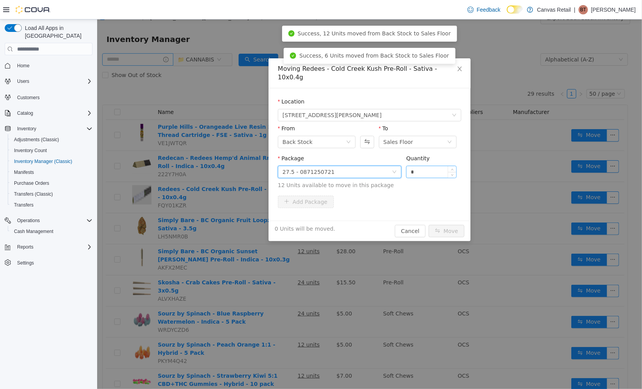
click at [427, 166] on input "*" at bounding box center [431, 172] width 50 height 12
type input "***"
click at [428, 224] on button "Move" at bounding box center [446, 230] width 36 height 12
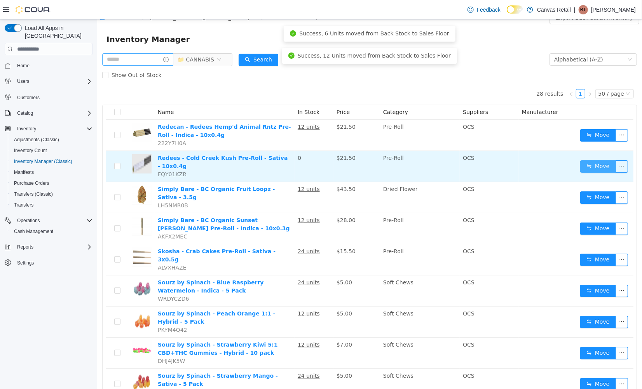
click at [588, 165] on button "Move" at bounding box center [598, 166] width 36 height 12
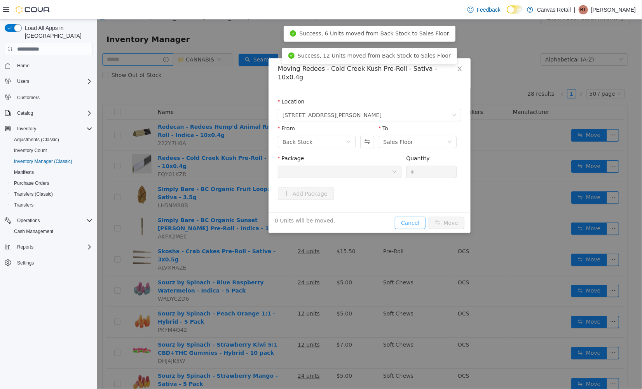
click at [410, 216] on button "Cancel" at bounding box center [409, 222] width 31 height 12
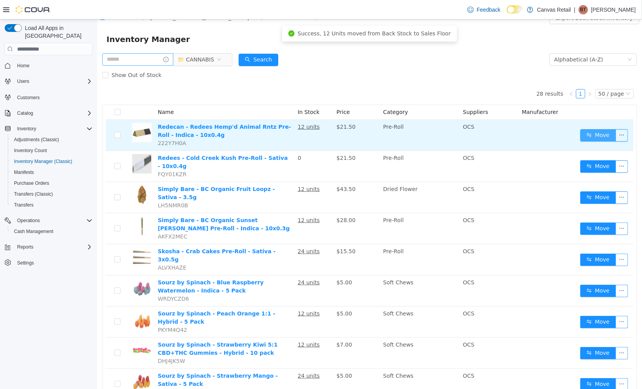
click at [581, 129] on button "Move" at bounding box center [598, 135] width 36 height 12
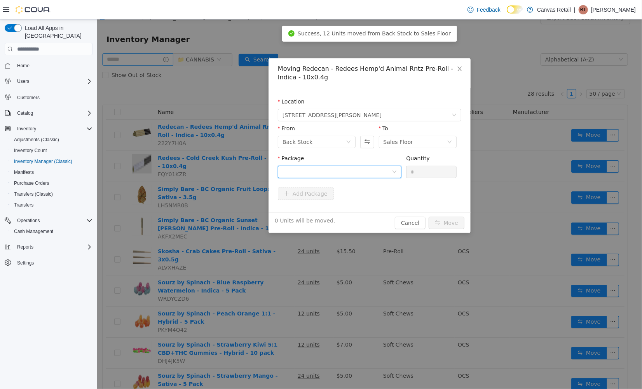
click at [351, 169] on div at bounding box center [336, 172] width 109 height 12
click at [352, 199] on li "34.7 - 8860250723 Quantity : 12 Units" at bounding box center [339, 204] width 124 height 21
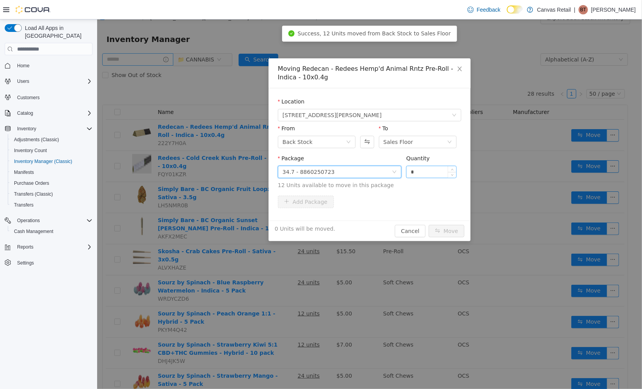
click at [440, 171] on input "*" at bounding box center [431, 172] width 50 height 12
type input "***"
click at [428, 224] on button "Move" at bounding box center [446, 230] width 36 height 12
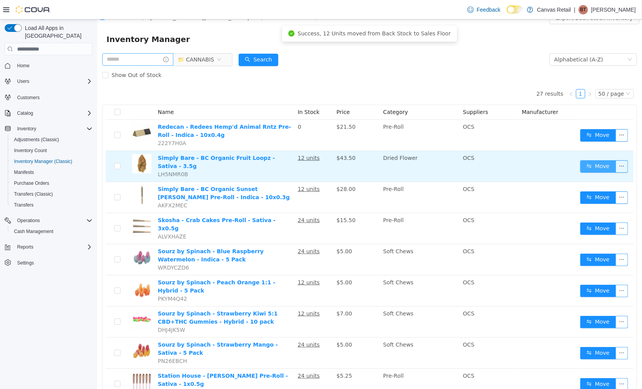
click at [582, 162] on button "Move" at bounding box center [598, 166] width 36 height 12
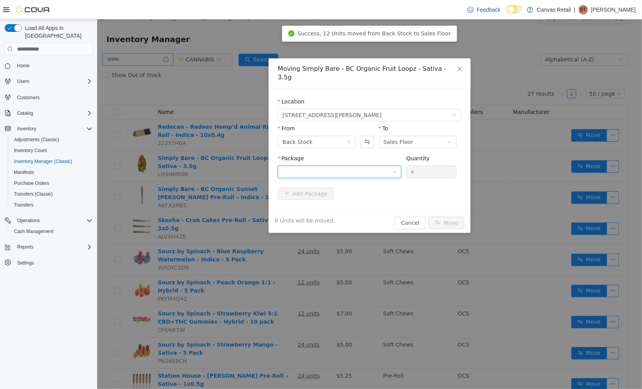
click at [369, 167] on div at bounding box center [336, 172] width 109 height 12
click at [360, 193] on li "28.1 - FLPPGE027 Quantity : 12 Units" at bounding box center [339, 195] width 124 height 21
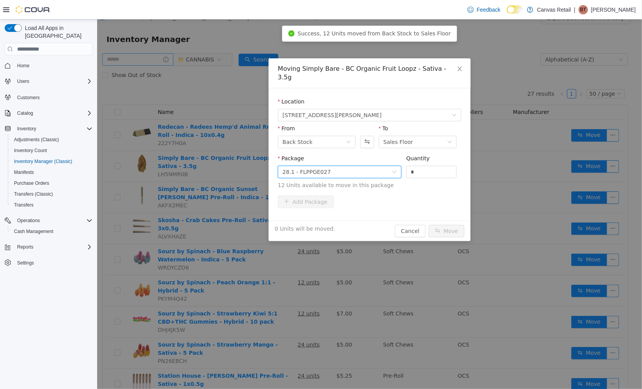
click at [432, 156] on div "Quantity" at bounding box center [431, 159] width 51 height 11
click at [432, 166] on input "**" at bounding box center [431, 172] width 50 height 12
type input "***"
click at [428, 224] on button "Move" at bounding box center [446, 230] width 36 height 12
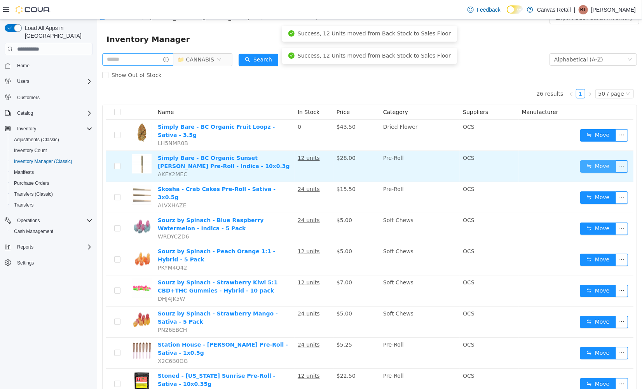
click at [584, 160] on button "Move" at bounding box center [598, 166] width 36 height 12
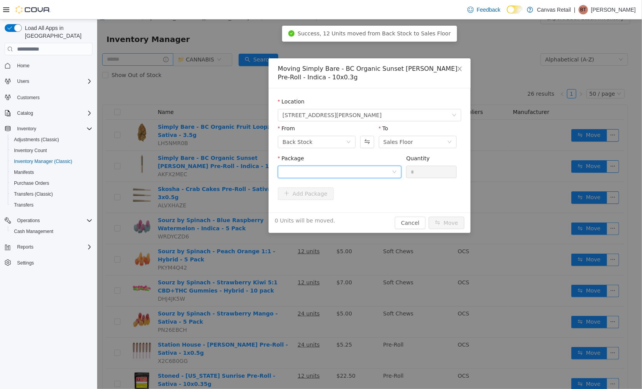
click at [348, 172] on div at bounding box center [336, 172] width 109 height 12
click at [342, 197] on li "27.3 - SSRP1EMX2 Quantity : 12 Units" at bounding box center [339, 204] width 124 height 21
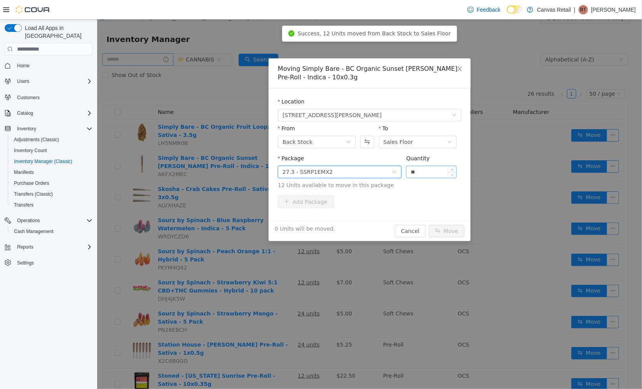
click at [429, 175] on input "**" at bounding box center [431, 172] width 50 height 12
type input "***"
click at [428, 224] on button "Move" at bounding box center [446, 230] width 36 height 12
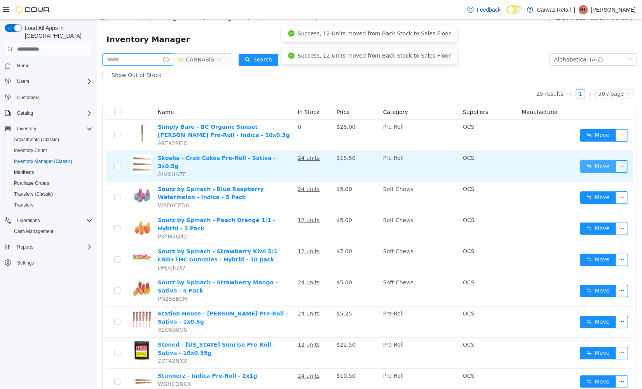
click at [584, 160] on button "Move" at bounding box center [598, 166] width 36 height 12
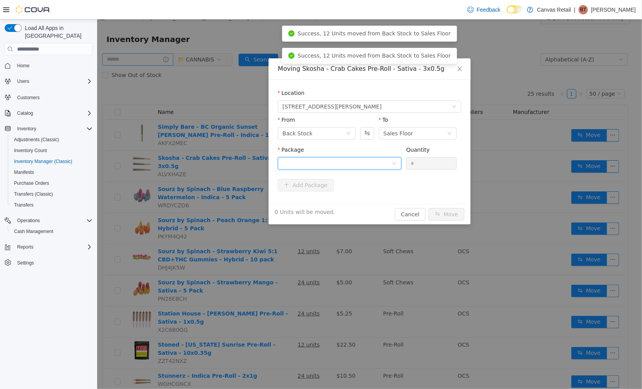
click at [351, 163] on div at bounding box center [336, 163] width 109 height 12
click at [350, 187] on li "32.0 - CC501M Quantity : 24 Units" at bounding box center [339, 195] width 124 height 21
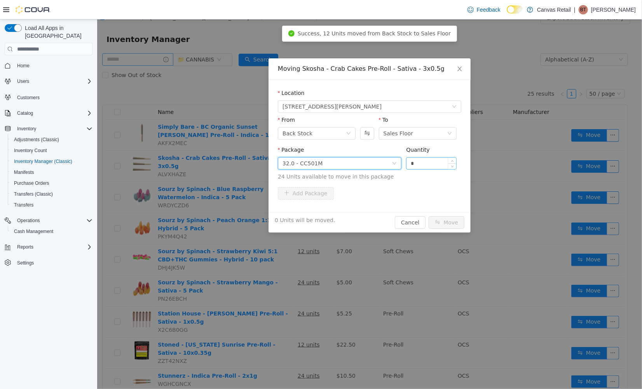
click at [423, 161] on input "*" at bounding box center [431, 163] width 50 height 12
type input "***"
click at [428, 216] on button "Move" at bounding box center [446, 222] width 36 height 12
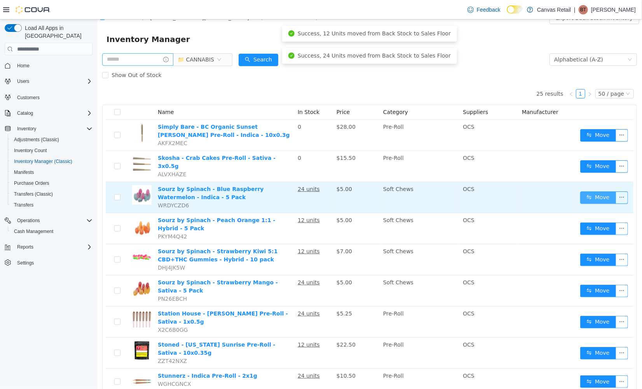
click at [597, 194] on button "Move" at bounding box center [598, 197] width 36 height 12
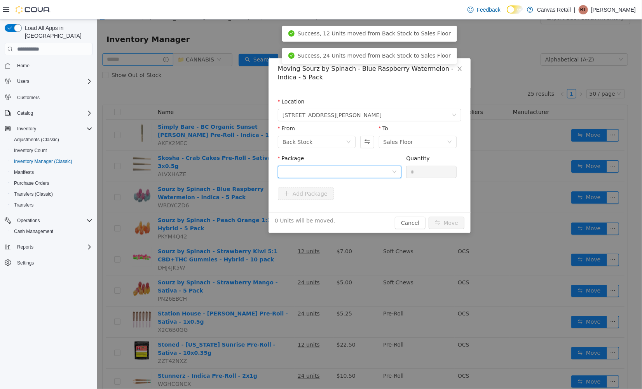
click at [387, 170] on div at bounding box center [336, 172] width 109 height 12
click at [357, 205] on li "10:0 - 024330 Quantity : 24 Units" at bounding box center [339, 204] width 124 height 21
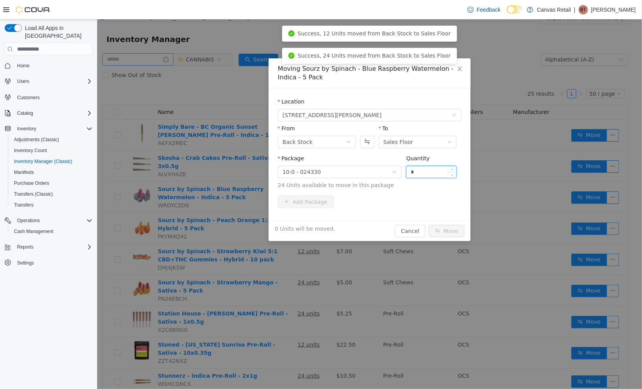
click at [417, 173] on input "*" at bounding box center [431, 172] width 50 height 12
type input "***"
click at [428, 224] on button "Move" at bounding box center [446, 230] width 36 height 12
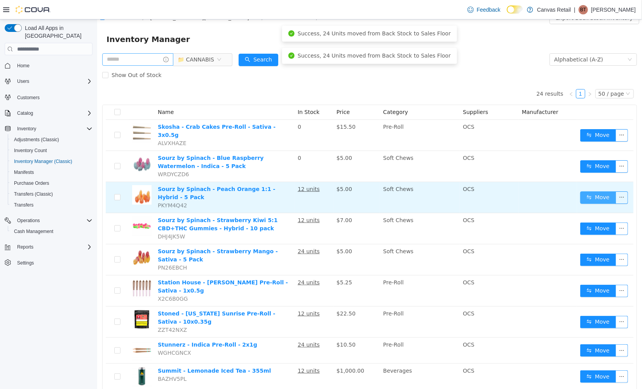
click at [595, 191] on button "Move" at bounding box center [598, 197] width 36 height 12
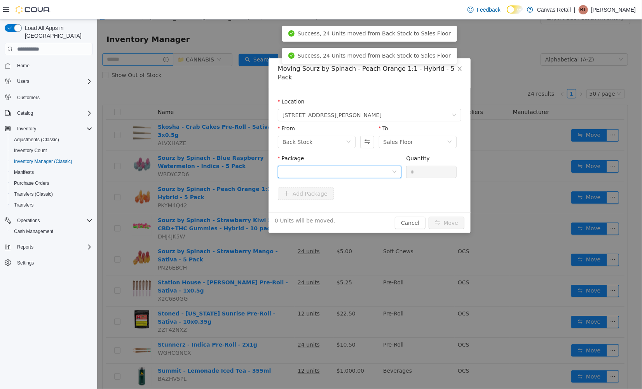
click at [352, 166] on div at bounding box center [336, 172] width 109 height 12
click at [362, 195] on li "10:10 - 024331 Quantity : 12 Units" at bounding box center [339, 195] width 124 height 21
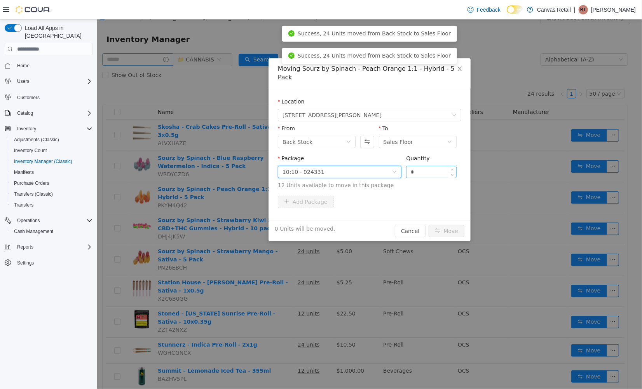
click at [421, 166] on input "*" at bounding box center [431, 172] width 50 height 12
type input "***"
click at [428, 224] on button "Move" at bounding box center [446, 230] width 36 height 12
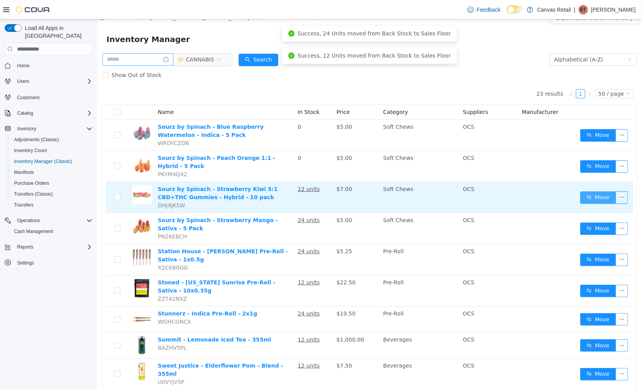
click at [580, 191] on button "Move" at bounding box center [598, 197] width 36 height 12
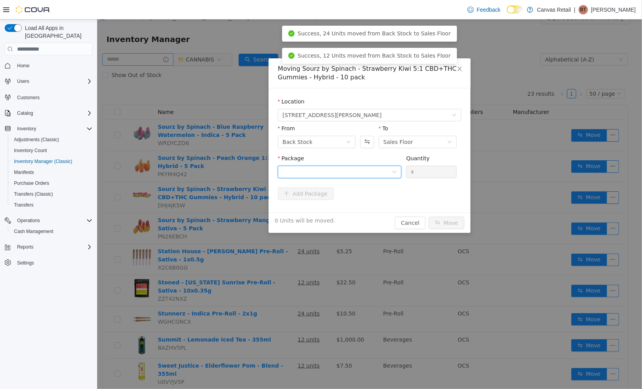
click at [374, 174] on div at bounding box center [336, 172] width 109 height 12
drag, startPoint x: 375, startPoint y: 194, endPoint x: 390, endPoint y: 187, distance: 16.2
click at [375, 195] on li "10:50 - 024332 Quantity : 12 Units" at bounding box center [339, 204] width 124 height 21
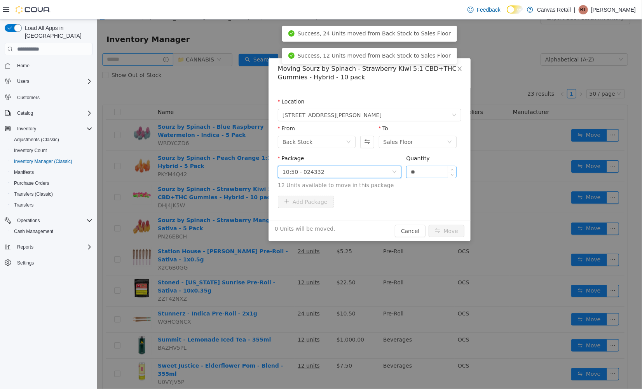
click at [432, 172] on input "**" at bounding box center [431, 172] width 50 height 12
type input "***"
click at [428, 224] on button "Move" at bounding box center [446, 230] width 36 height 12
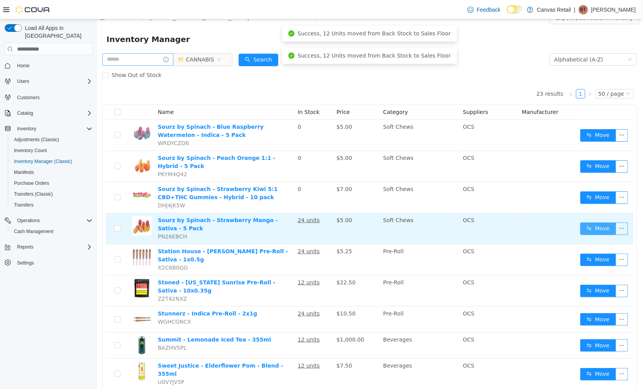
click at [581, 223] on button "Move" at bounding box center [598, 228] width 36 height 12
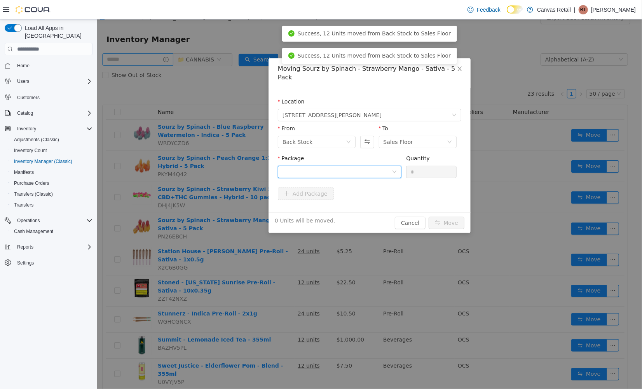
click at [342, 166] on div at bounding box center [336, 172] width 109 height 12
click at [342, 194] on li "10:0 - 024525 Quantity : 24 Units" at bounding box center [339, 195] width 124 height 21
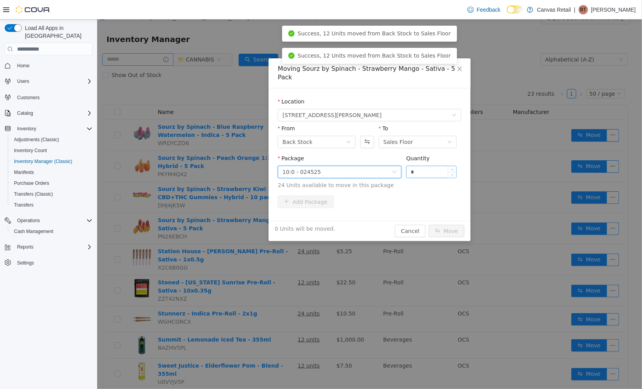
click at [420, 166] on input "*" at bounding box center [431, 172] width 50 height 12
type input "***"
click at [428, 224] on button "Move" at bounding box center [446, 230] width 36 height 12
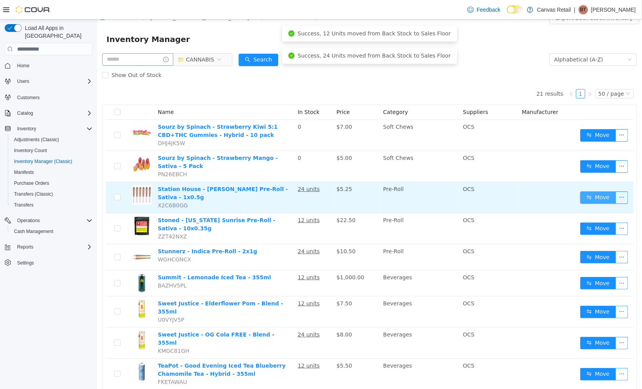
click at [586, 191] on button "Move" at bounding box center [598, 197] width 36 height 12
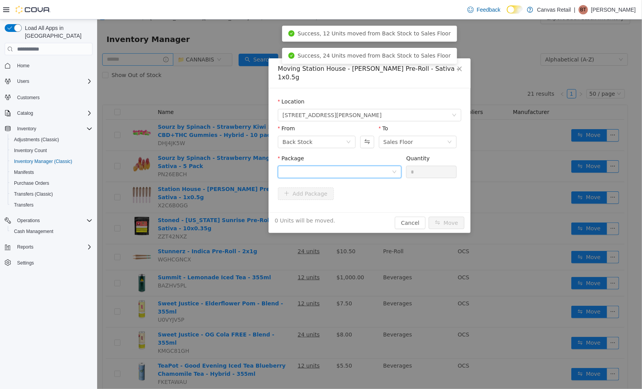
click at [360, 166] on div at bounding box center [336, 172] width 109 height 12
click at [357, 191] on li "26.9 - JAH0725 Quantity : 24 Units" at bounding box center [339, 195] width 124 height 21
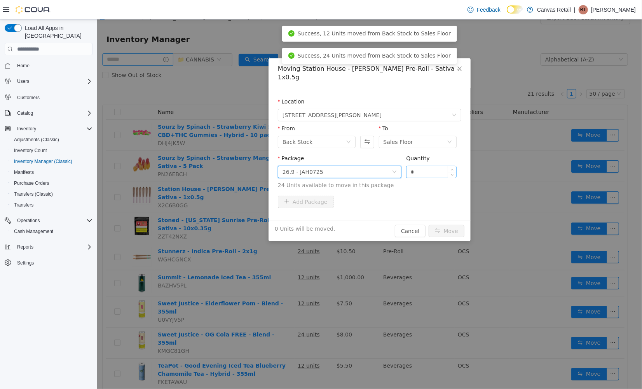
click at [429, 166] on input "*" at bounding box center [431, 172] width 50 height 12
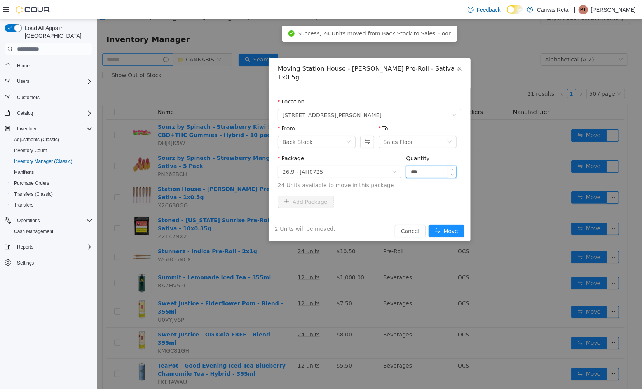
type input "***"
click at [428, 224] on button "Move" at bounding box center [446, 230] width 36 height 12
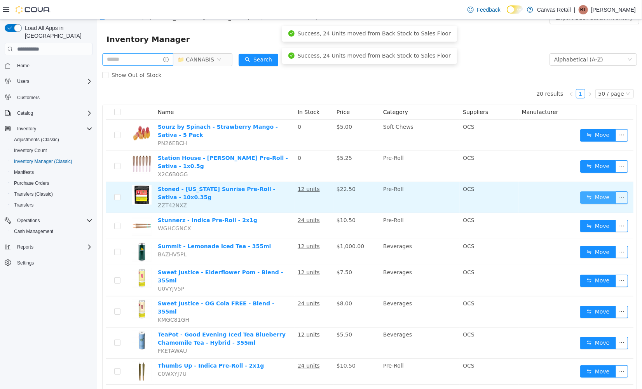
click at [583, 191] on button "Move" at bounding box center [598, 197] width 36 height 12
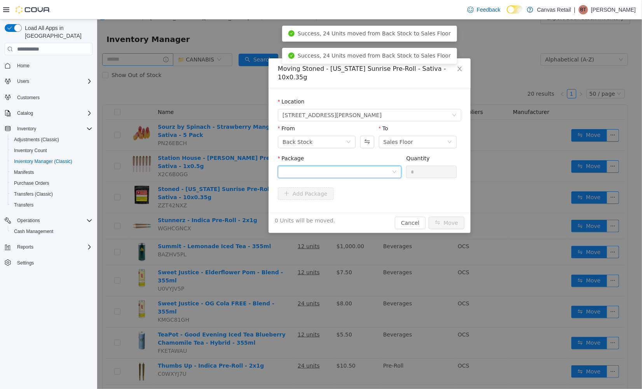
click at [367, 167] on div at bounding box center [336, 172] width 109 height 12
click at [360, 194] on li "26.9 - JBFSPR0825J260 Quantity : 12 Units" at bounding box center [339, 195] width 124 height 21
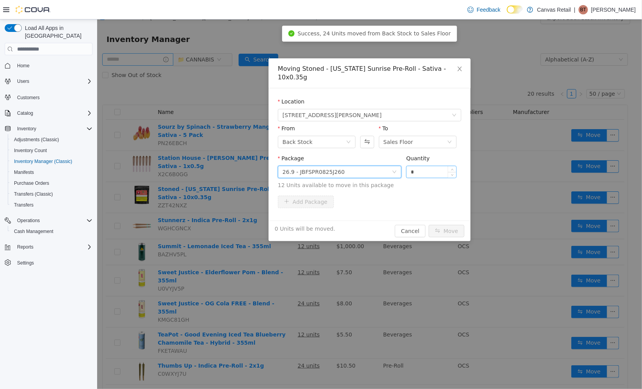
click at [420, 166] on input "*" at bounding box center [431, 172] width 50 height 12
type input "***"
click at [428, 224] on button "Move" at bounding box center [446, 230] width 36 height 12
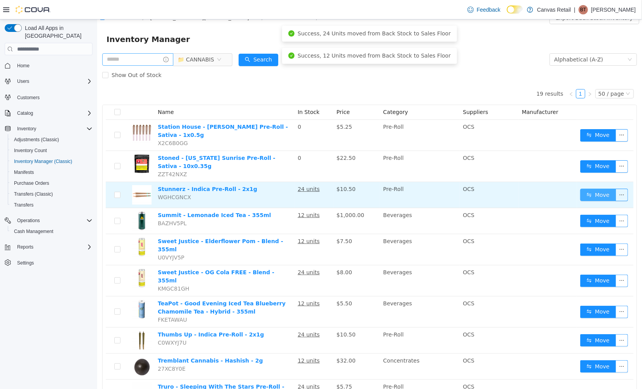
click at [589, 188] on button "Move" at bounding box center [598, 194] width 36 height 12
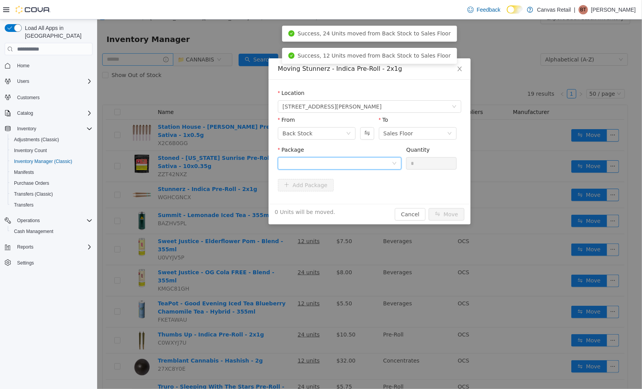
click at [347, 168] on div at bounding box center [336, 163] width 109 height 12
click at [333, 192] on li "29.0 - 10145 Quantity : 24 Units" at bounding box center [339, 195] width 124 height 21
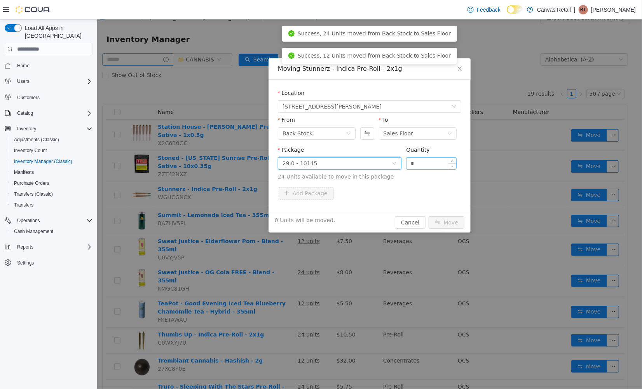
click at [420, 157] on input "*" at bounding box center [431, 163] width 50 height 12
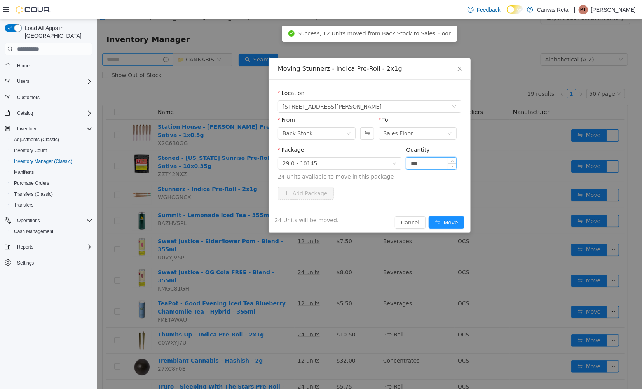
type input "***"
click at [428, 216] on button "Move" at bounding box center [446, 222] width 36 height 12
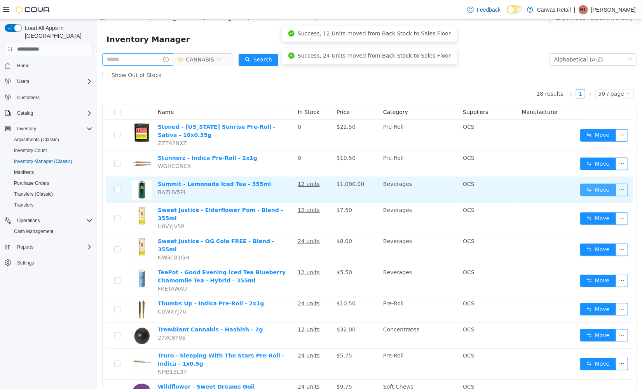
click at [586, 186] on button "Move" at bounding box center [598, 189] width 36 height 12
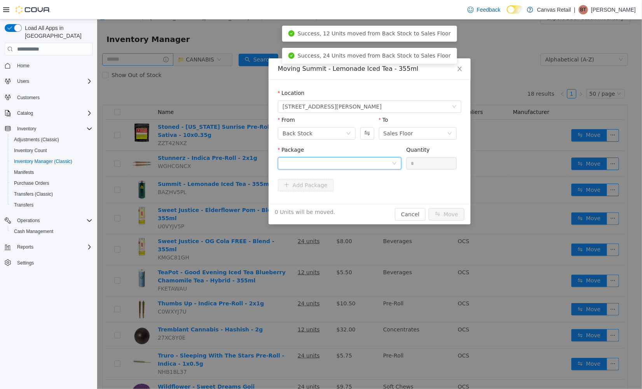
click at [324, 159] on div at bounding box center [336, 163] width 109 height 12
click at [330, 193] on li "10:0 - 20437 Quantity : 12 Units" at bounding box center [339, 195] width 124 height 21
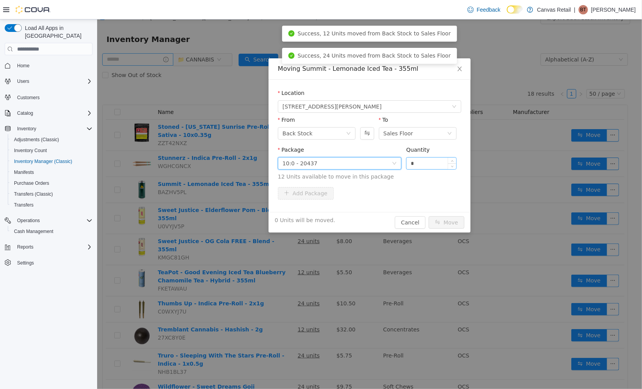
click at [426, 157] on input "*" at bounding box center [431, 163] width 50 height 12
type input "***"
click at [428, 216] on button "Move" at bounding box center [446, 222] width 36 height 12
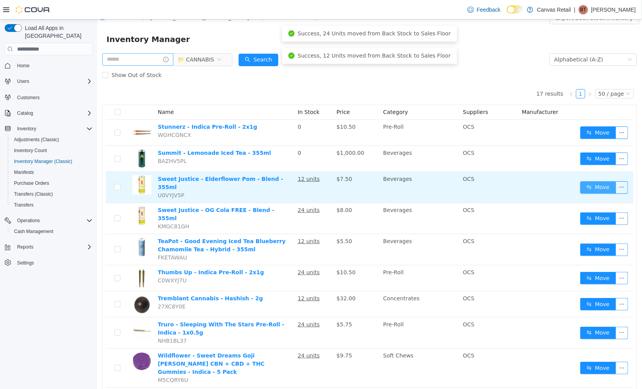
click at [586, 190] on button "Move" at bounding box center [598, 187] width 36 height 12
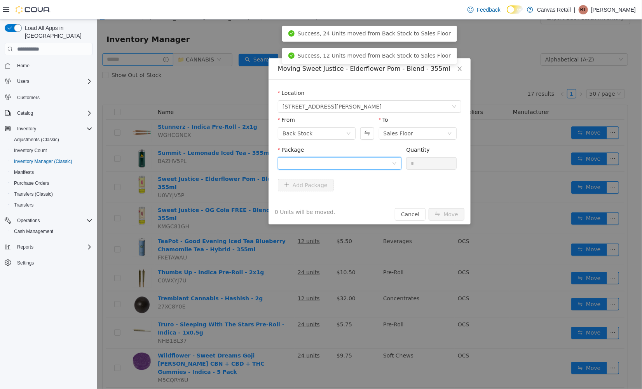
click at [370, 167] on div at bounding box center [336, 163] width 109 height 12
click at [365, 192] on li "5:5 - PPS00006495 Quantity : 12 Units" at bounding box center [339, 195] width 124 height 21
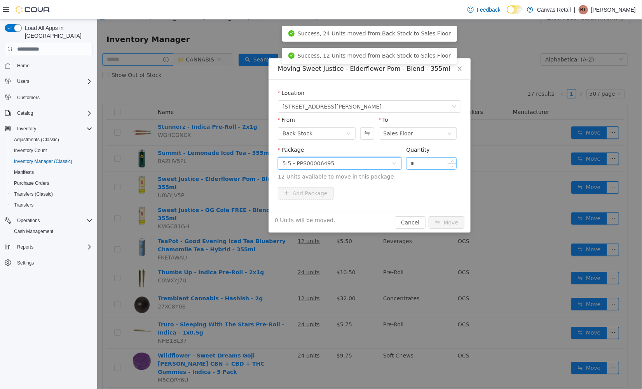
click at [429, 164] on input "*" at bounding box center [431, 163] width 50 height 12
type input "***"
click at [428, 216] on button "Move" at bounding box center [446, 222] width 36 height 12
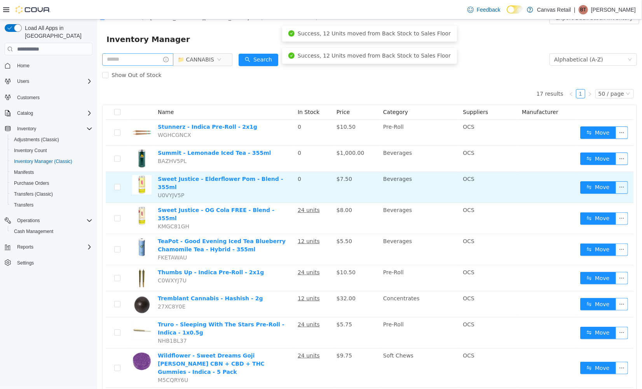
click at [594, 194] on td "Move" at bounding box center [605, 186] width 56 height 31
click at [588, 186] on button "Move" at bounding box center [598, 187] width 36 height 12
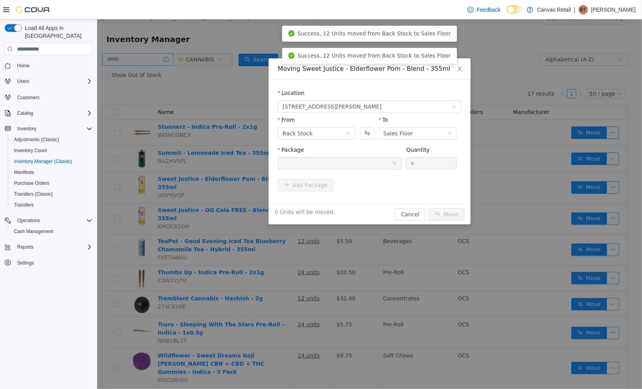
click at [571, 211] on div "Moving Sweet Justice - Elderflower Pom - Blend - 355ml Location 730 DANFORTH AV…" at bounding box center [369, 203] width 545 height 369
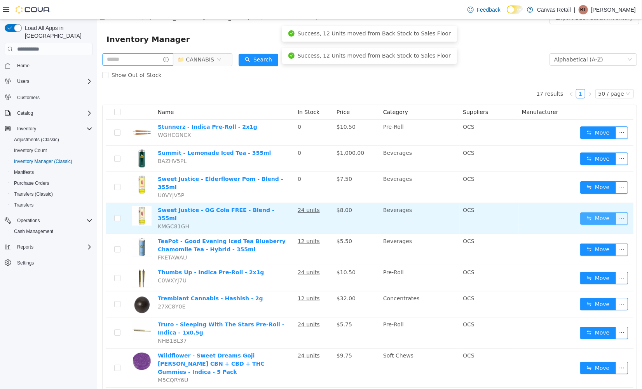
click at [586, 212] on button "Move" at bounding box center [598, 218] width 36 height 12
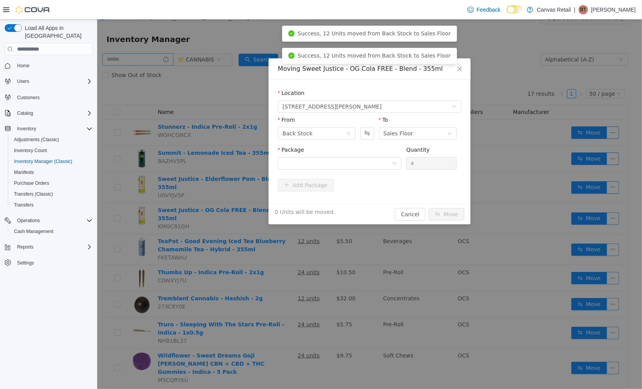
click at [302, 153] on div "Package" at bounding box center [339, 150] width 124 height 11
click at [307, 161] on div at bounding box center [336, 163] width 109 height 12
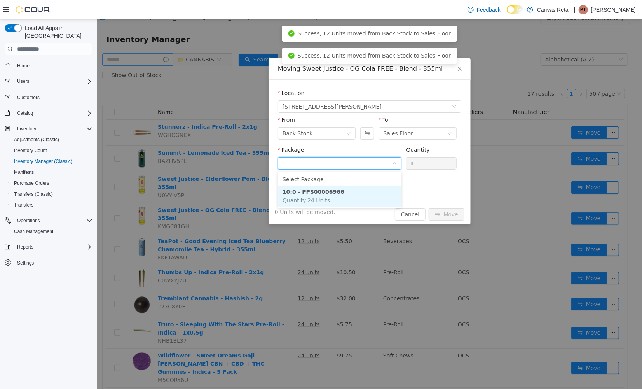
click at [321, 194] on strong "10:0 - PPS00006966" at bounding box center [313, 191] width 62 height 6
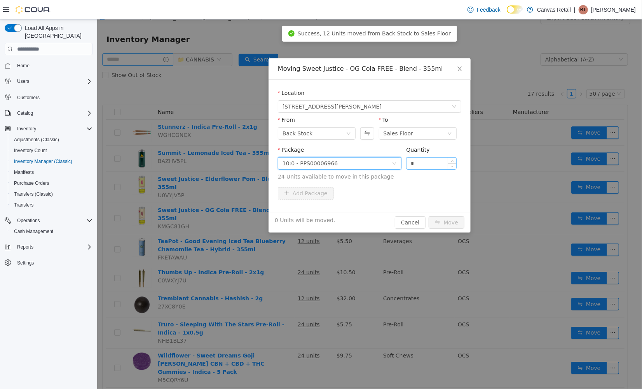
click at [429, 168] on div "*" at bounding box center [431, 163] width 51 height 12
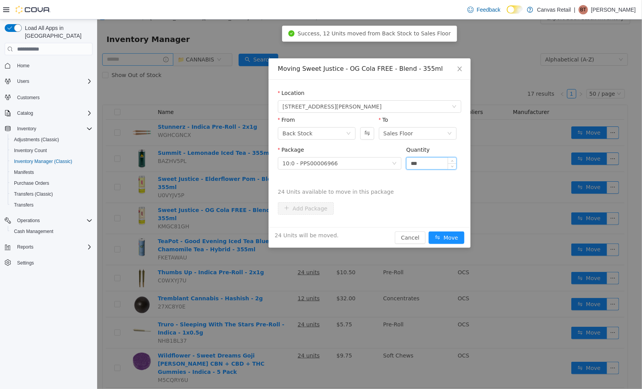
type input "***"
click at [428, 231] on button "Move" at bounding box center [446, 237] width 36 height 12
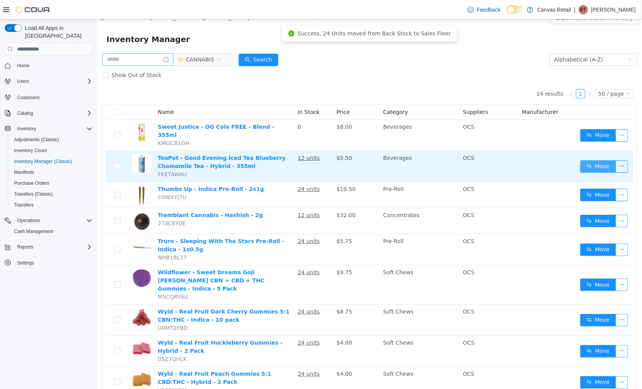
click at [582, 160] on button "Move" at bounding box center [598, 166] width 36 height 12
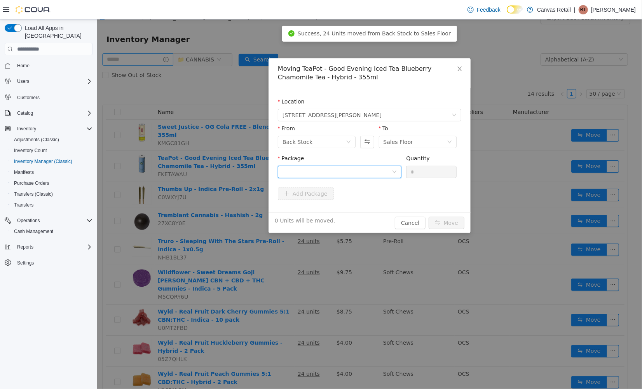
click at [396, 174] on icon "icon: down" at bounding box center [394, 171] width 5 height 5
click at [382, 204] on li "5:0 - PPS00006620 Quantity : 12 Units" at bounding box center [339, 204] width 124 height 21
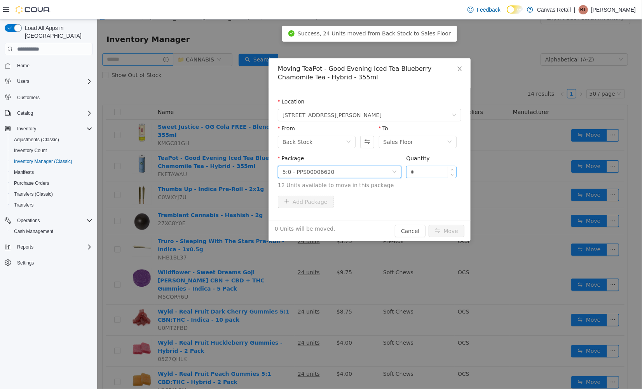
click at [423, 173] on input "*" at bounding box center [431, 172] width 50 height 12
type input "***"
click at [428, 224] on button "Move" at bounding box center [446, 230] width 36 height 12
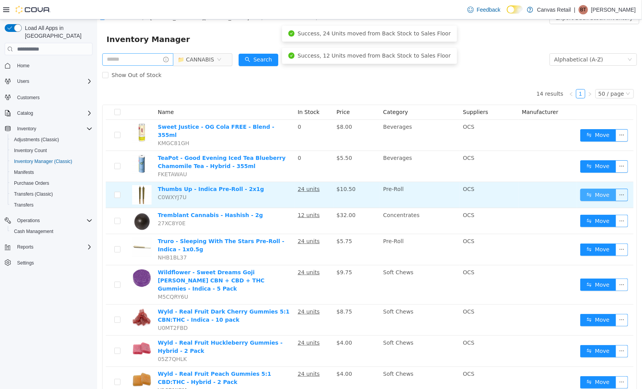
click at [582, 189] on button "Move" at bounding box center [598, 194] width 36 height 12
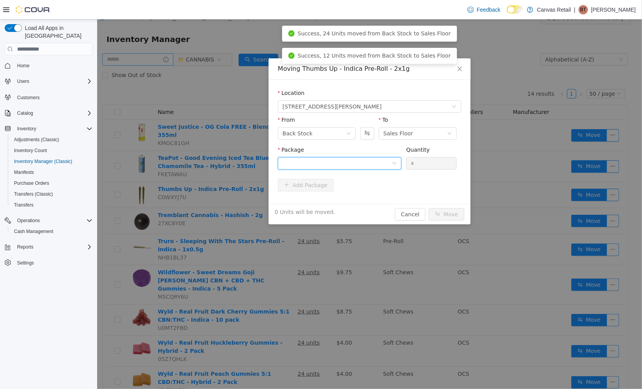
click at [373, 166] on div at bounding box center [336, 163] width 109 height 12
click at [350, 194] on li "28.3 - H195FOG-PR1 Quantity : 24 Units" at bounding box center [339, 195] width 124 height 21
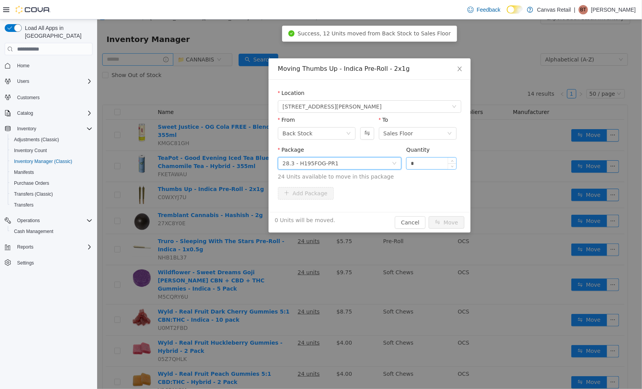
click at [437, 160] on input "*" at bounding box center [431, 163] width 50 height 12
type input "***"
click at [428, 216] on button "Move" at bounding box center [446, 222] width 36 height 12
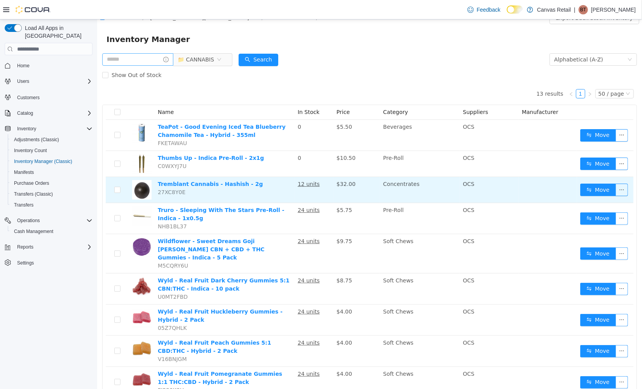
scroll to position [10, 0]
click at [580, 192] on button "Move" at bounding box center [598, 189] width 36 height 12
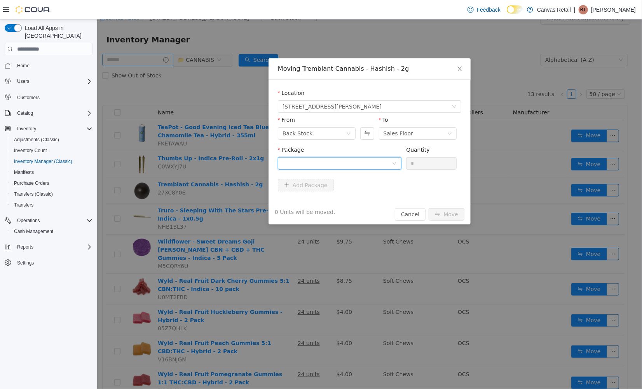
click at [357, 161] on div at bounding box center [336, 163] width 109 height 12
click at [347, 193] on li "45.8 - 13281250624 Quantity : 12 Units" at bounding box center [339, 195] width 124 height 21
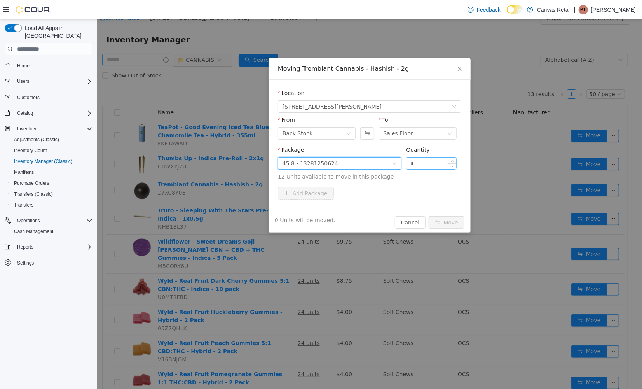
click at [432, 159] on input "*" at bounding box center [431, 163] width 50 height 12
type input "***"
click at [428, 216] on button "Move" at bounding box center [446, 222] width 36 height 12
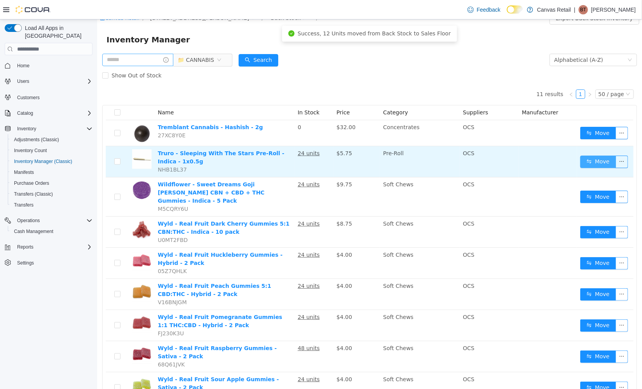
click at [580, 158] on button "Move" at bounding box center [598, 161] width 36 height 12
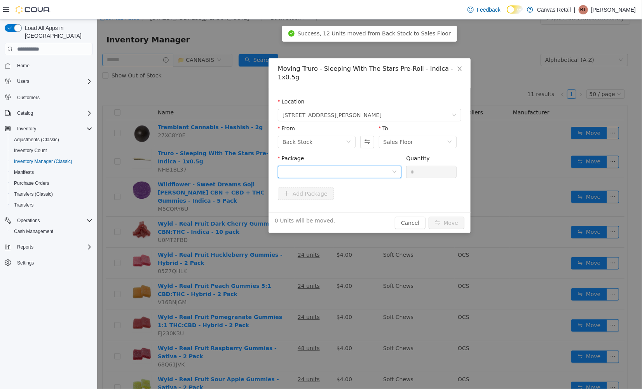
click at [363, 166] on div at bounding box center [336, 172] width 109 height 12
click at [363, 205] on li "27.6 - SWS25J2 Quantity : 24 Units" at bounding box center [339, 195] width 124 height 21
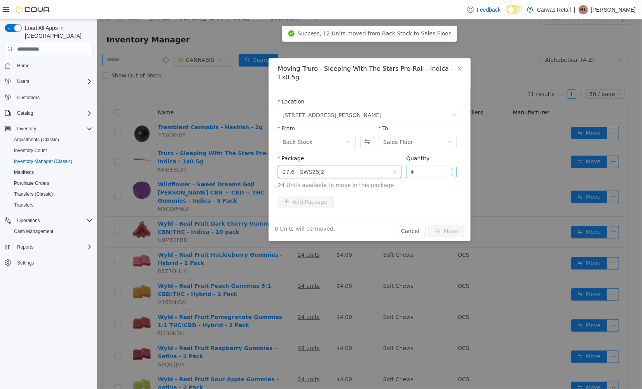
click at [422, 166] on input "*" at bounding box center [431, 172] width 50 height 12
type input "***"
click at [428, 224] on button "Move" at bounding box center [446, 230] width 36 height 12
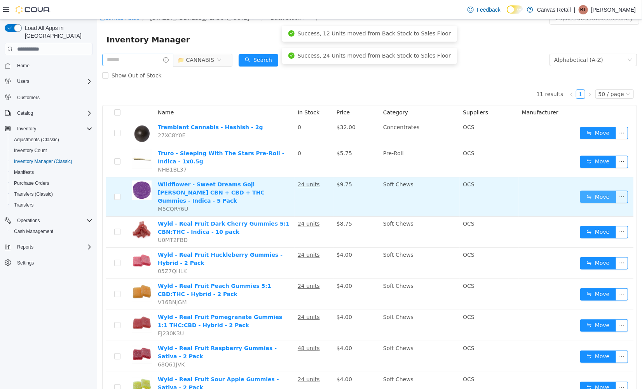
click at [588, 190] on button "Move" at bounding box center [598, 196] width 36 height 12
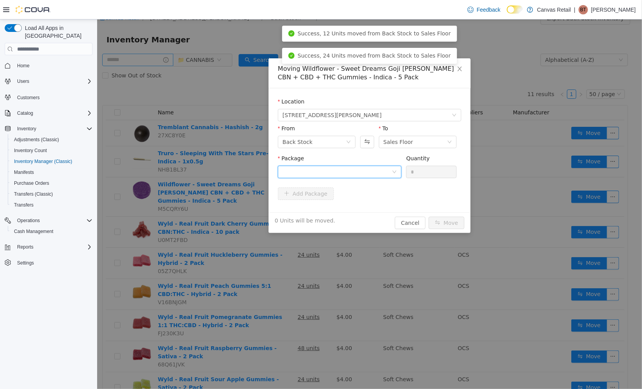
click at [294, 167] on div at bounding box center [336, 172] width 109 height 12
click at [374, 194] on li "10:50:50 - PG250725255 Quantity : 24 Units" at bounding box center [339, 203] width 124 height 21
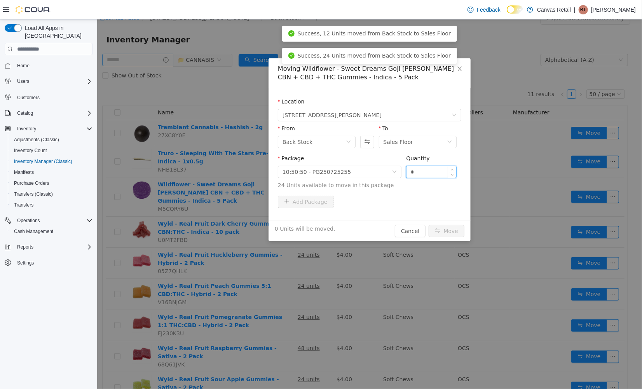
click at [423, 173] on input "*" at bounding box center [431, 172] width 50 height 12
type input "***"
click at [428, 224] on button "Move" at bounding box center [446, 230] width 36 height 12
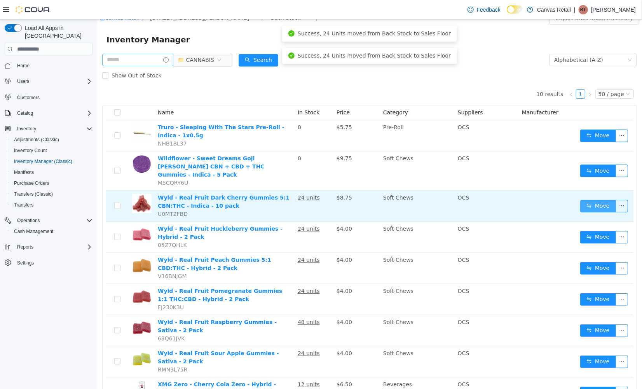
click at [593, 199] on button "Move" at bounding box center [598, 205] width 36 height 12
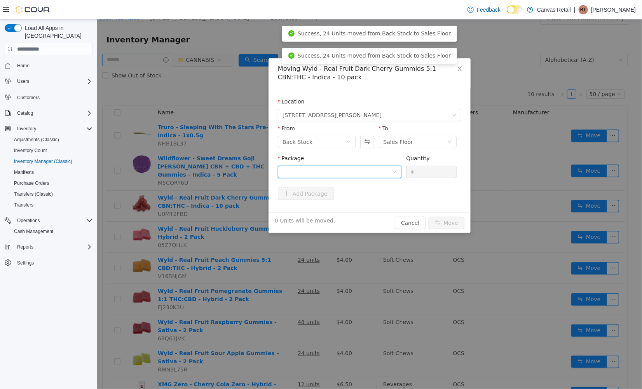
click at [385, 172] on div at bounding box center [336, 172] width 109 height 12
click at [364, 201] on li "10:0:50 - B01205 Quantity : 24 Units" at bounding box center [339, 203] width 124 height 21
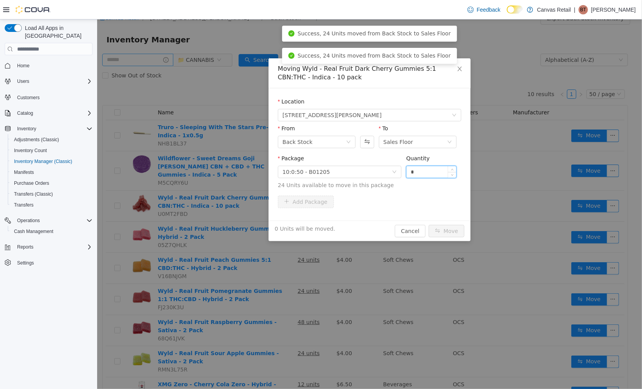
click at [442, 170] on input "*" at bounding box center [431, 172] width 50 height 12
type input "***"
click at [428, 224] on button "Move" at bounding box center [446, 230] width 36 height 12
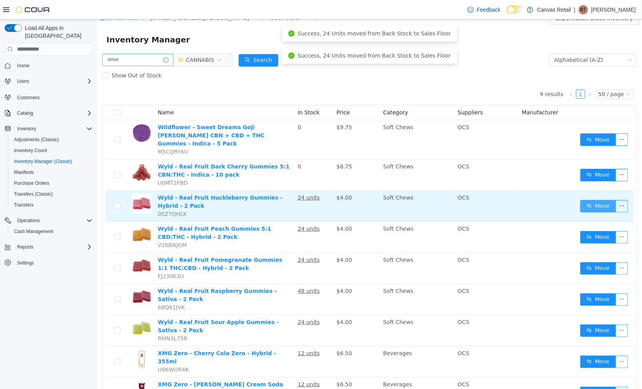
click at [580, 199] on button "Move" at bounding box center [598, 205] width 36 height 12
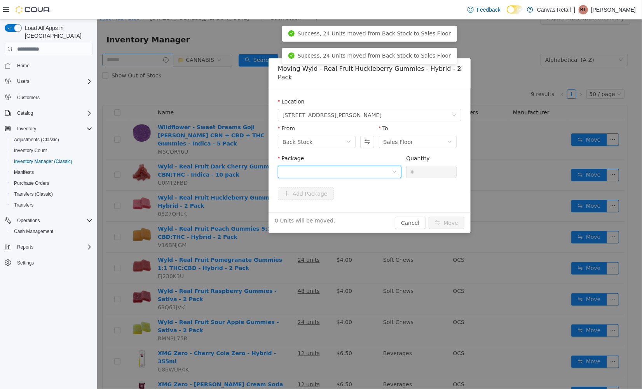
click at [369, 177] on div at bounding box center [336, 172] width 109 height 12
click at [365, 202] on li "10:0 - B01228 Quantity : 24 Units" at bounding box center [339, 203] width 124 height 21
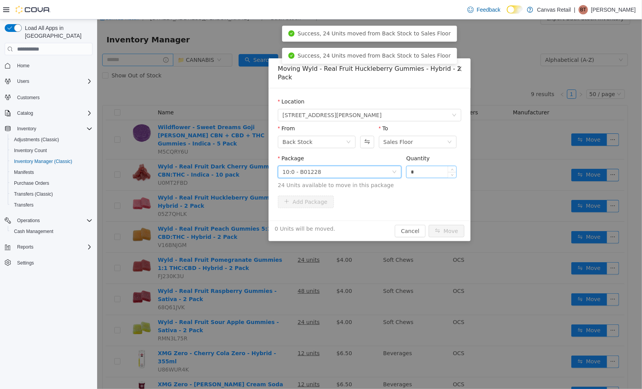
click at [424, 175] on input "*" at bounding box center [431, 172] width 50 height 12
type input "***"
click at [428, 224] on button "Move" at bounding box center [446, 230] width 36 height 12
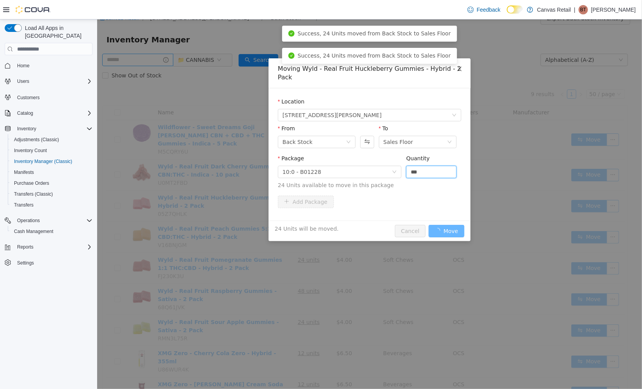
scroll to position [3, 0]
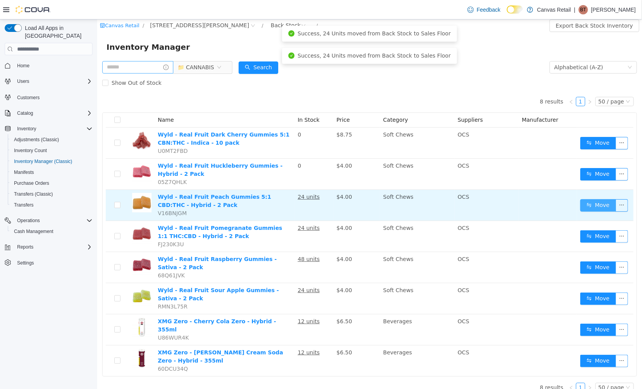
click at [590, 206] on button "Move" at bounding box center [598, 205] width 36 height 12
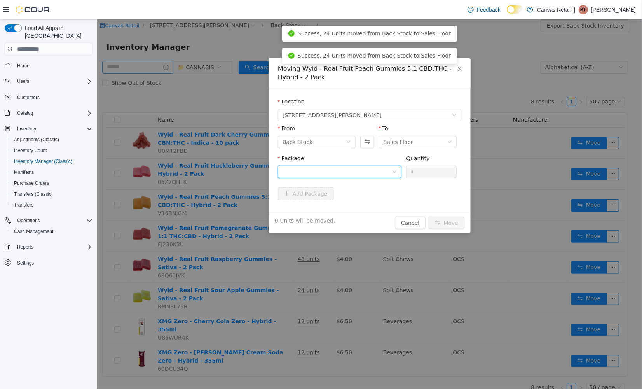
click at [290, 167] on div at bounding box center [336, 172] width 109 height 12
click at [338, 199] on li "10:50 - B01252 Quantity : 24 Units" at bounding box center [339, 203] width 124 height 21
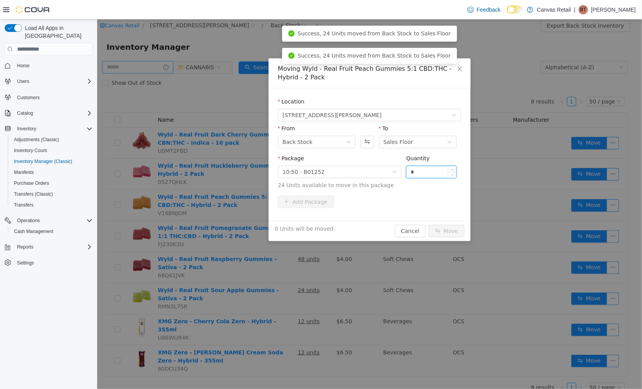
click at [418, 169] on input "*" at bounding box center [431, 172] width 50 height 12
type input "***"
click at [428, 224] on button "Move" at bounding box center [446, 230] width 36 height 12
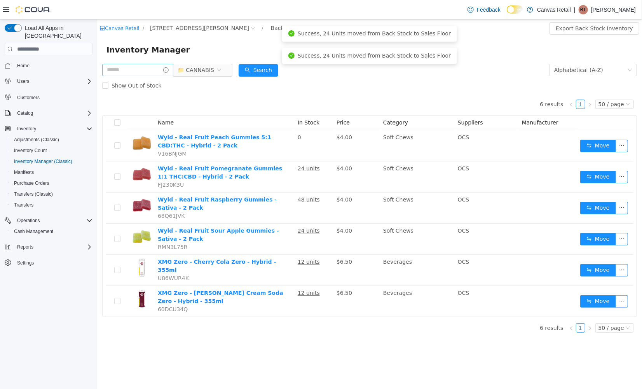
scroll to position [0, 0]
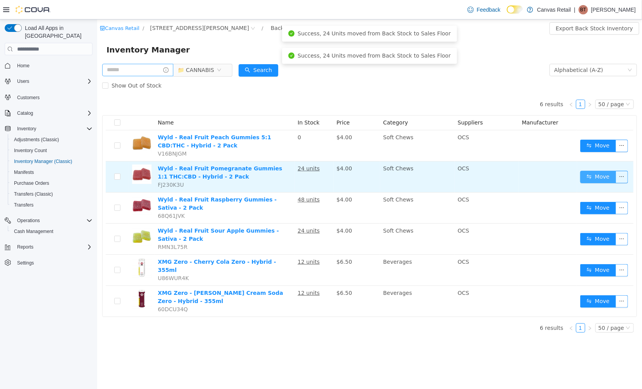
click at [591, 172] on button "Move" at bounding box center [598, 176] width 36 height 12
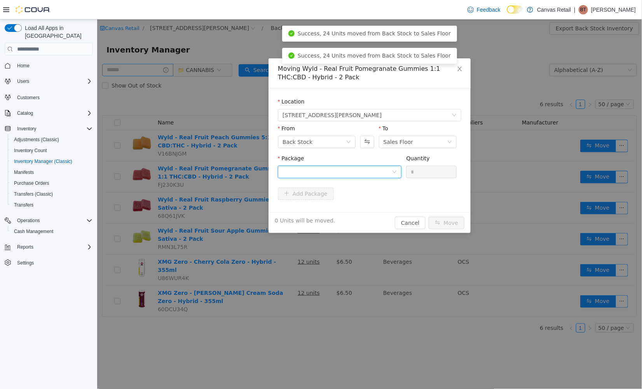
click at [325, 170] on div at bounding box center [336, 172] width 109 height 12
click at [338, 199] on li "10:10 - B01218 Quantity : 24 Units" at bounding box center [339, 203] width 124 height 21
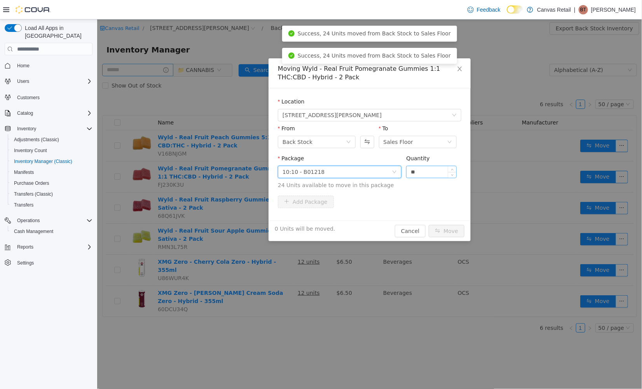
click at [427, 173] on input "**" at bounding box center [431, 172] width 50 height 12
type input "***"
click at [428, 224] on button "Move" at bounding box center [446, 230] width 36 height 12
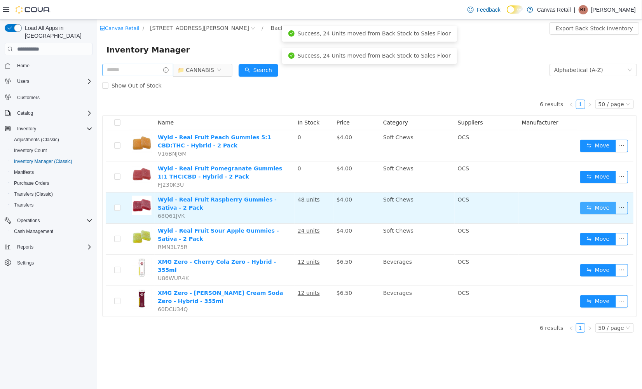
click at [597, 201] on button "Move" at bounding box center [598, 207] width 36 height 12
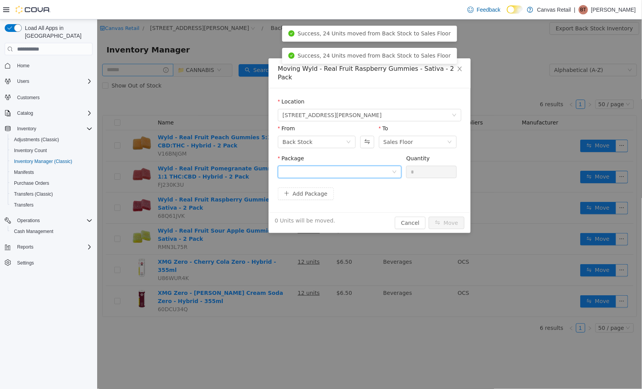
click at [378, 166] on div at bounding box center [336, 172] width 109 height 12
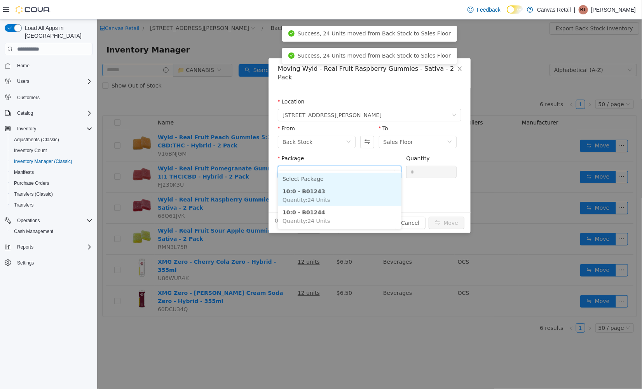
click at [378, 195] on li "10:0 - B01243 Quantity : 24 Units" at bounding box center [339, 195] width 124 height 21
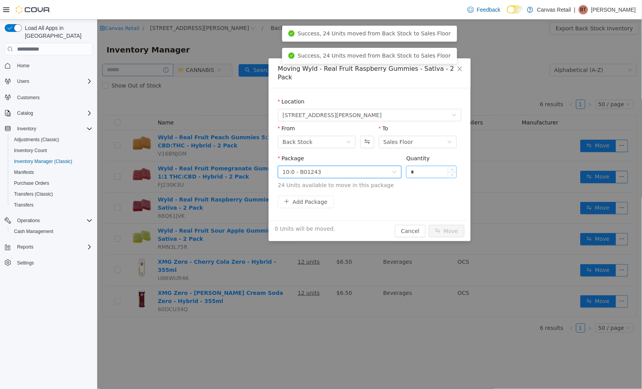
click at [438, 166] on input "*" at bounding box center [431, 172] width 50 height 12
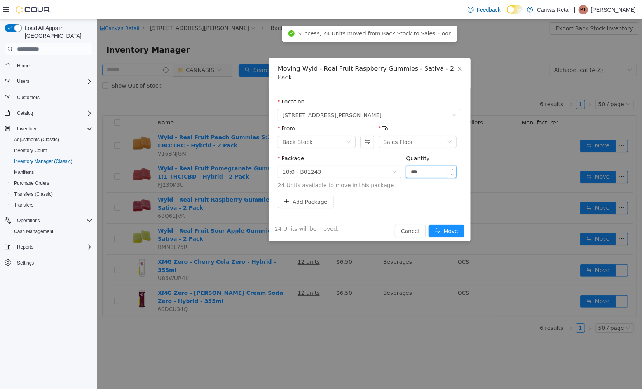
type input "***"
click at [428, 224] on button "Move" at bounding box center [446, 230] width 36 height 12
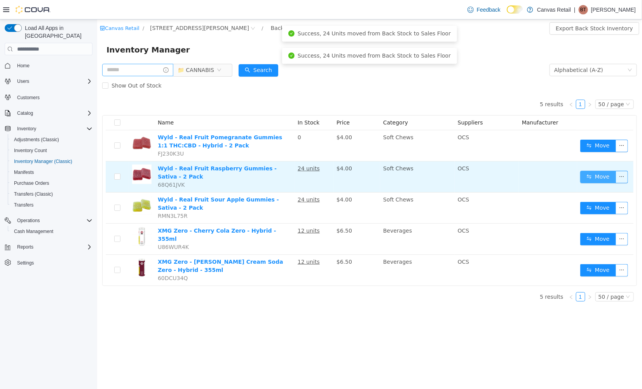
click at [590, 172] on button "Move" at bounding box center [598, 176] width 36 height 12
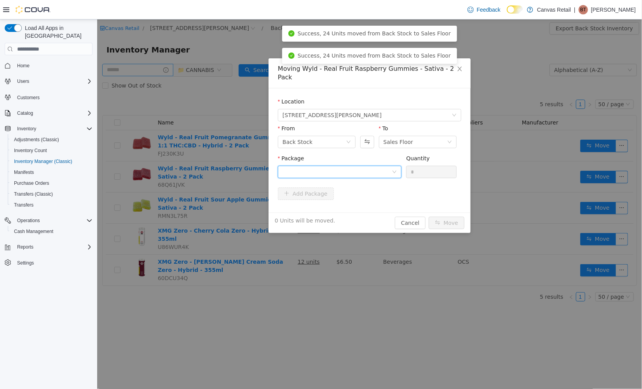
click at [392, 167] on div at bounding box center [339, 171] width 124 height 12
click at [350, 202] on li "10:0 - B01244 Quantity : 24 Units" at bounding box center [339, 195] width 124 height 21
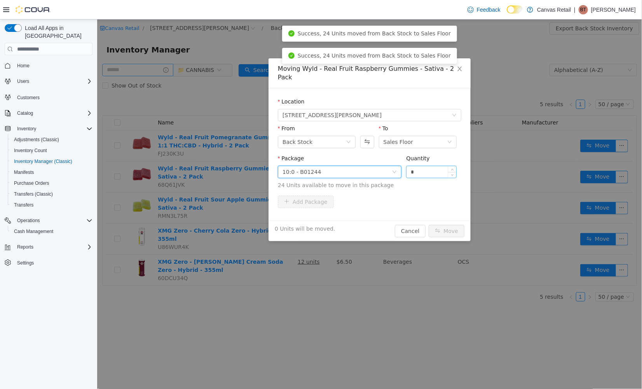
click at [416, 168] on input "*" at bounding box center [431, 172] width 50 height 12
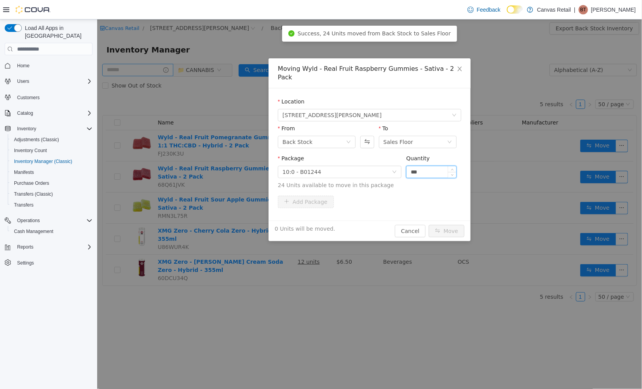
type input "***"
click at [428, 224] on button "Move" at bounding box center [446, 230] width 36 height 12
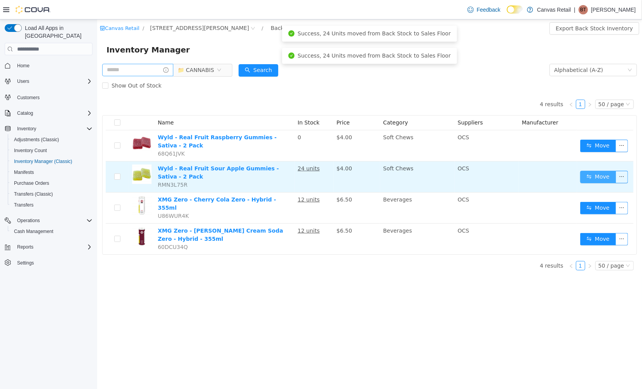
click at [586, 170] on button "Move" at bounding box center [598, 176] width 36 height 12
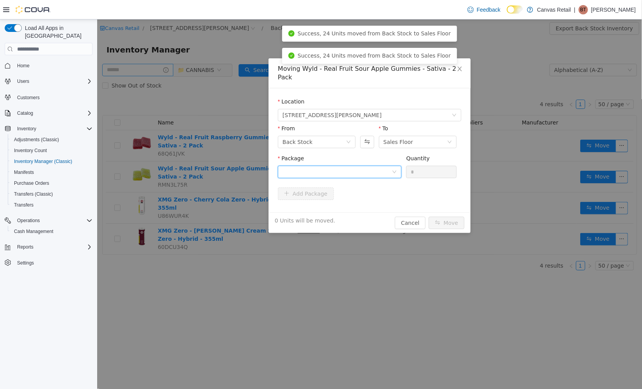
click at [354, 166] on div at bounding box center [336, 172] width 109 height 12
click at [338, 195] on li "10:0 - B01232 Quantity : 24 Units" at bounding box center [339, 195] width 124 height 21
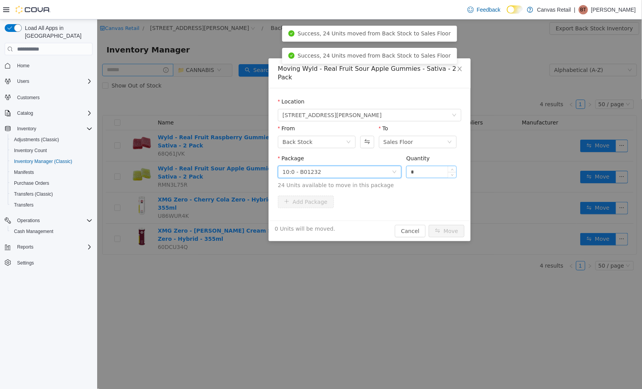
click at [420, 166] on input "*" at bounding box center [431, 172] width 50 height 12
type input "***"
click at [428, 224] on button "Move" at bounding box center [446, 230] width 36 height 12
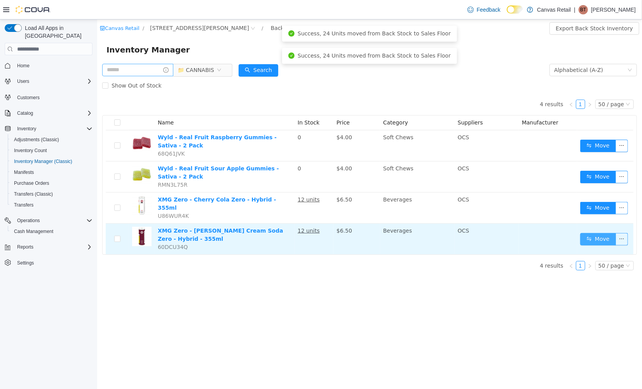
click at [598, 232] on button "Move" at bounding box center [598, 238] width 36 height 12
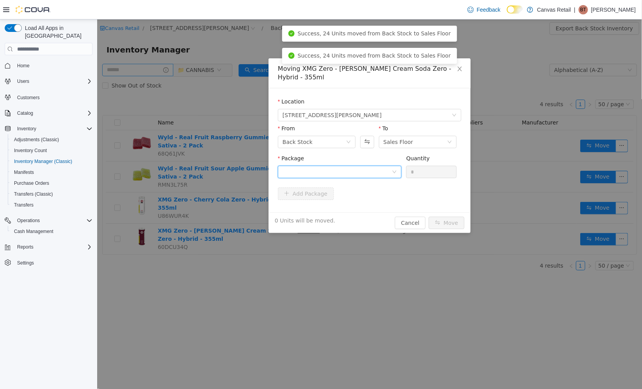
click at [375, 167] on div at bounding box center [336, 172] width 109 height 12
click at [360, 195] on li "10:0 - H0013357 Quantity : 12 Units" at bounding box center [339, 195] width 124 height 21
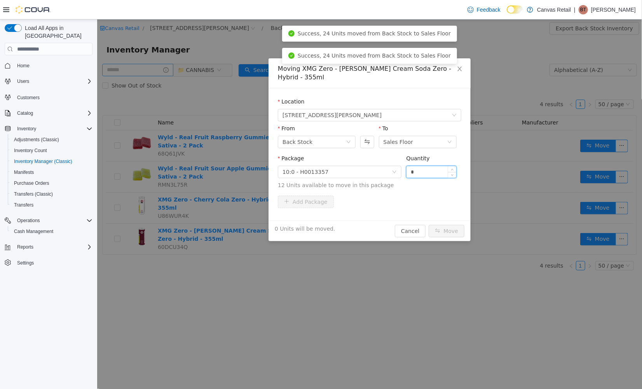
click at [432, 166] on input "*" at bounding box center [431, 172] width 50 height 12
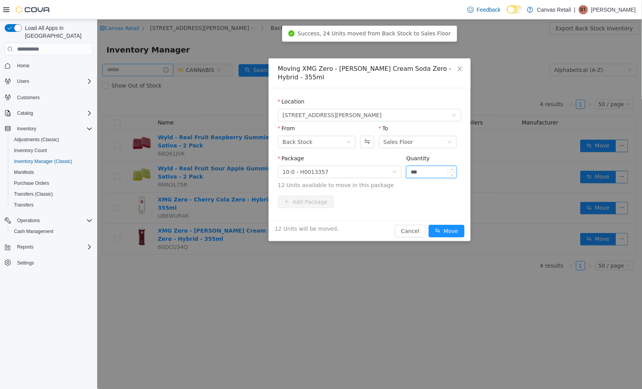
type input "***"
click at [428, 224] on button "Move" at bounding box center [446, 230] width 36 height 12
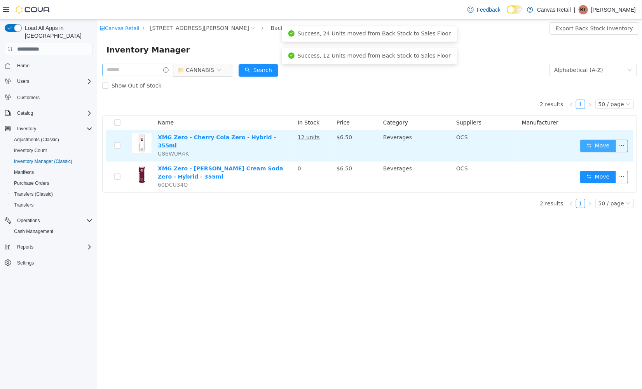
click at [607, 143] on button "Move" at bounding box center [598, 145] width 36 height 12
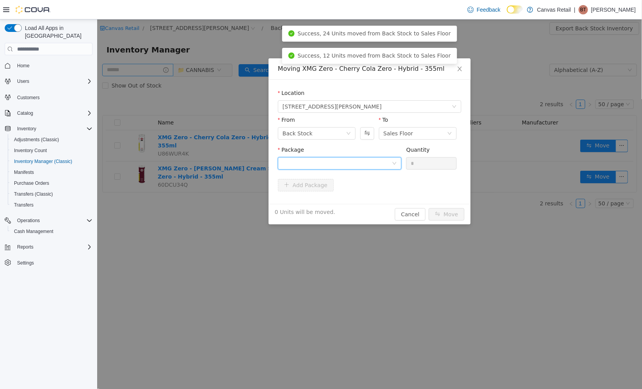
click at [364, 159] on div at bounding box center [336, 163] width 109 height 12
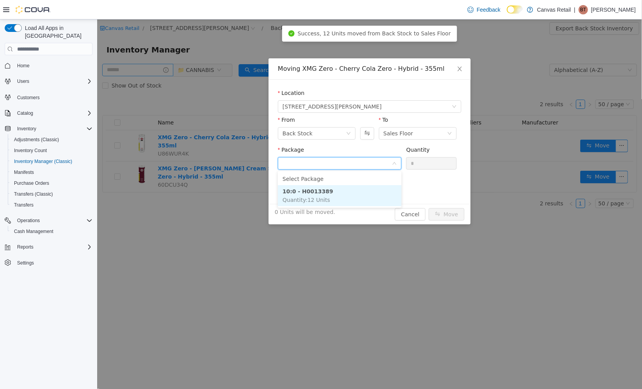
click at [348, 195] on li "10:0 - H0013389 Quantity : 12 Units" at bounding box center [339, 195] width 124 height 21
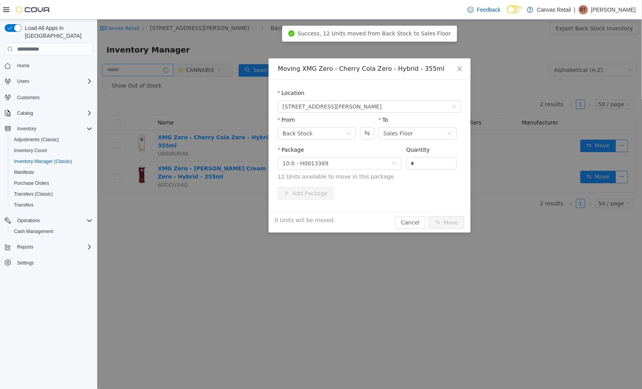
click at [430, 171] on div "Quantity *" at bounding box center [431, 158] width 51 height 27
click at [430, 164] on input "*" at bounding box center [431, 163] width 50 height 12
type input "***"
click at [428, 216] on button "Move" at bounding box center [446, 222] width 36 height 12
